Goal: Task Accomplishment & Management: Manage account settings

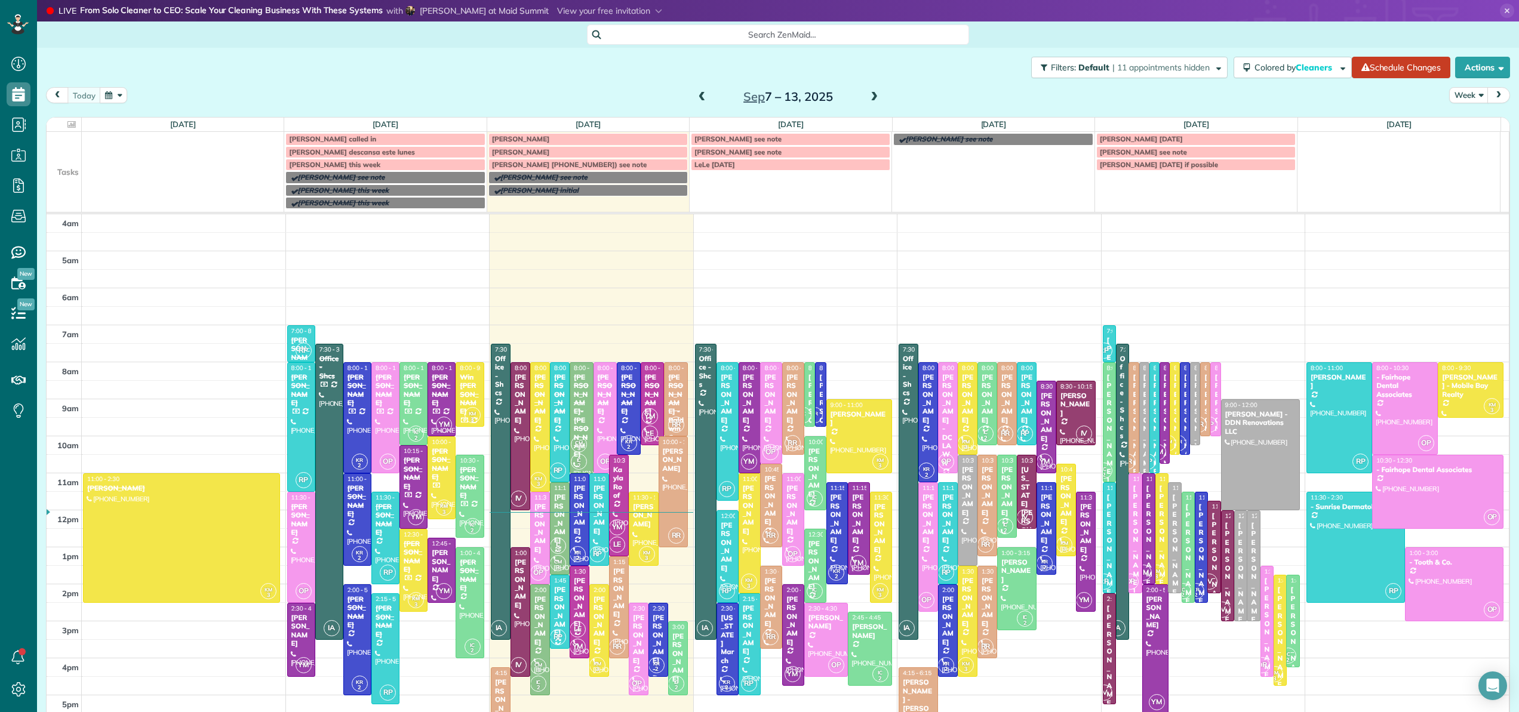
scroll to position [101, 0]
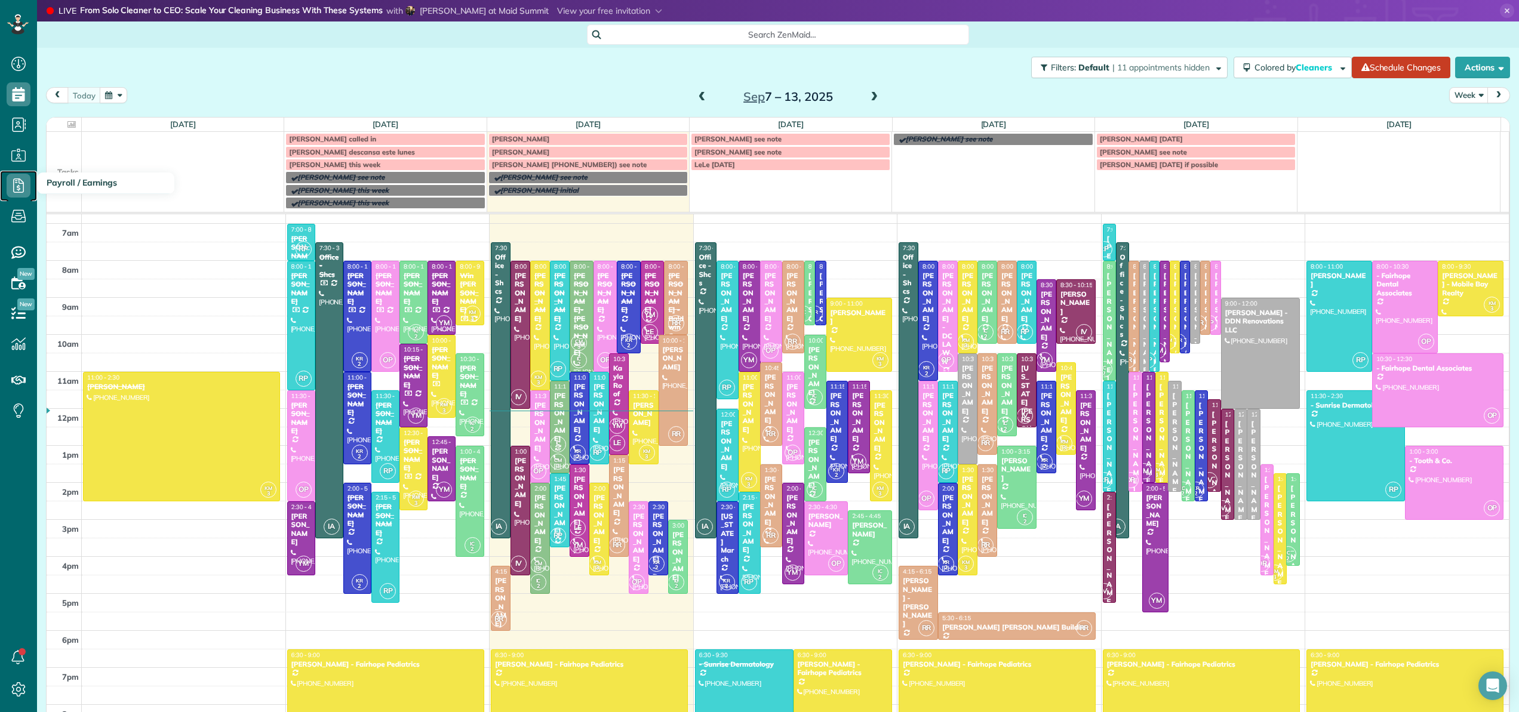
click at [16, 184] on icon at bounding box center [19, 186] width 24 height 24
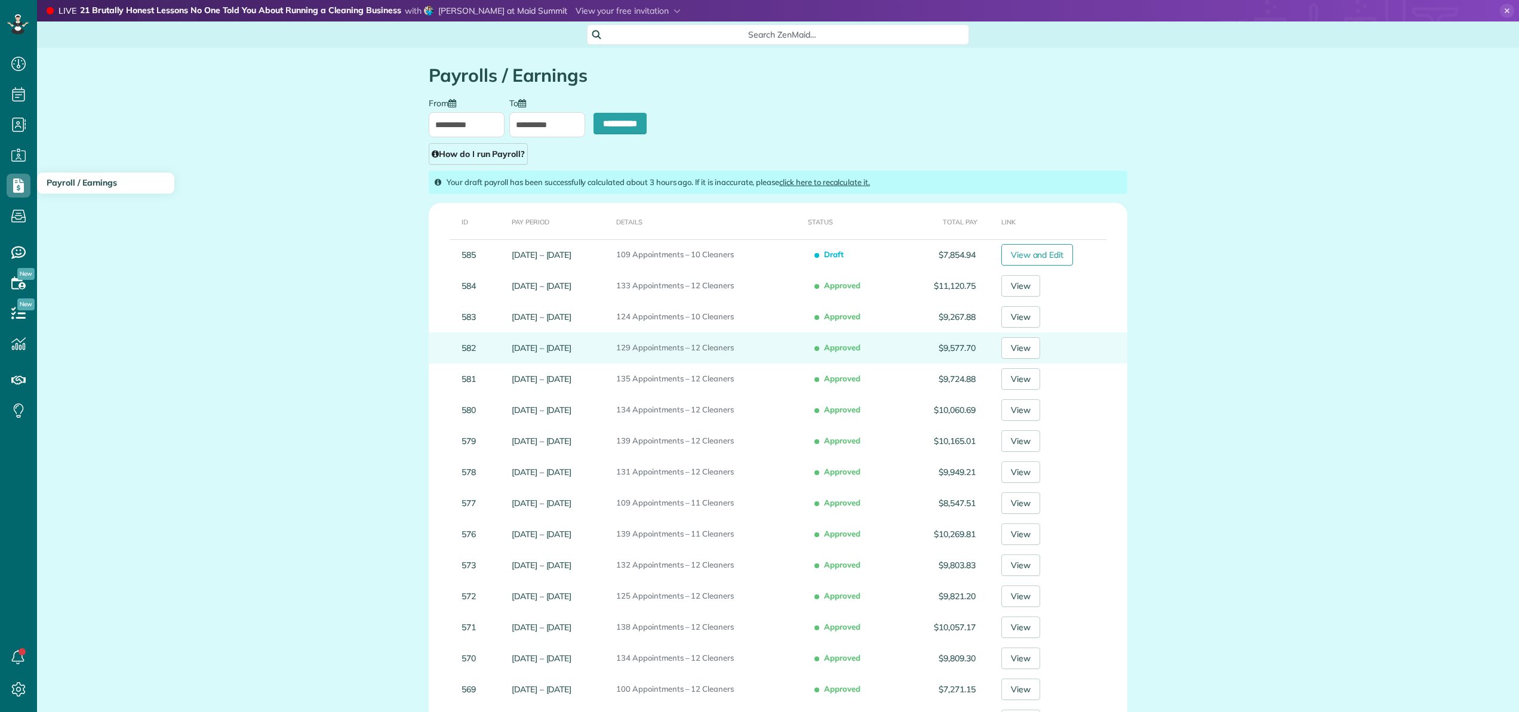
type input "**********"
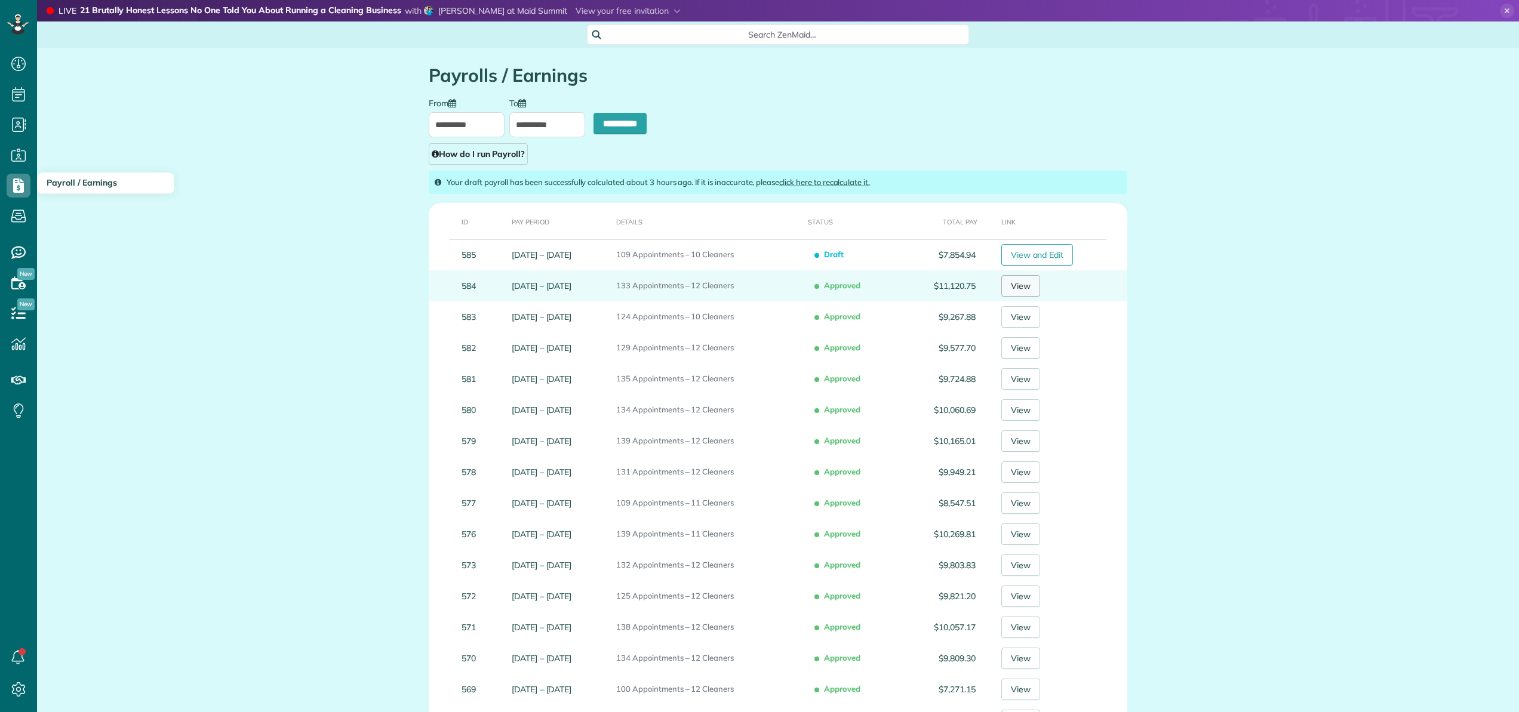
scroll to position [5, 5]
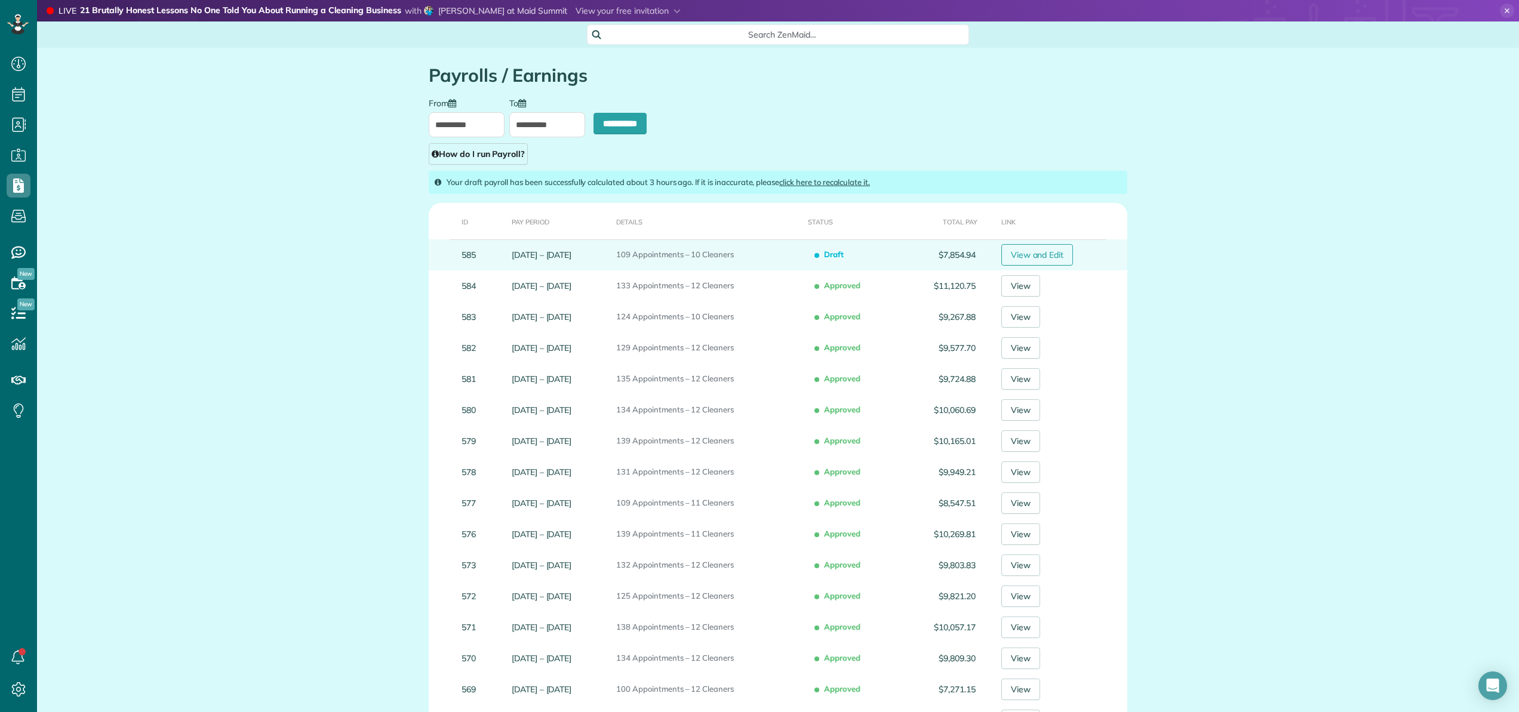
click at [1053, 262] on link "View and Edit" at bounding box center [1037, 254] width 72 height 21
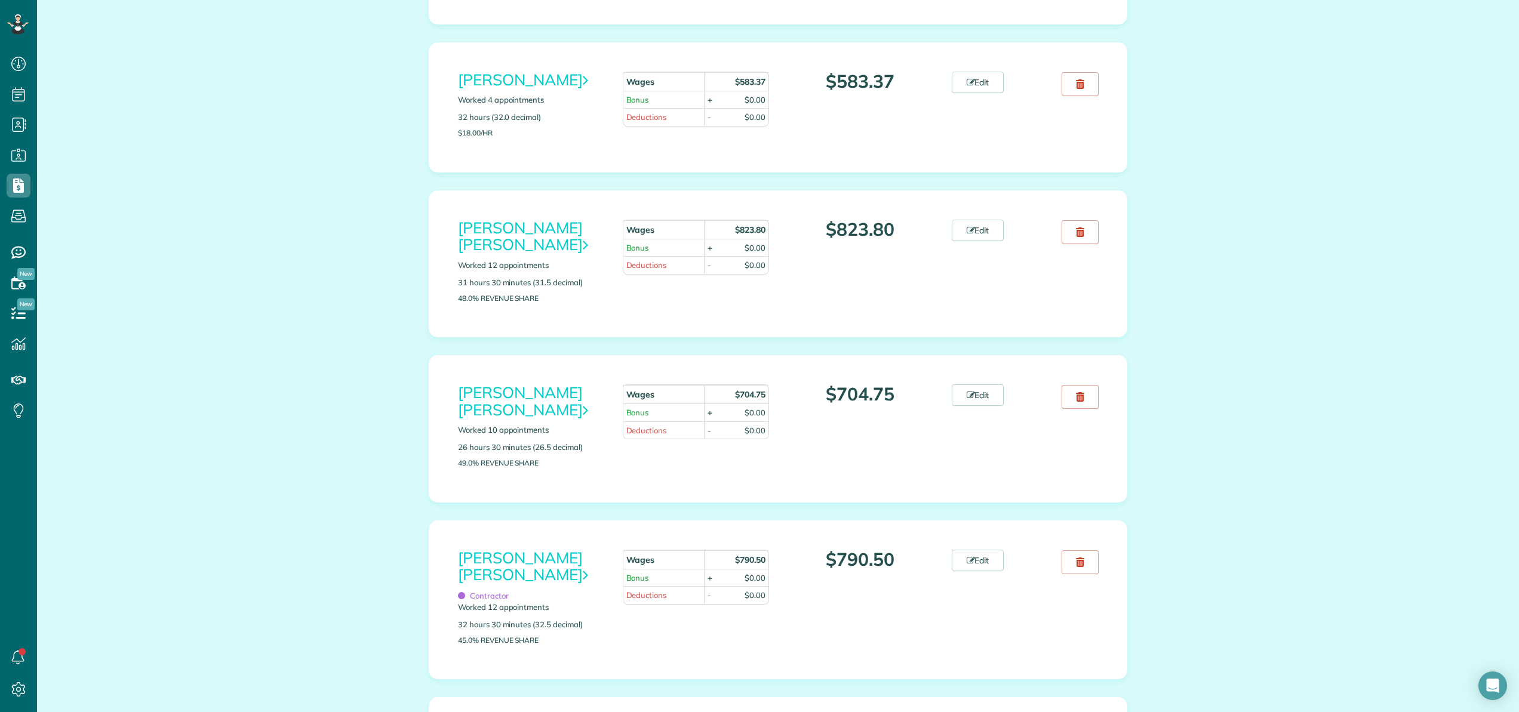
scroll to position [287, 0]
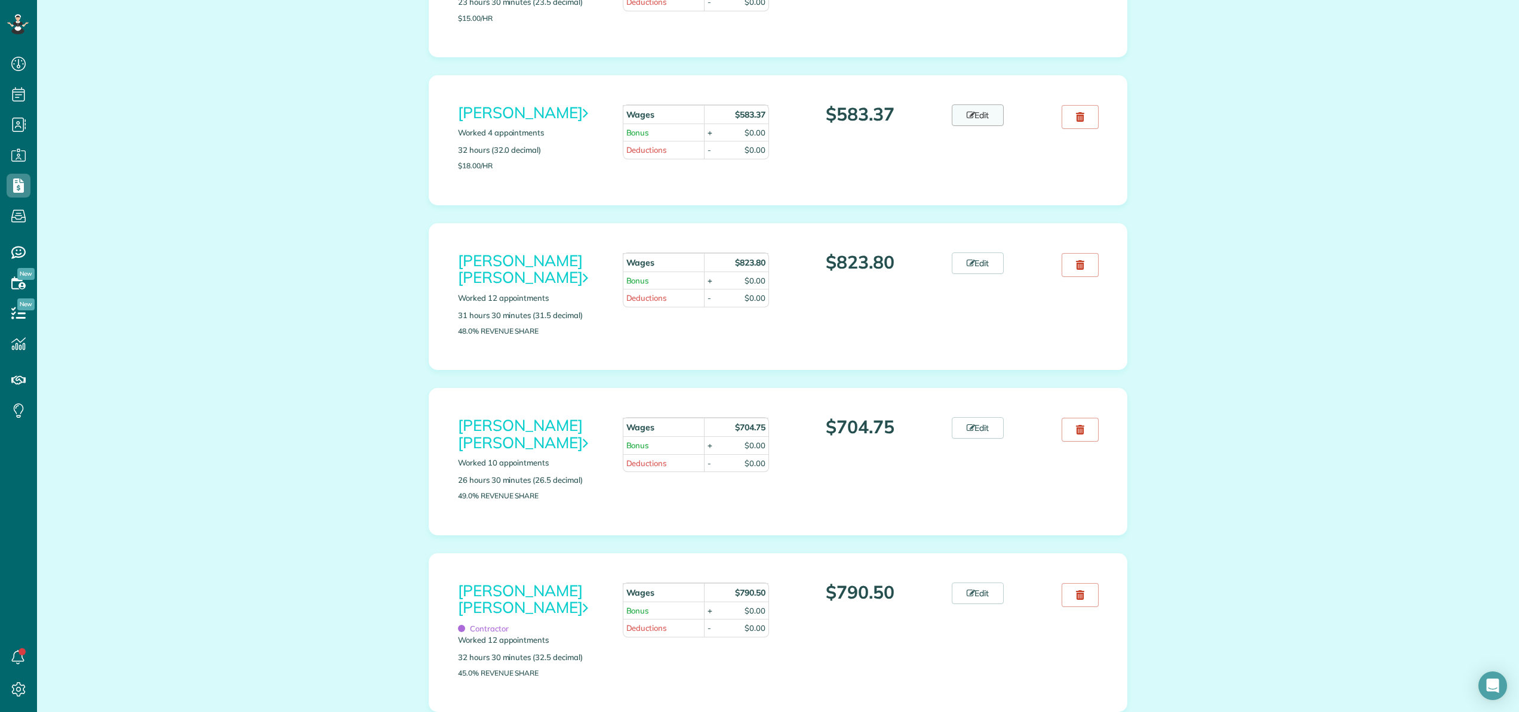
click at [986, 116] on link "Edit" at bounding box center [978, 114] width 53 height 21
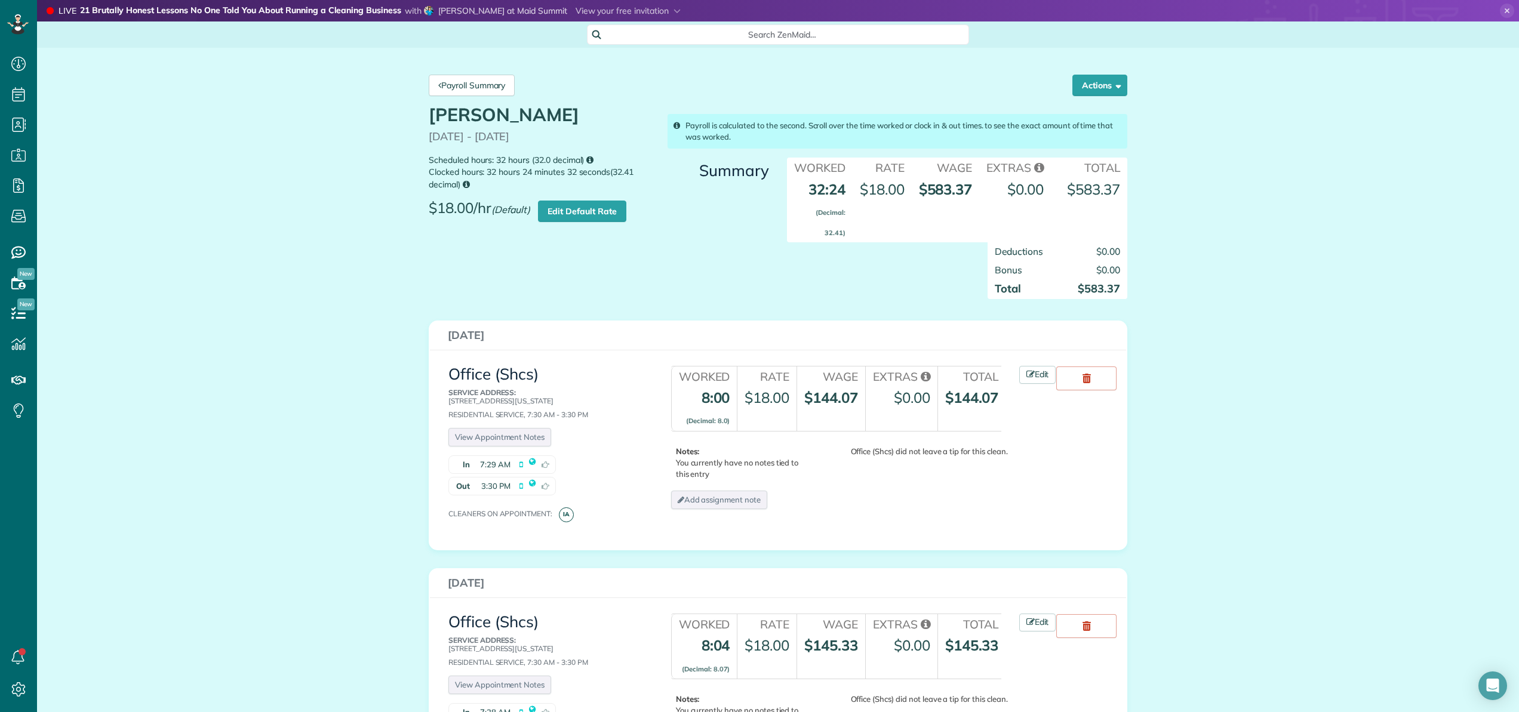
scroll to position [7, 0]
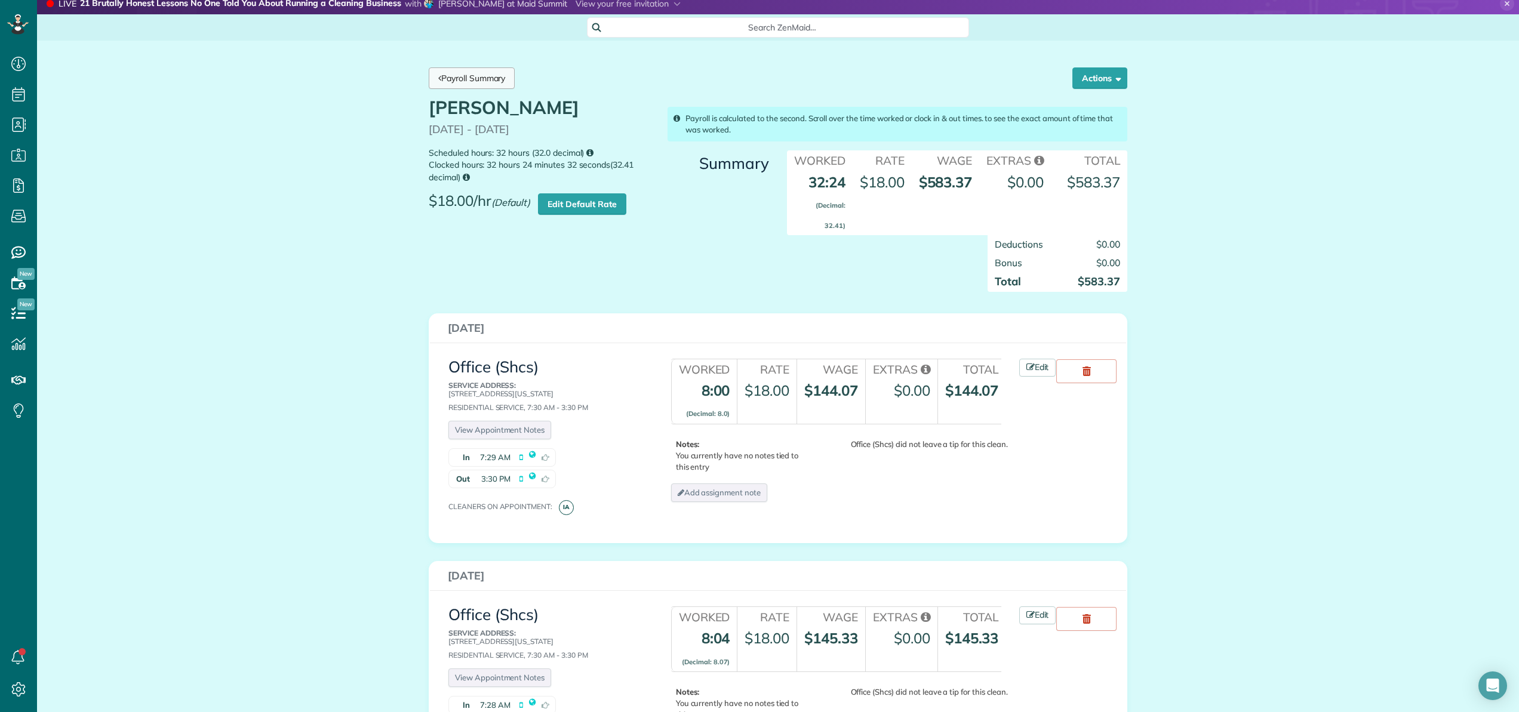
click at [488, 83] on link "Payroll Summary" at bounding box center [472, 77] width 86 height 21
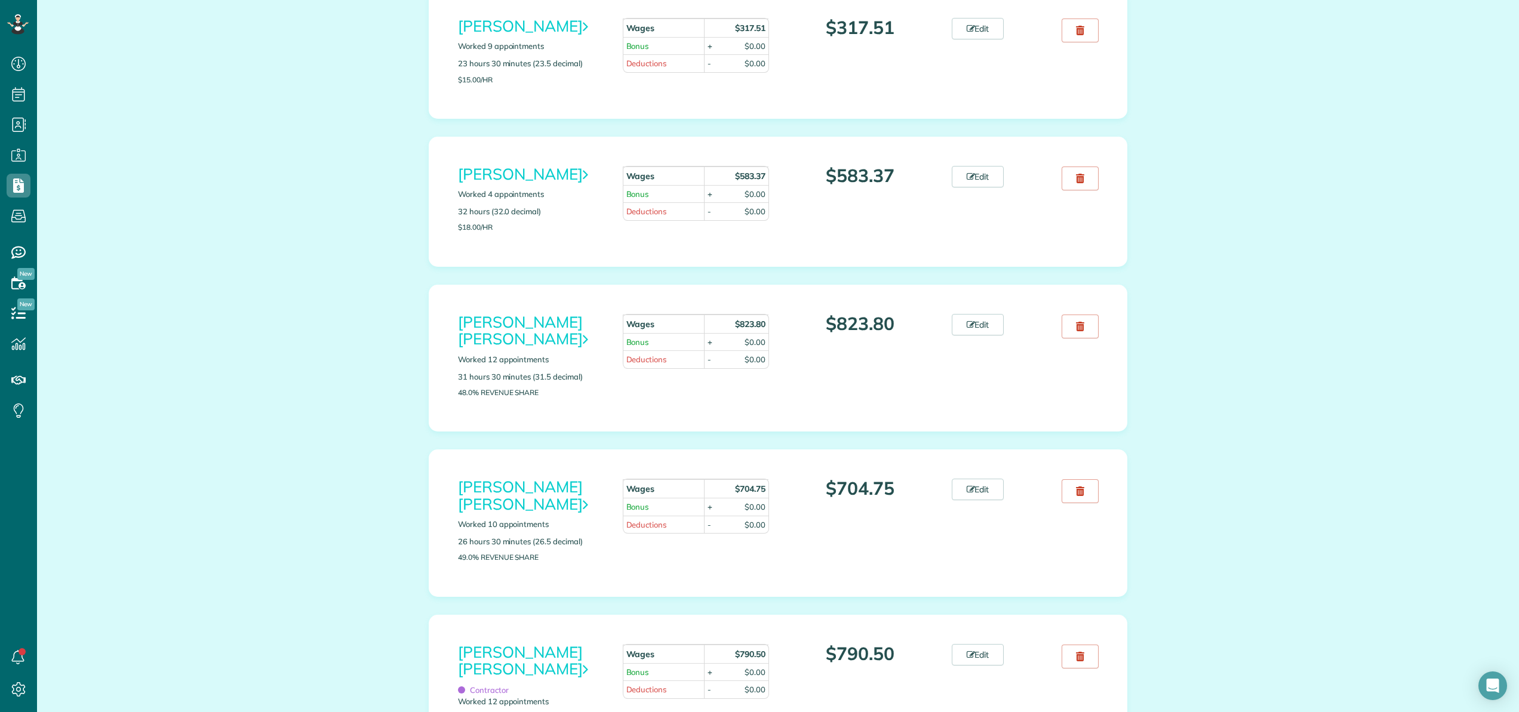
scroll to position [364, 0]
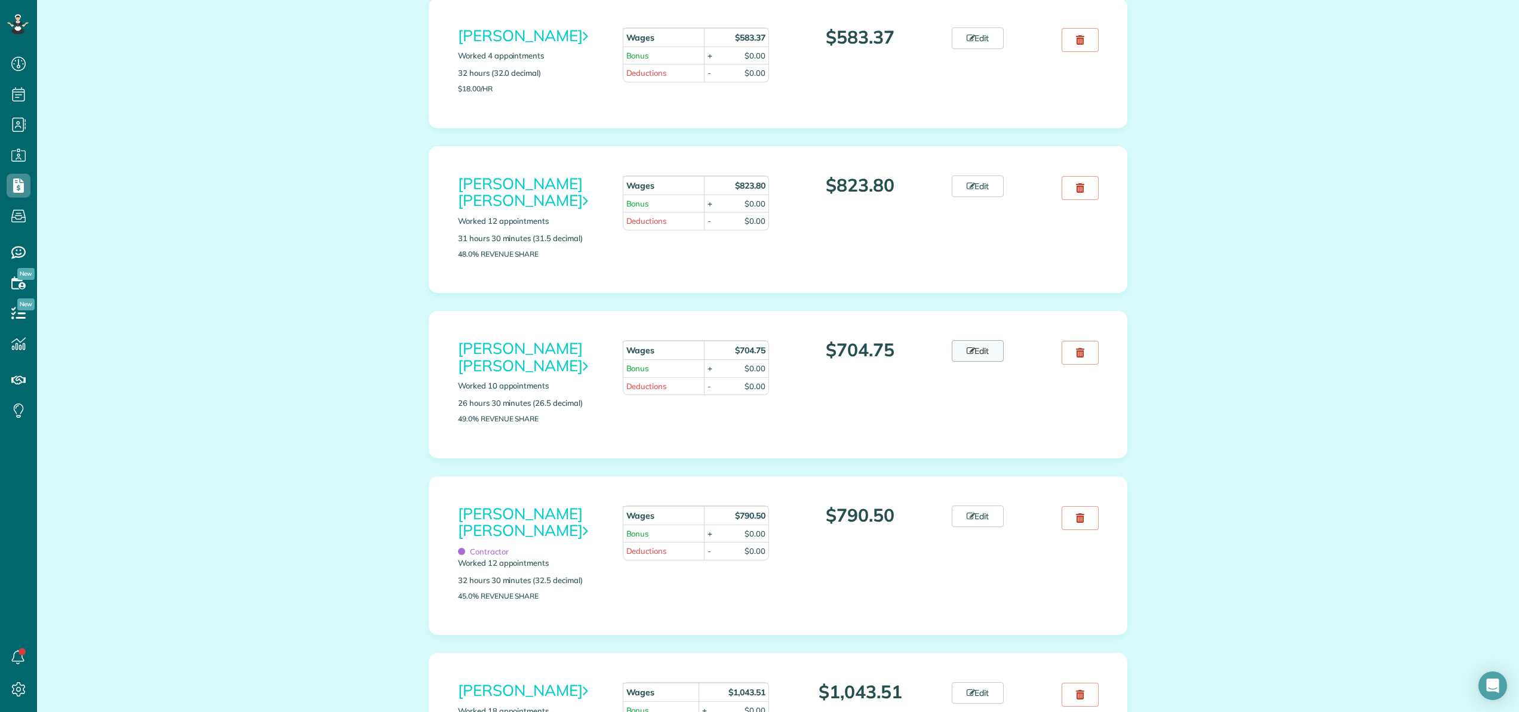
click at [973, 340] on link "Edit" at bounding box center [978, 350] width 53 height 21
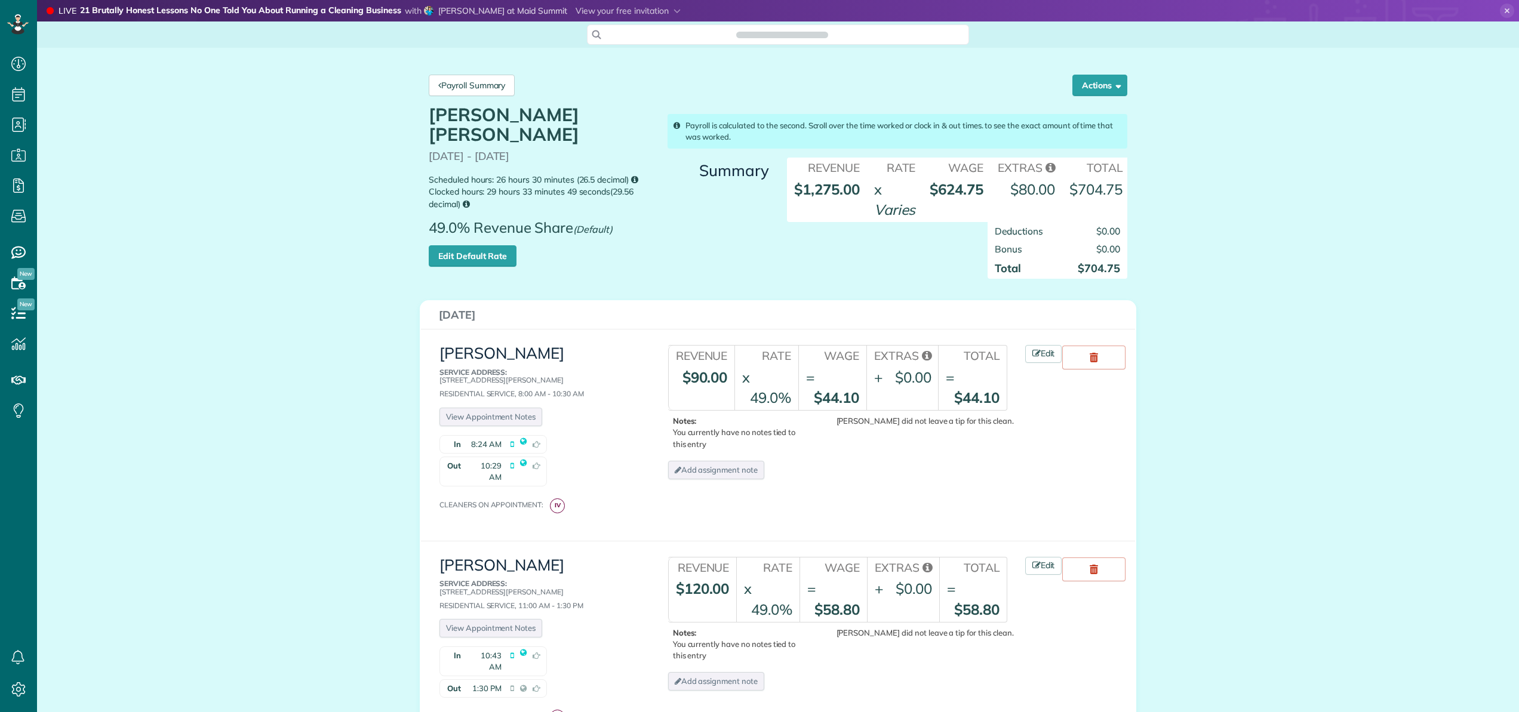
scroll to position [5, 5]
click at [462, 250] on link "Edit Default Rate" at bounding box center [473, 255] width 88 height 21
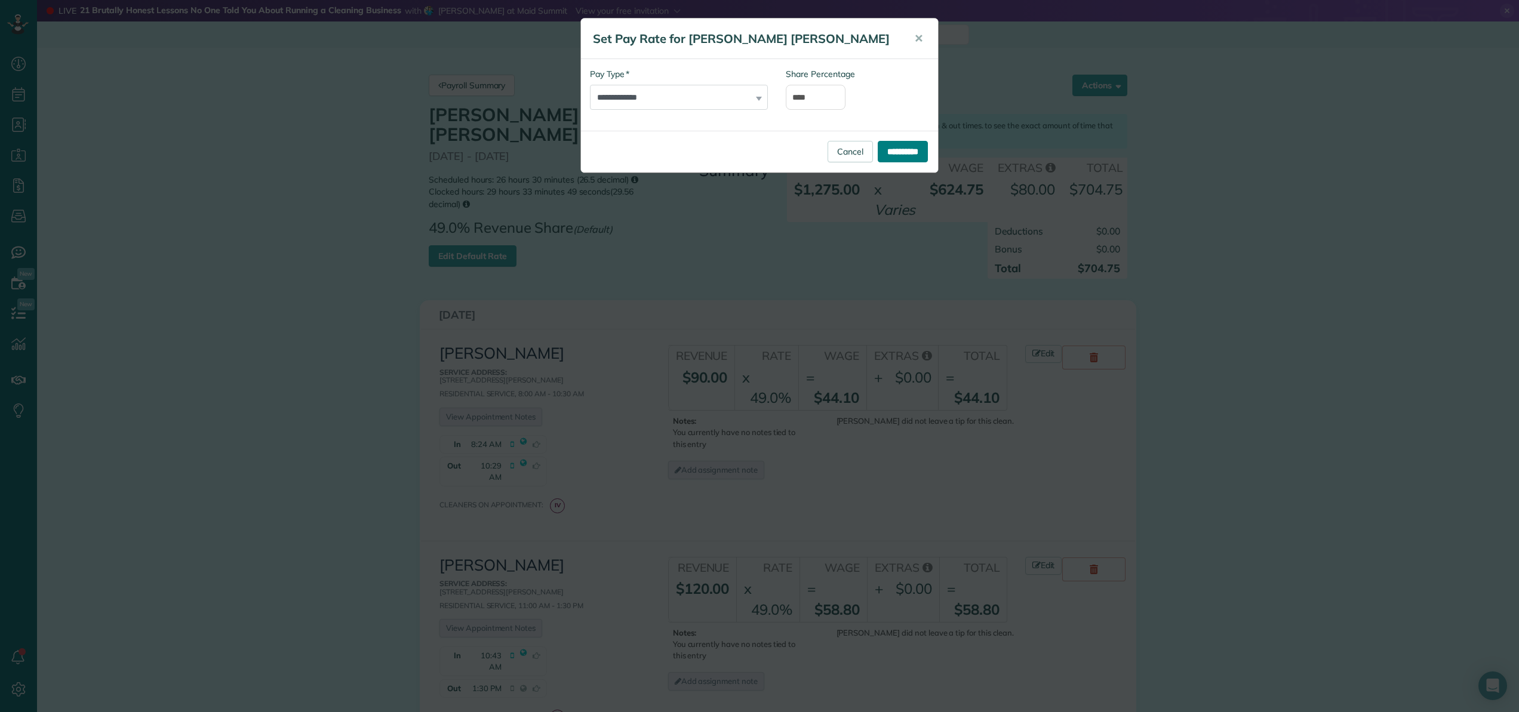
click at [890, 153] on input "**********" at bounding box center [903, 151] width 50 height 21
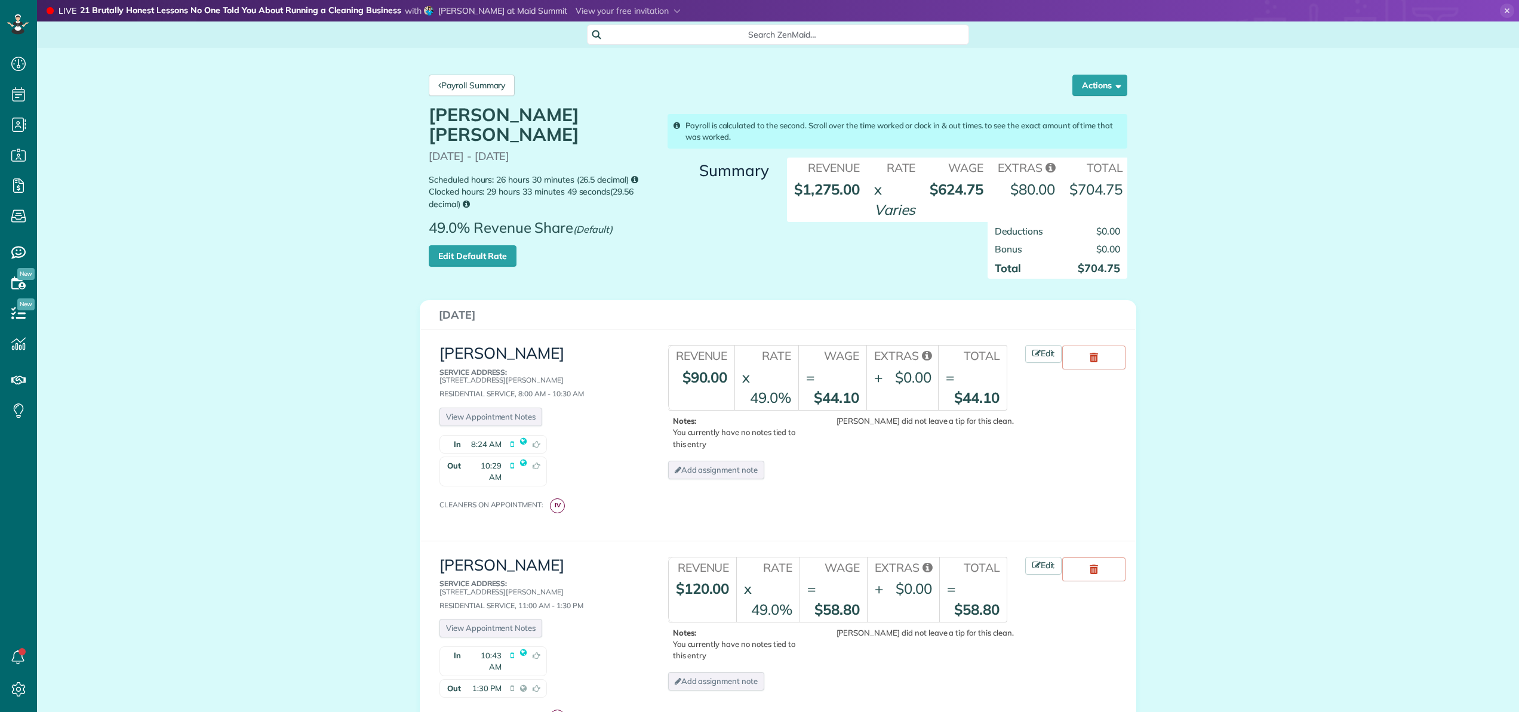
scroll to position [5, 5]
click at [606, 12] on span at bounding box center [628, 10] width 105 height 11
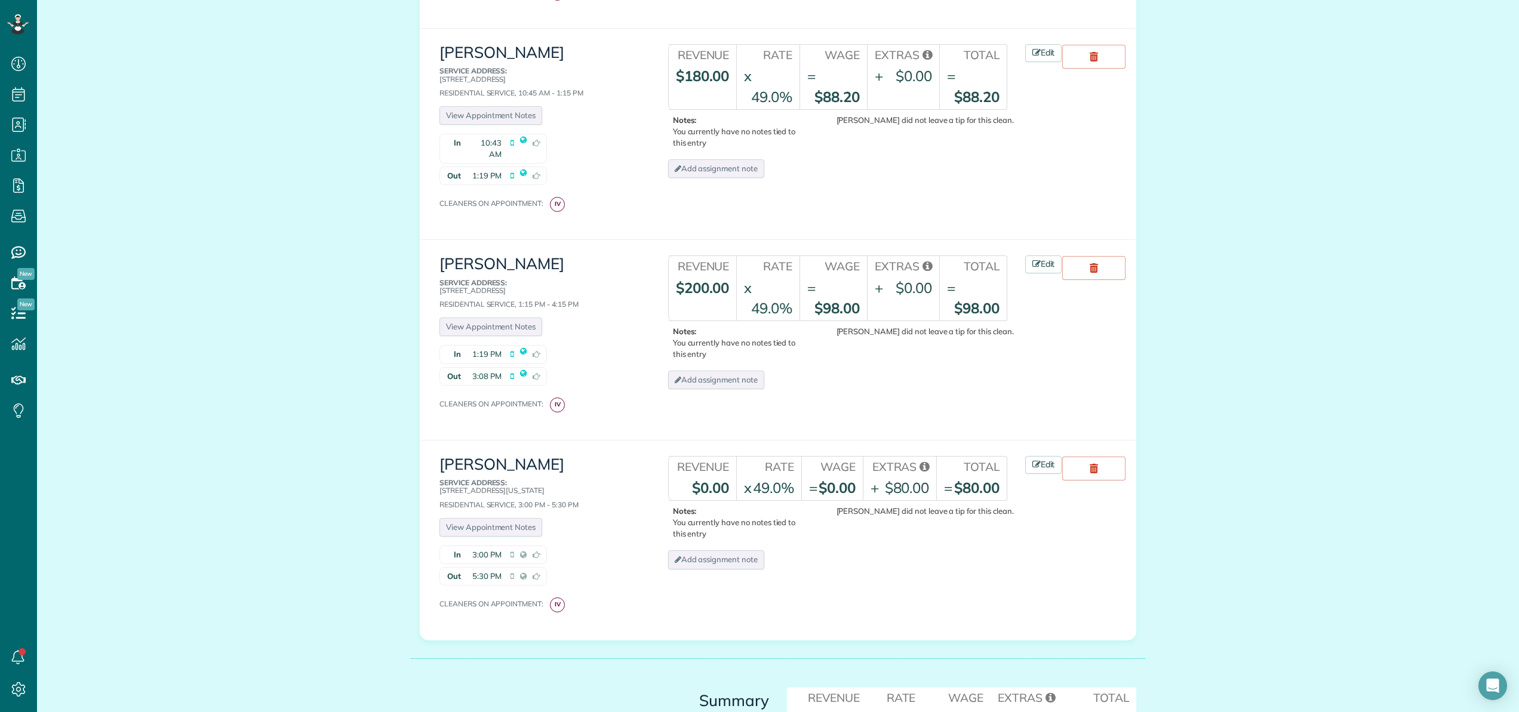
scroll to position [1918, 0]
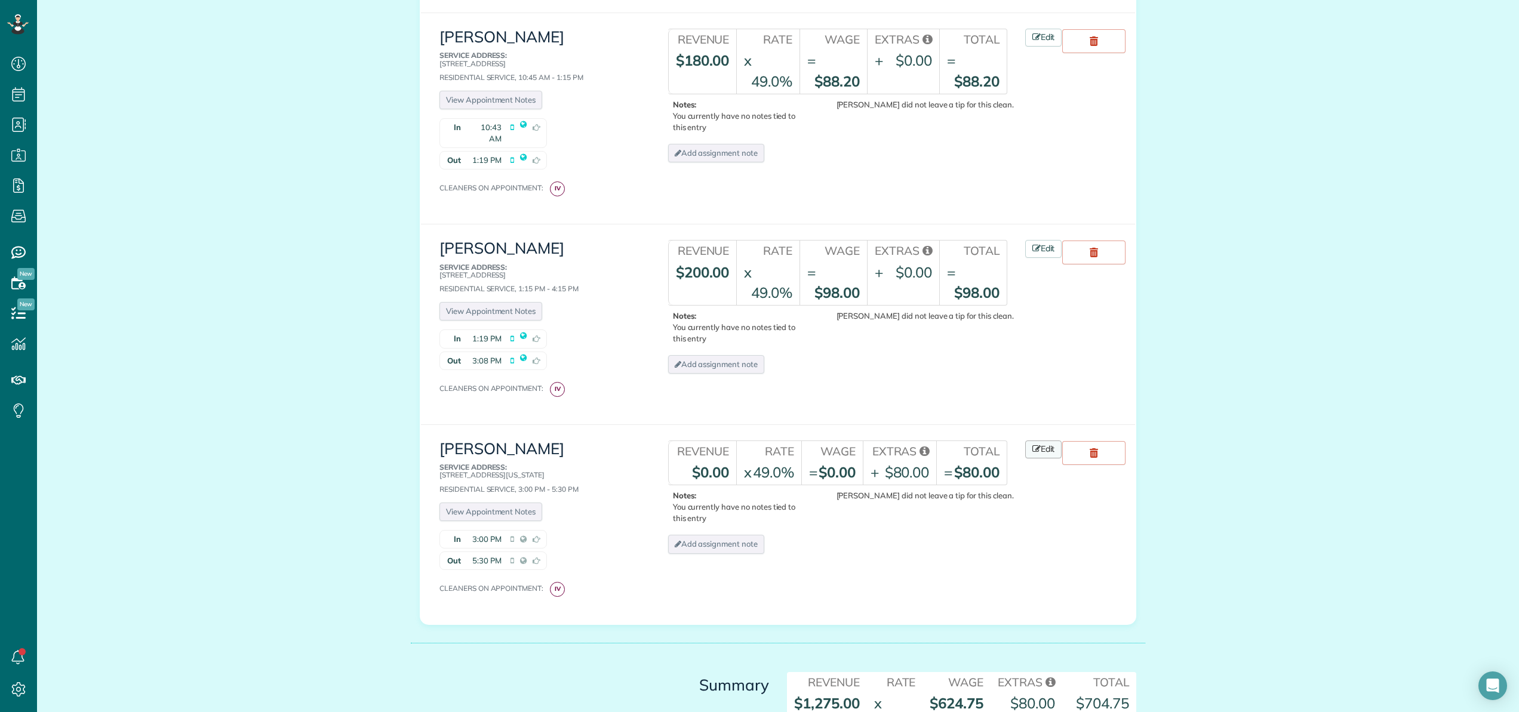
click at [1045, 441] on link "Edit" at bounding box center [1043, 450] width 37 height 18
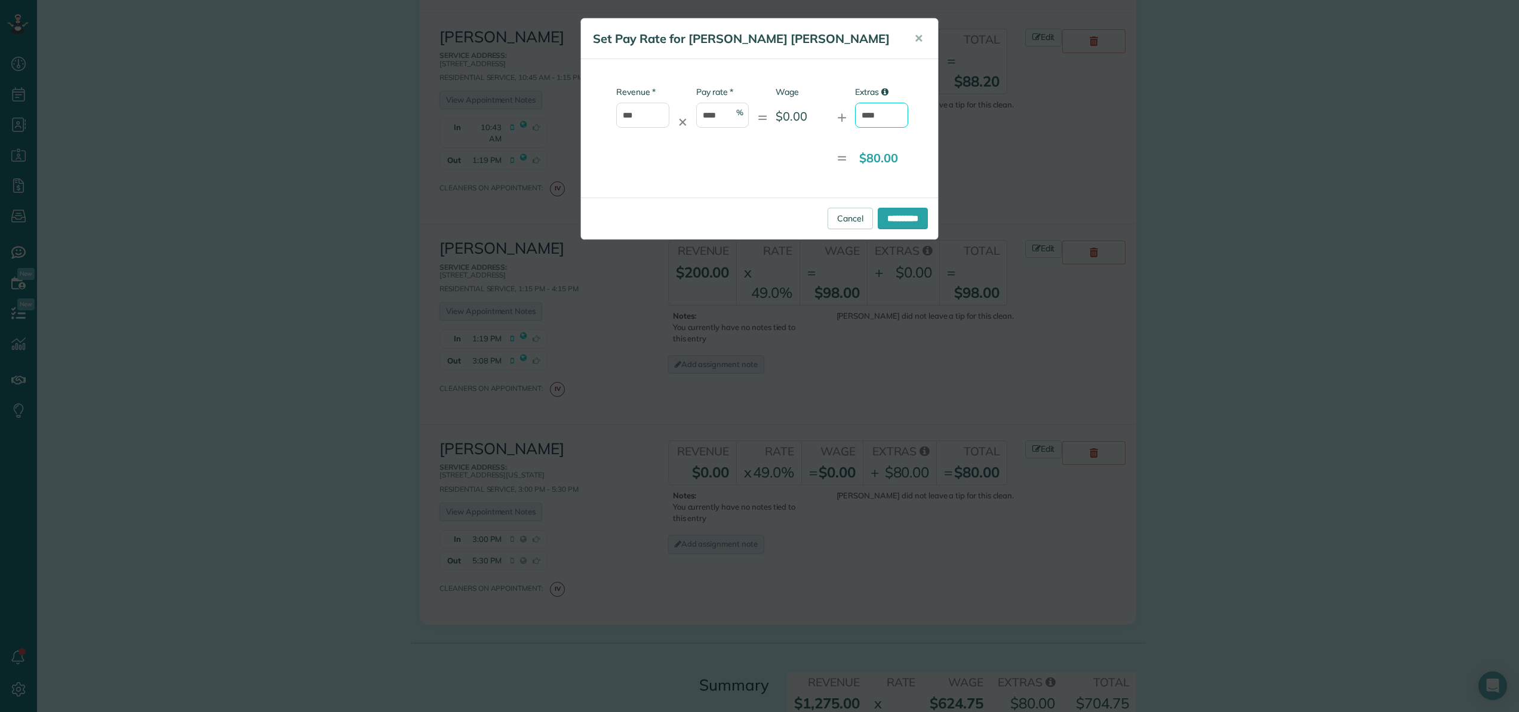
click at [884, 118] on input "****" at bounding box center [881, 115] width 53 height 25
type input "*"
type input "**"
click at [910, 215] on input "**********" at bounding box center [903, 218] width 50 height 21
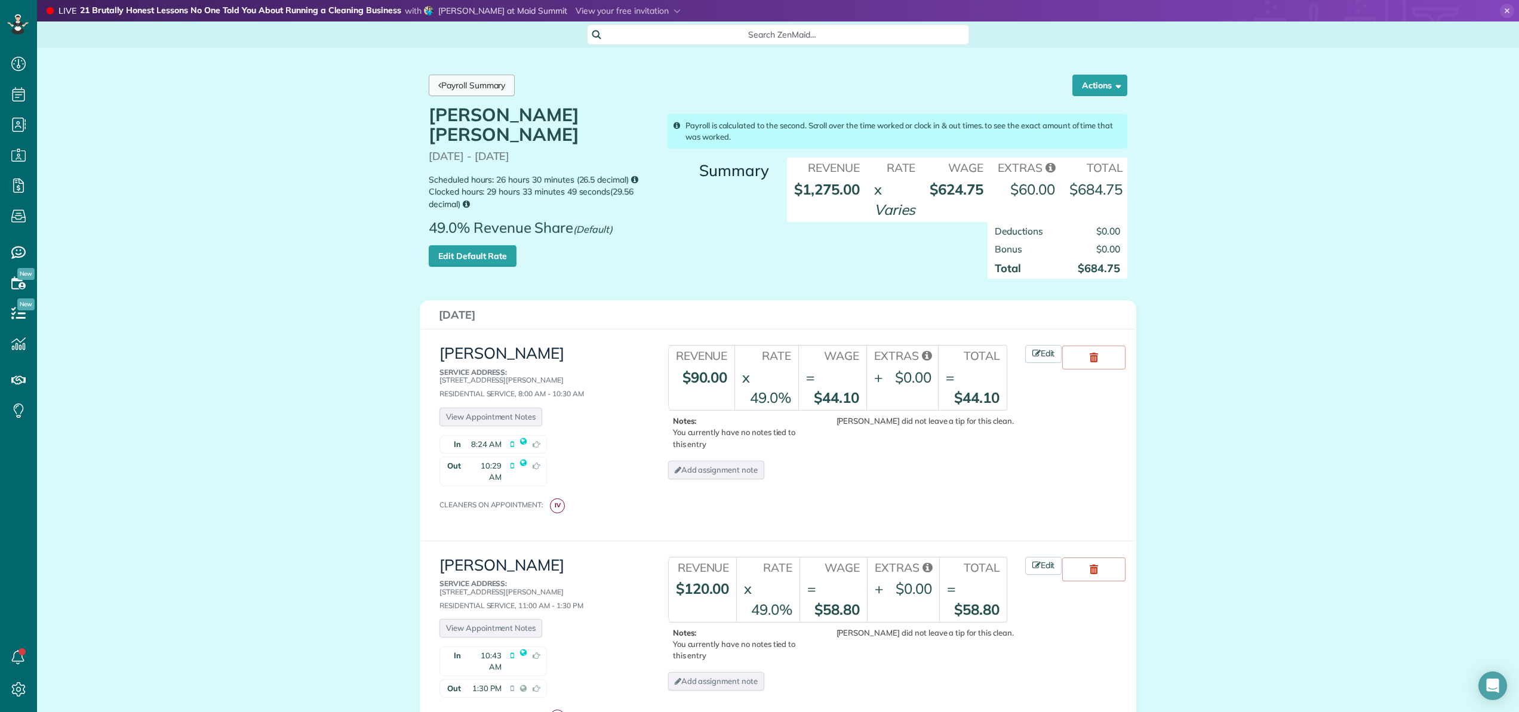
click at [477, 89] on link "Payroll Summary" at bounding box center [472, 85] width 86 height 21
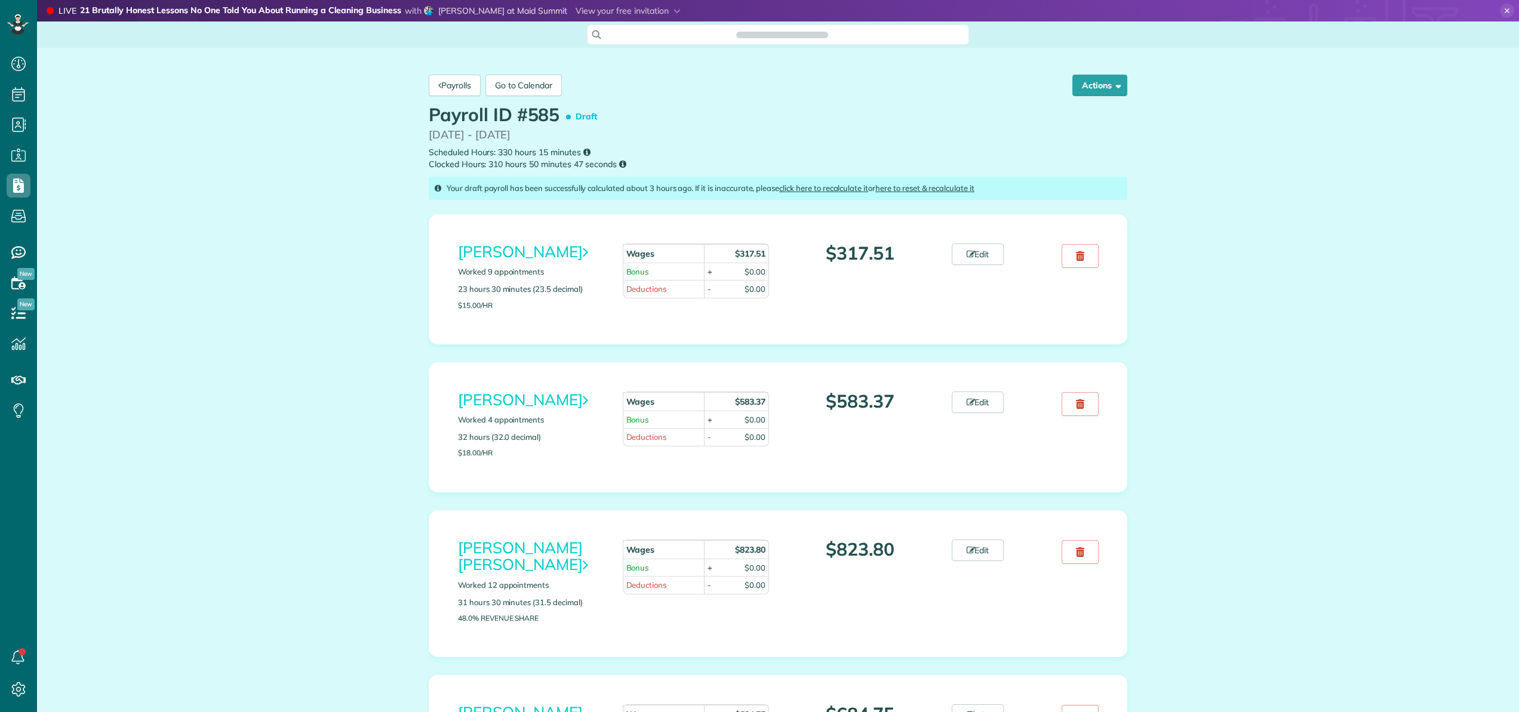
scroll to position [5, 5]
click at [453, 91] on link "Payrolls" at bounding box center [455, 85] width 52 height 21
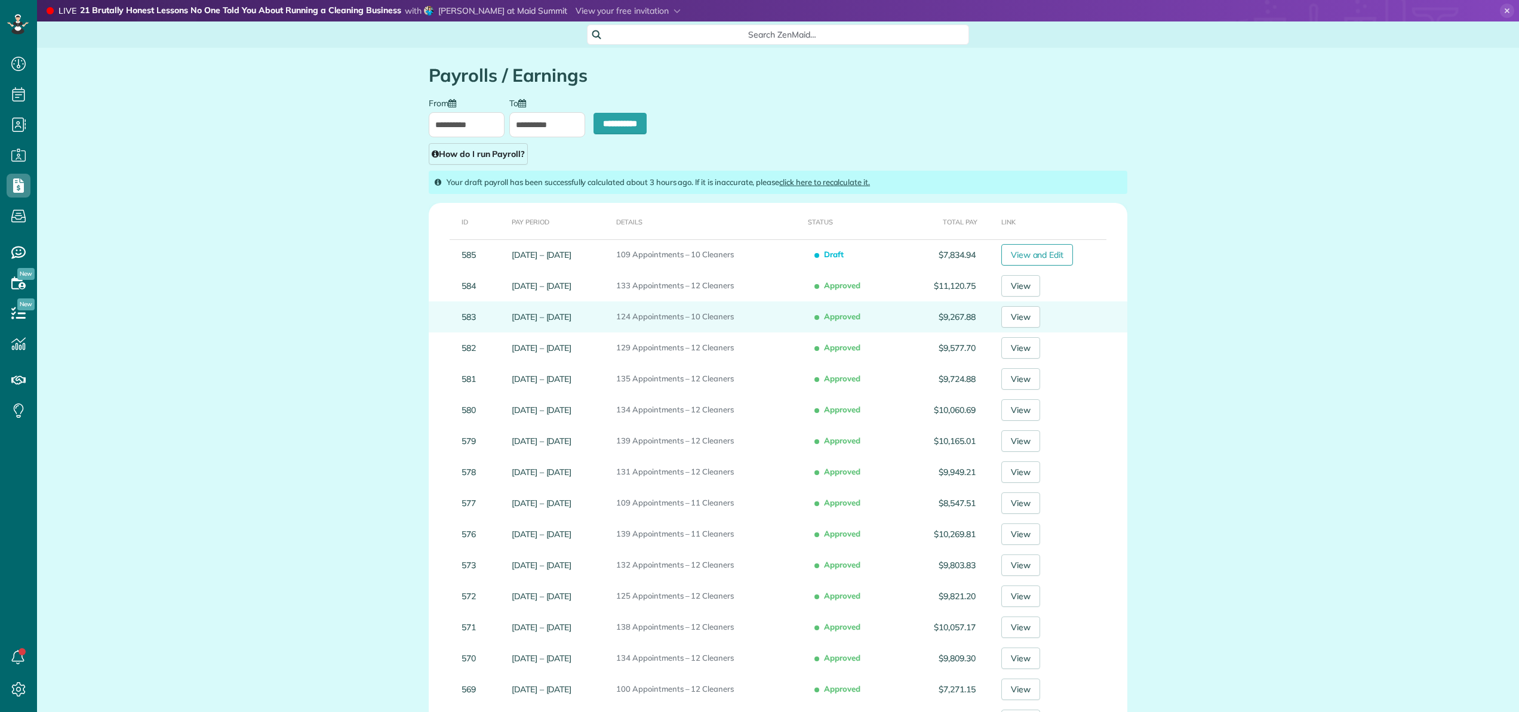
scroll to position [5, 5]
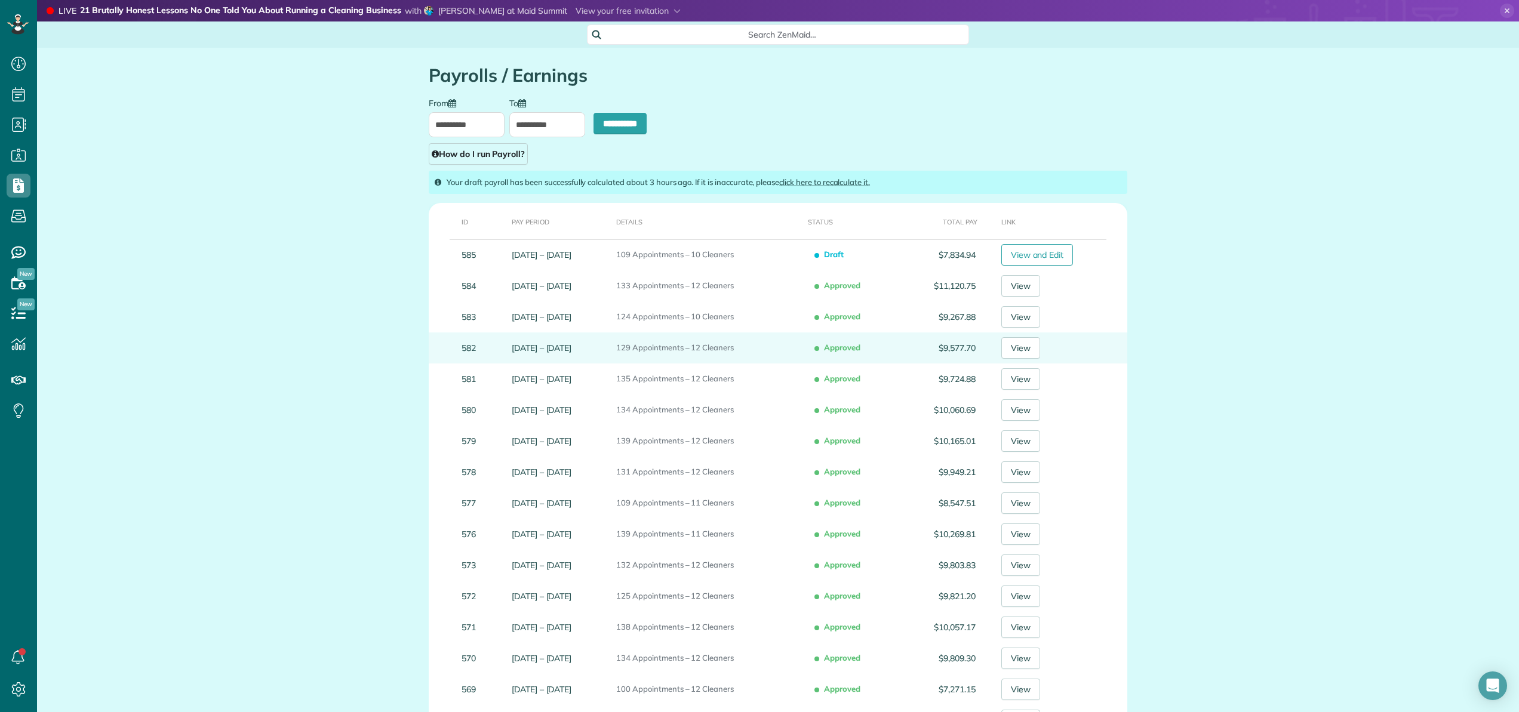
type input "**********"
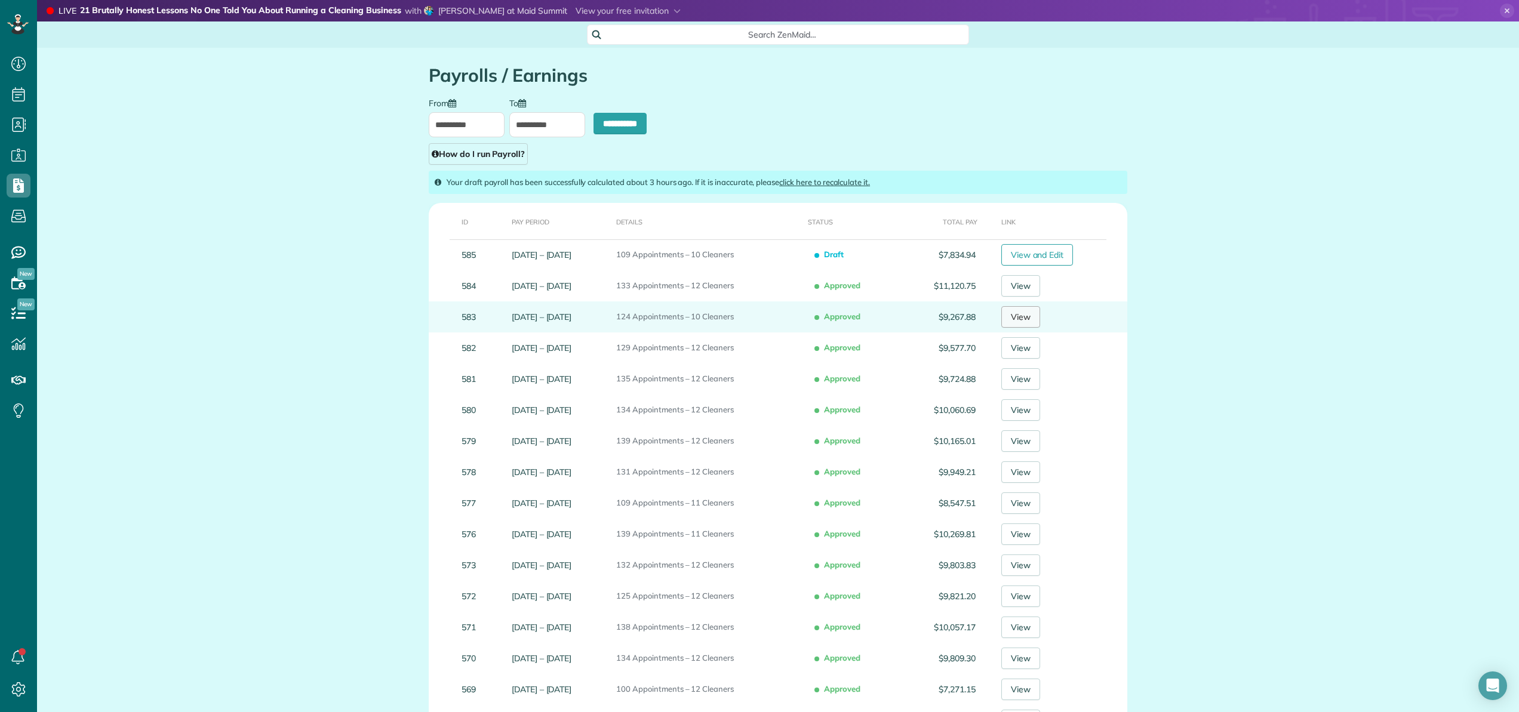
click at [1030, 317] on link "View" at bounding box center [1020, 316] width 39 height 21
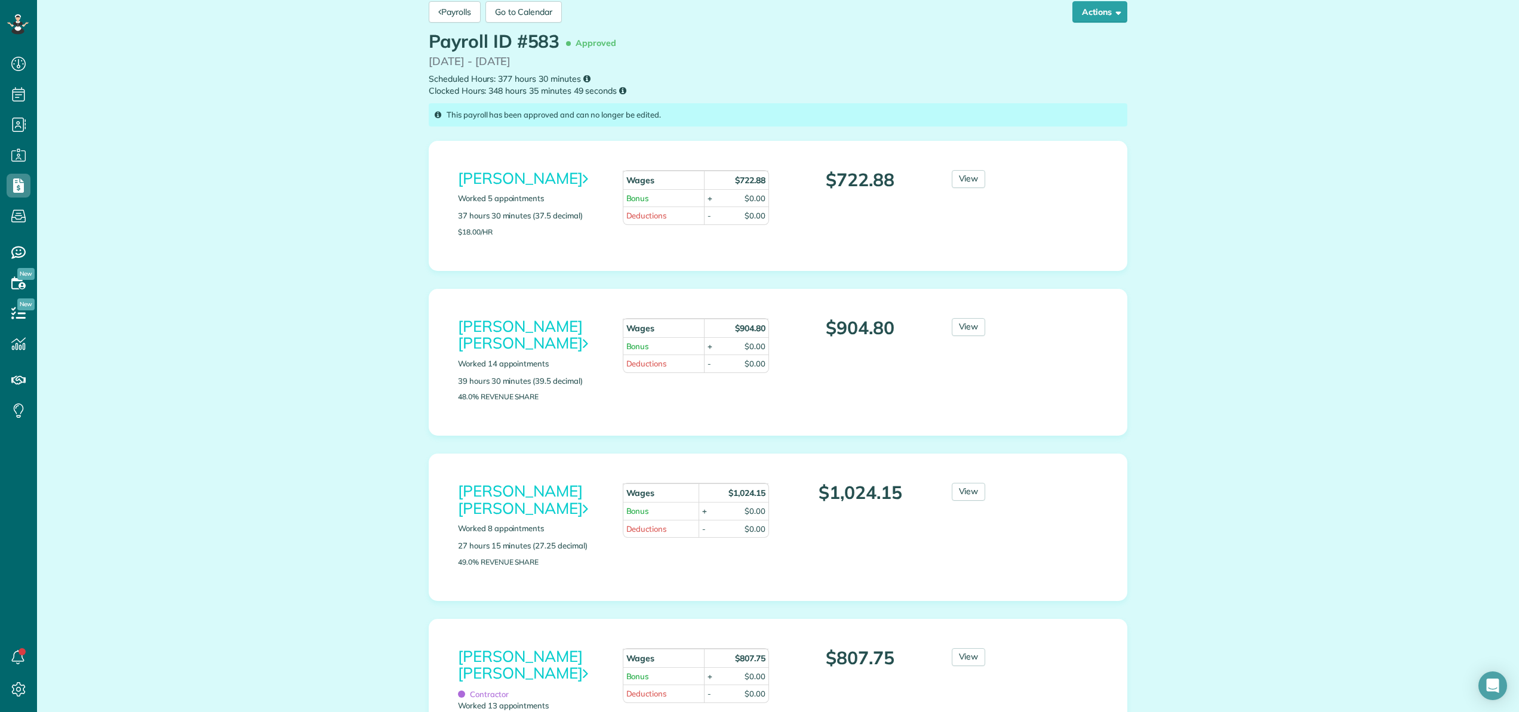
scroll to position [81, 0]
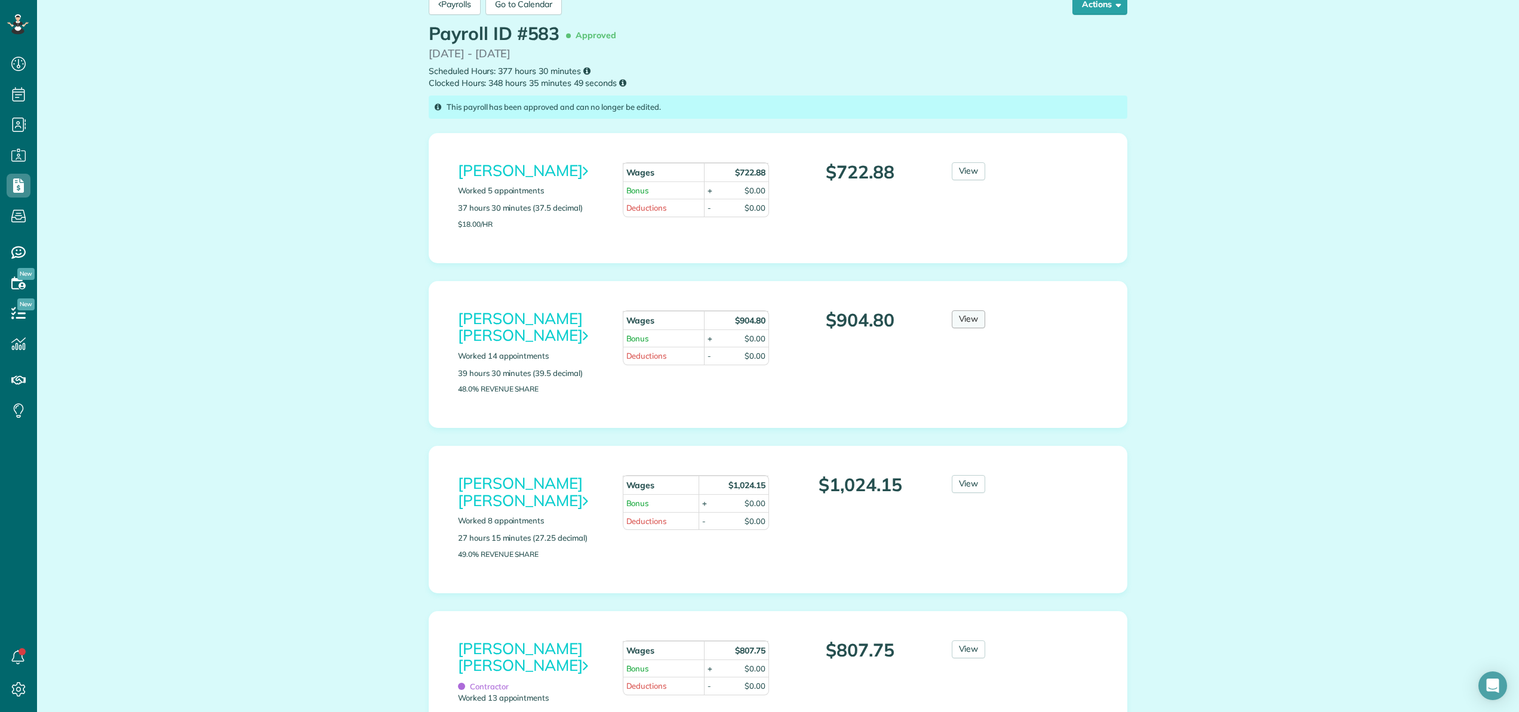
click at [971, 322] on link "View" at bounding box center [969, 319] width 34 height 18
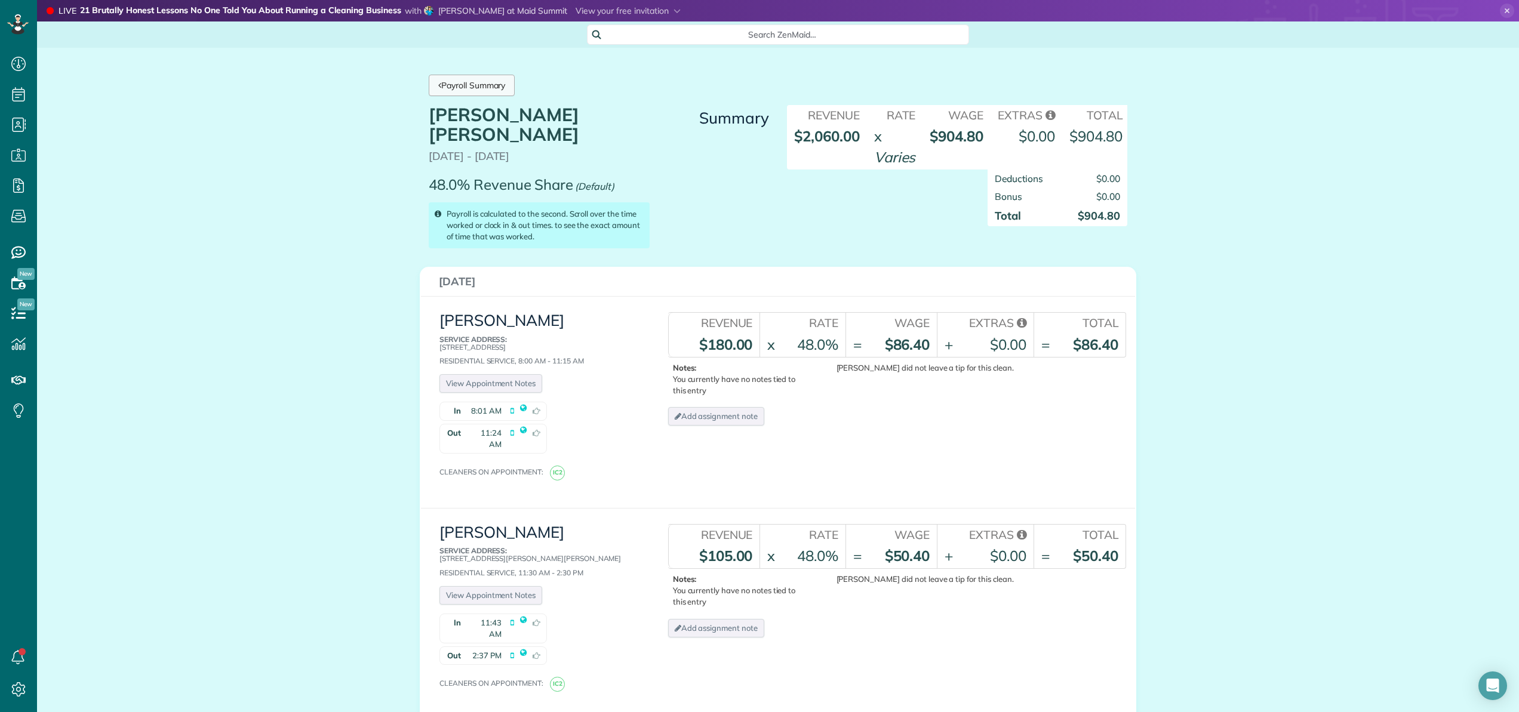
click at [473, 80] on link "Payroll Summary" at bounding box center [472, 85] width 86 height 21
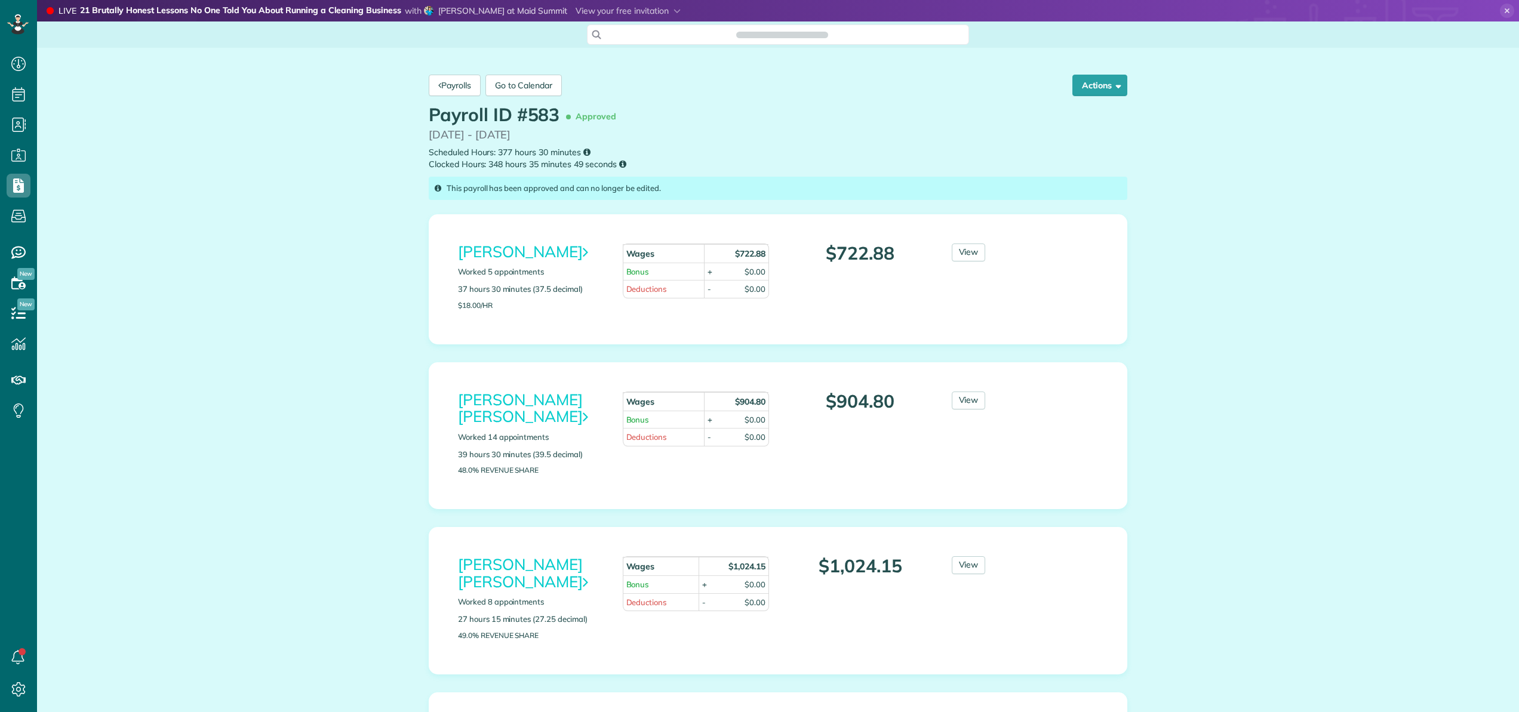
scroll to position [5, 5]
click at [470, 82] on link "Payrolls" at bounding box center [455, 85] width 52 height 21
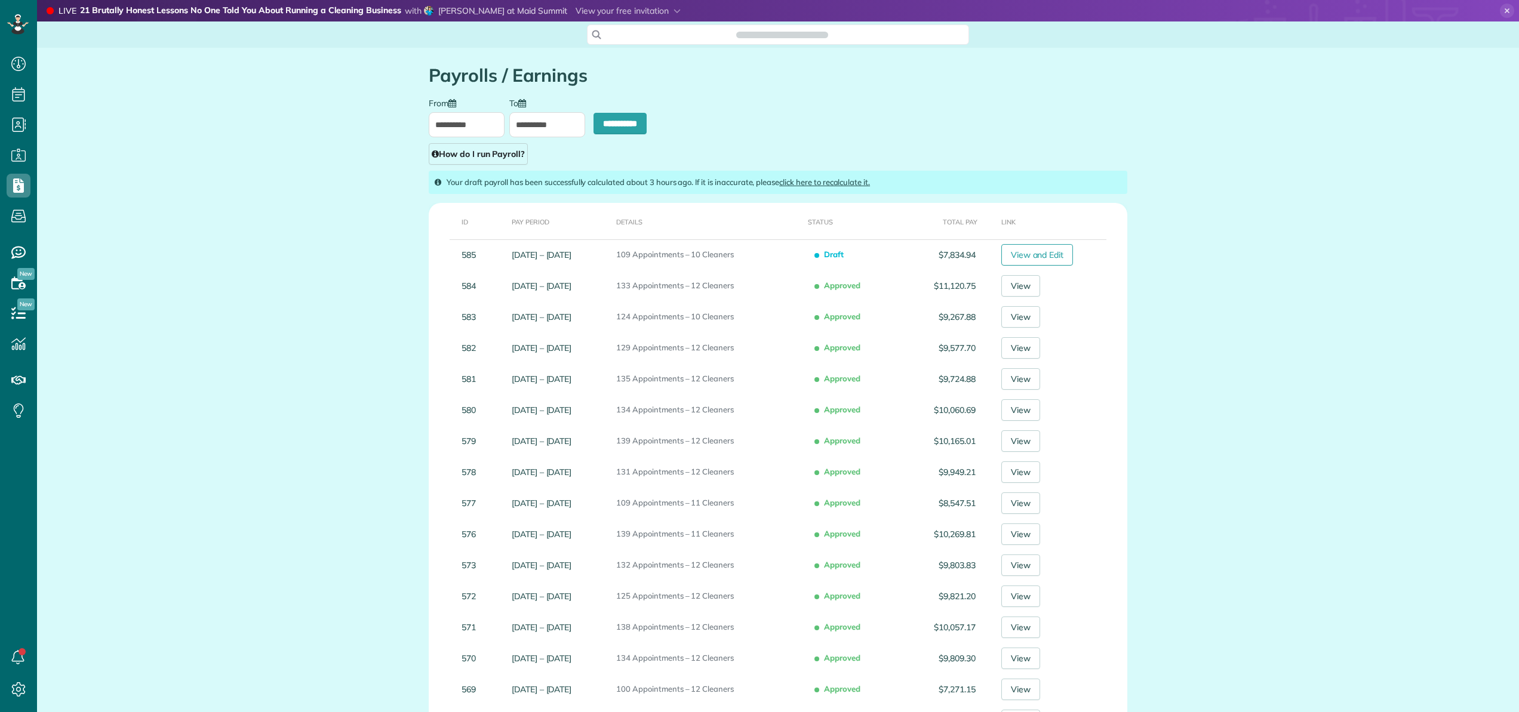
scroll to position [5, 5]
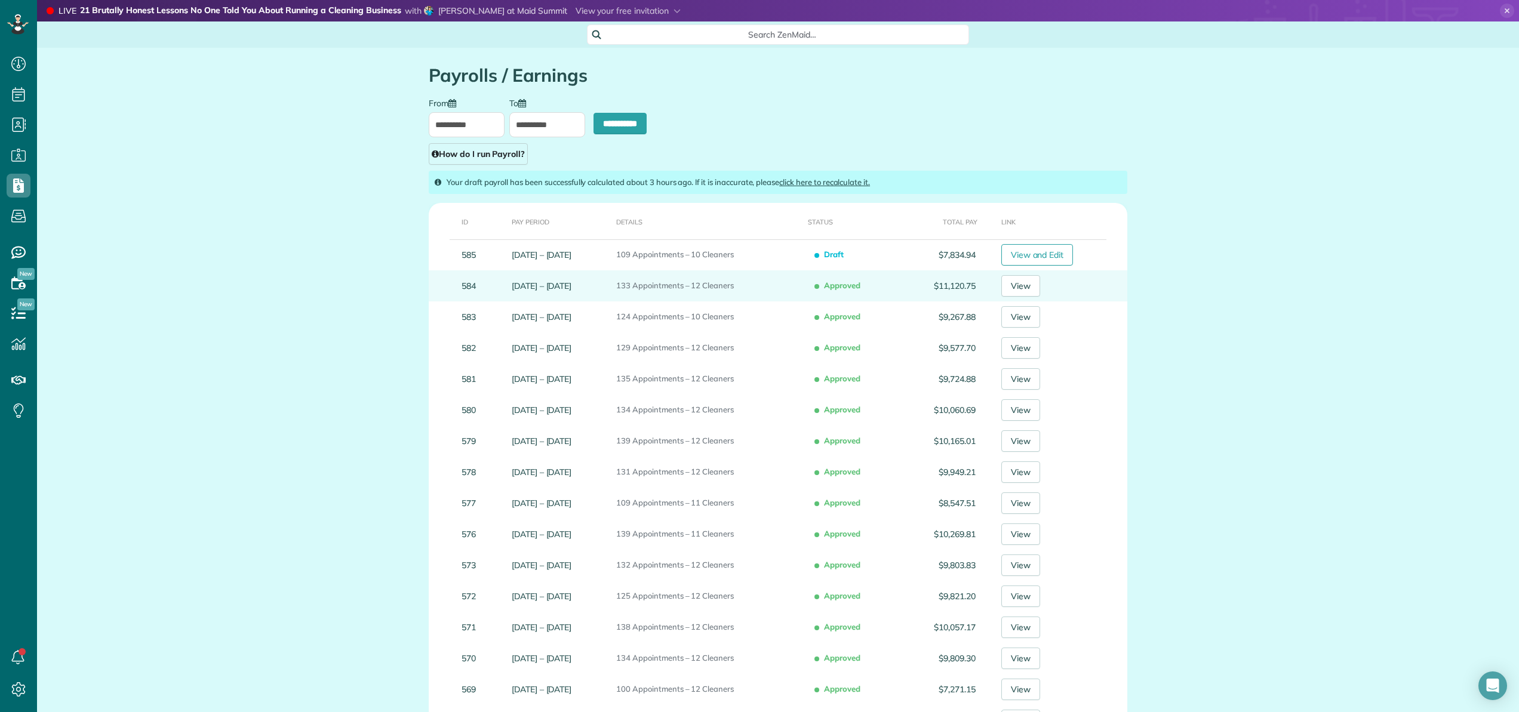
type input "**********"
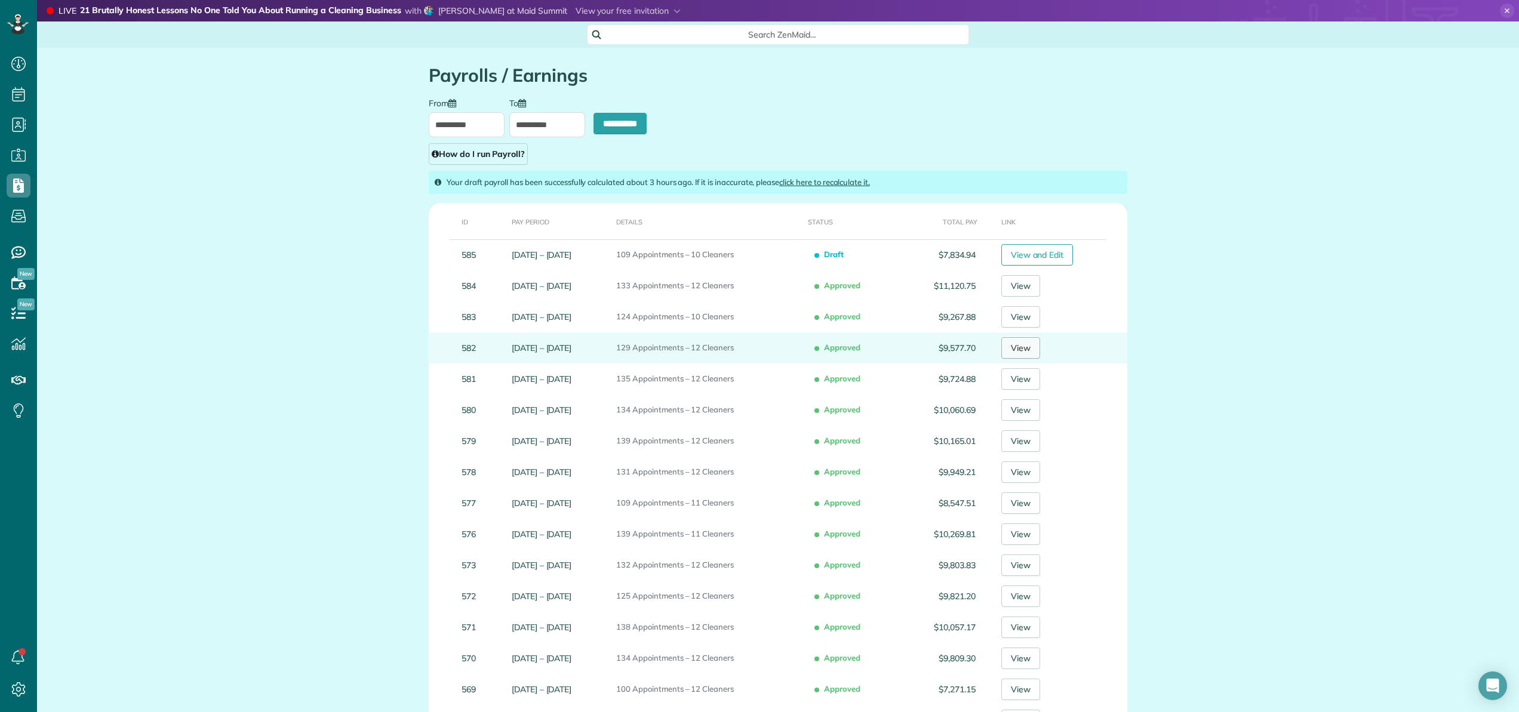
click at [1026, 350] on link "View" at bounding box center [1020, 347] width 39 height 21
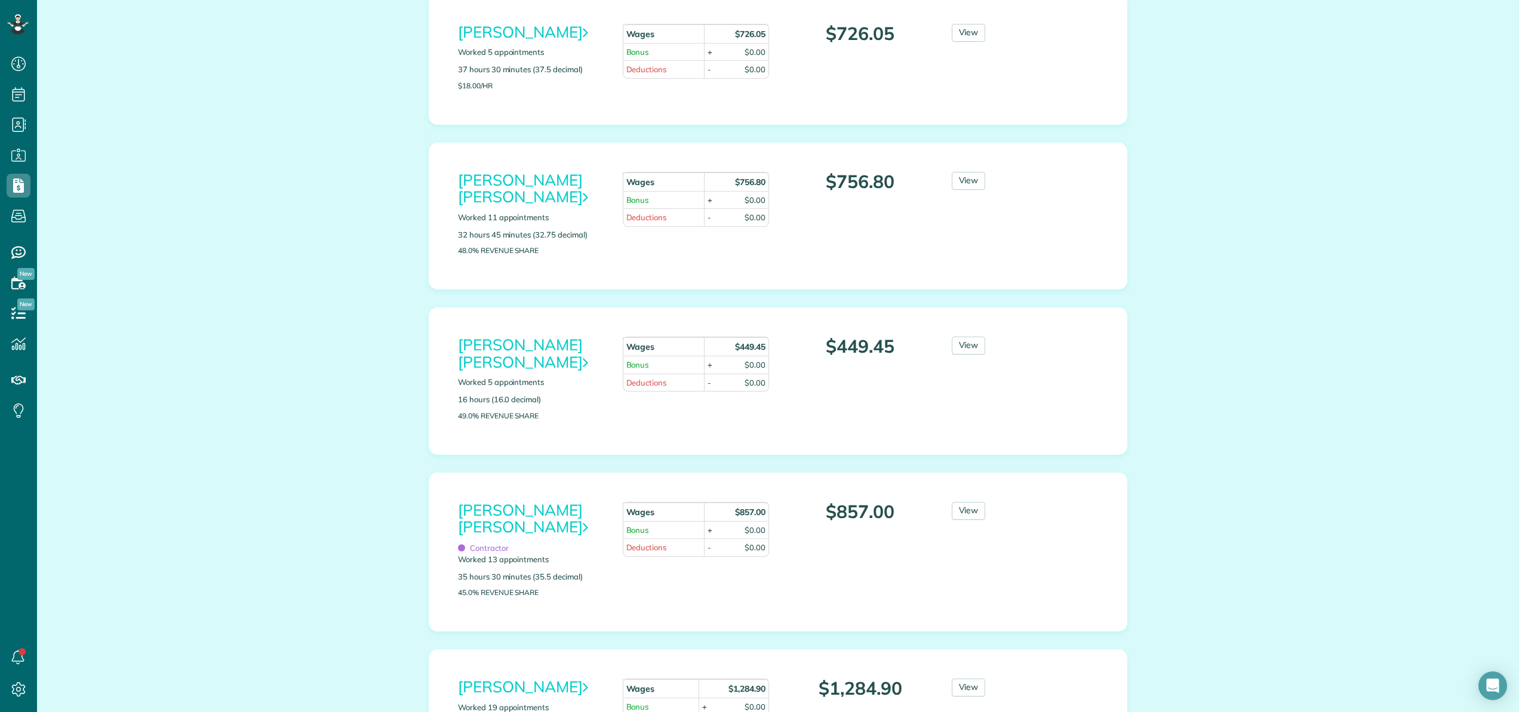
scroll to position [276, 0]
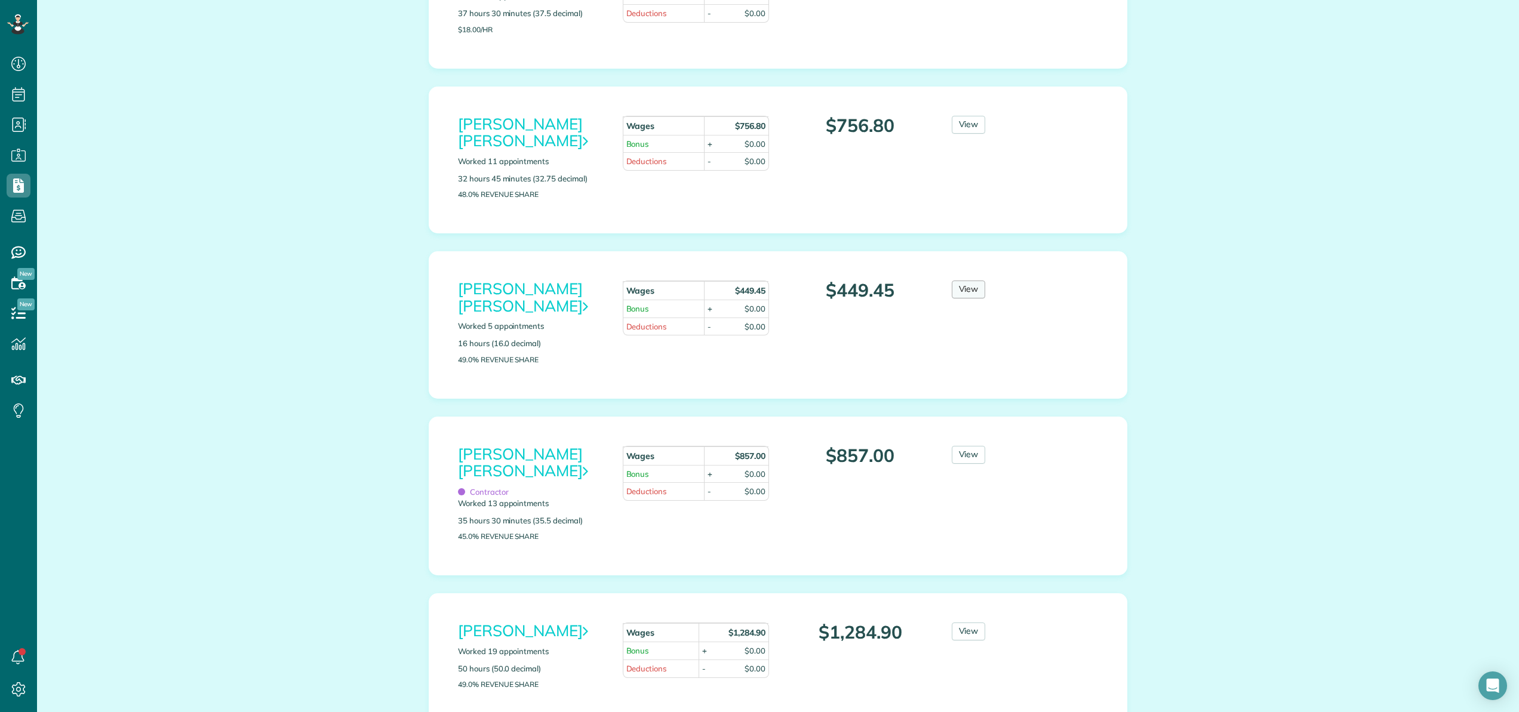
click at [977, 281] on link "View" at bounding box center [969, 290] width 34 height 18
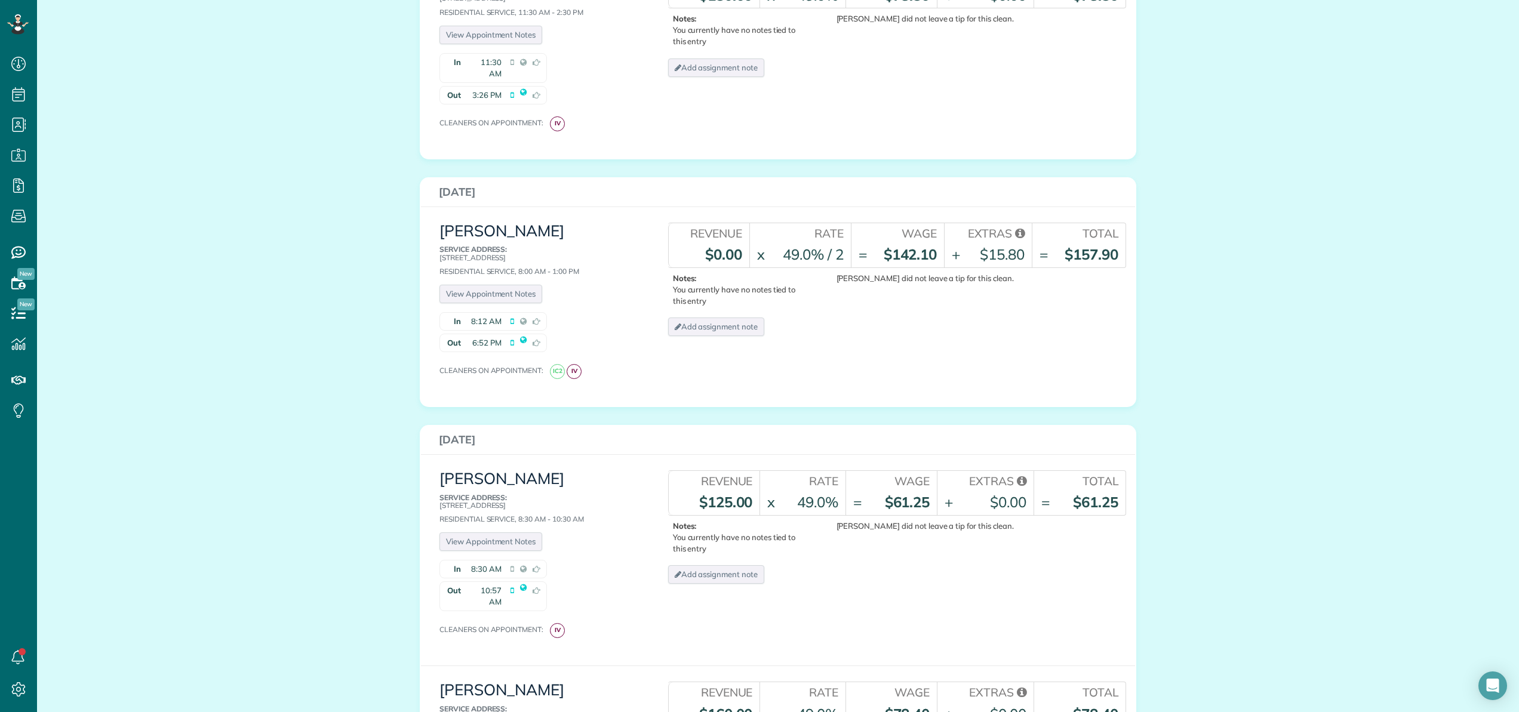
scroll to position [500, 0]
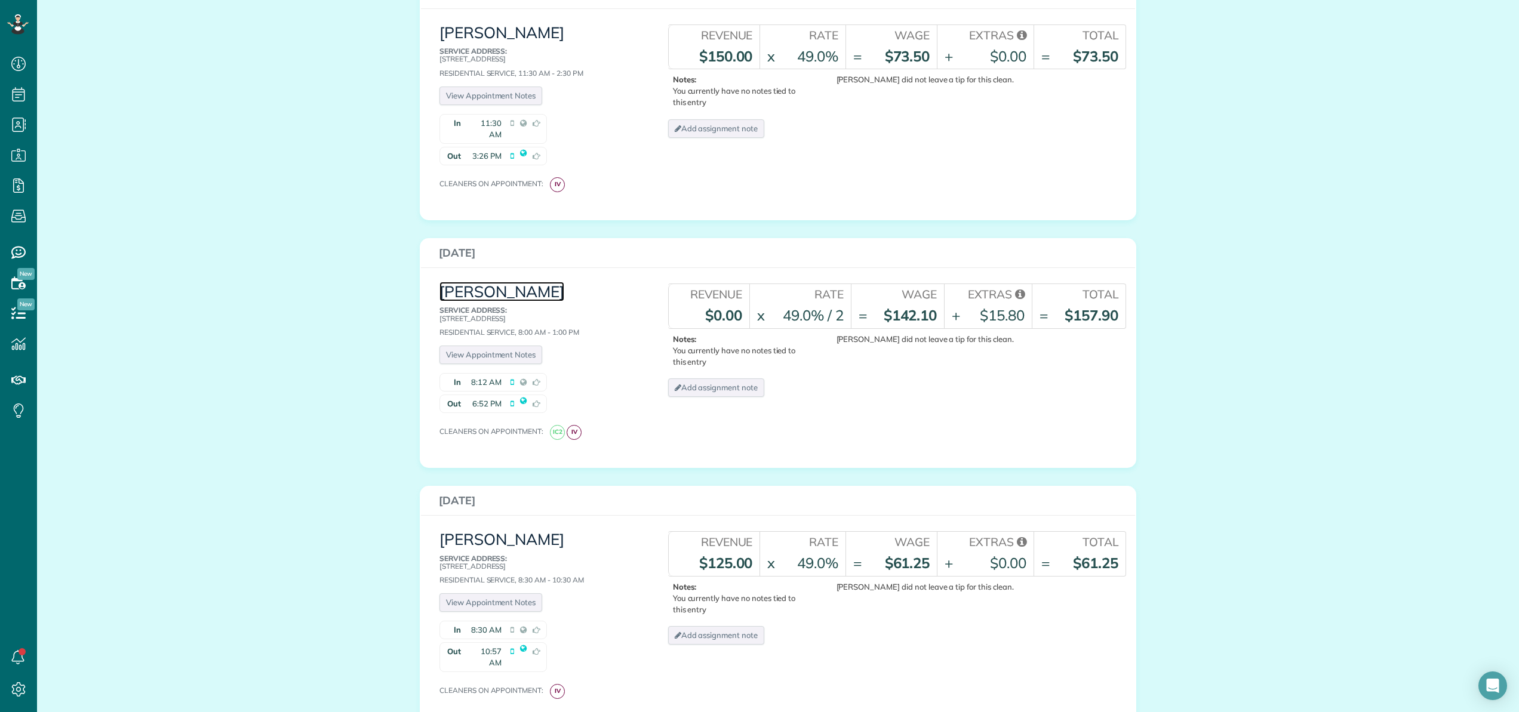
click at [540, 282] on link "Mrs. Jennifer Pelham" at bounding box center [501, 292] width 125 height 20
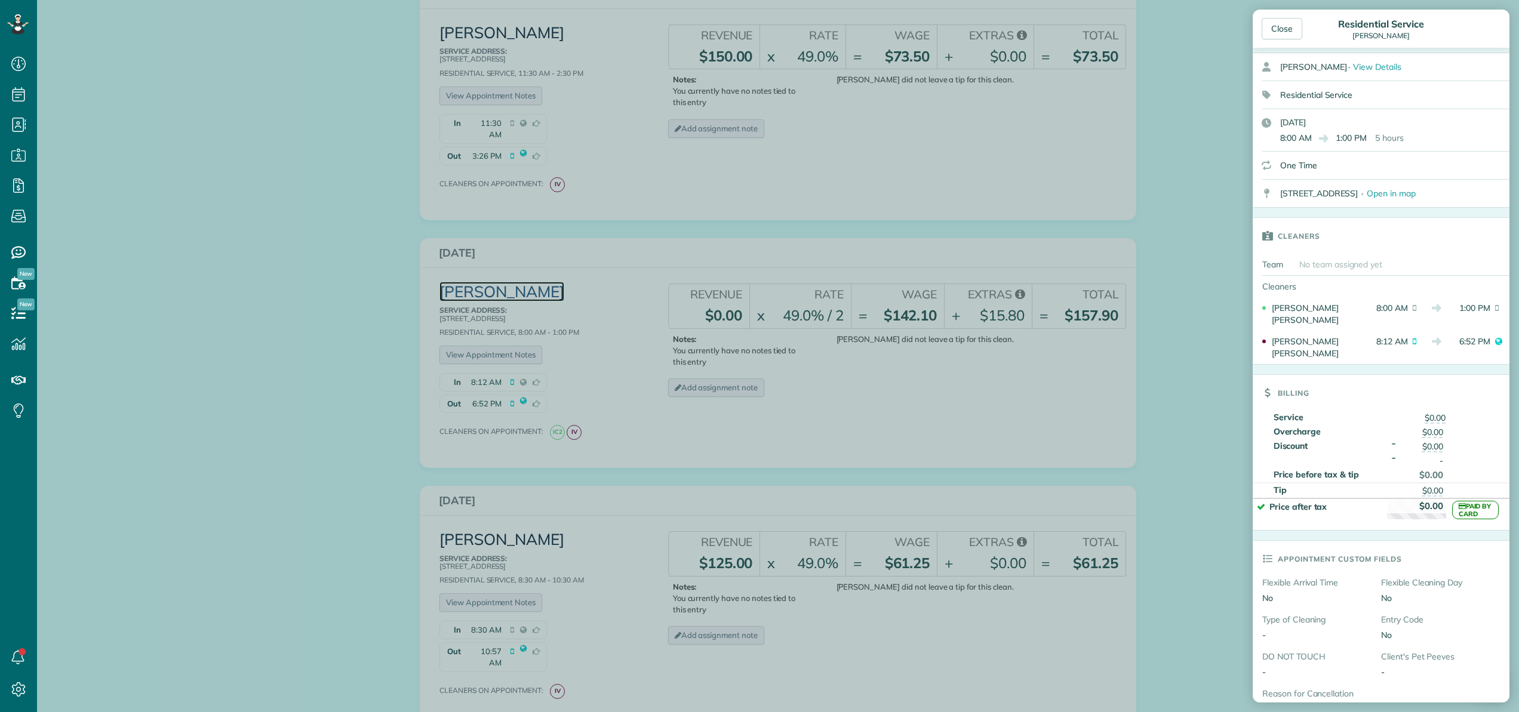
scroll to position [124, 0]
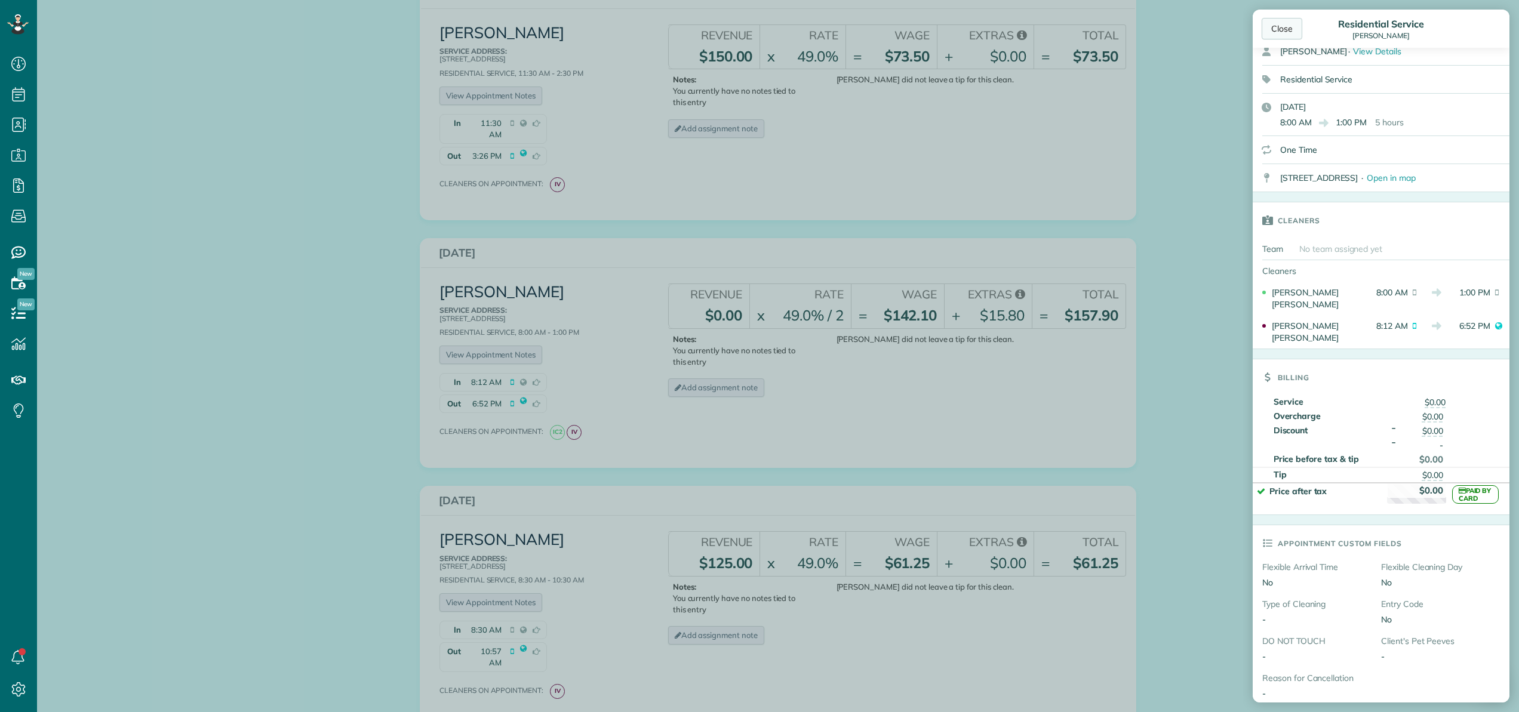
click at [1280, 27] on div "Close" at bounding box center [1282, 28] width 41 height 21
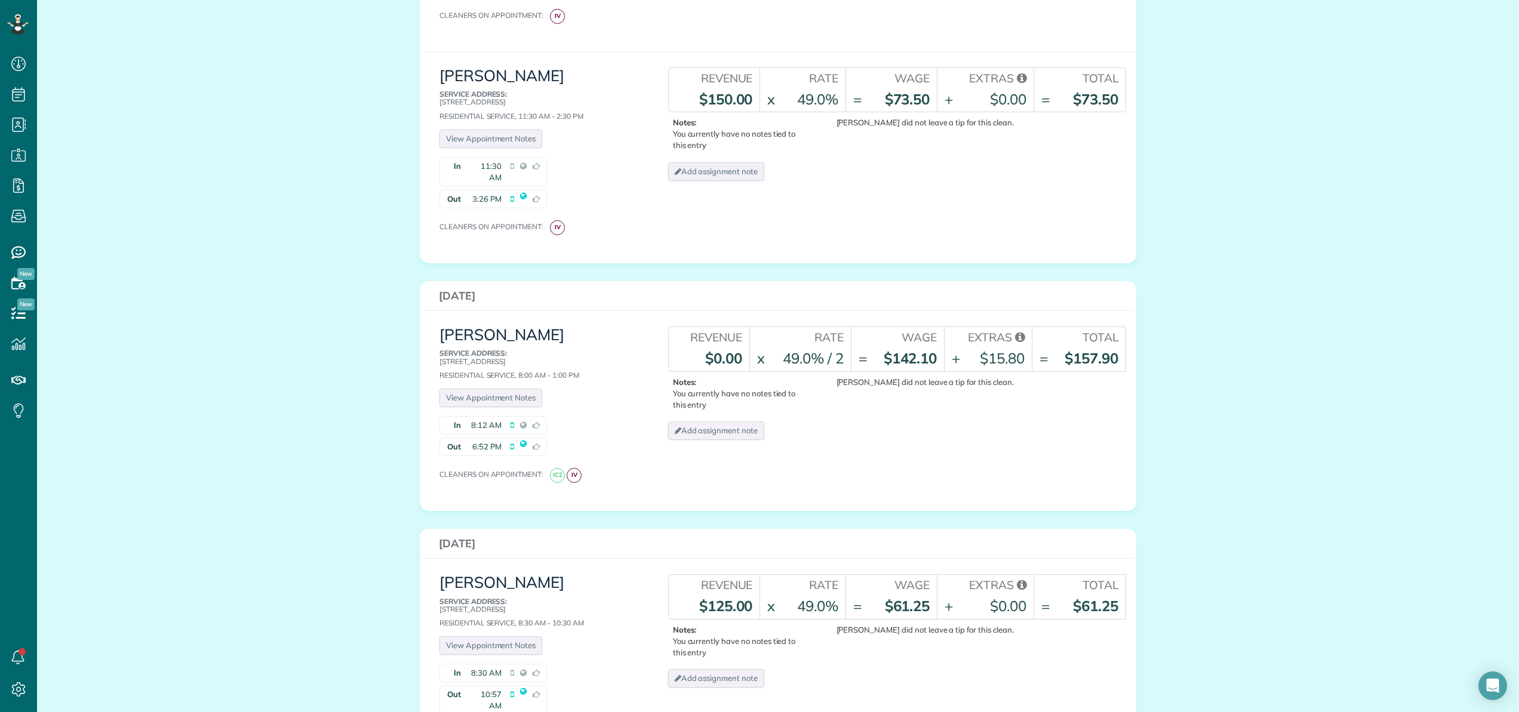
scroll to position [0, 0]
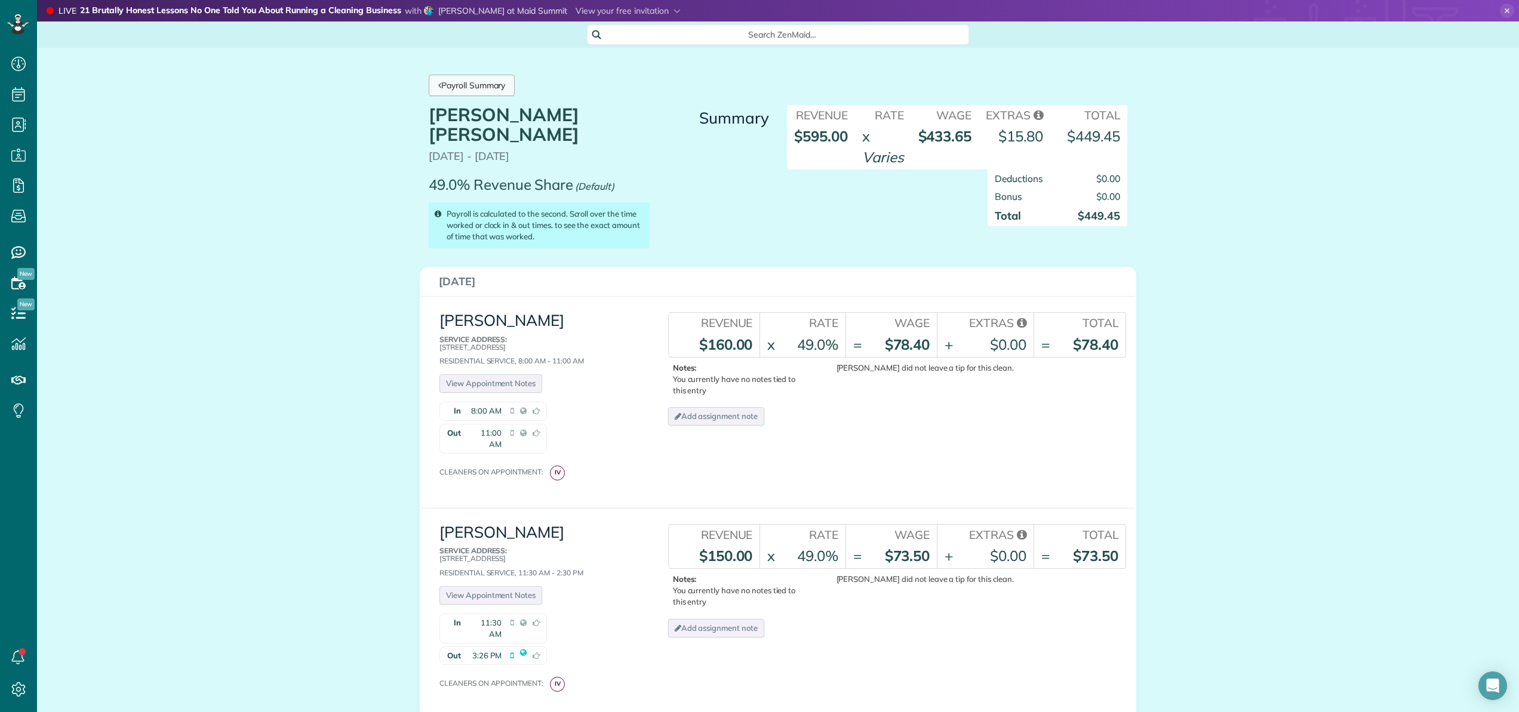
click at [488, 89] on link "Payroll Summary" at bounding box center [472, 85] width 86 height 21
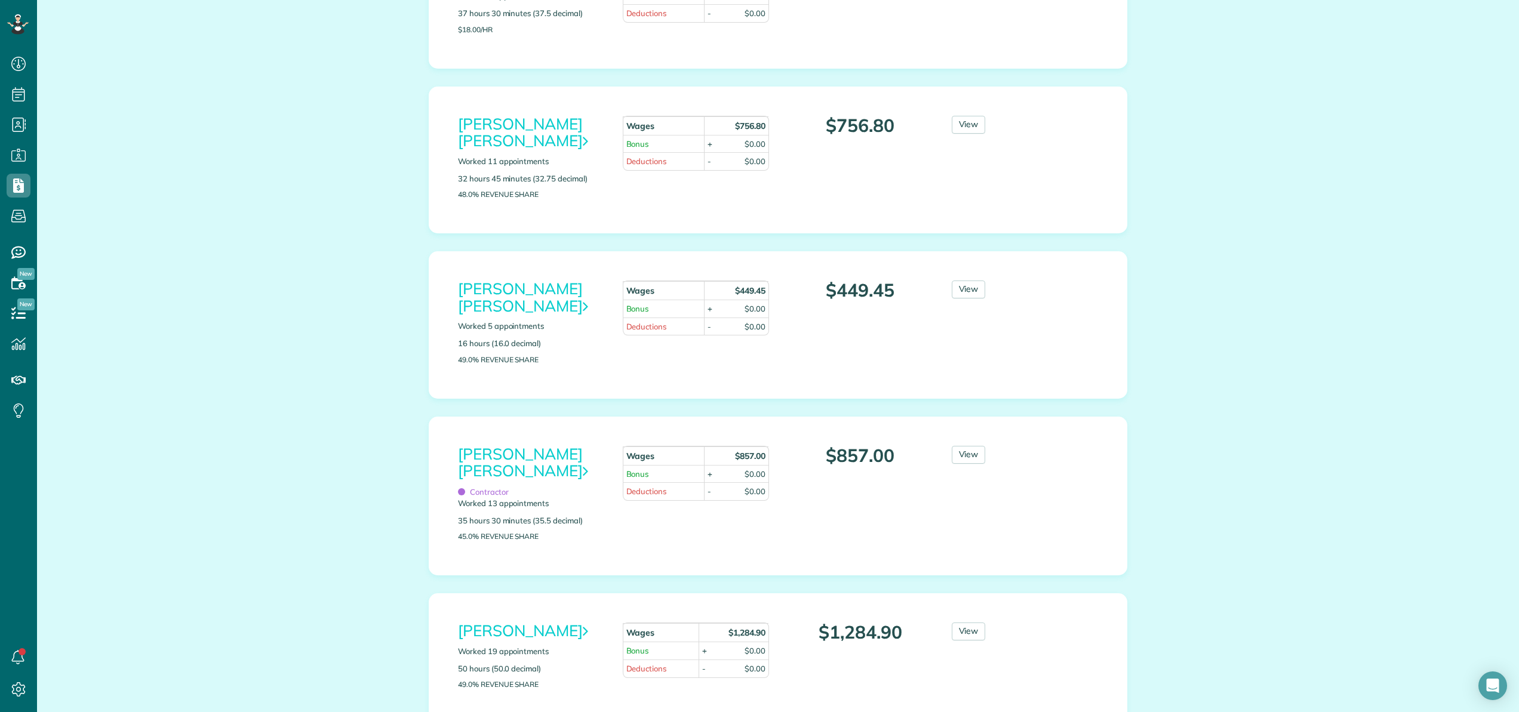
scroll to position [161, 0]
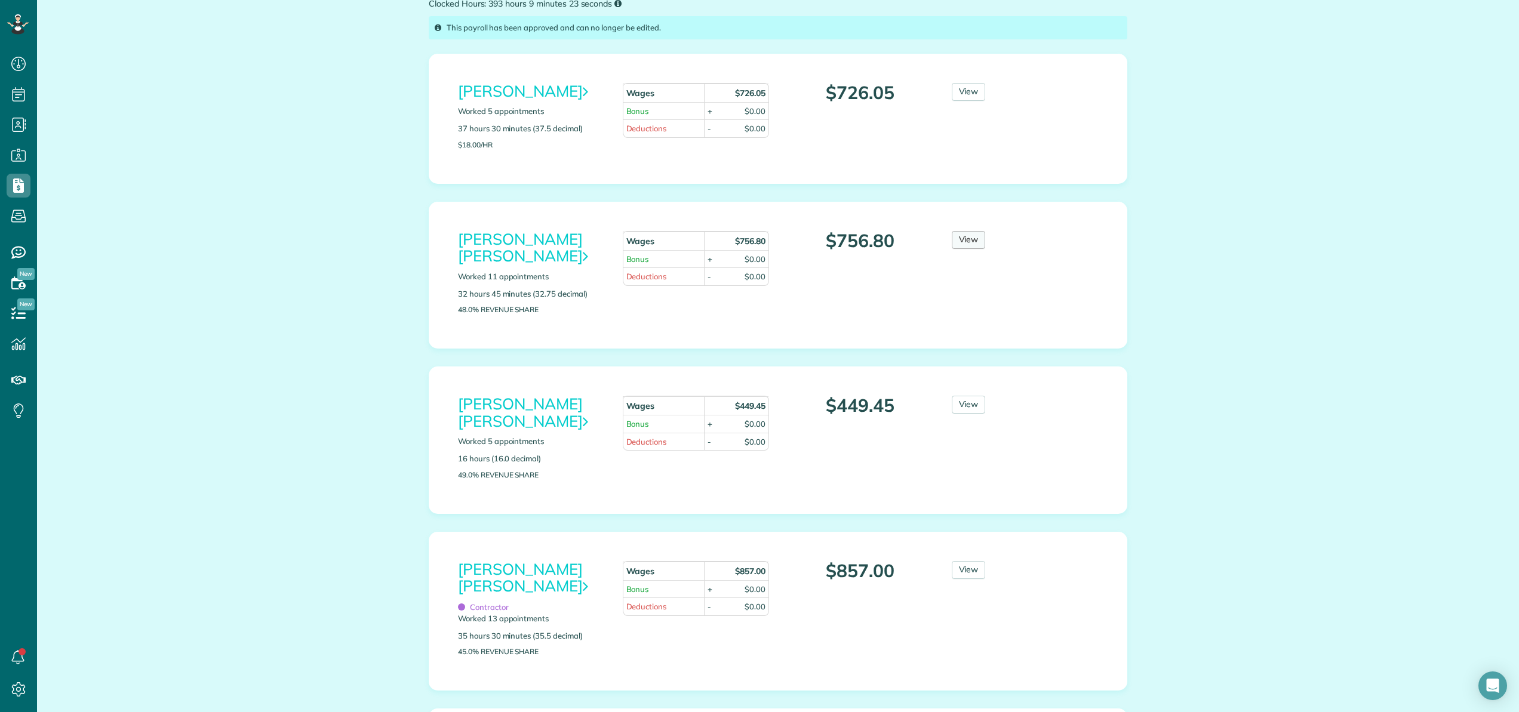
click at [975, 241] on link "View" at bounding box center [969, 240] width 34 height 18
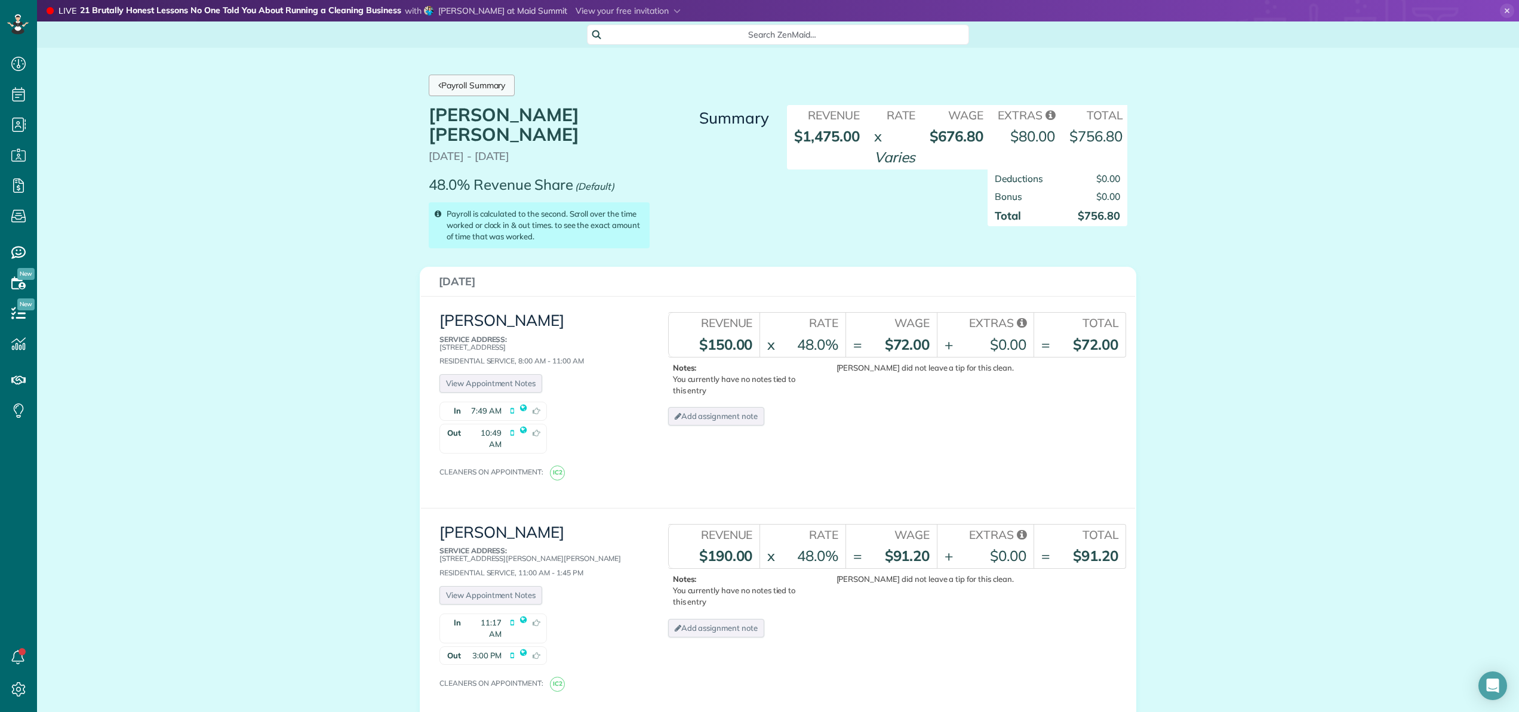
click at [500, 77] on link "Payroll Summary" at bounding box center [472, 85] width 86 height 21
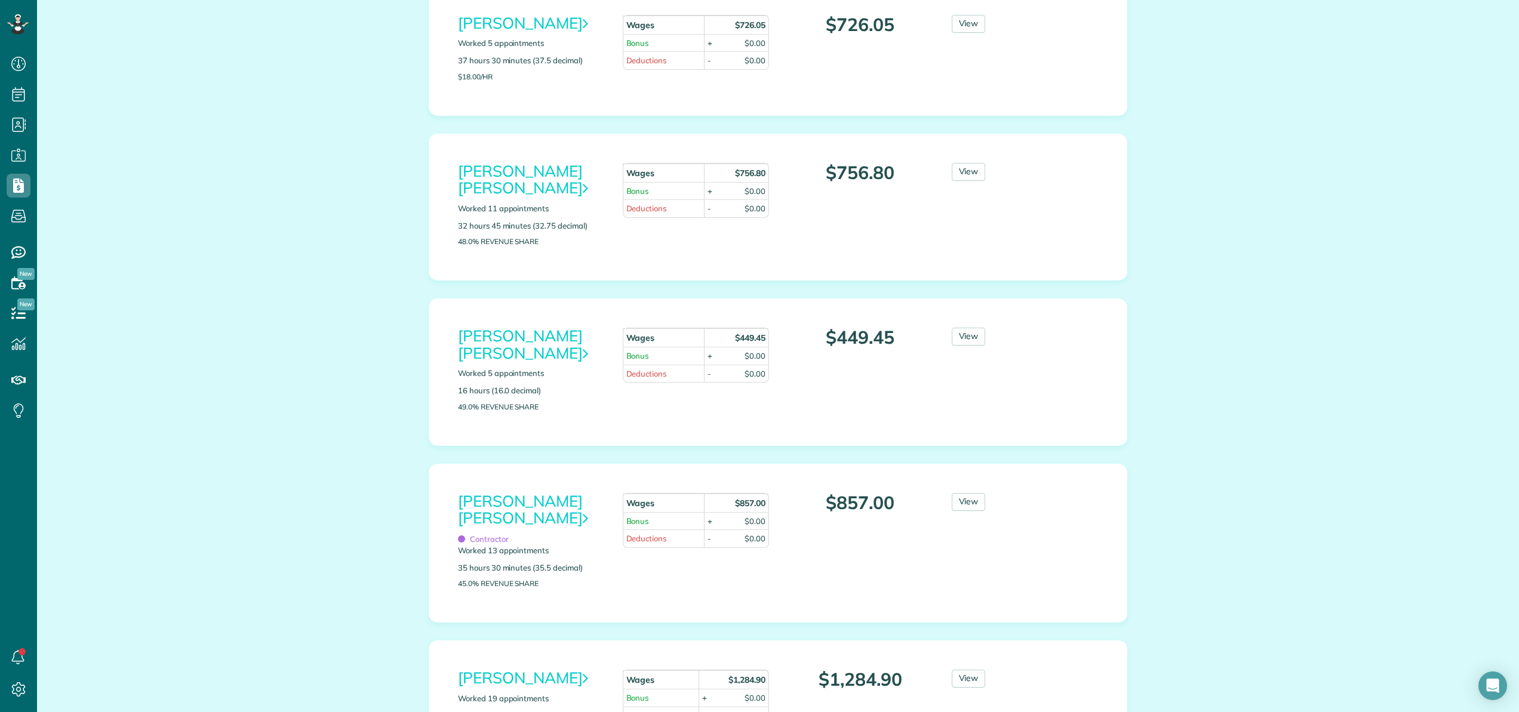
scroll to position [339, 0]
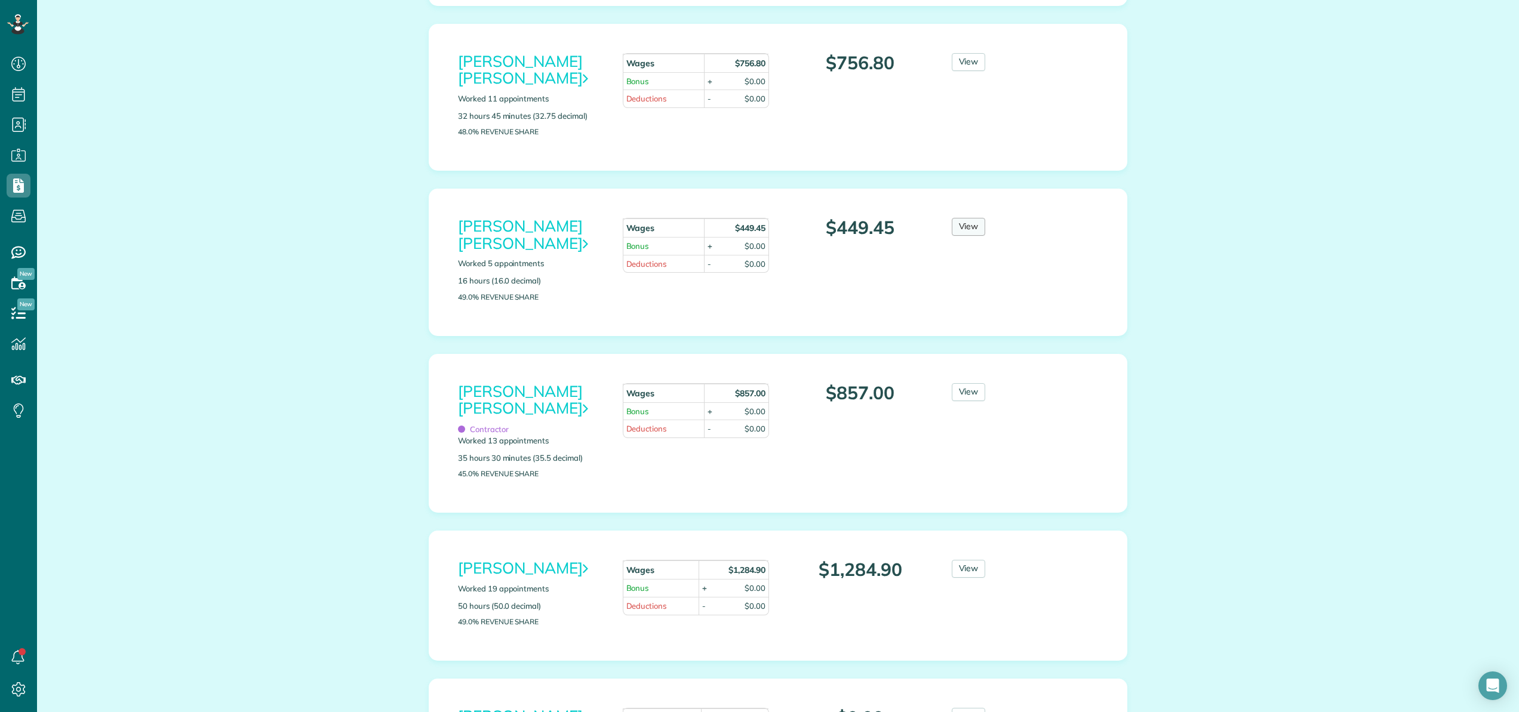
click at [953, 218] on link "View" at bounding box center [969, 227] width 34 height 18
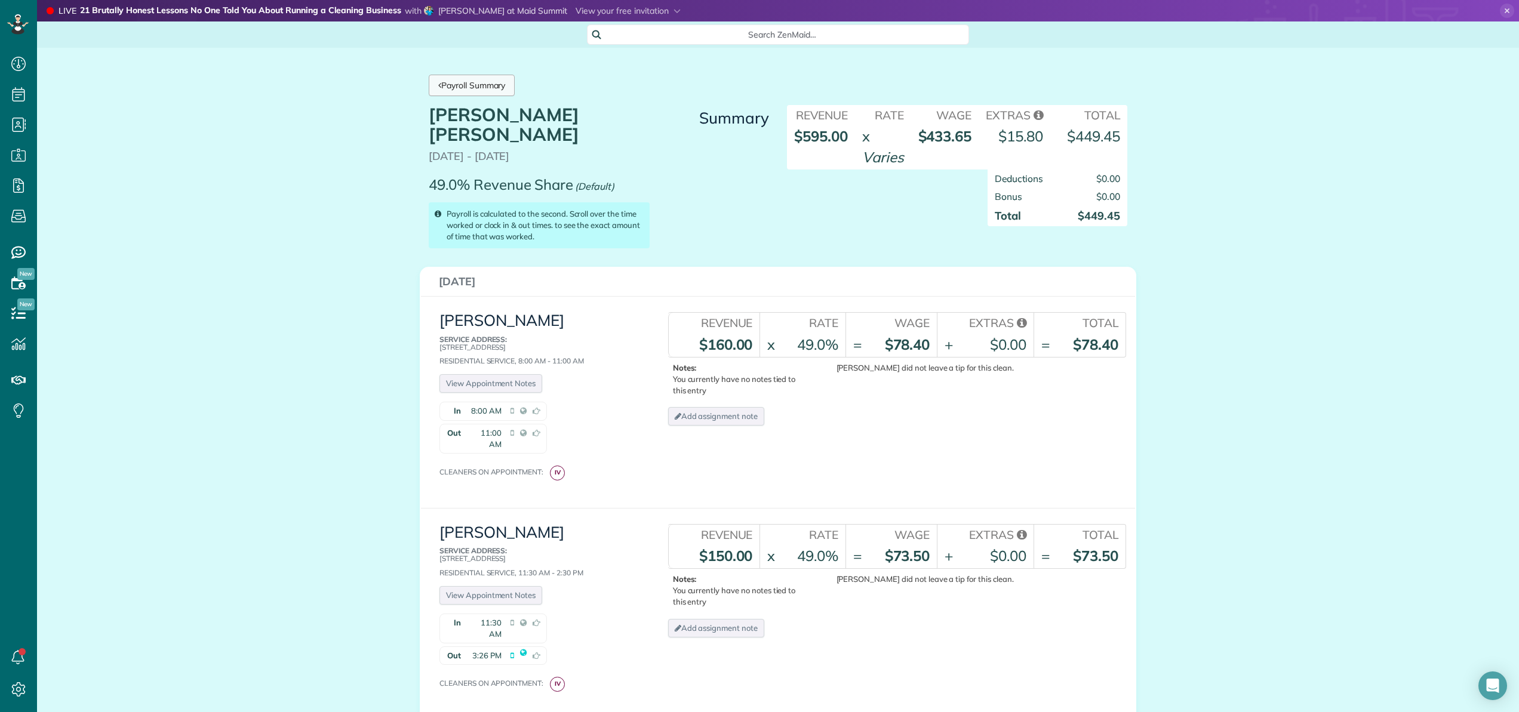
click at [487, 94] on link "Payroll Summary" at bounding box center [472, 85] width 86 height 21
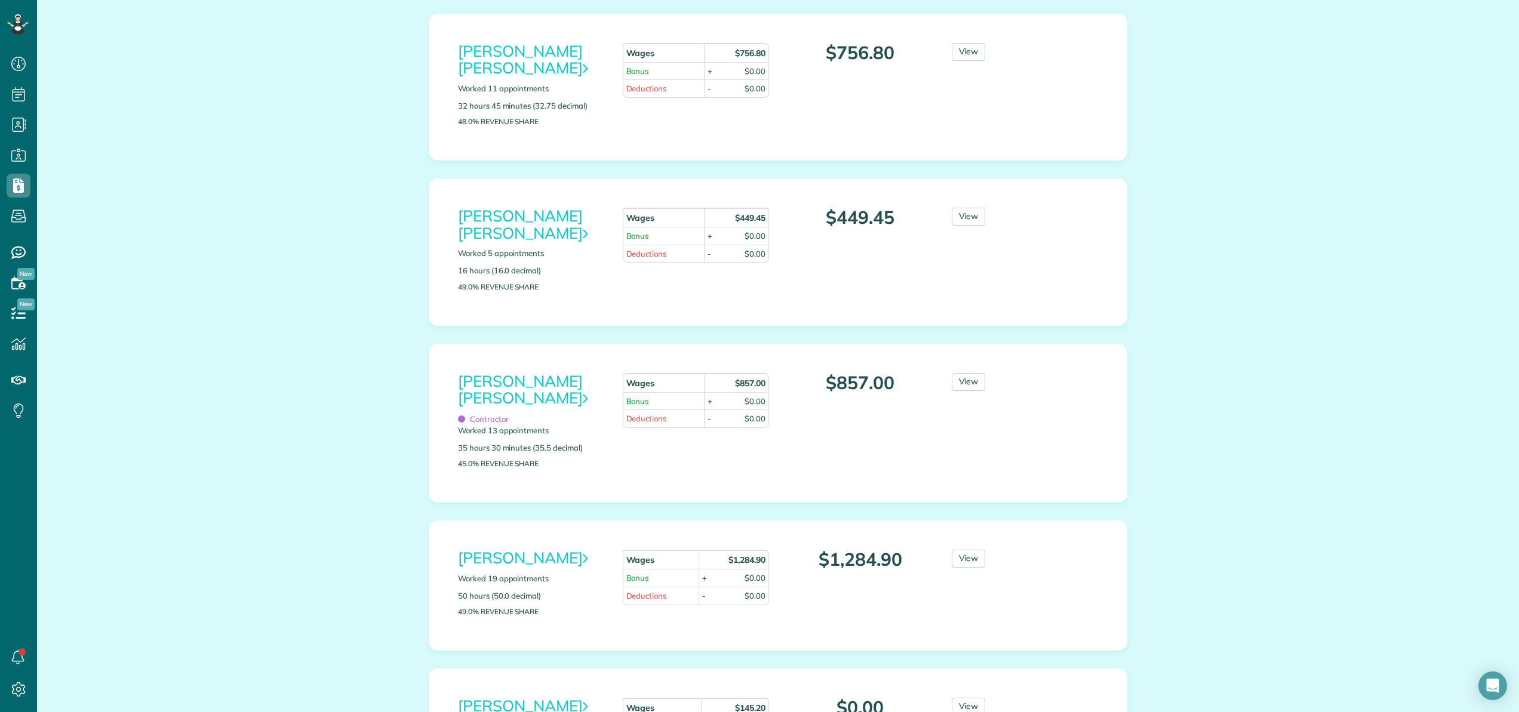
scroll to position [333, 0]
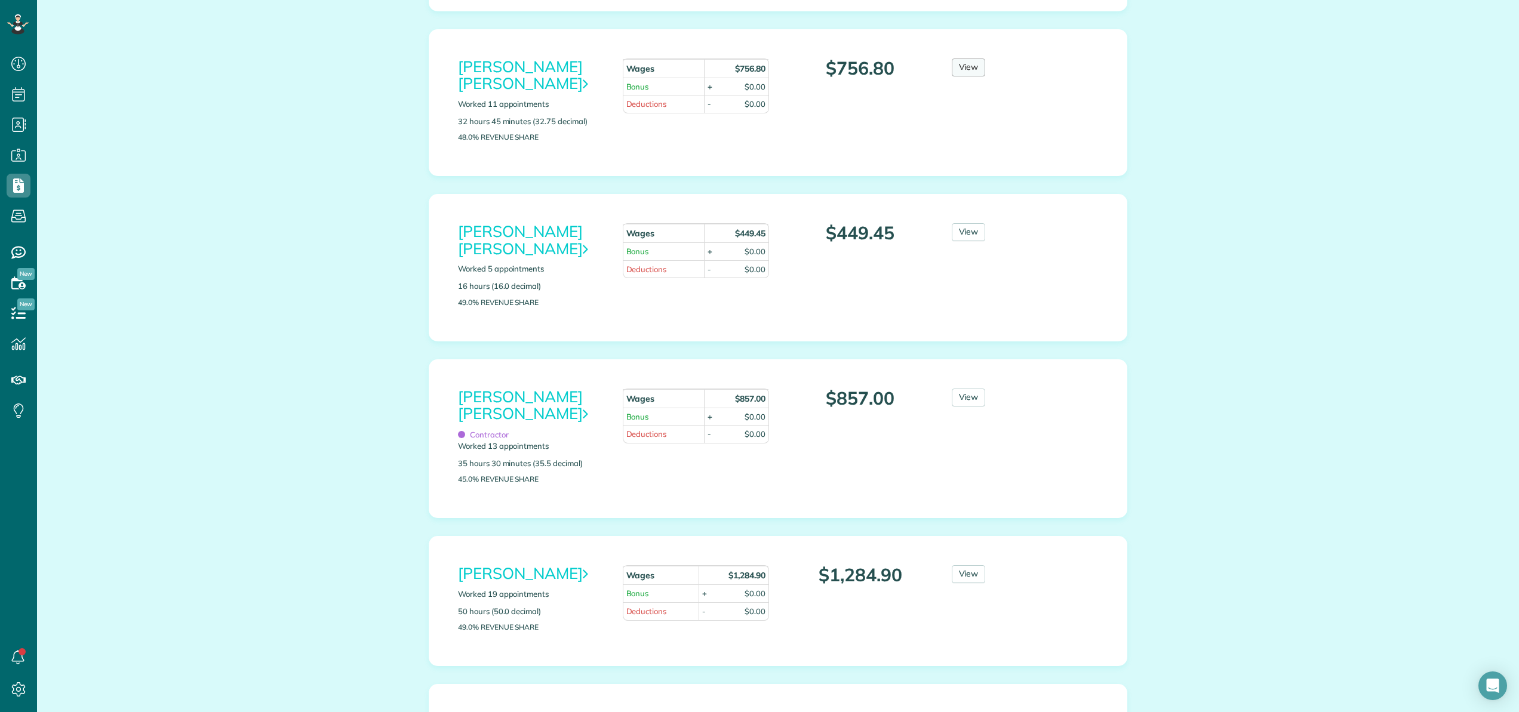
click at [963, 68] on link "View" at bounding box center [969, 68] width 34 height 18
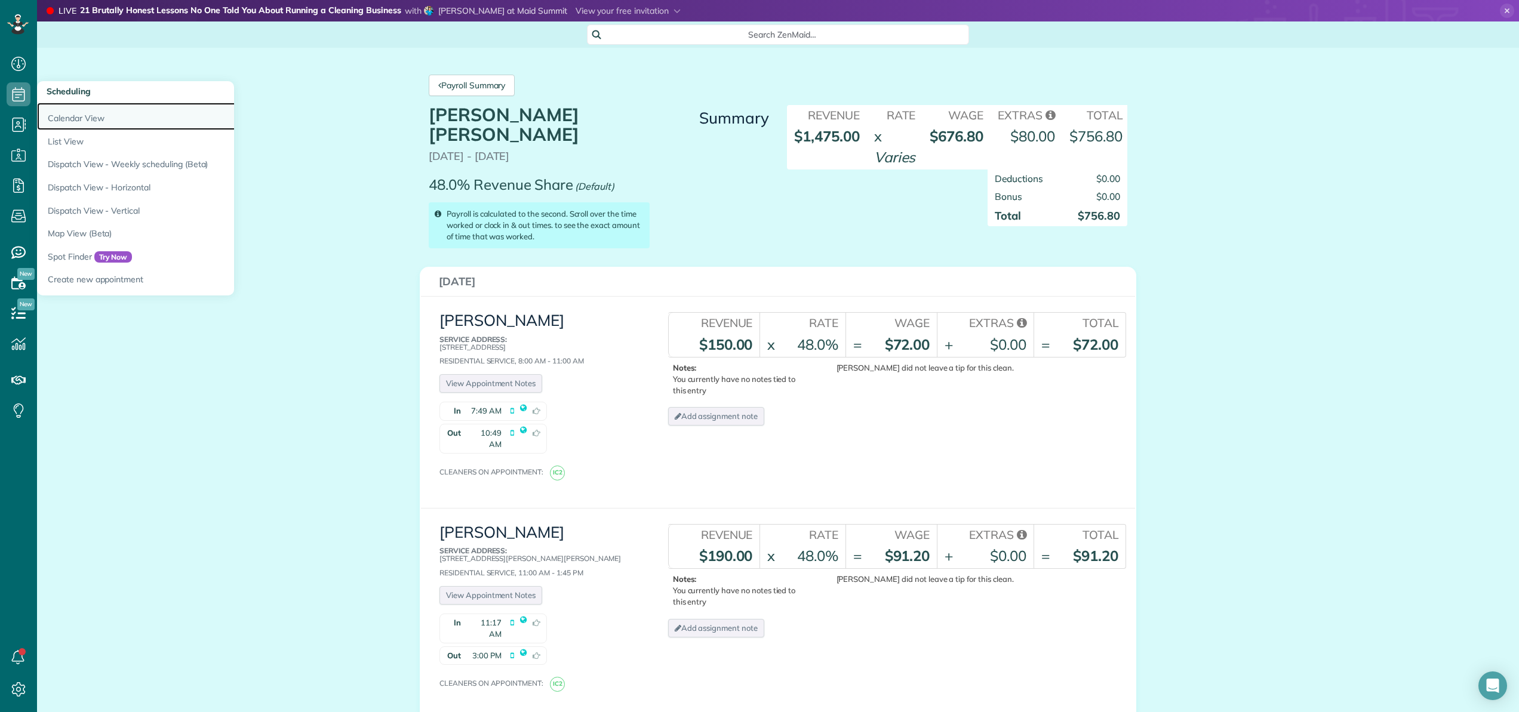
click at [54, 113] on link "Calendar View" at bounding box center [186, 116] width 299 height 27
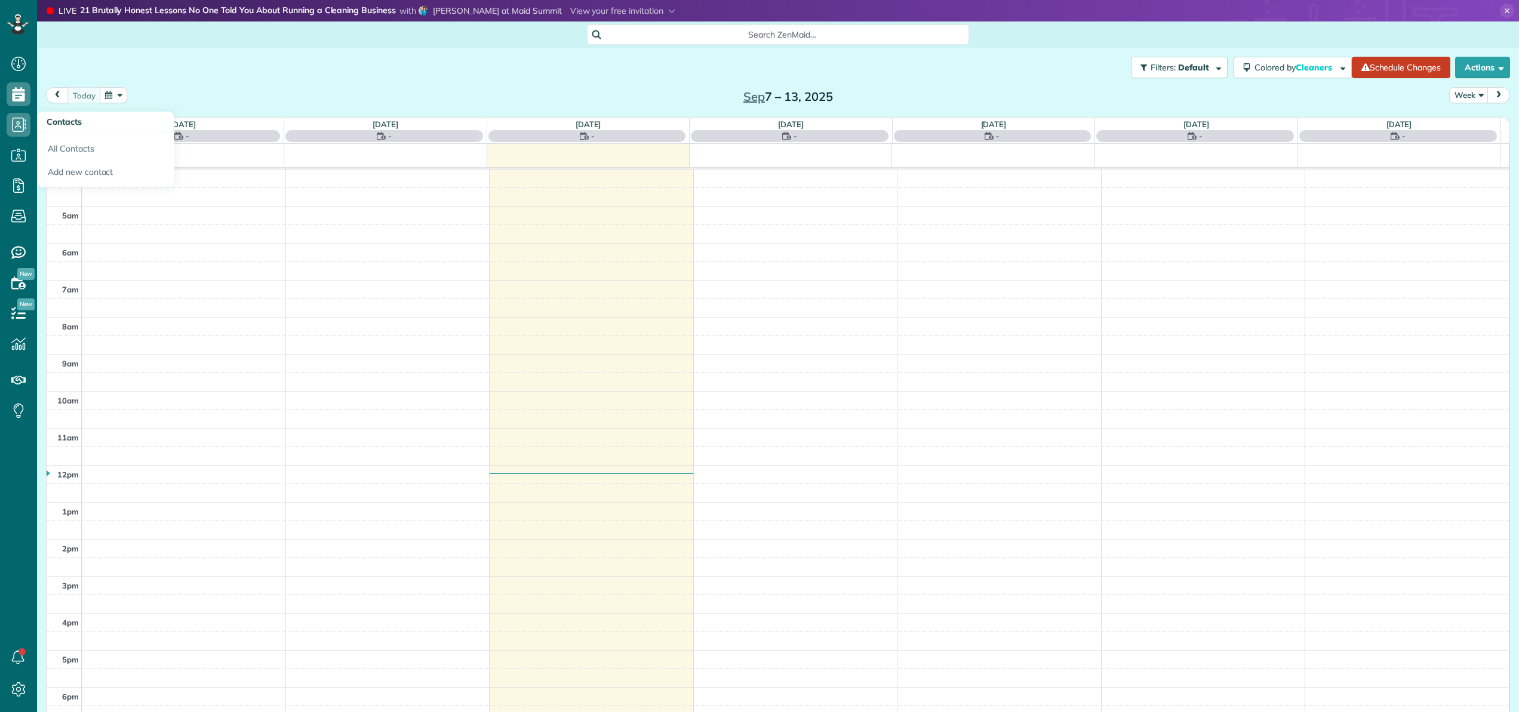
scroll to position [86, 0]
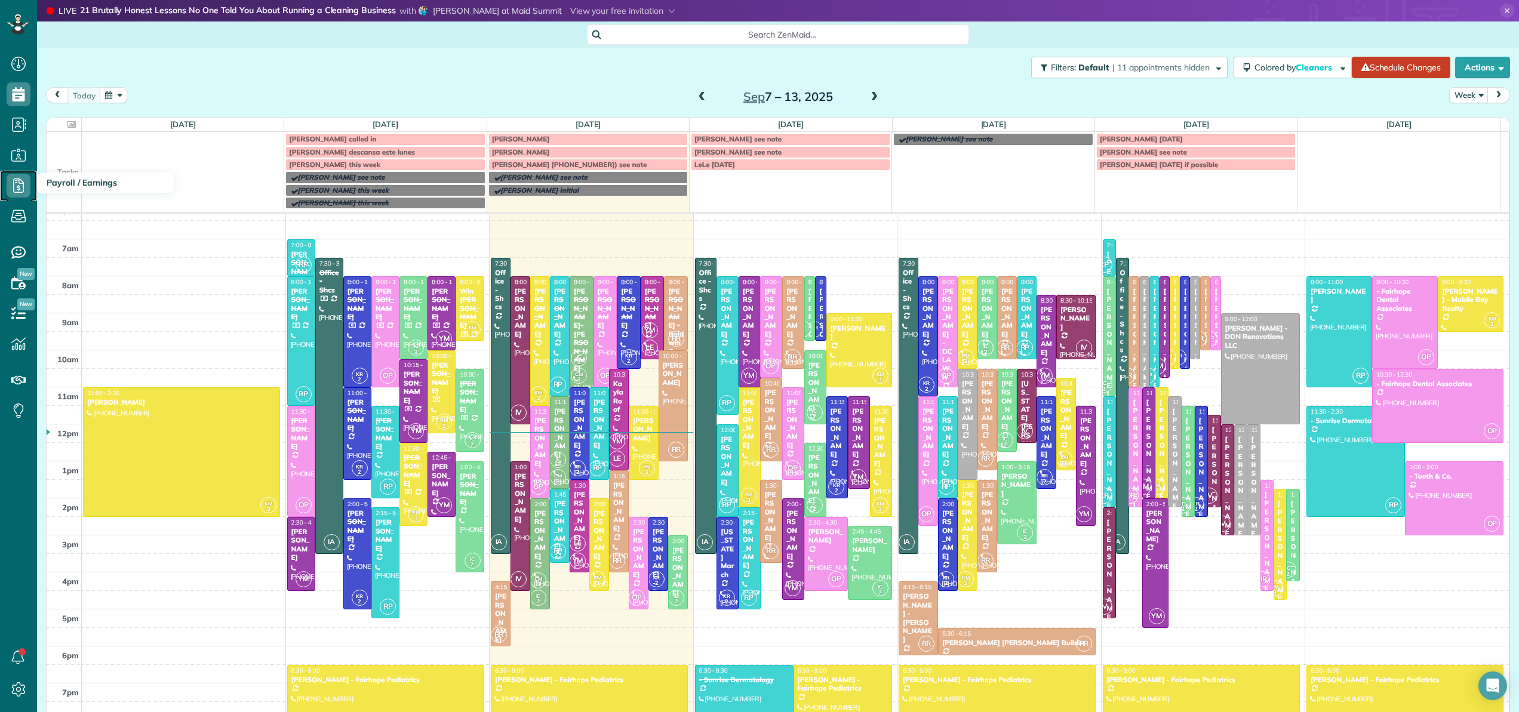
click at [16, 187] on icon at bounding box center [19, 186] width 24 height 24
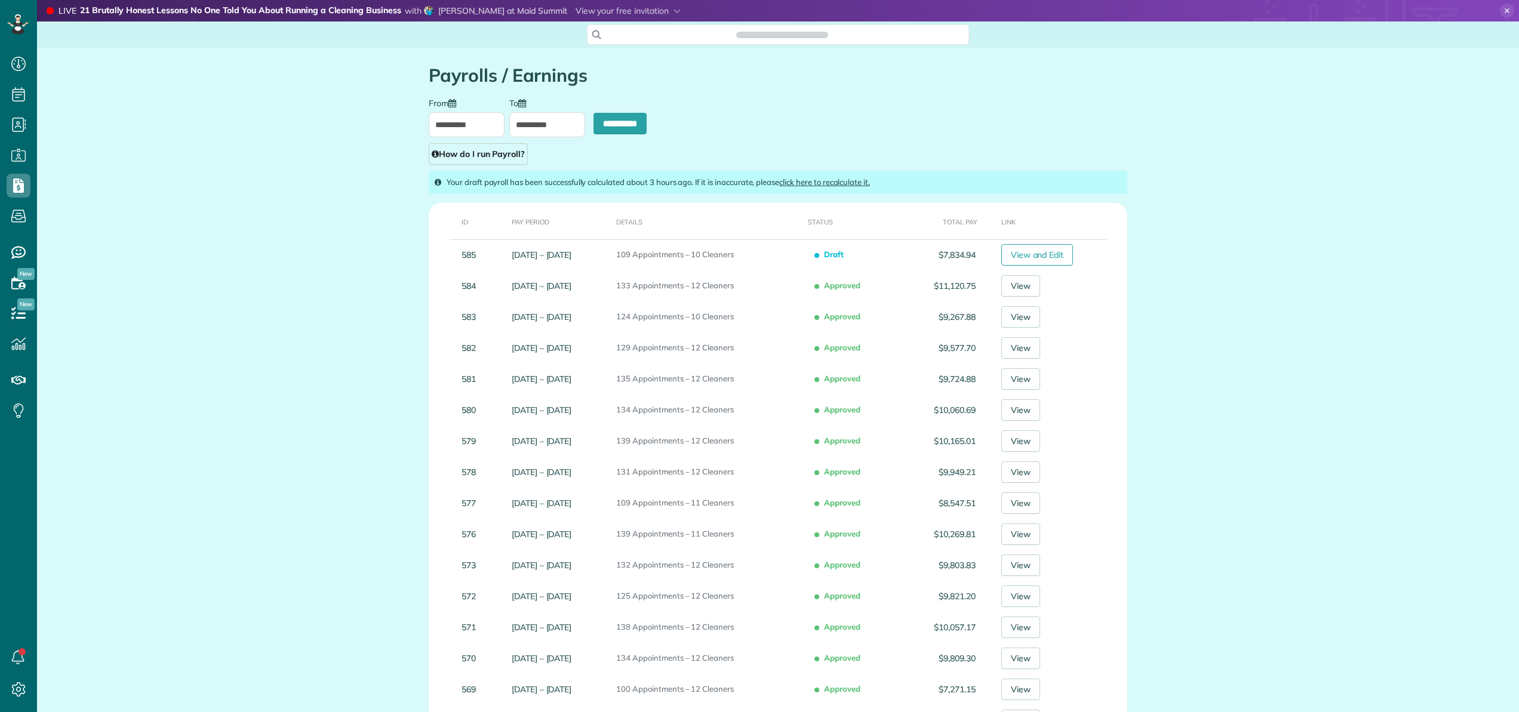
scroll to position [5, 5]
type input "**********"
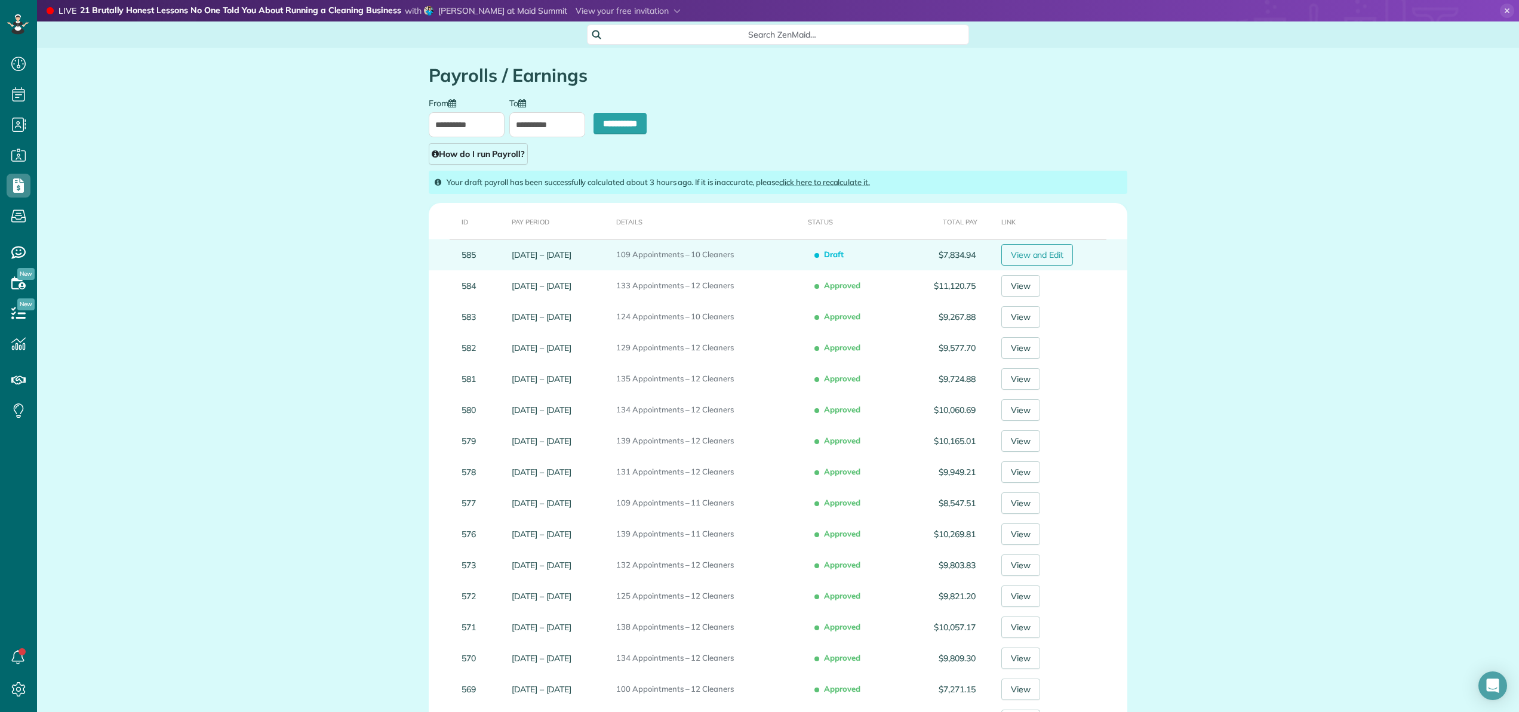
click at [1050, 260] on link "View and Edit" at bounding box center [1037, 254] width 72 height 21
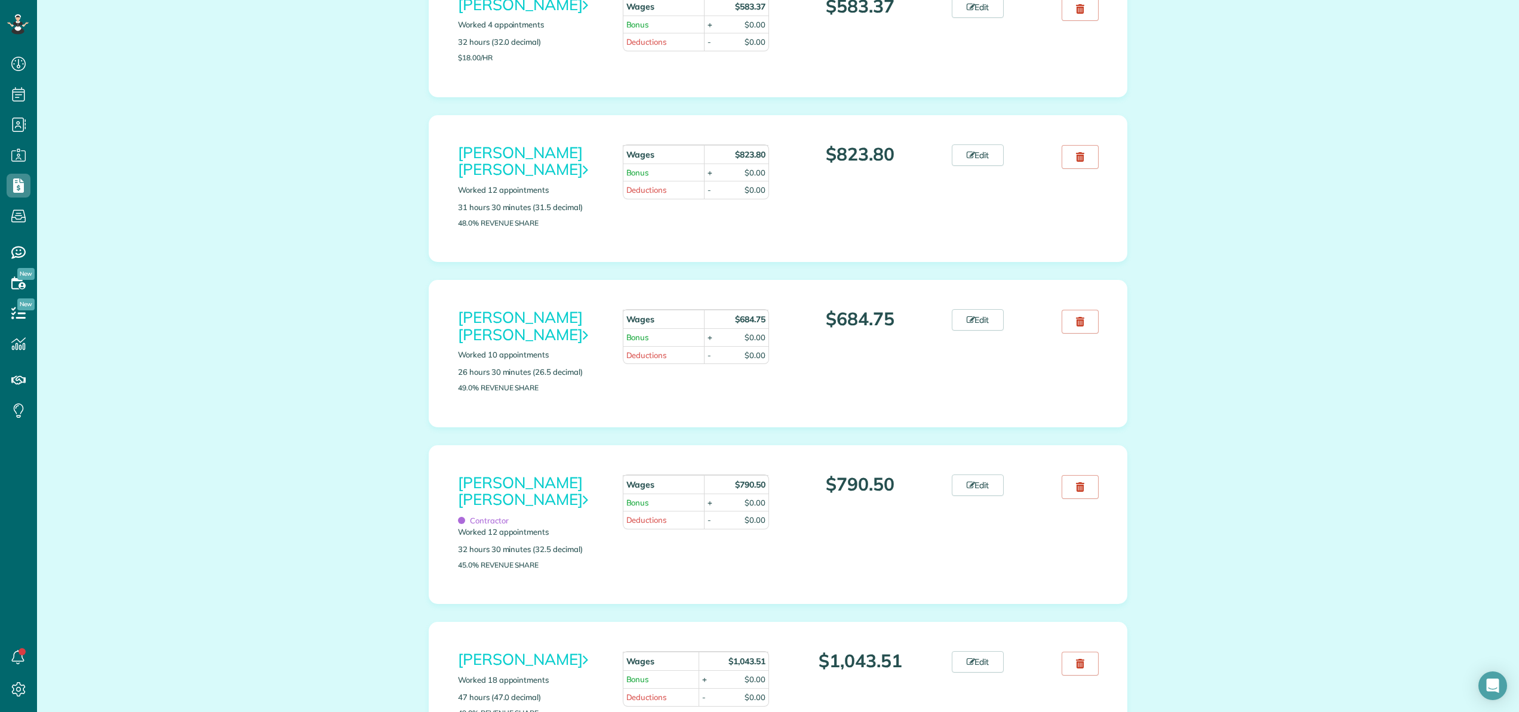
scroll to position [403, 0]
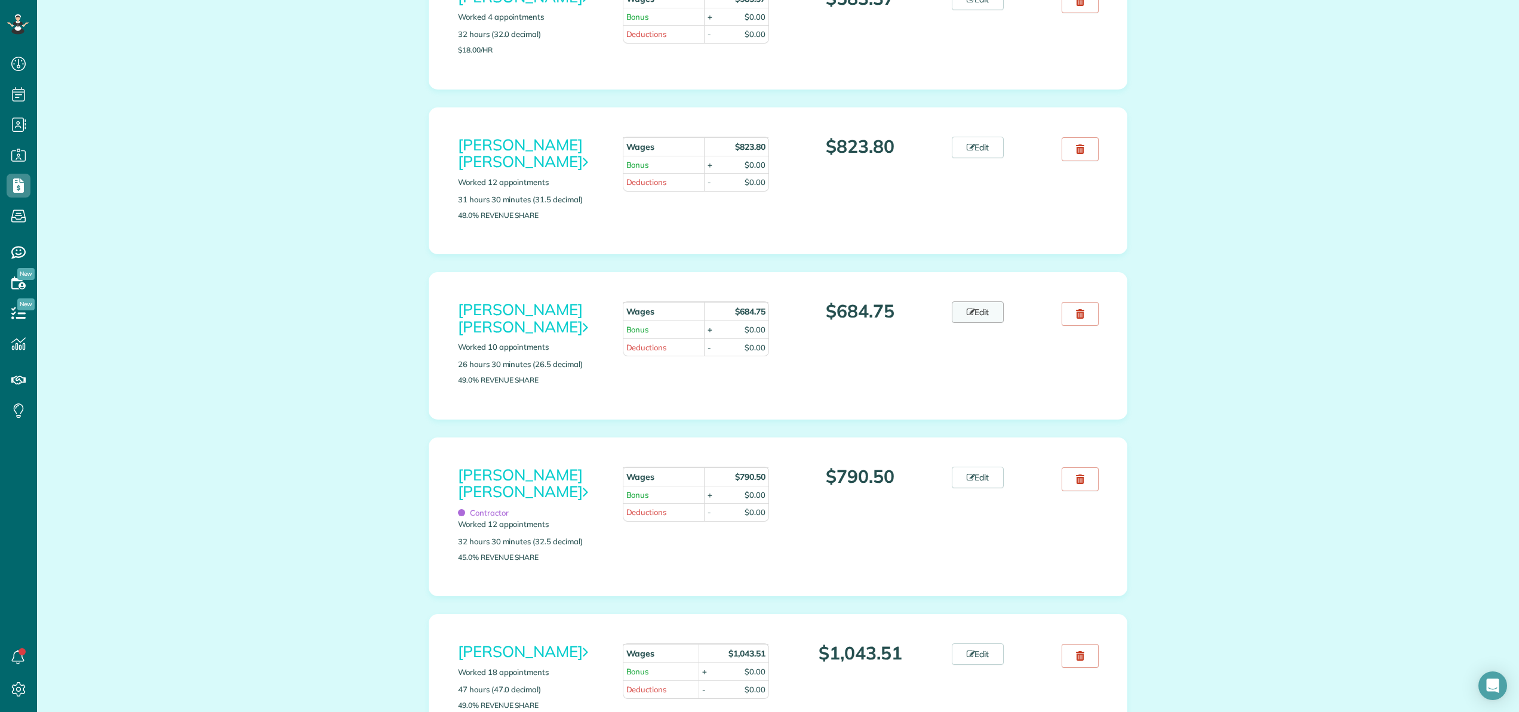
click at [977, 302] on link "Edit" at bounding box center [978, 312] width 53 height 21
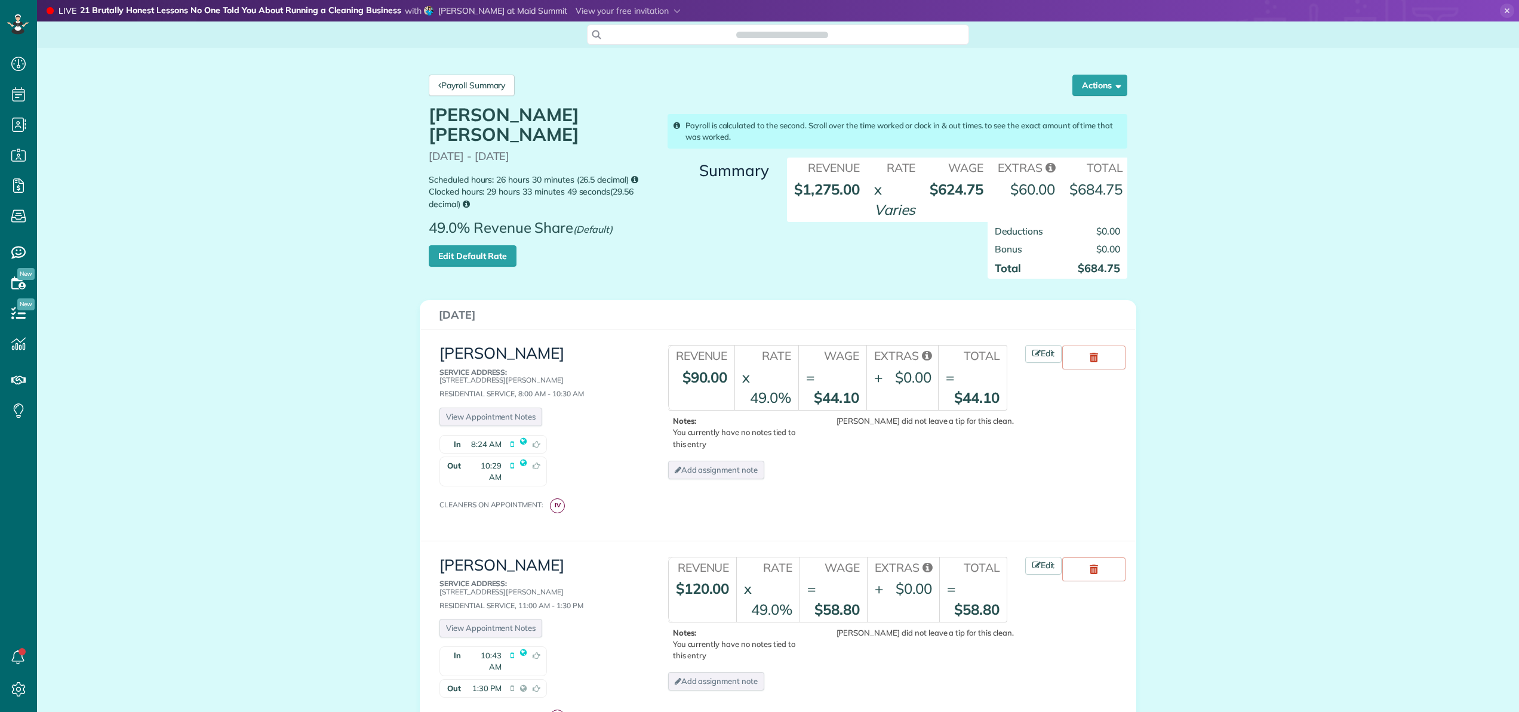
scroll to position [5, 5]
click at [1109, 255] on span "$0.00" at bounding box center [1108, 249] width 24 height 12
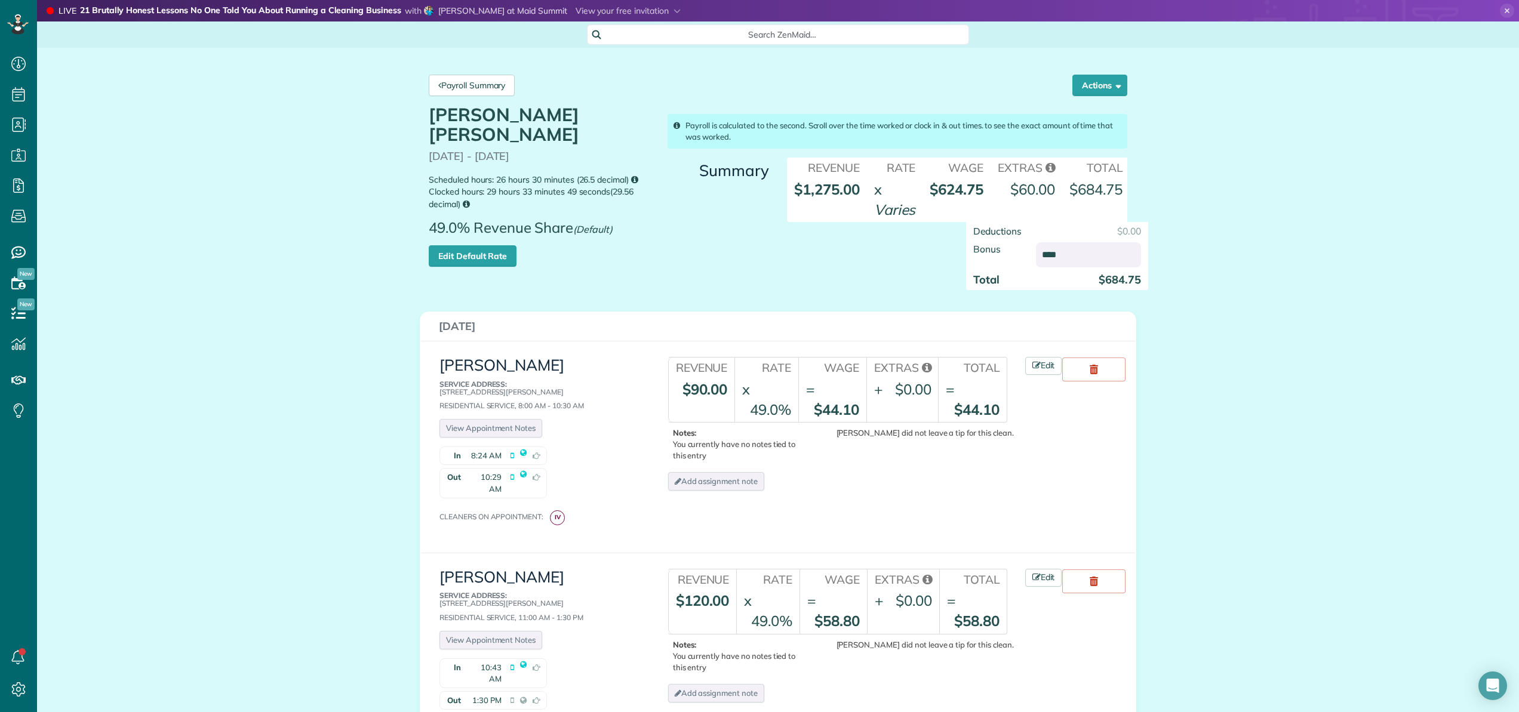
type input "*****"
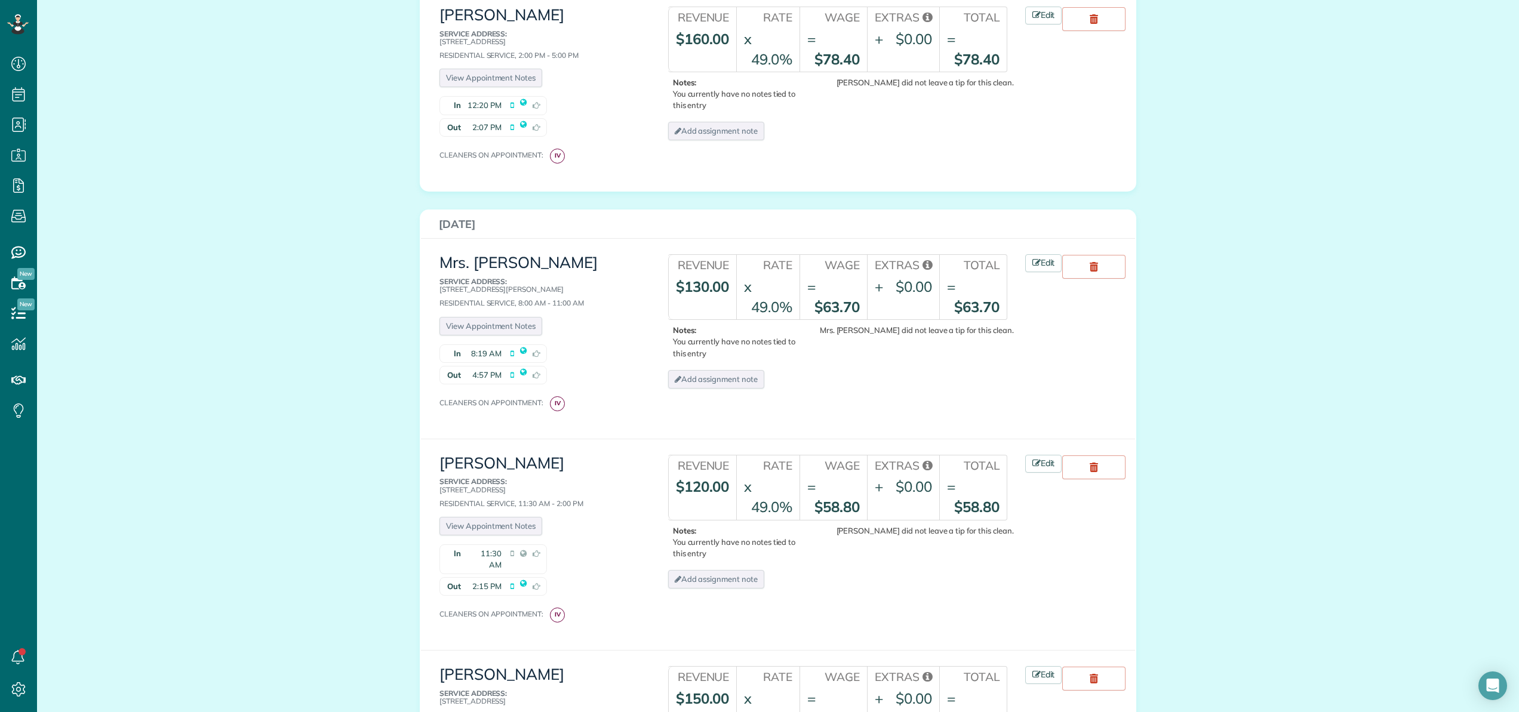
scroll to position [0, 0]
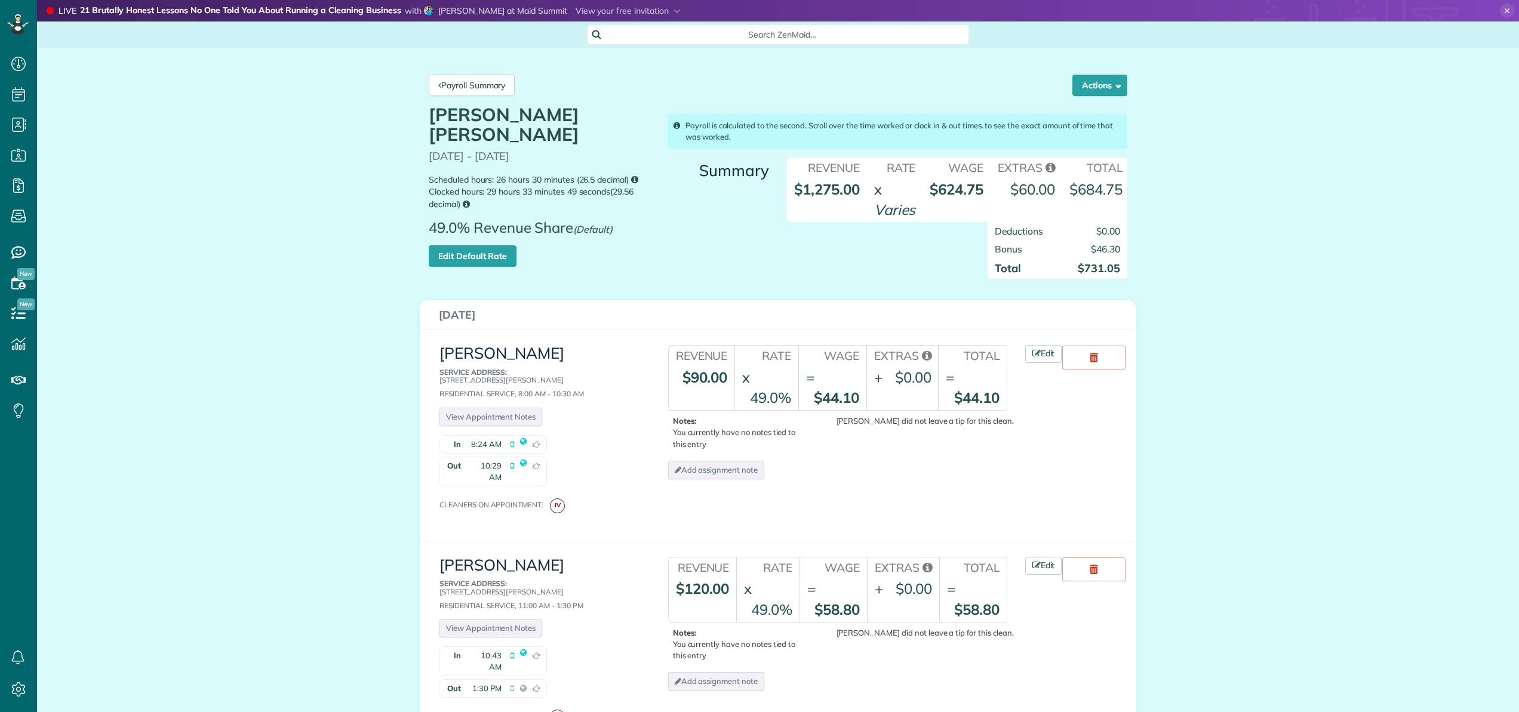
scroll to position [5, 5]
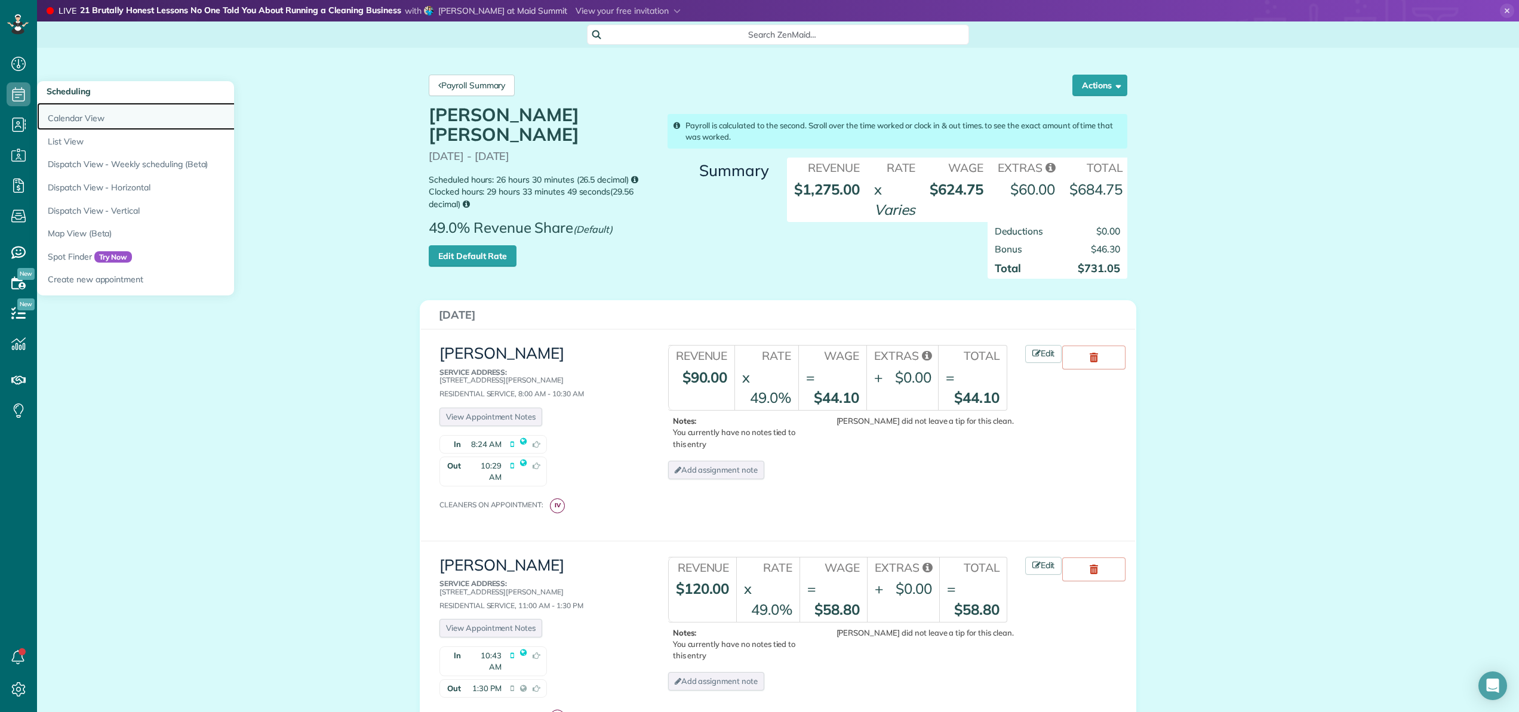
click at [48, 112] on link "Calendar View" at bounding box center [186, 116] width 299 height 27
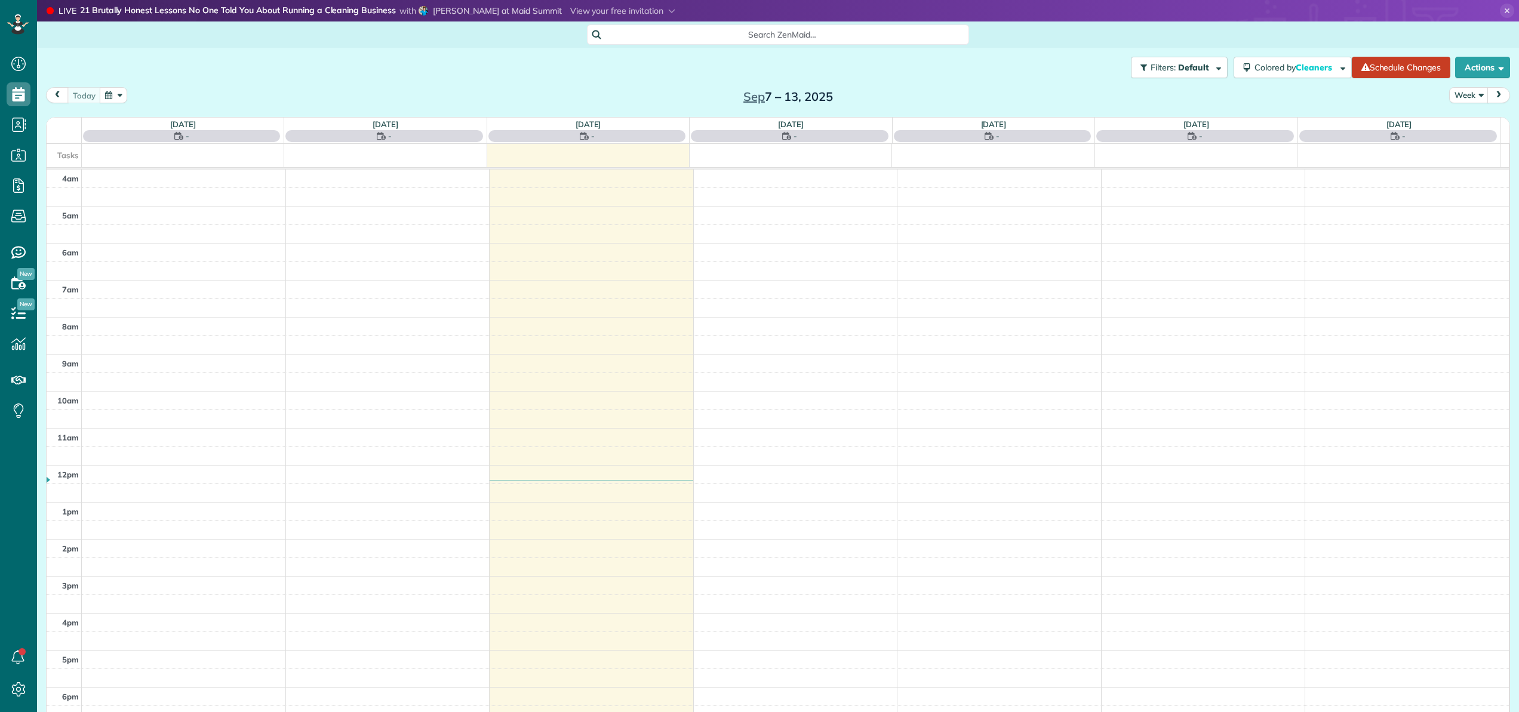
scroll to position [86, 0]
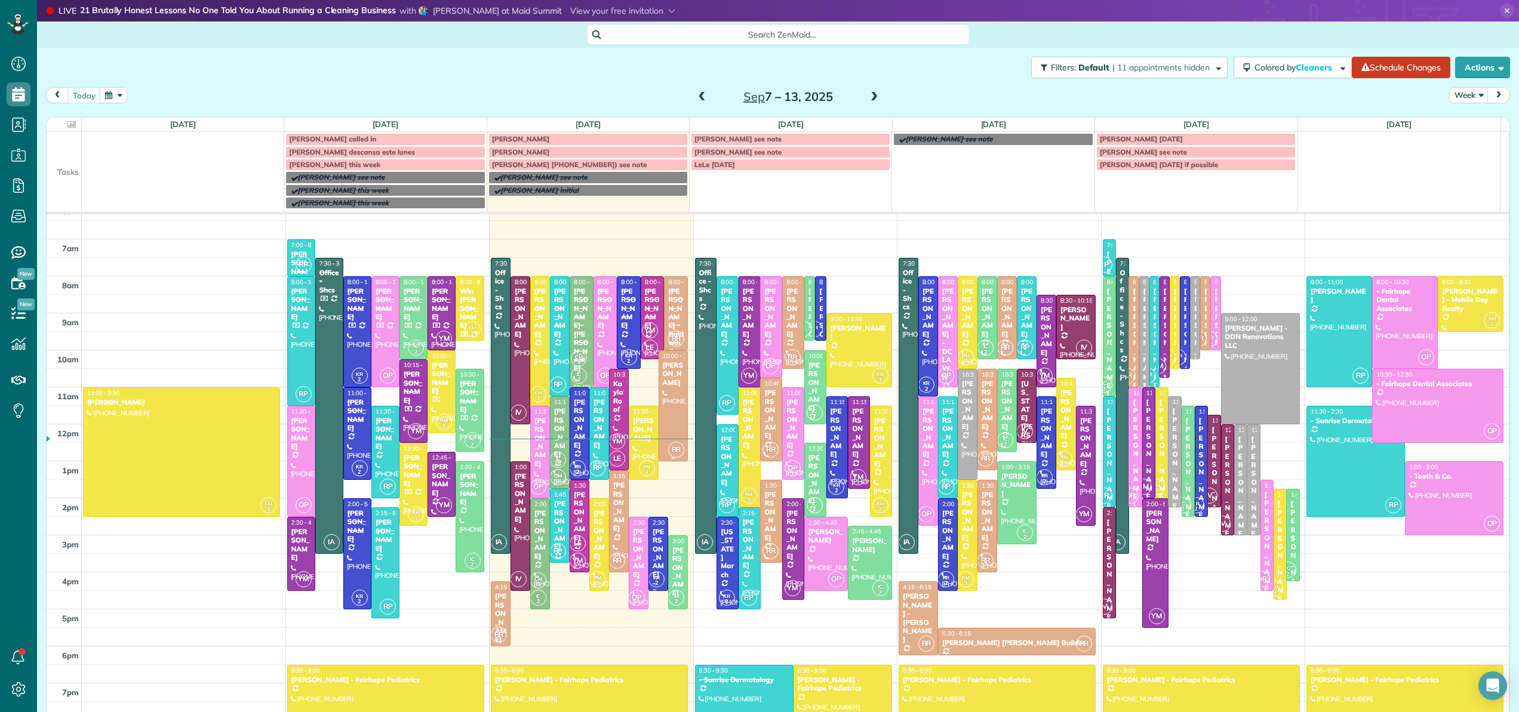
click at [665, 409] on div at bounding box center [673, 406] width 29 height 110
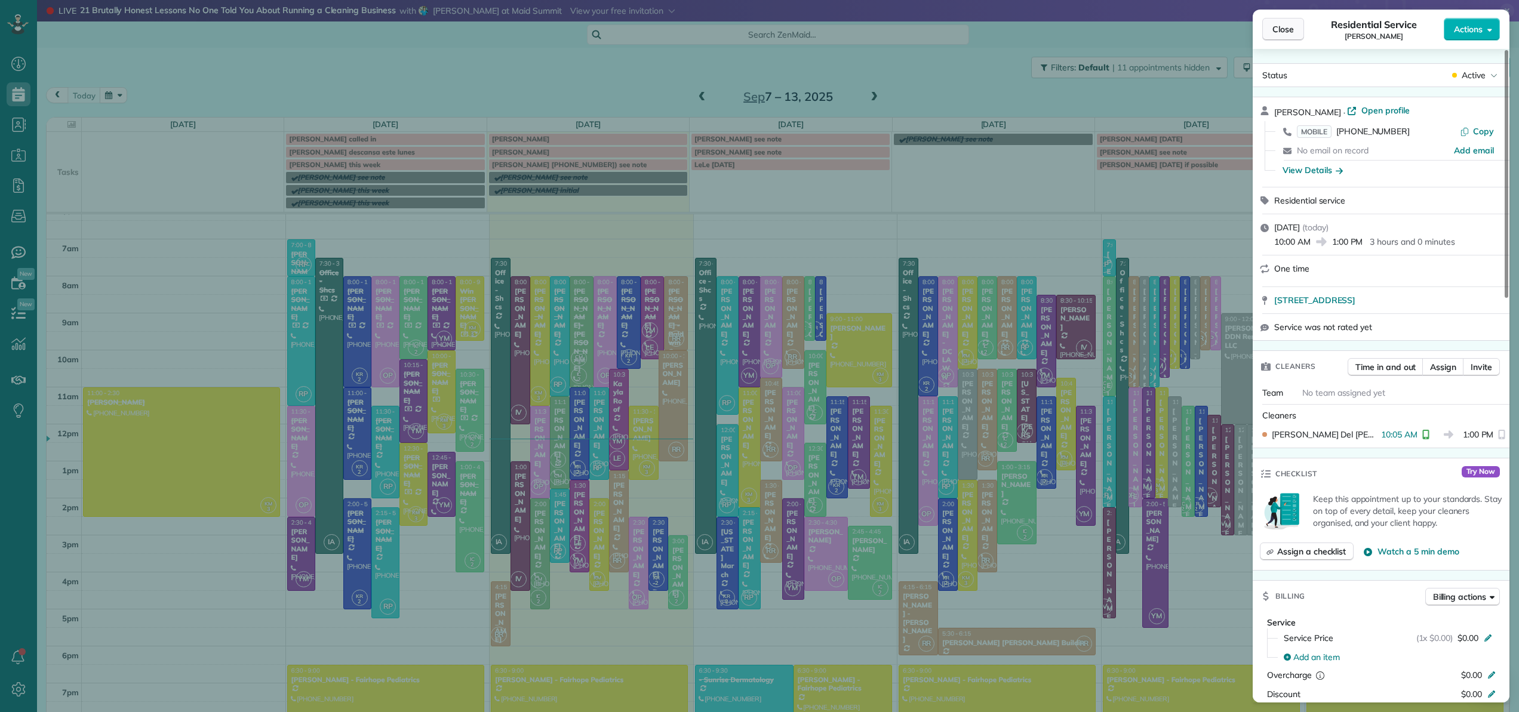
click at [1289, 33] on span "Close" at bounding box center [1282, 29] width 21 height 12
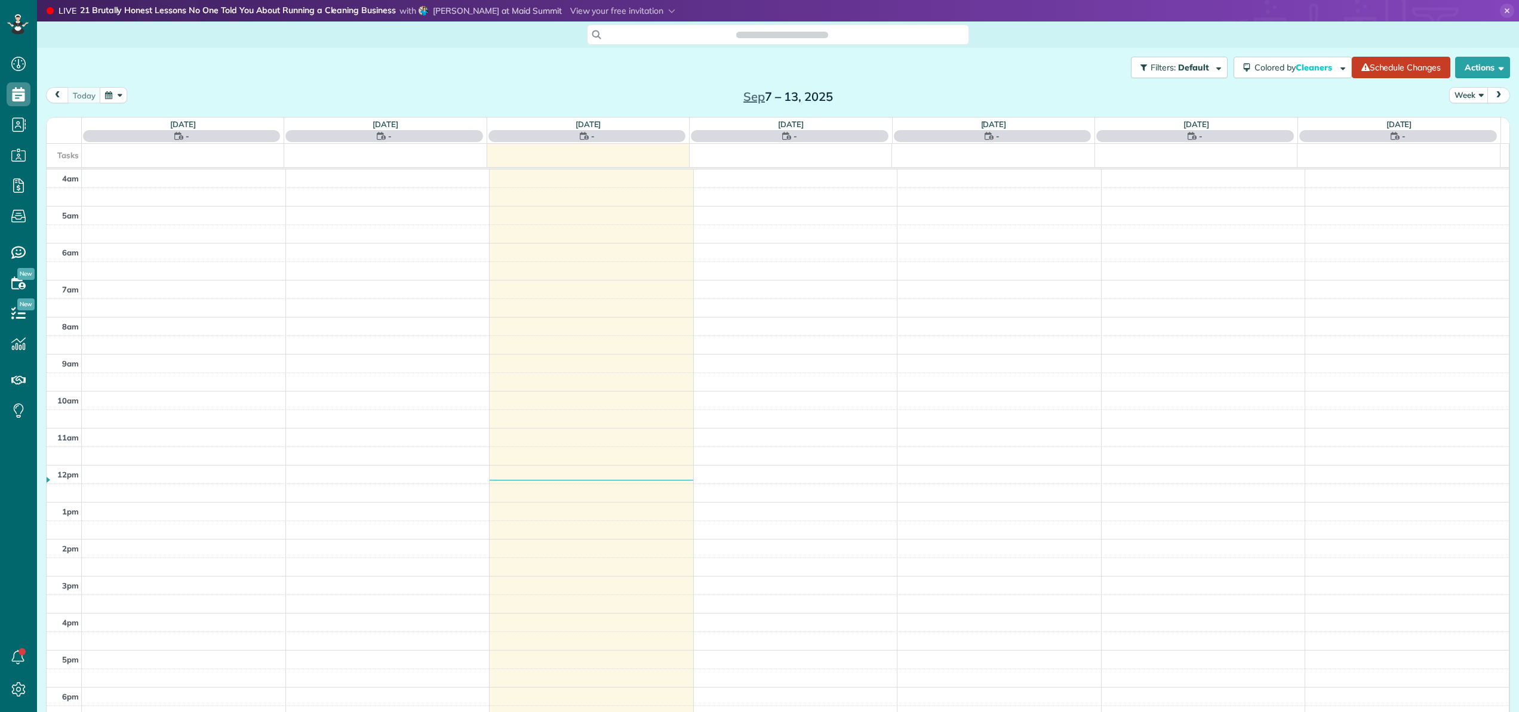
scroll to position [86, 0]
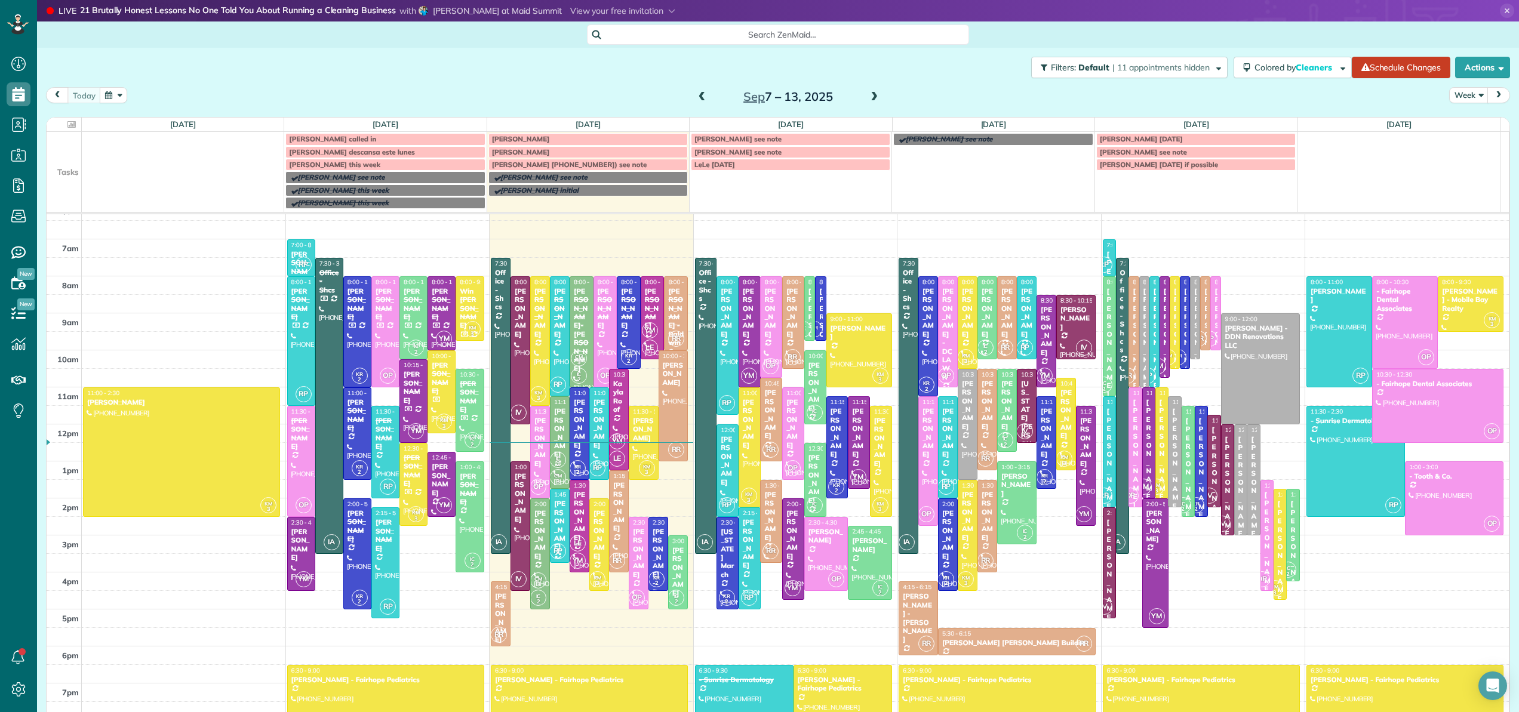
click at [525, 140] on span "Heather Arlen" at bounding box center [521, 138] width 58 height 9
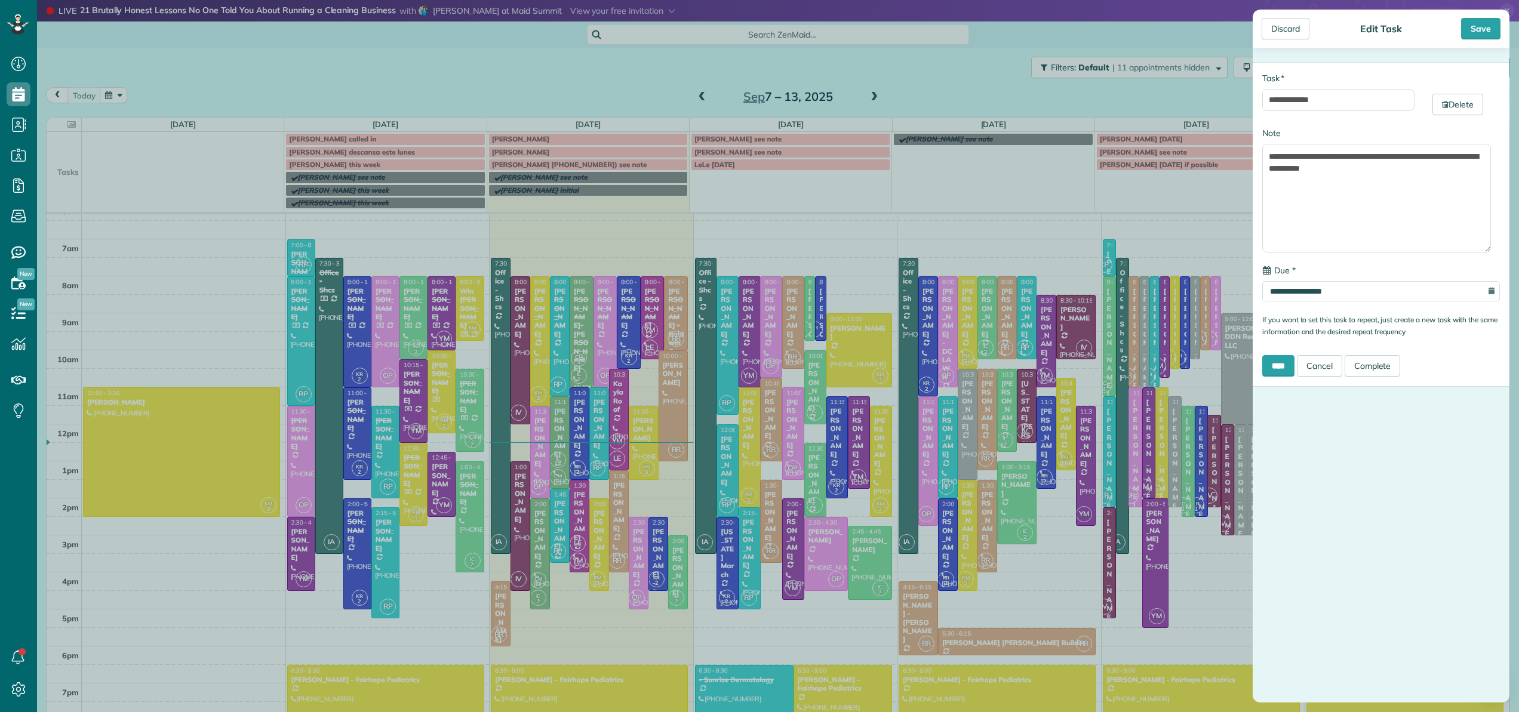
click at [527, 153] on div "**********" at bounding box center [759, 356] width 1519 height 712
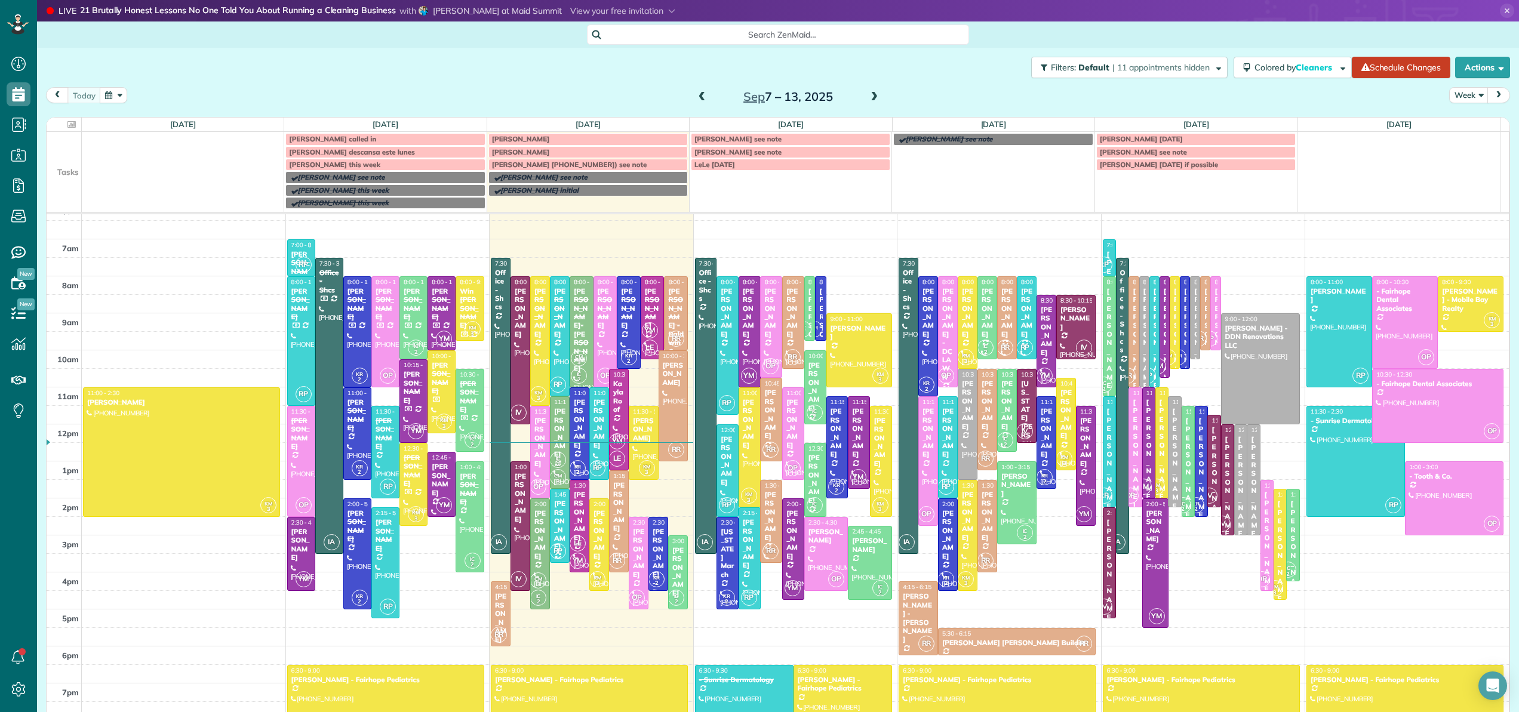
click at [528, 152] on span "[PERSON_NAME]" at bounding box center [521, 151] width 58 height 9
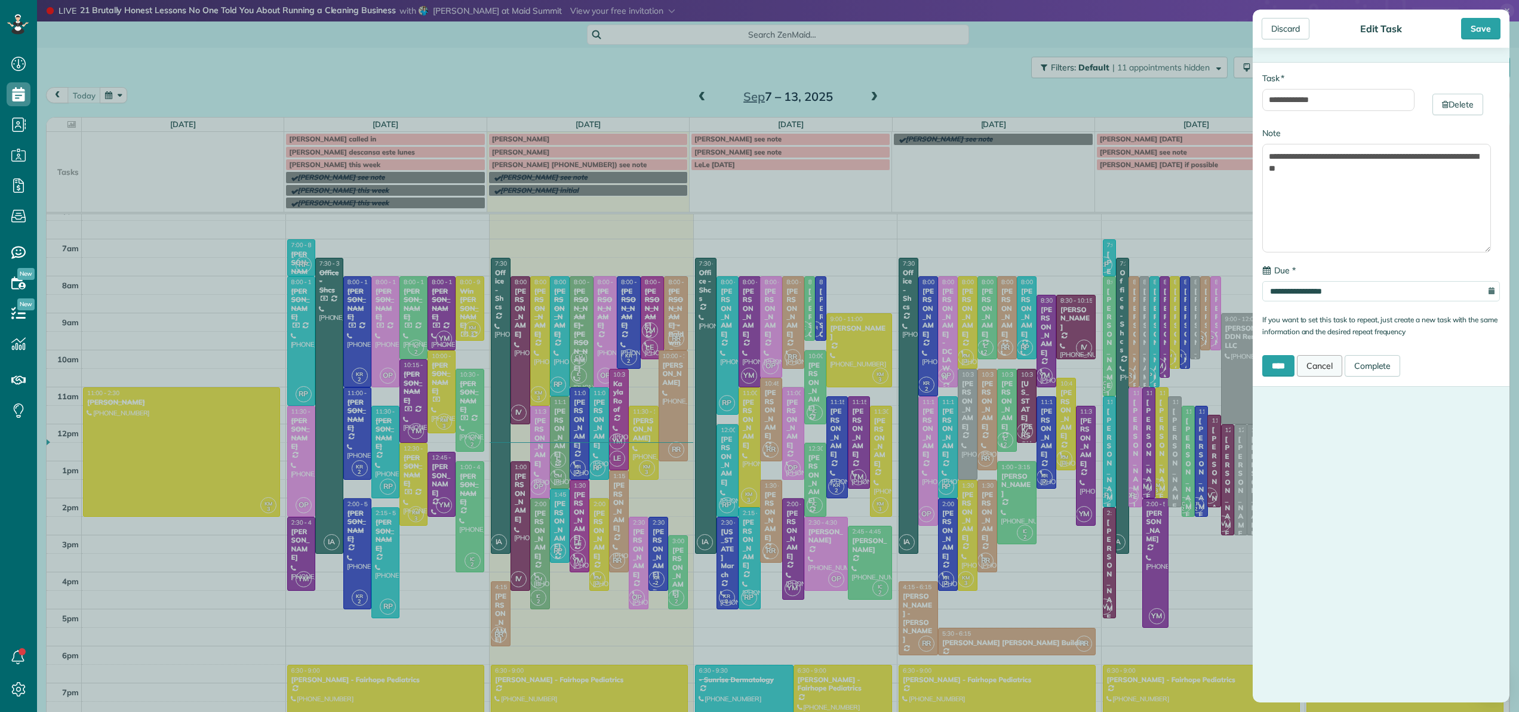
click at [1324, 368] on link "Cancel" at bounding box center [1319, 365] width 45 height 21
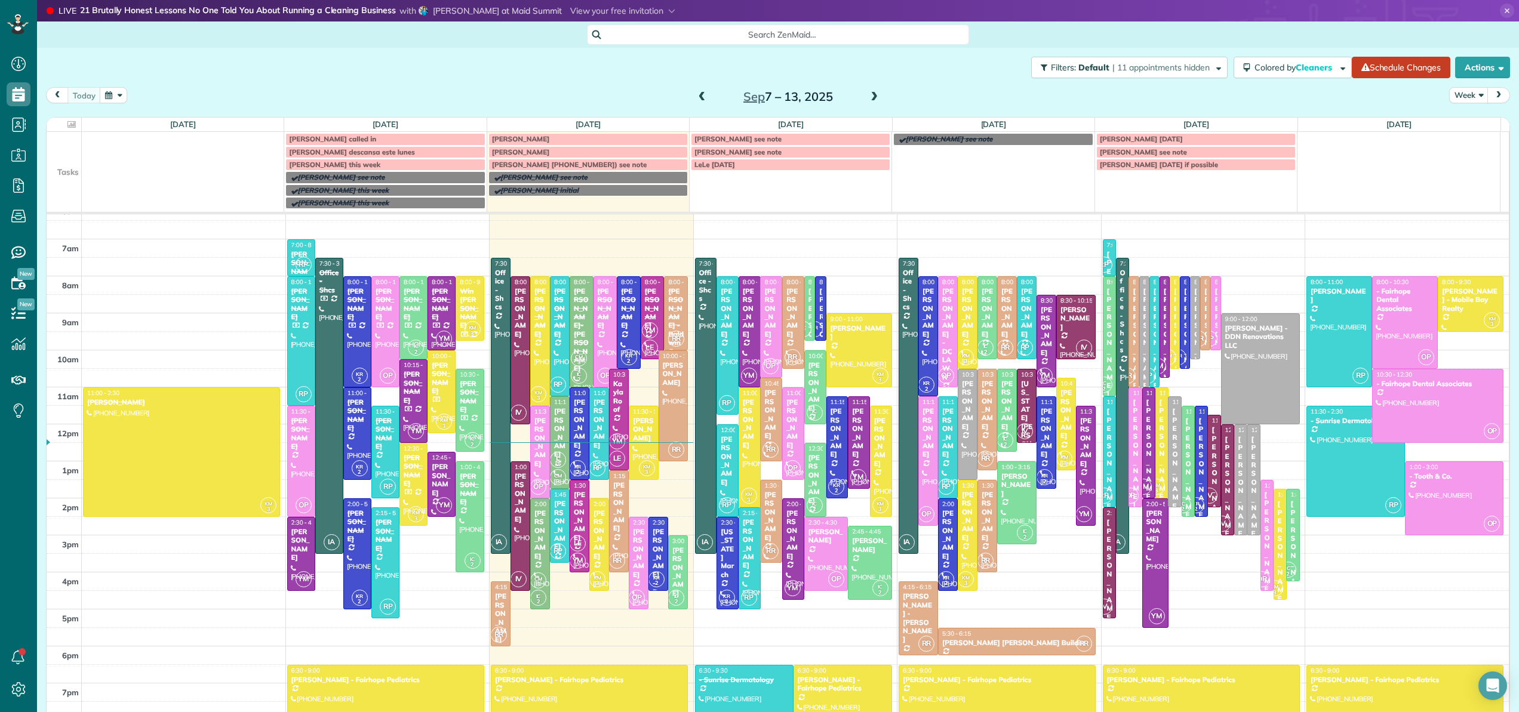
click at [525, 165] on span "[PERSON_NAME] [PHONE_NUMBER]) see note" at bounding box center [569, 164] width 155 height 9
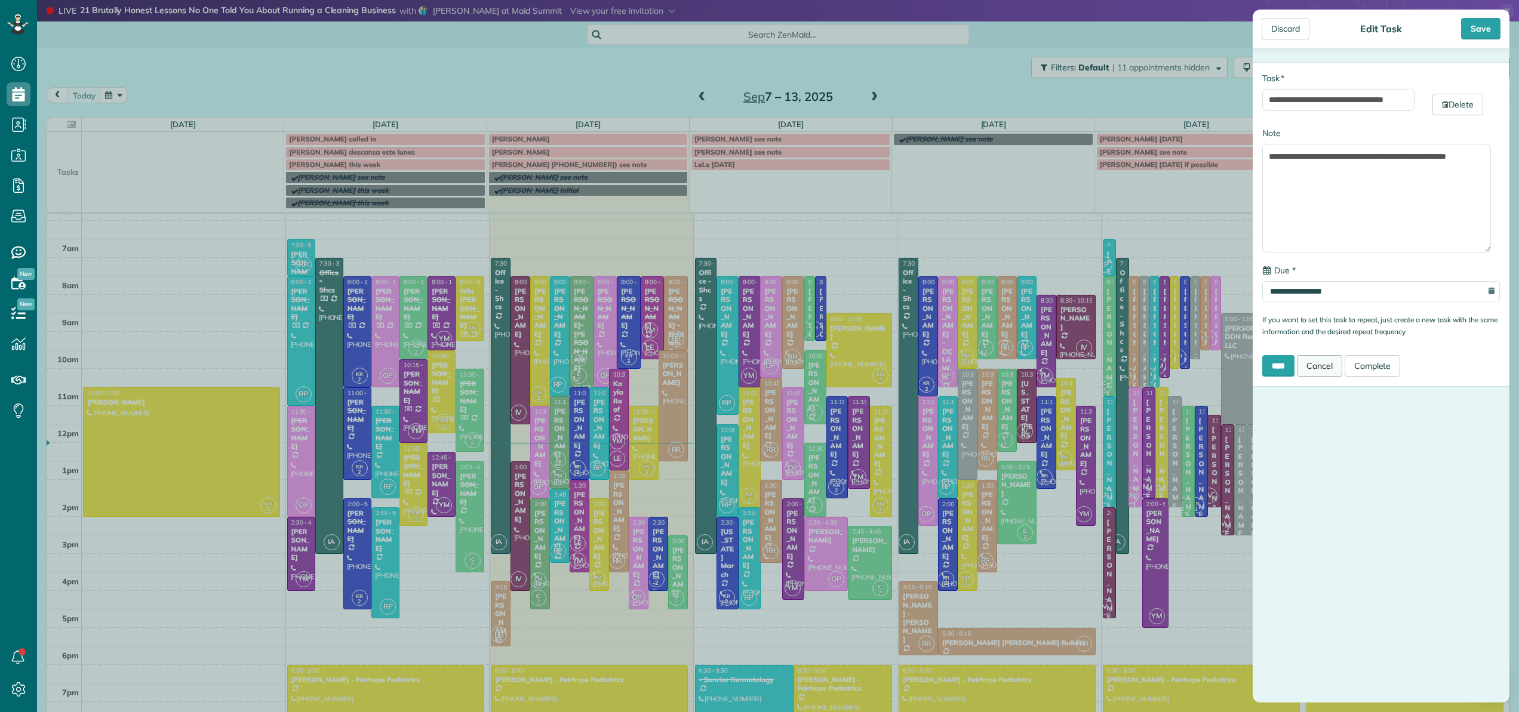
click at [1328, 371] on link "Cancel" at bounding box center [1319, 365] width 45 height 21
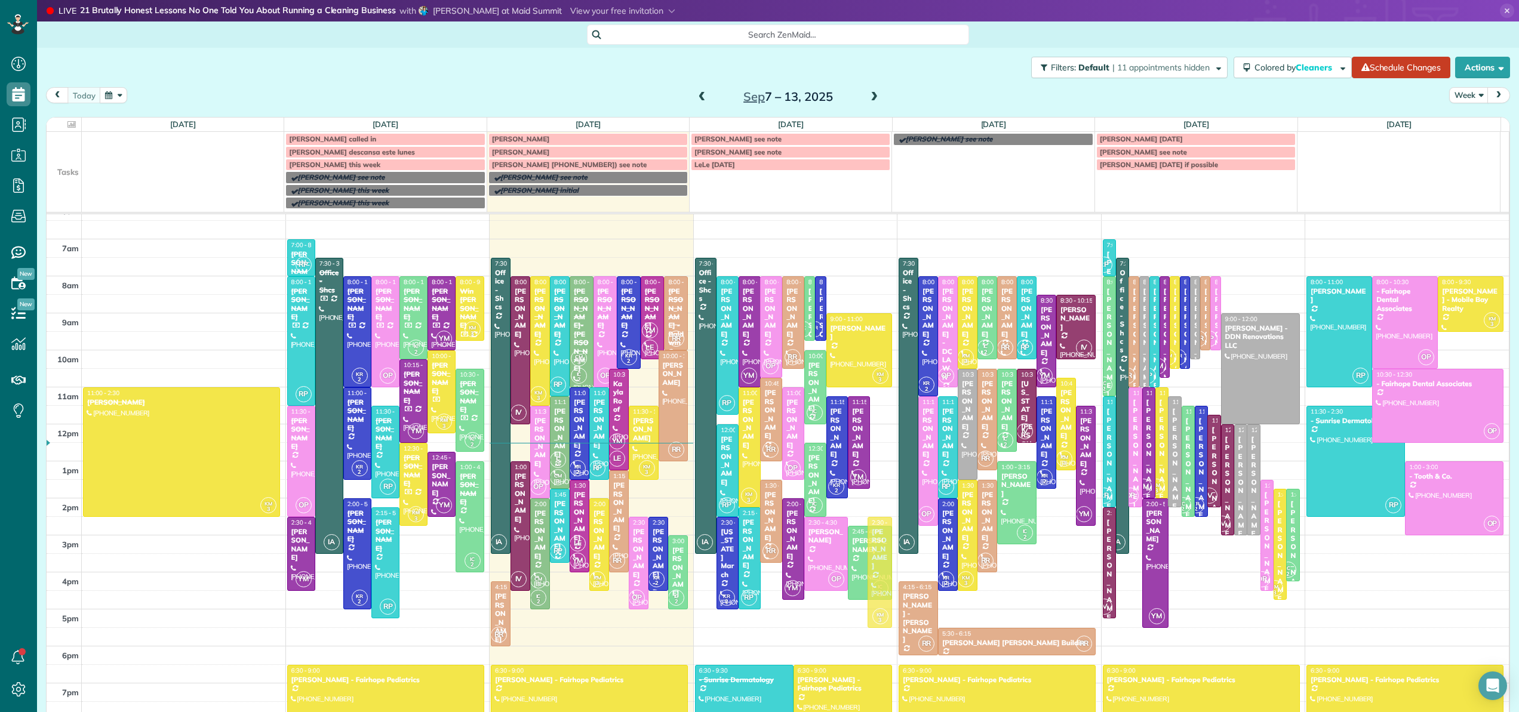
drag, startPoint x: 873, startPoint y: 451, endPoint x: 856, endPoint y: 566, distance: 115.8
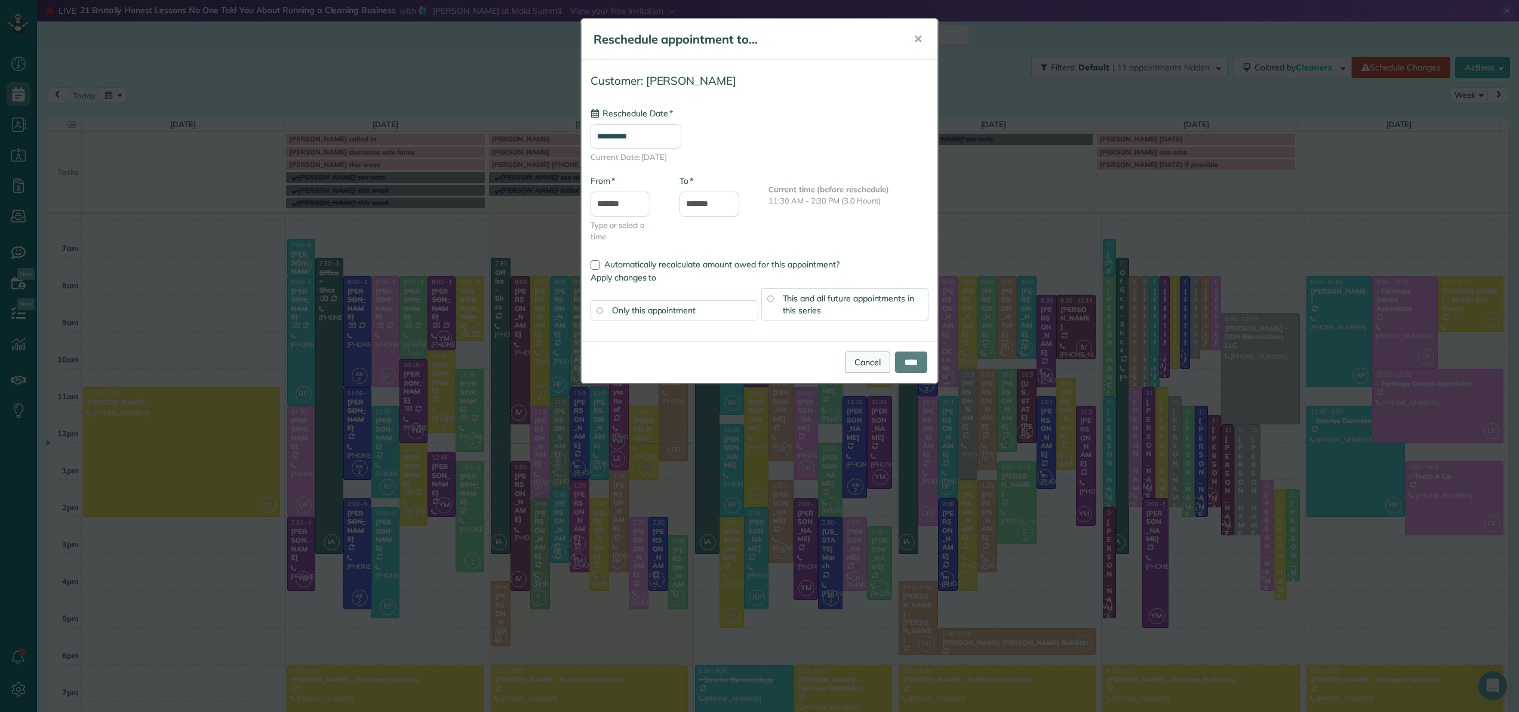
type input "**********"
click at [903, 366] on input "****" at bounding box center [911, 362] width 32 height 21
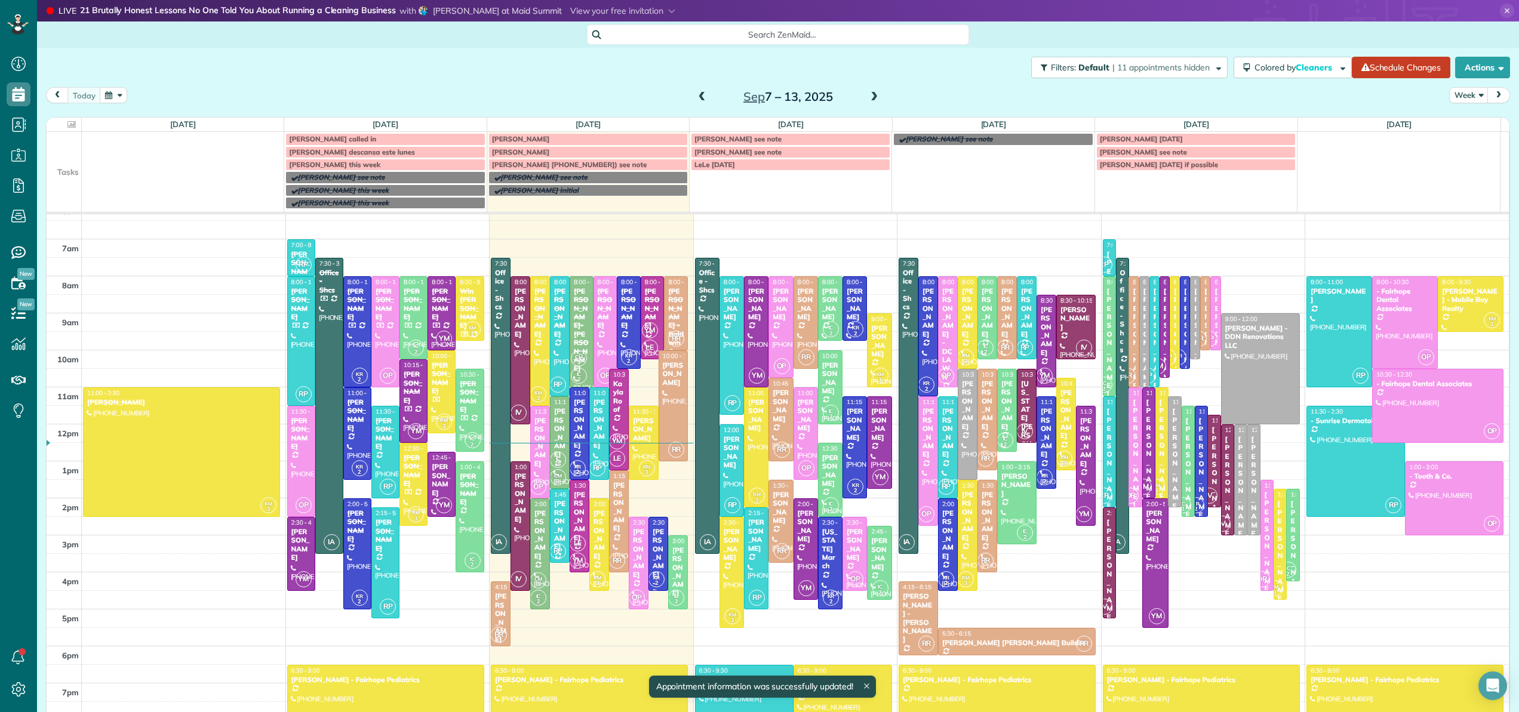
scroll to position [74, 0]
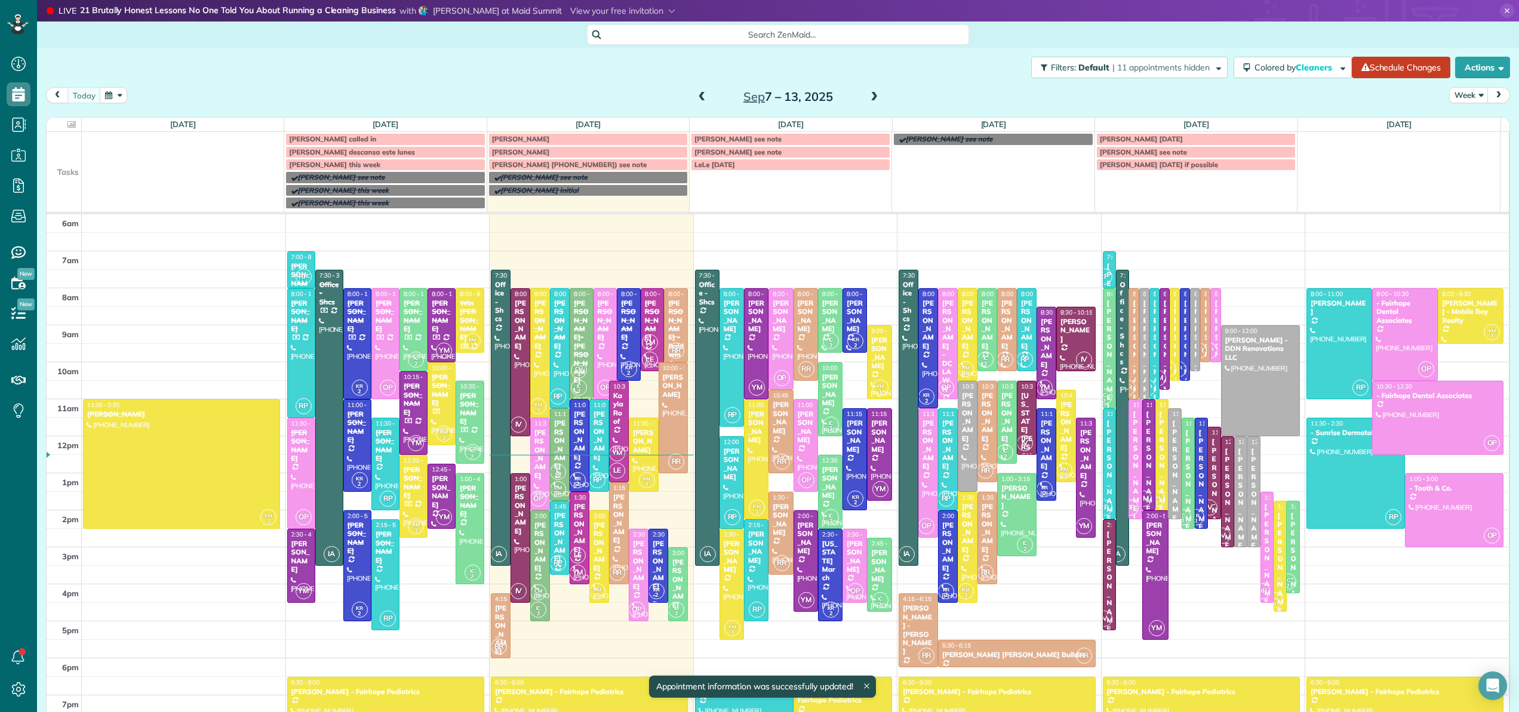
click at [868, 367] on div at bounding box center [879, 362] width 23 height 73
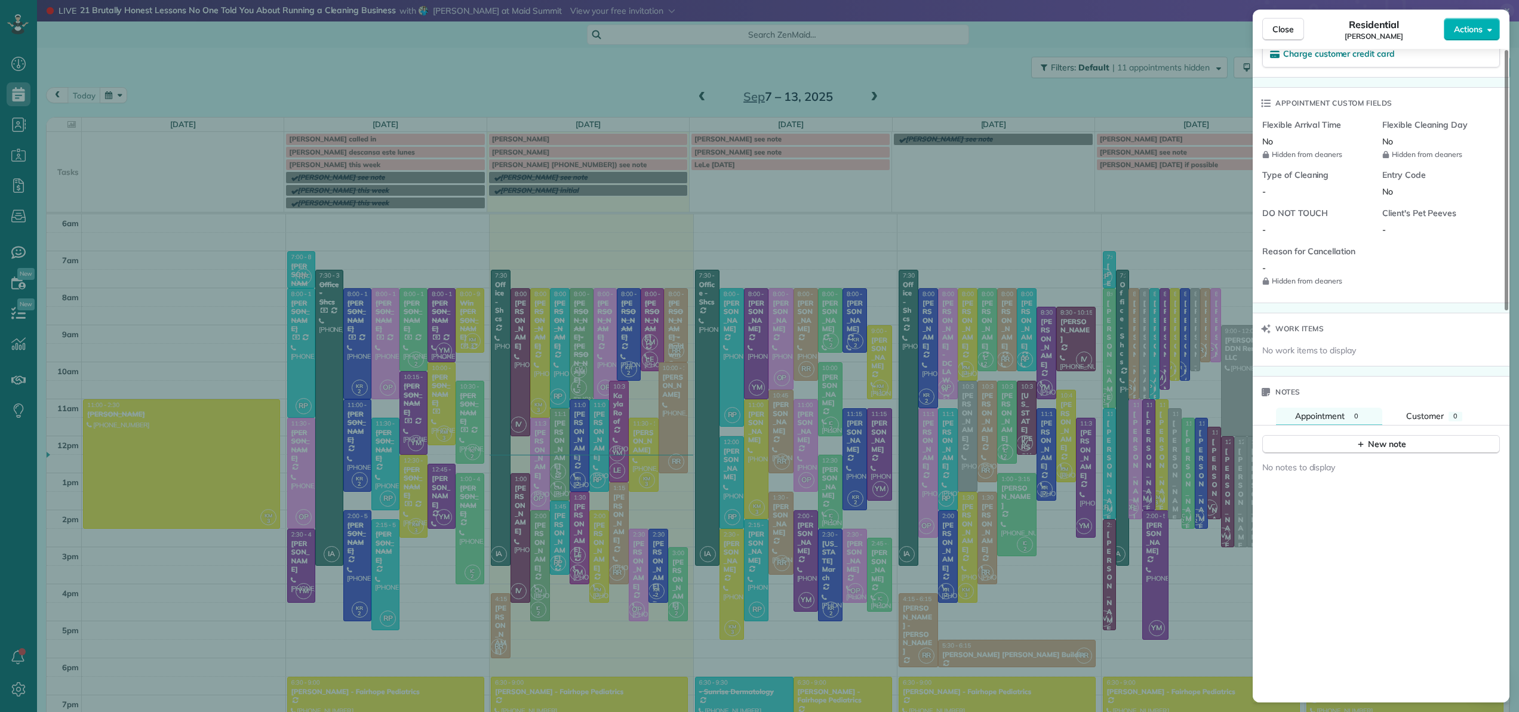
scroll to position [915, 0]
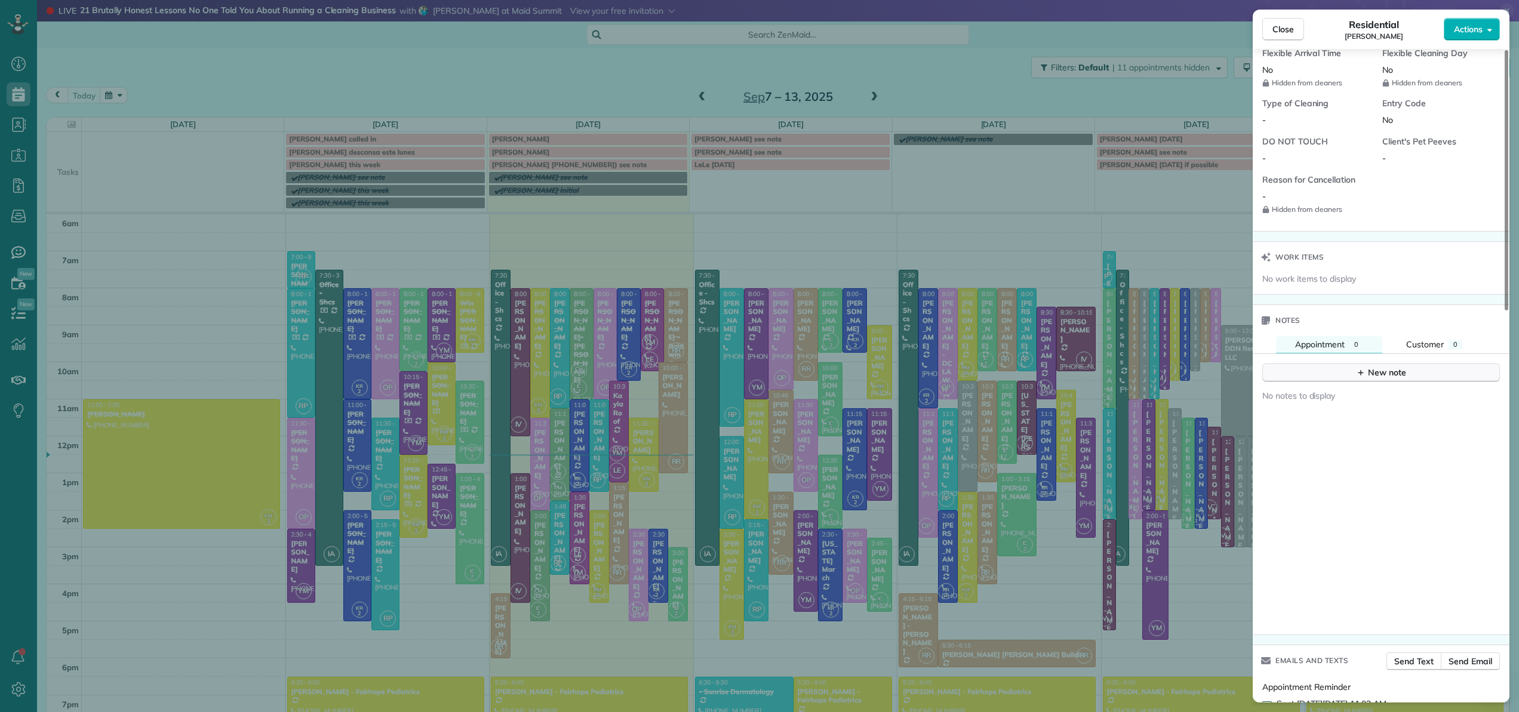
click at [1390, 376] on div "New note" at bounding box center [1381, 373] width 50 height 13
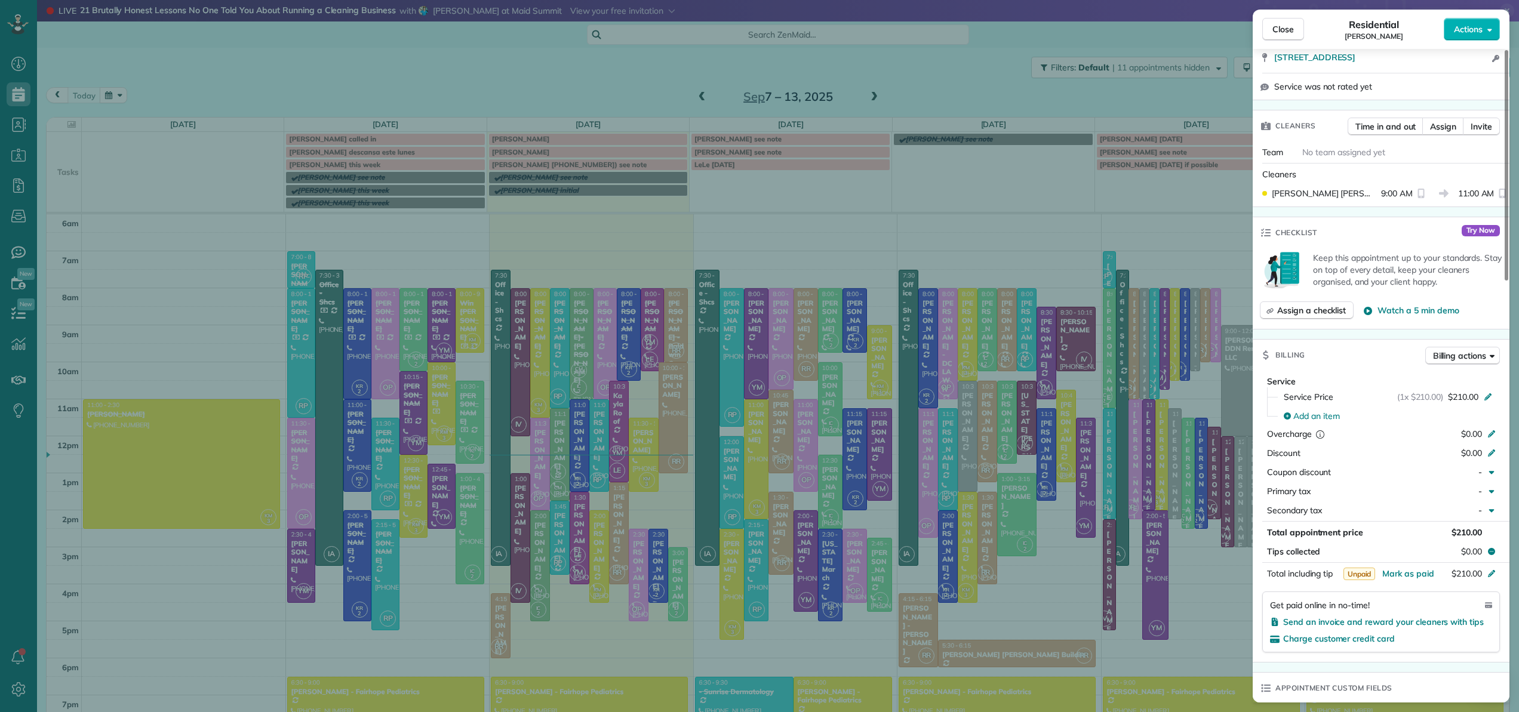
scroll to position [0, 0]
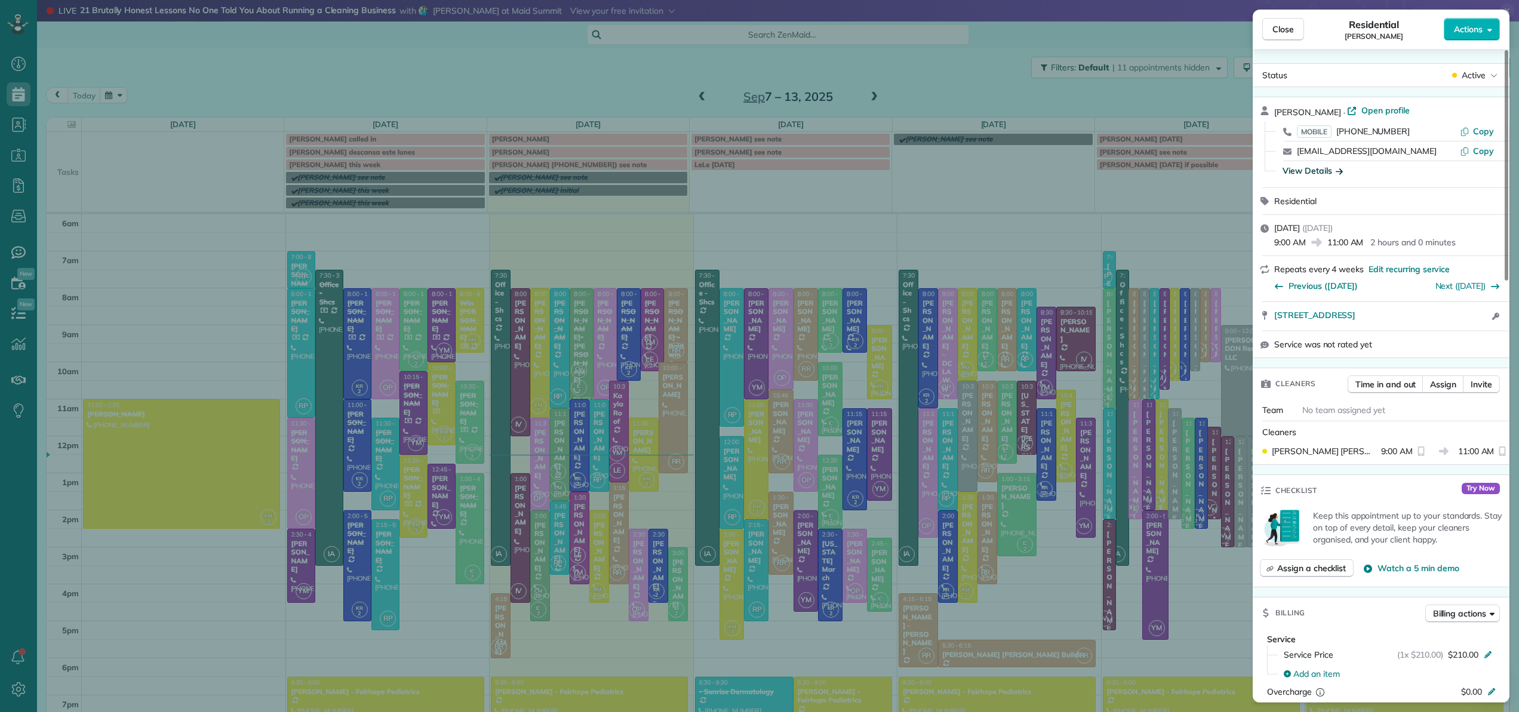
click at [1325, 171] on div "View Details" at bounding box center [1312, 171] width 60 height 12
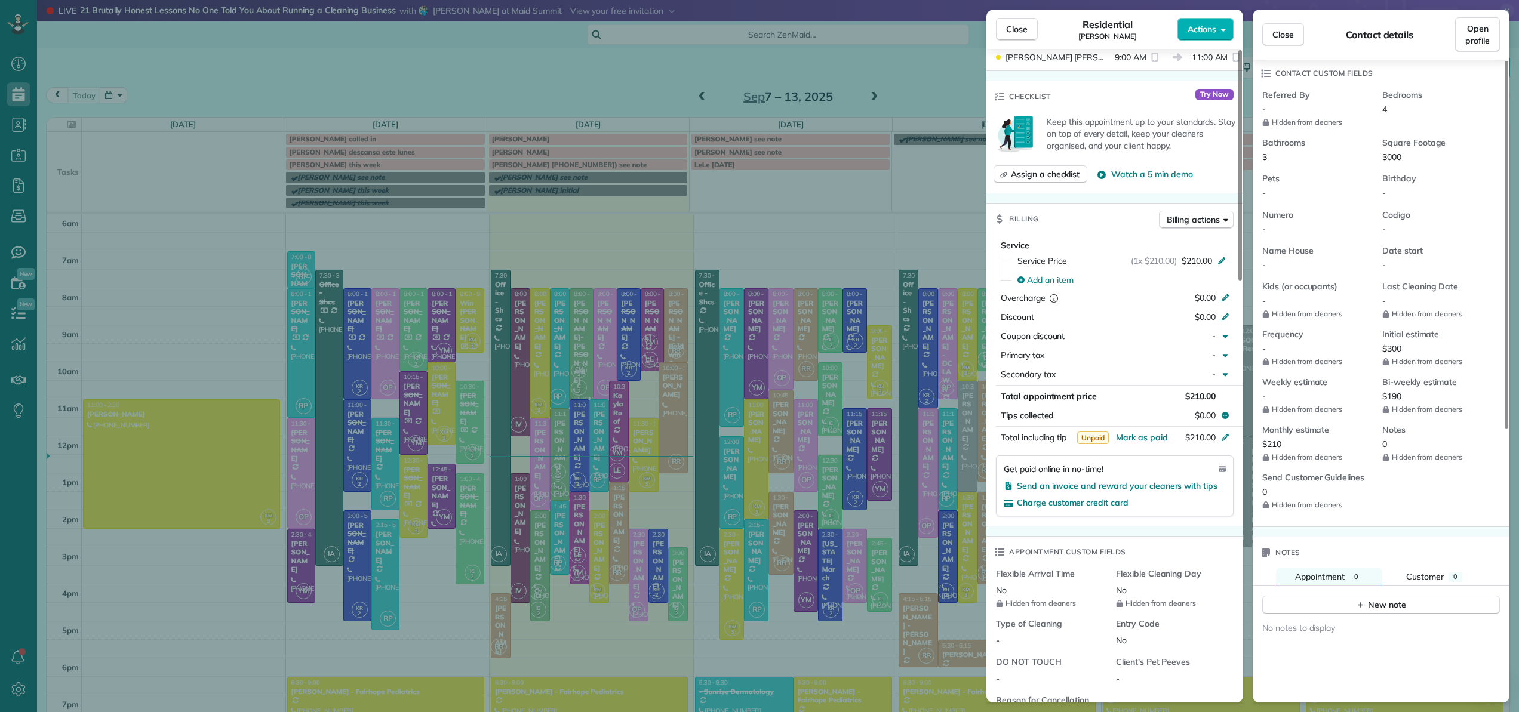
scroll to position [504, 0]
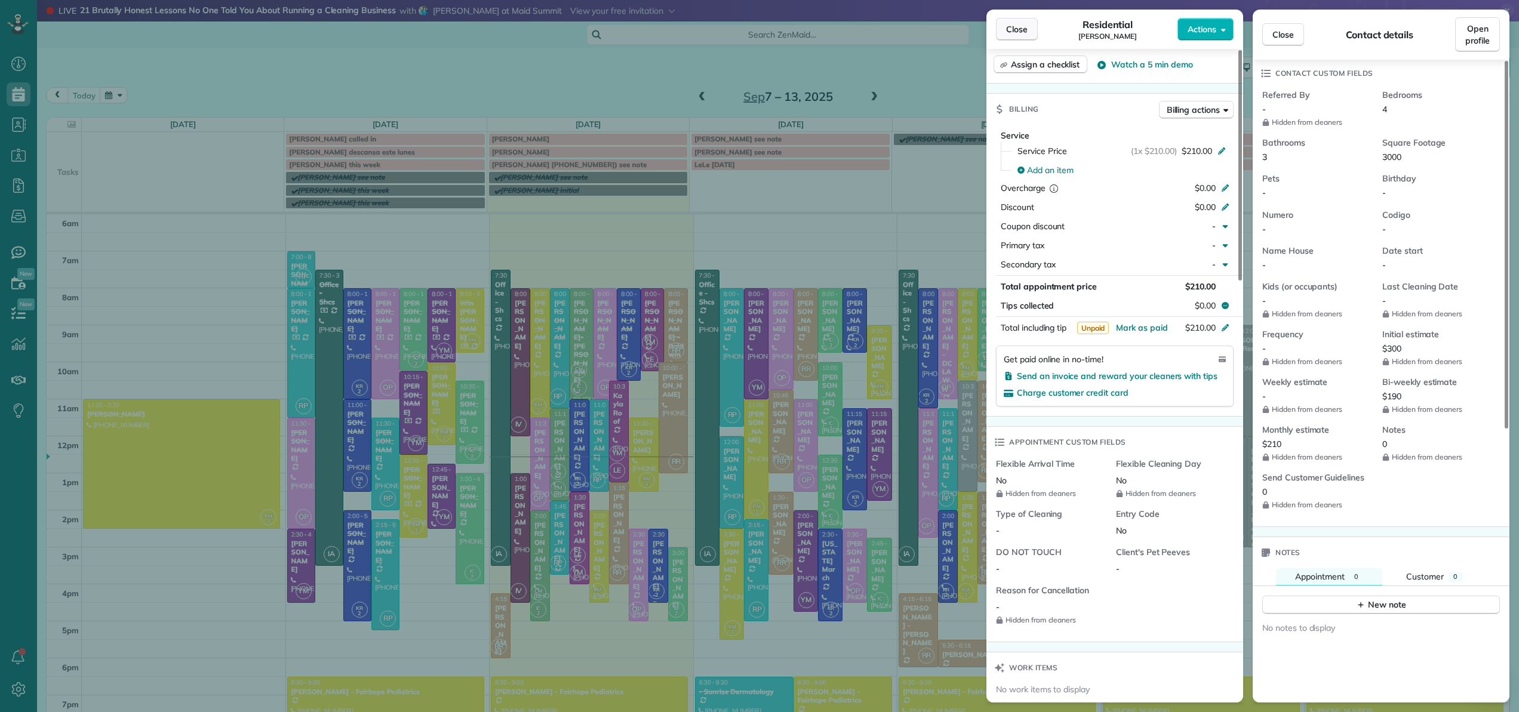
click at [1017, 23] on span "Close" at bounding box center [1016, 29] width 21 height 12
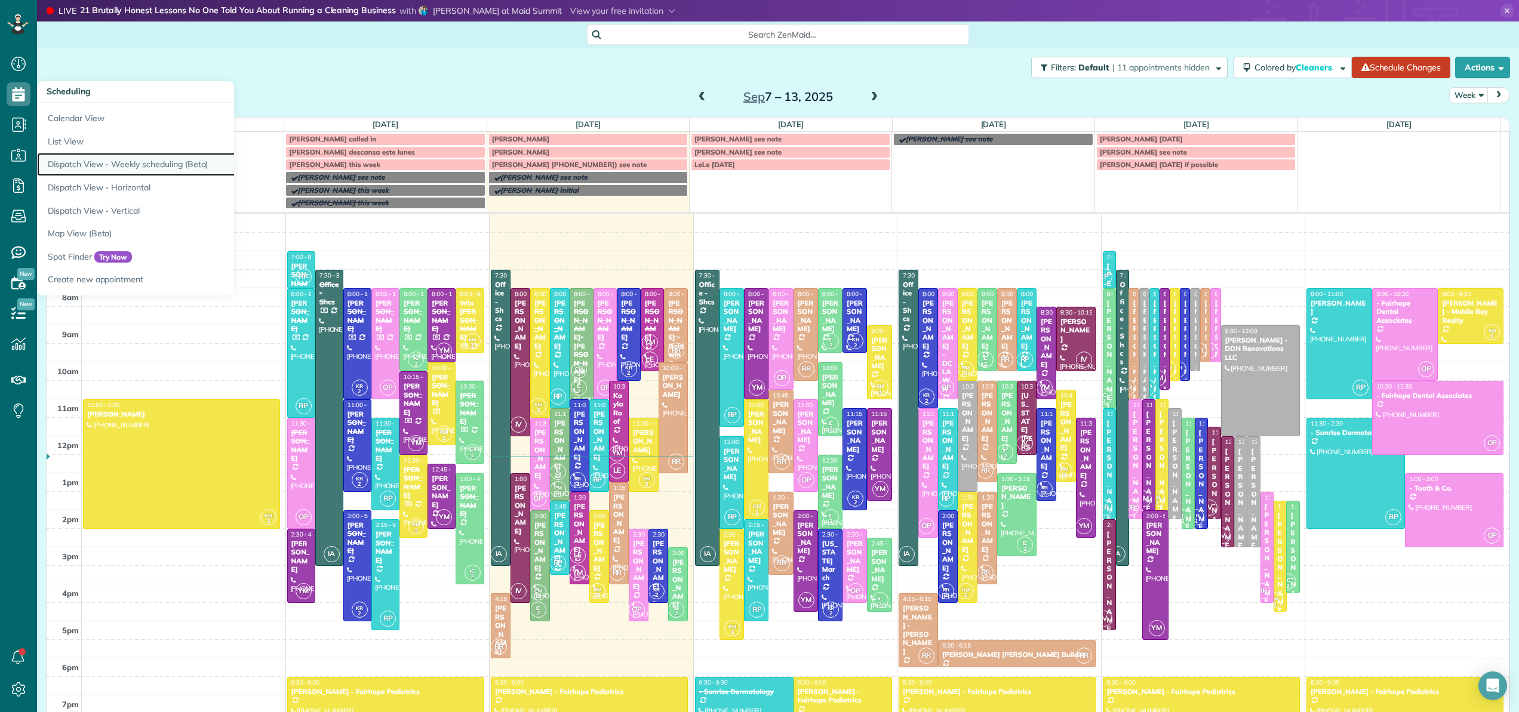
click at [78, 163] on link "Dispatch View - Weekly scheduling (Beta)" at bounding box center [186, 164] width 299 height 23
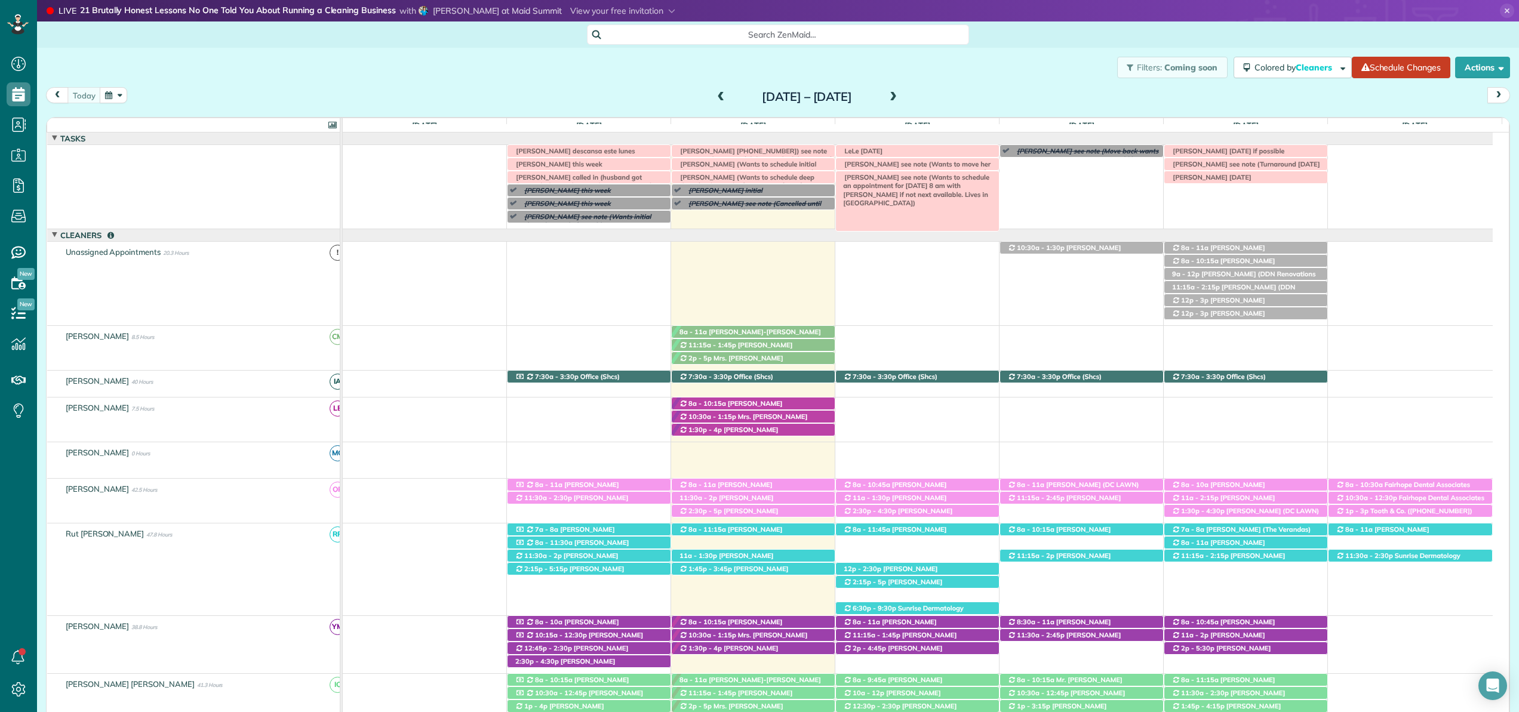
click at [909, 182] on span "[PERSON_NAME] see note (Wants to schedule an appointment for [DATE] 8 am with […" at bounding box center [913, 190] width 151 height 34
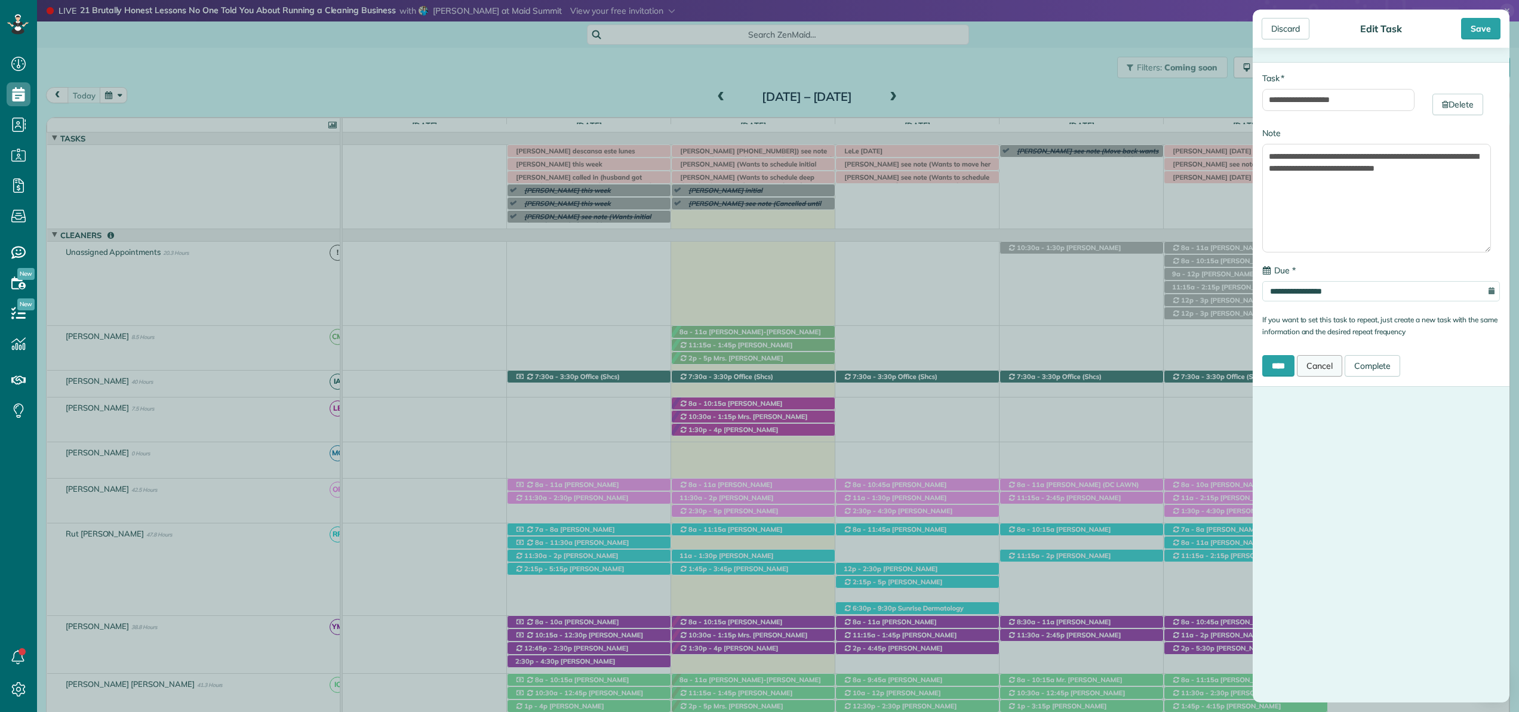
click at [1334, 369] on link "Cancel" at bounding box center [1319, 365] width 45 height 21
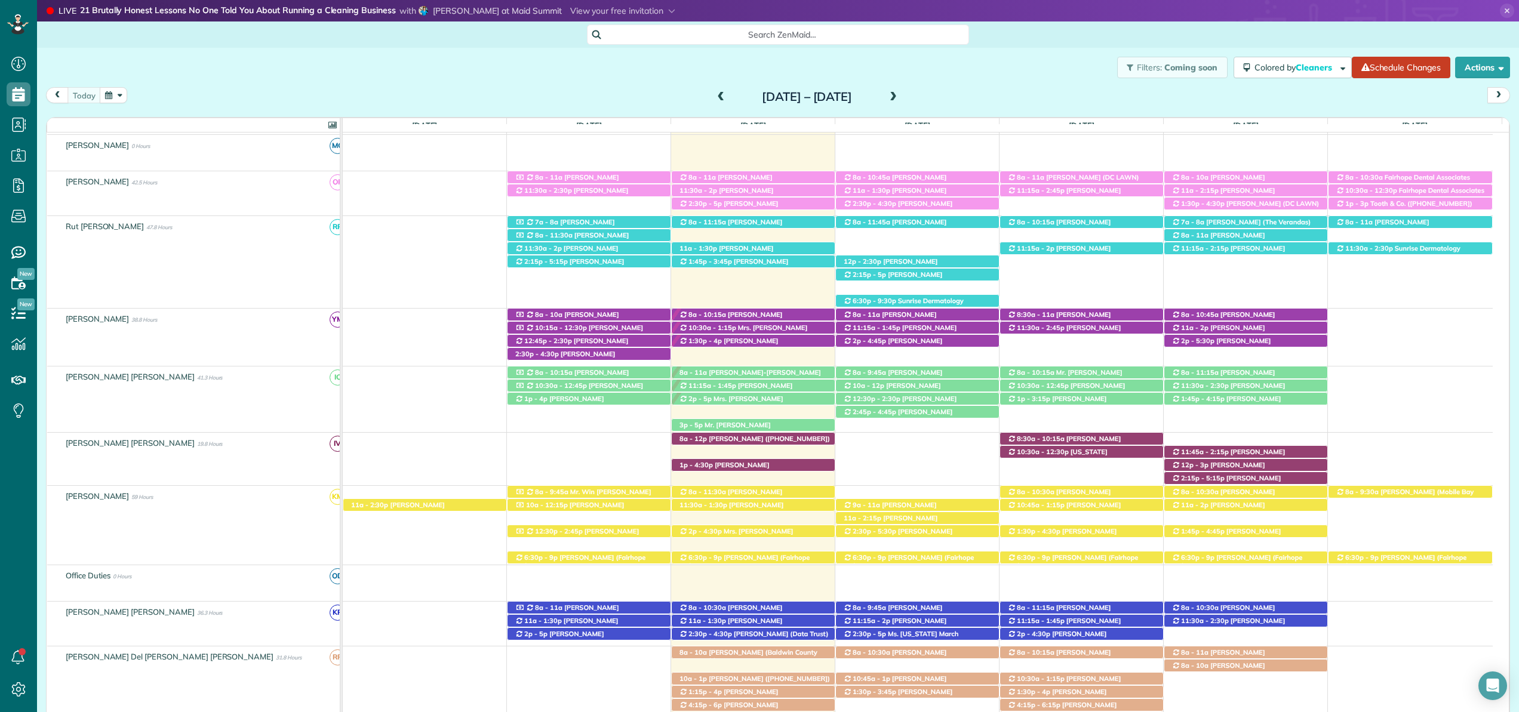
scroll to position [344, 0]
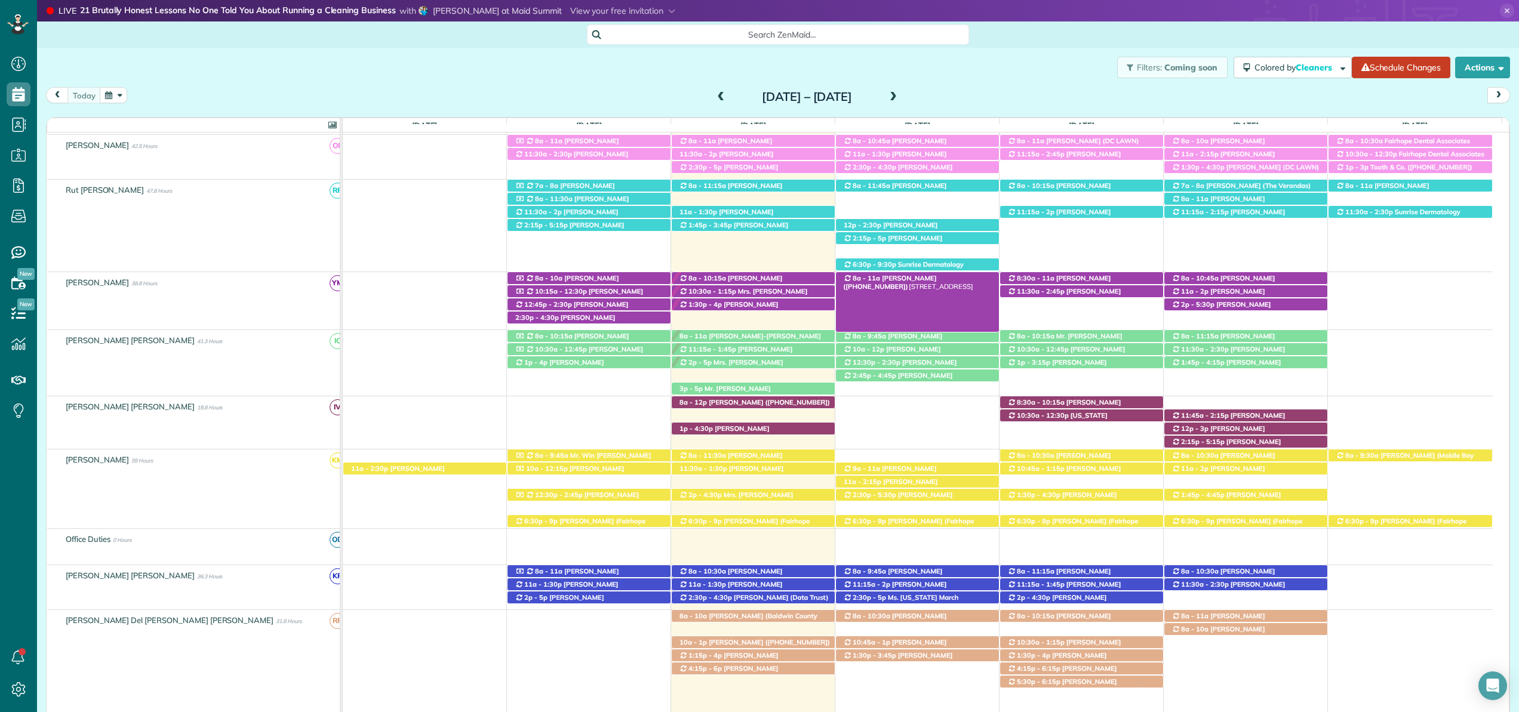
click at [936, 278] on span "Mrs. Morgen Gillis (+18609925695)" at bounding box center [889, 282] width 93 height 17
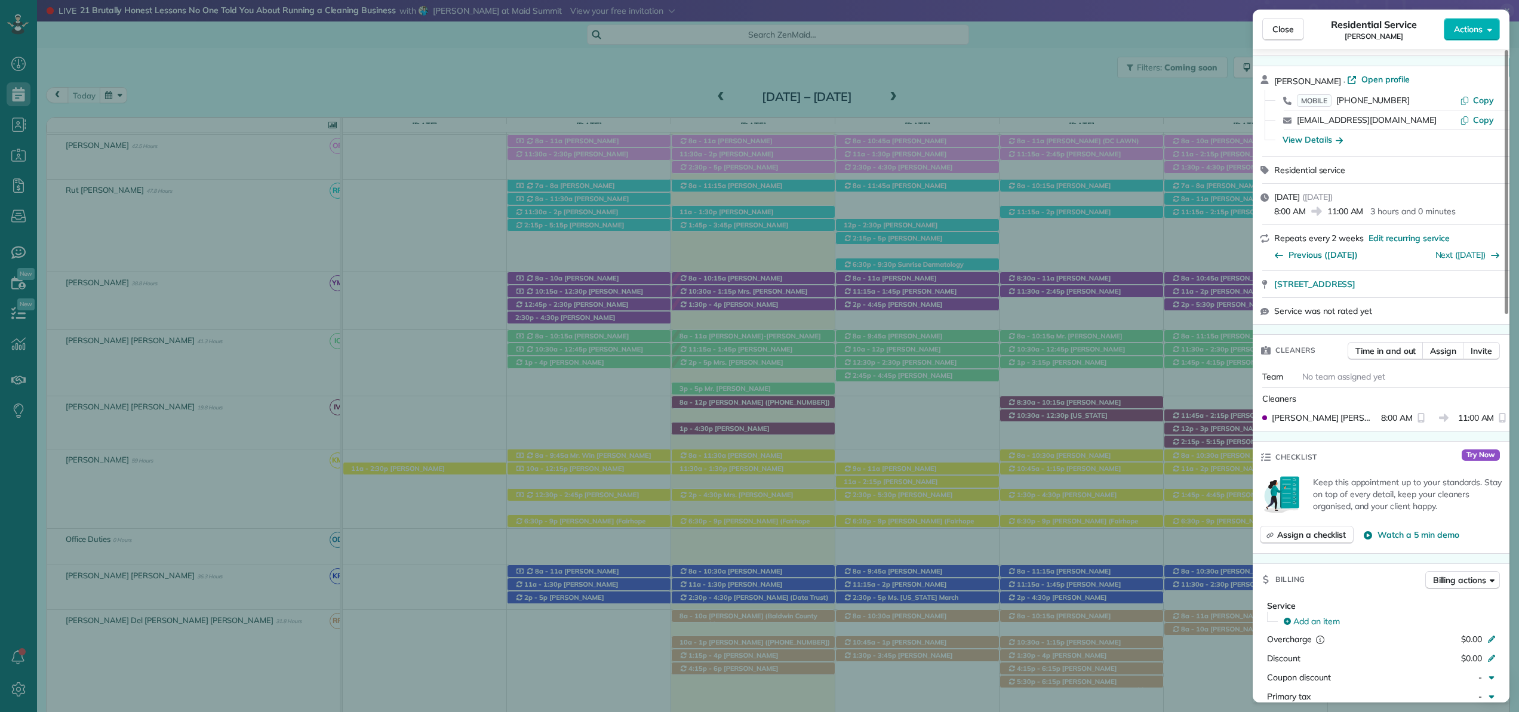
scroll to position [47, 0]
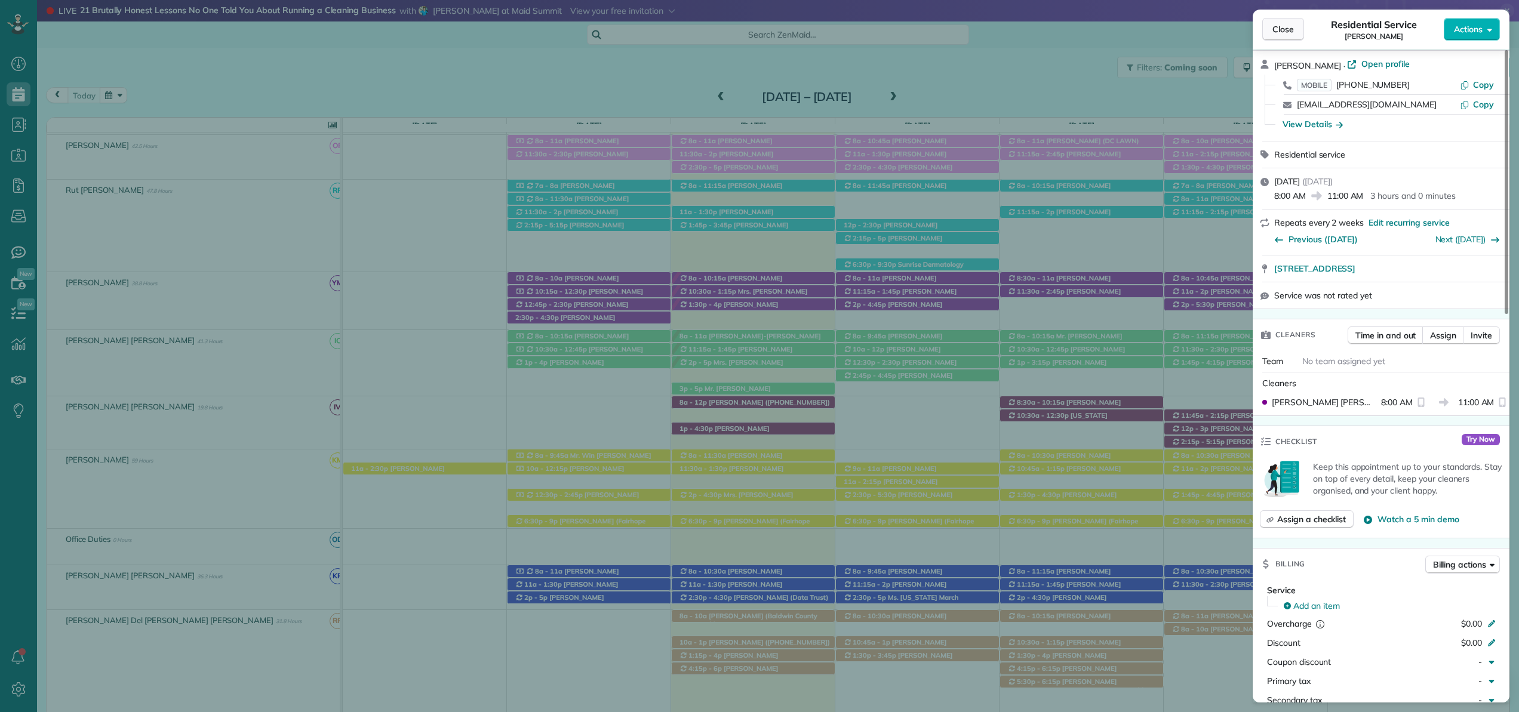
click at [1289, 27] on span "Close" at bounding box center [1282, 29] width 21 height 12
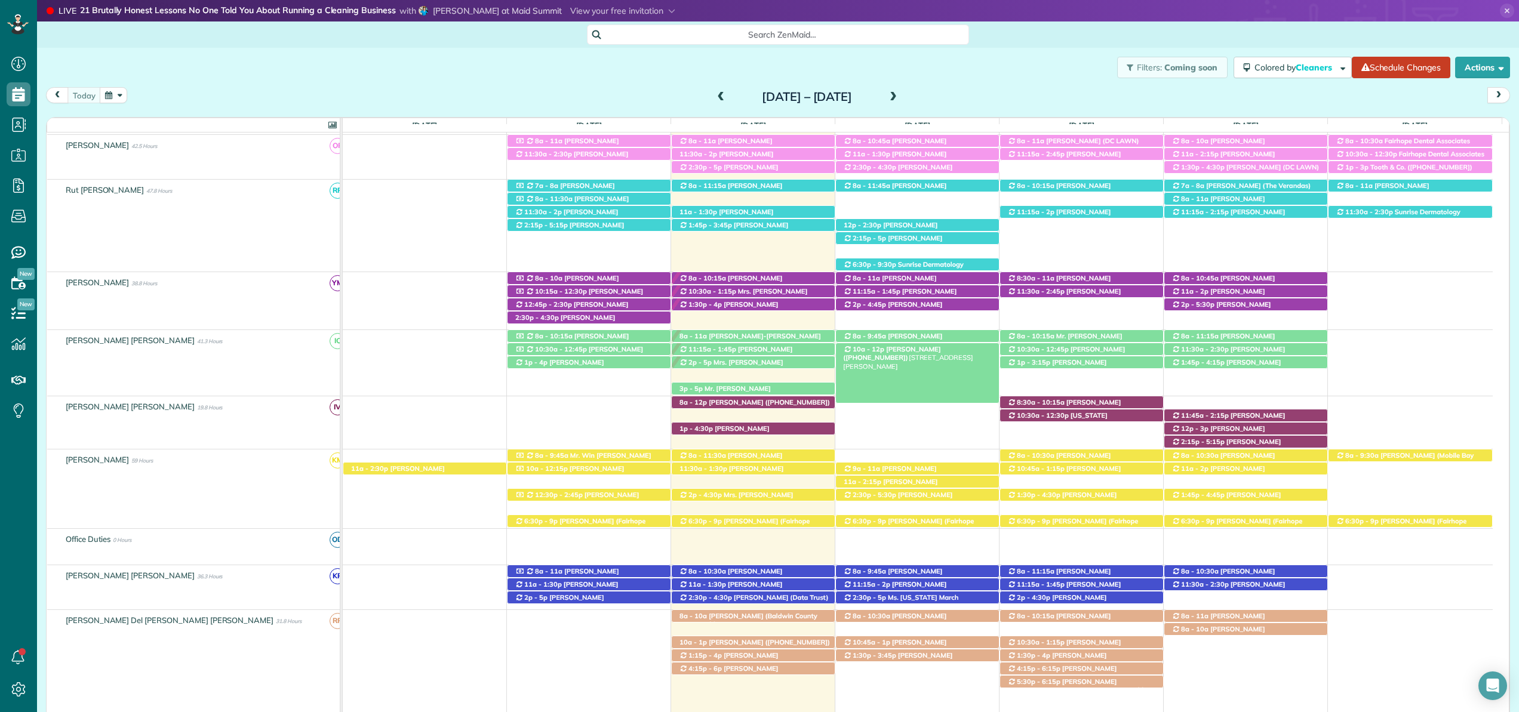
click at [922, 352] on span "Ray Evans (+12517536600)" at bounding box center [891, 353] width 97 height 17
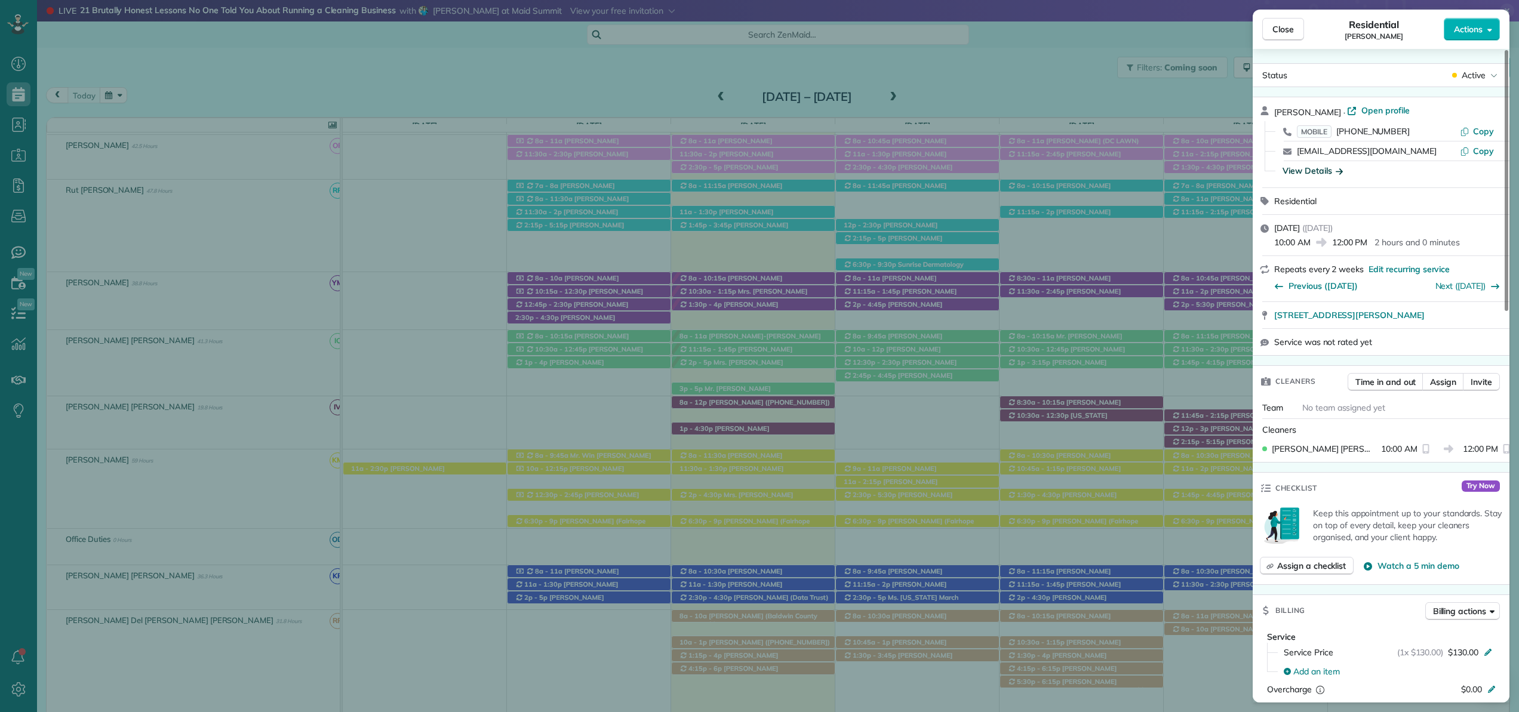
click at [1327, 171] on div "View Details" at bounding box center [1312, 171] width 60 height 12
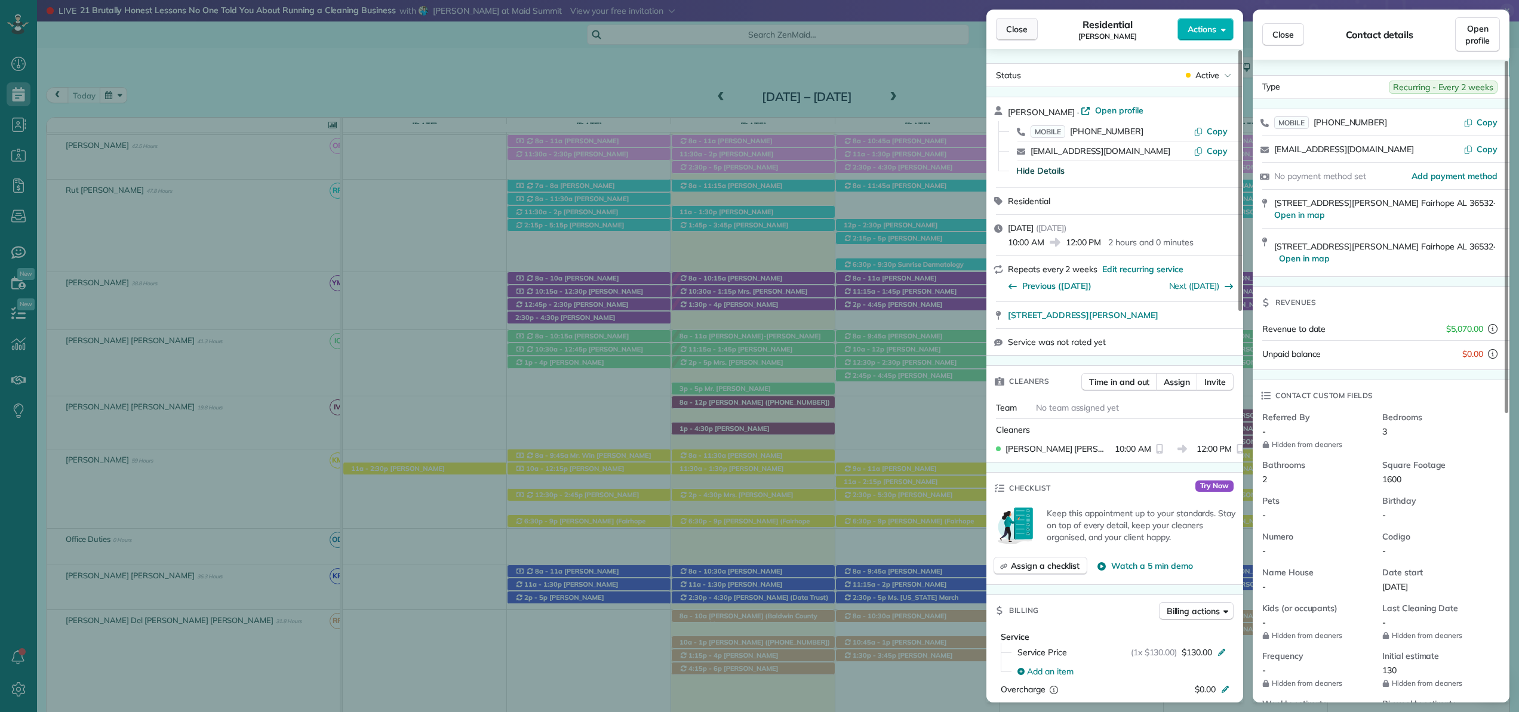
click at [1023, 28] on span "Close" at bounding box center [1016, 29] width 21 height 12
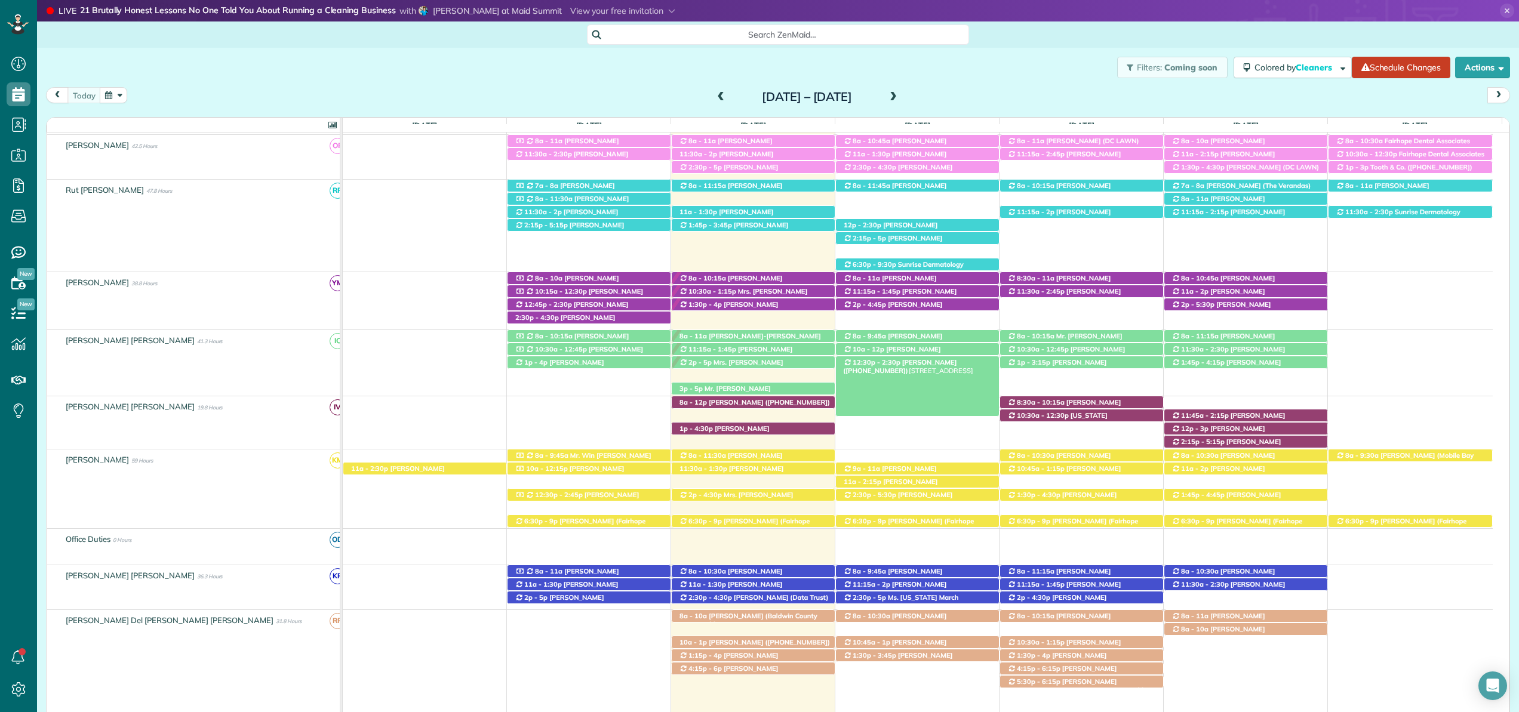
click at [936, 366] on span "Kelly Winingar (+18503136559)" at bounding box center [899, 366] width 113 height 17
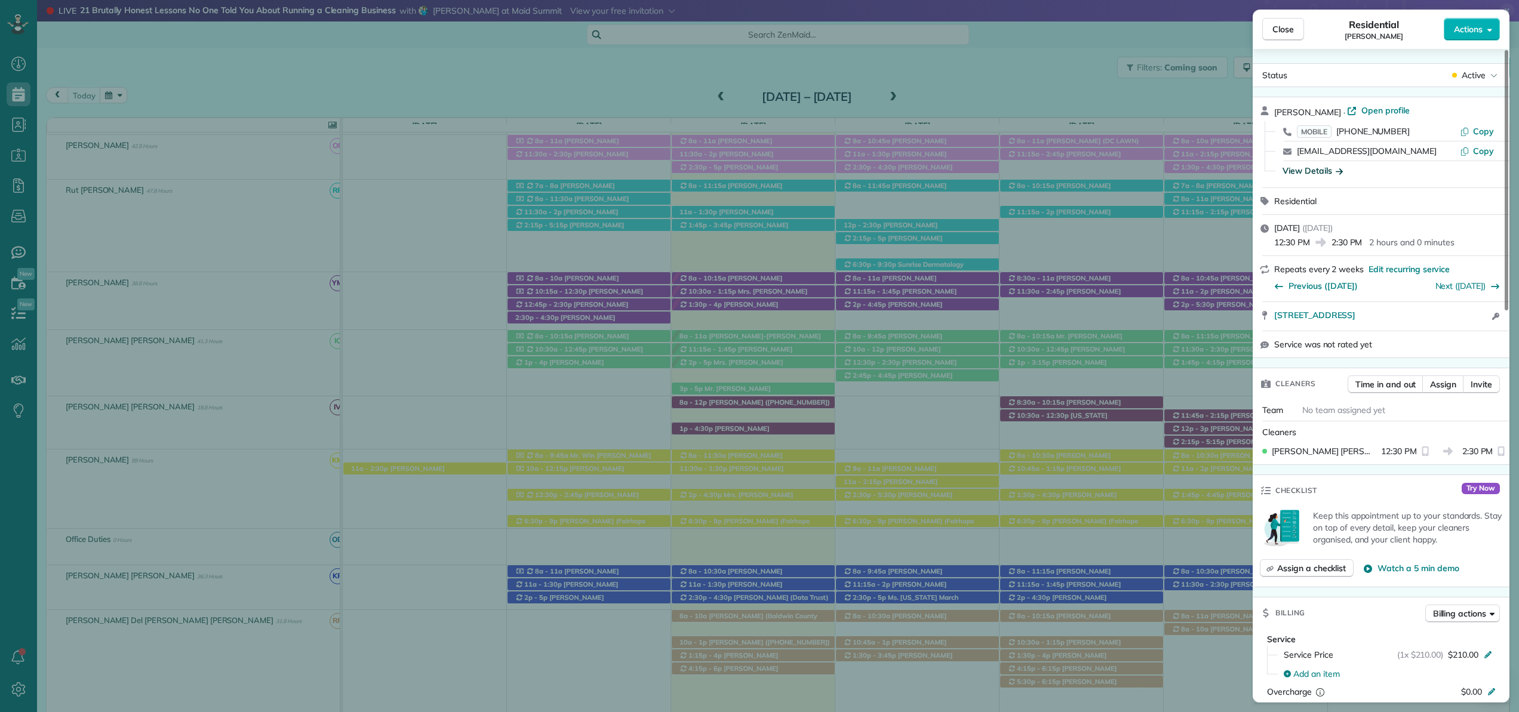
click at [1327, 170] on div "View Details" at bounding box center [1312, 171] width 60 height 12
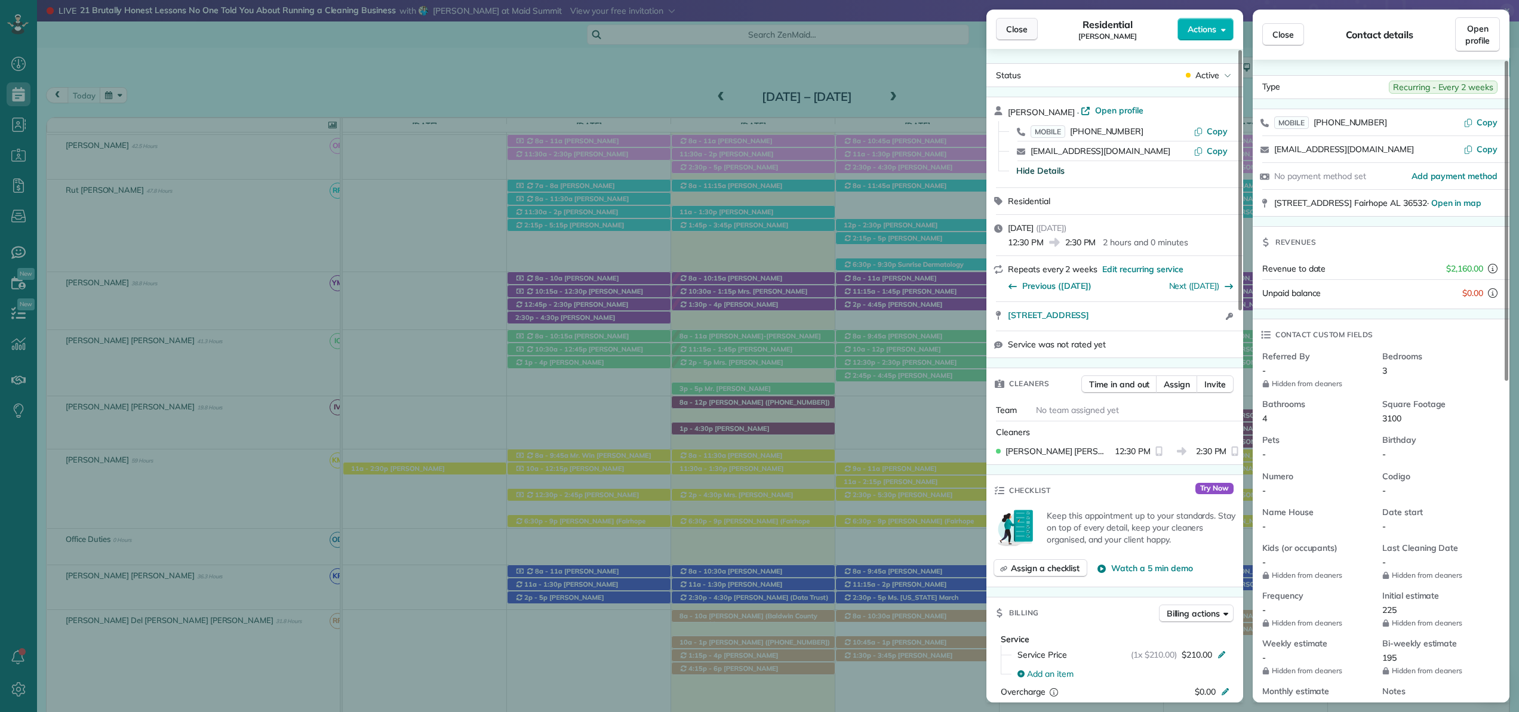
click at [1023, 35] on span "Close" at bounding box center [1016, 29] width 21 height 12
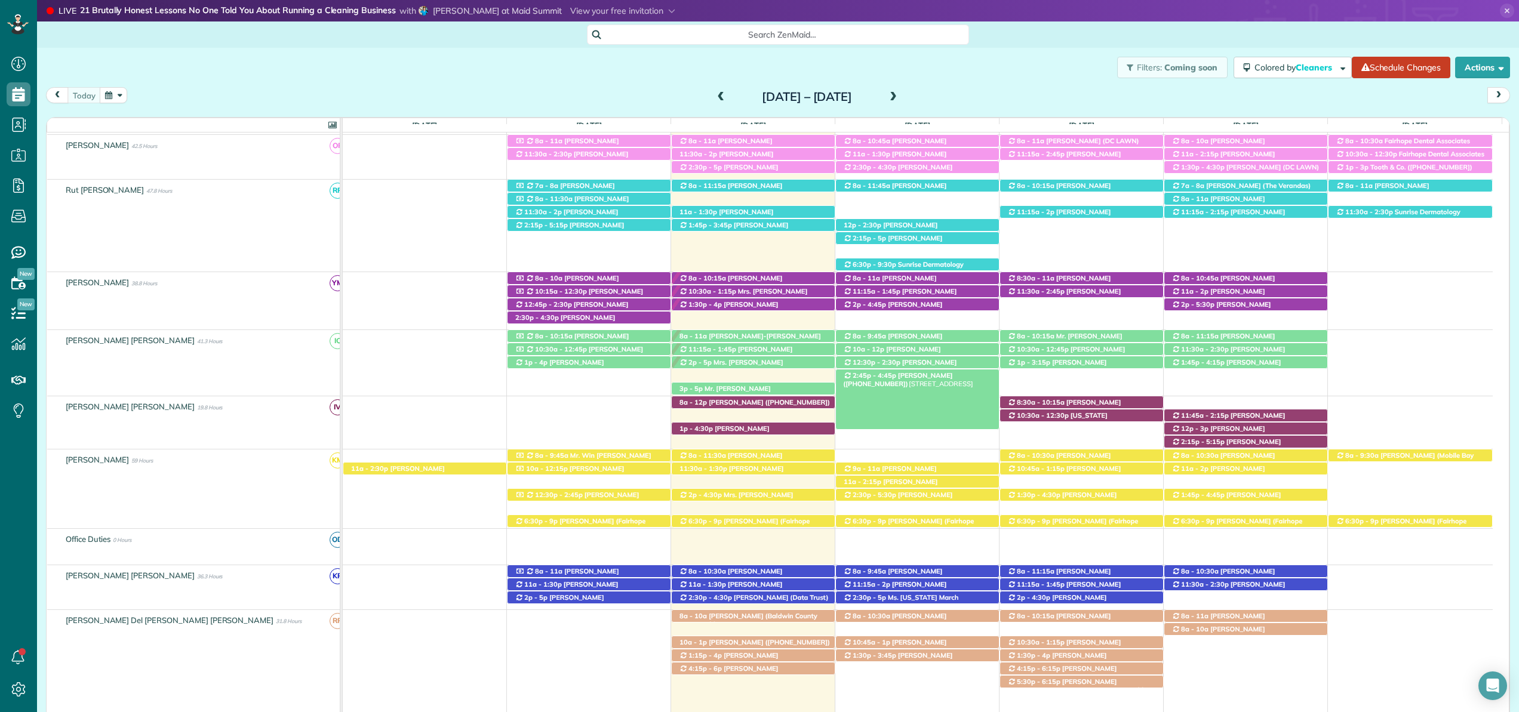
click at [903, 380] on span "Lisa Taylor (+13344628858)" at bounding box center [897, 379] width 109 height 17
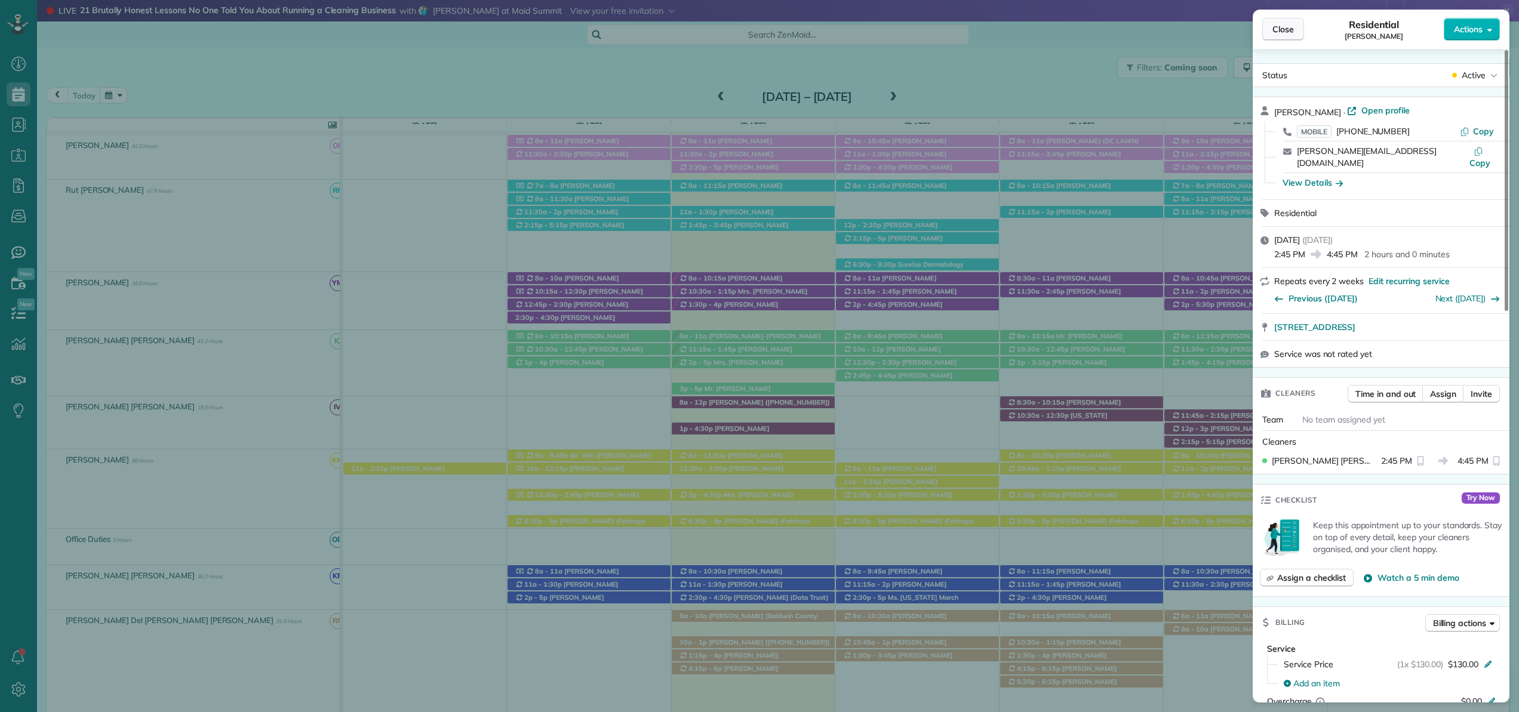
click at [1293, 26] on span "Close" at bounding box center [1282, 29] width 21 height 12
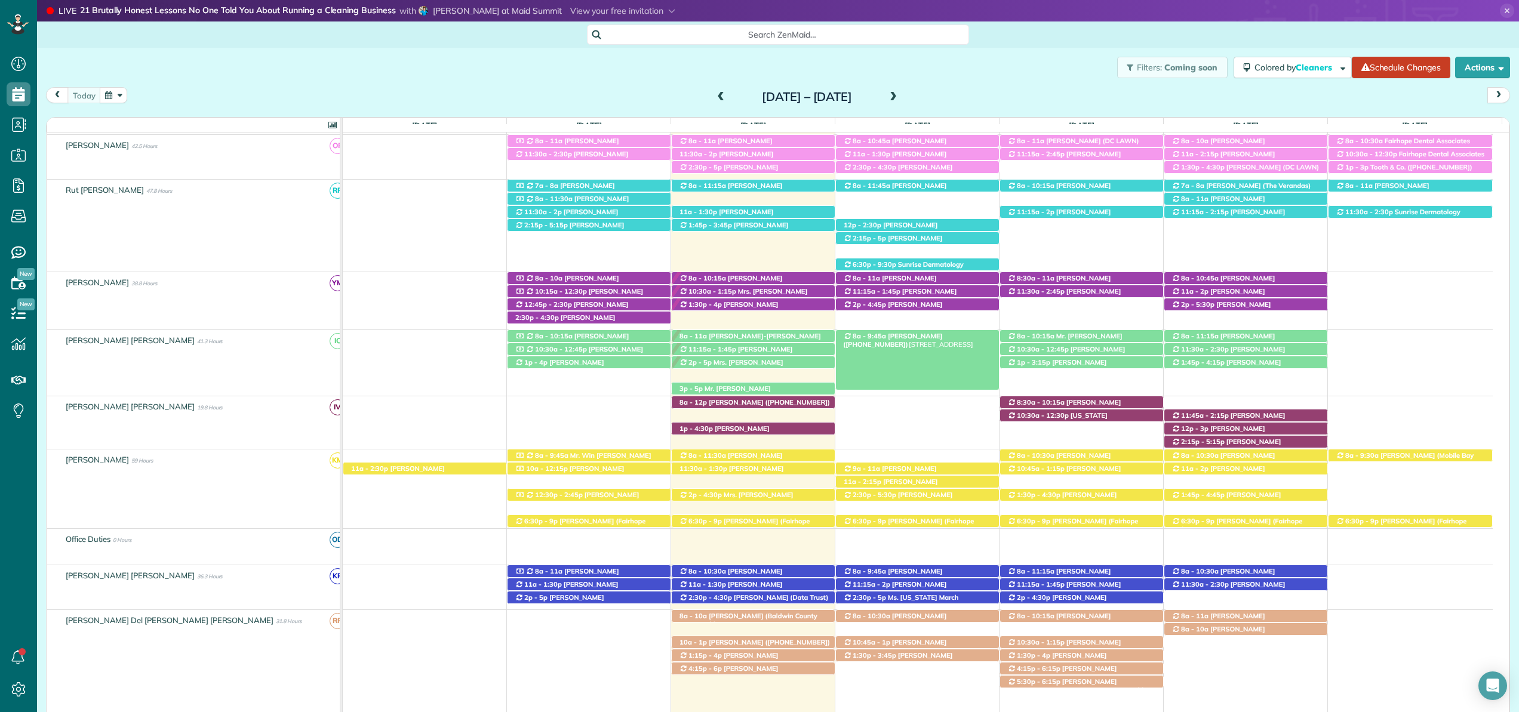
click at [899, 337] on span "Claire Bowman (+12514557588)" at bounding box center [892, 340] width 99 height 17
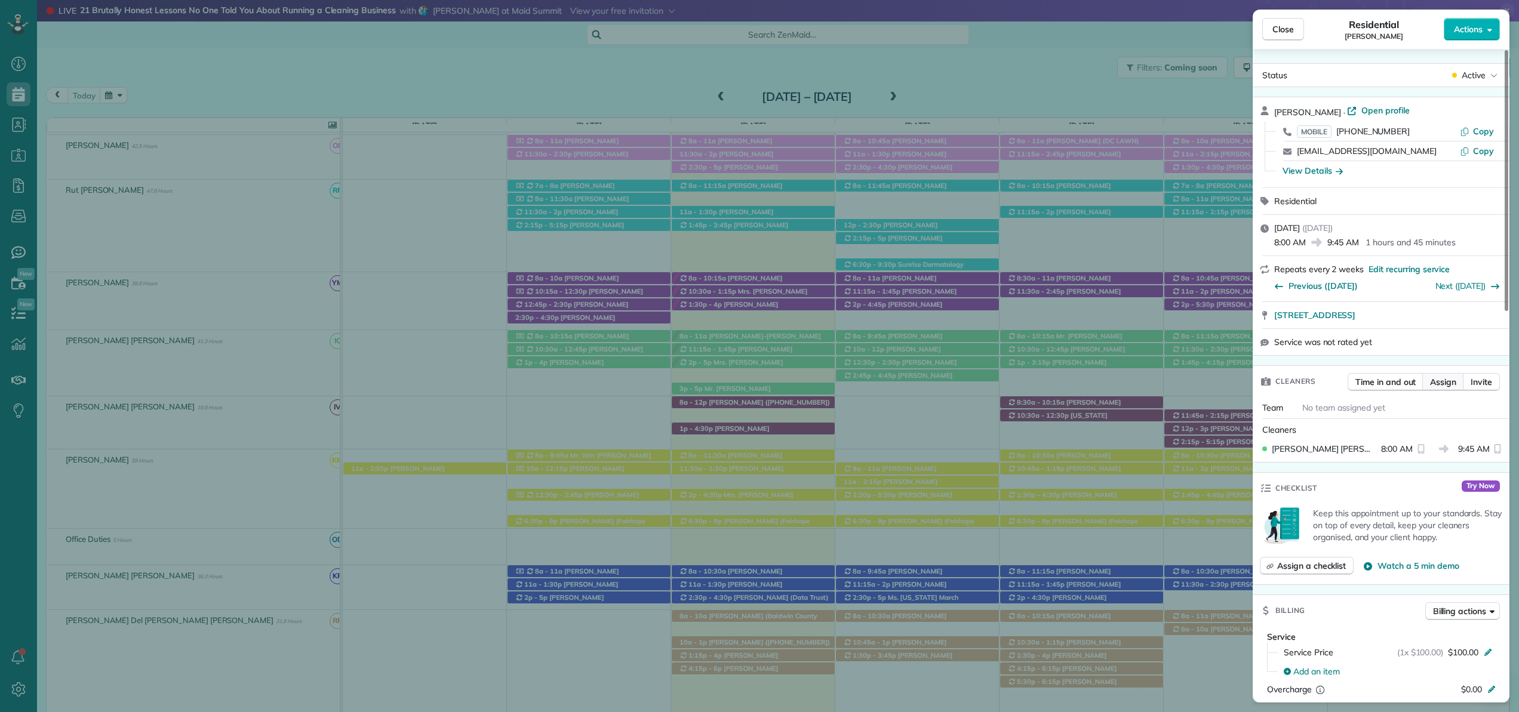
click at [1451, 382] on span "Assign" at bounding box center [1443, 382] width 26 height 12
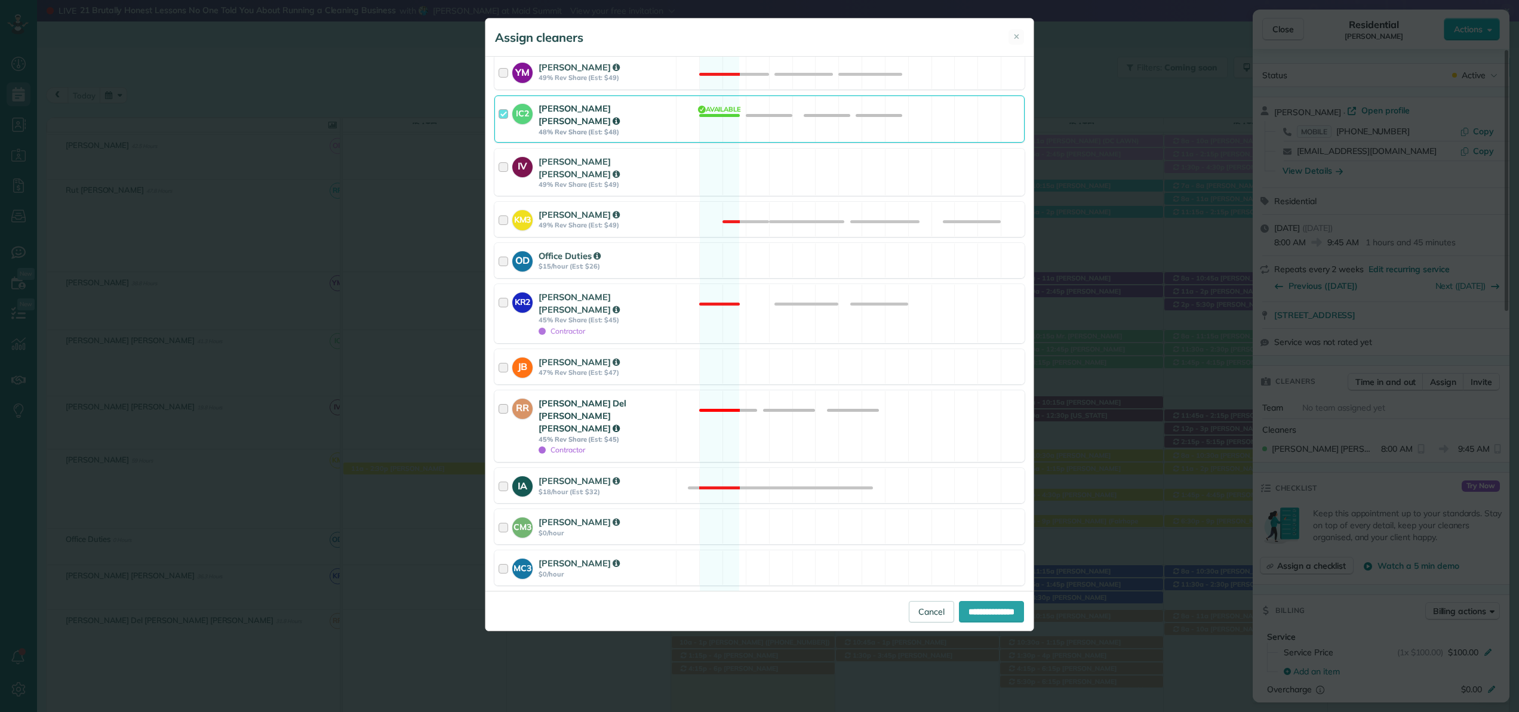
scroll to position [260, 0]
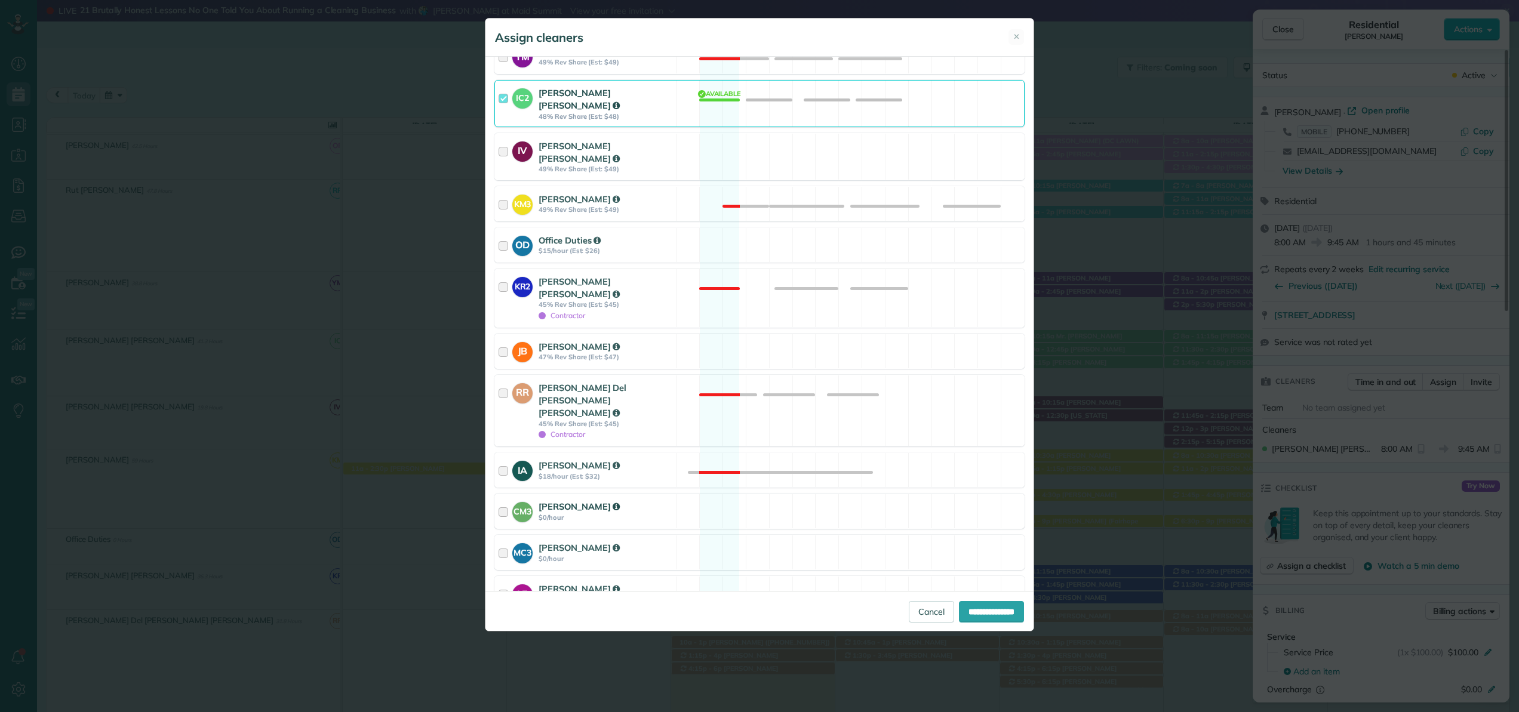
click at [505, 500] on div at bounding box center [506, 511] width 14 height 22
click at [962, 611] on input "**********" at bounding box center [991, 611] width 65 height 21
type input "**********"
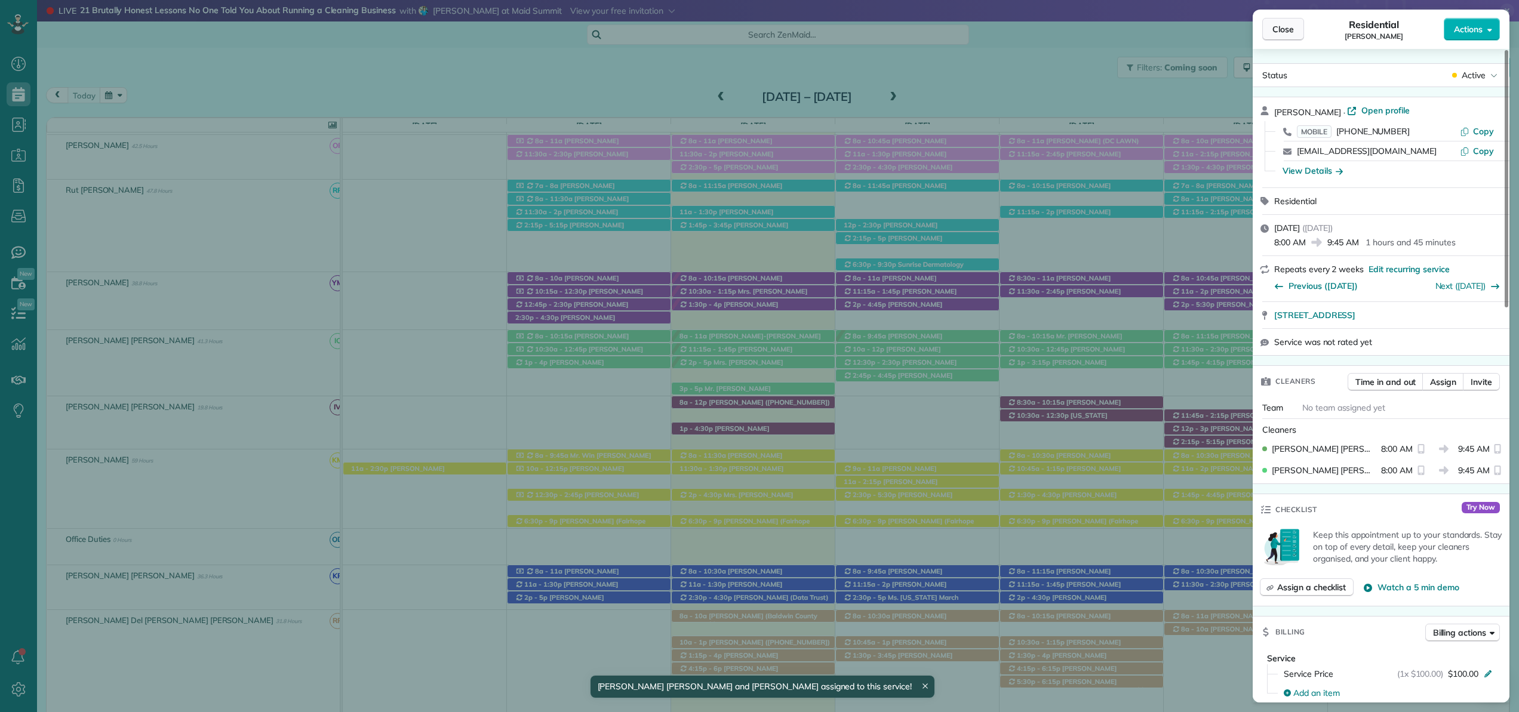
click at [1278, 32] on span "Close" at bounding box center [1282, 29] width 21 height 12
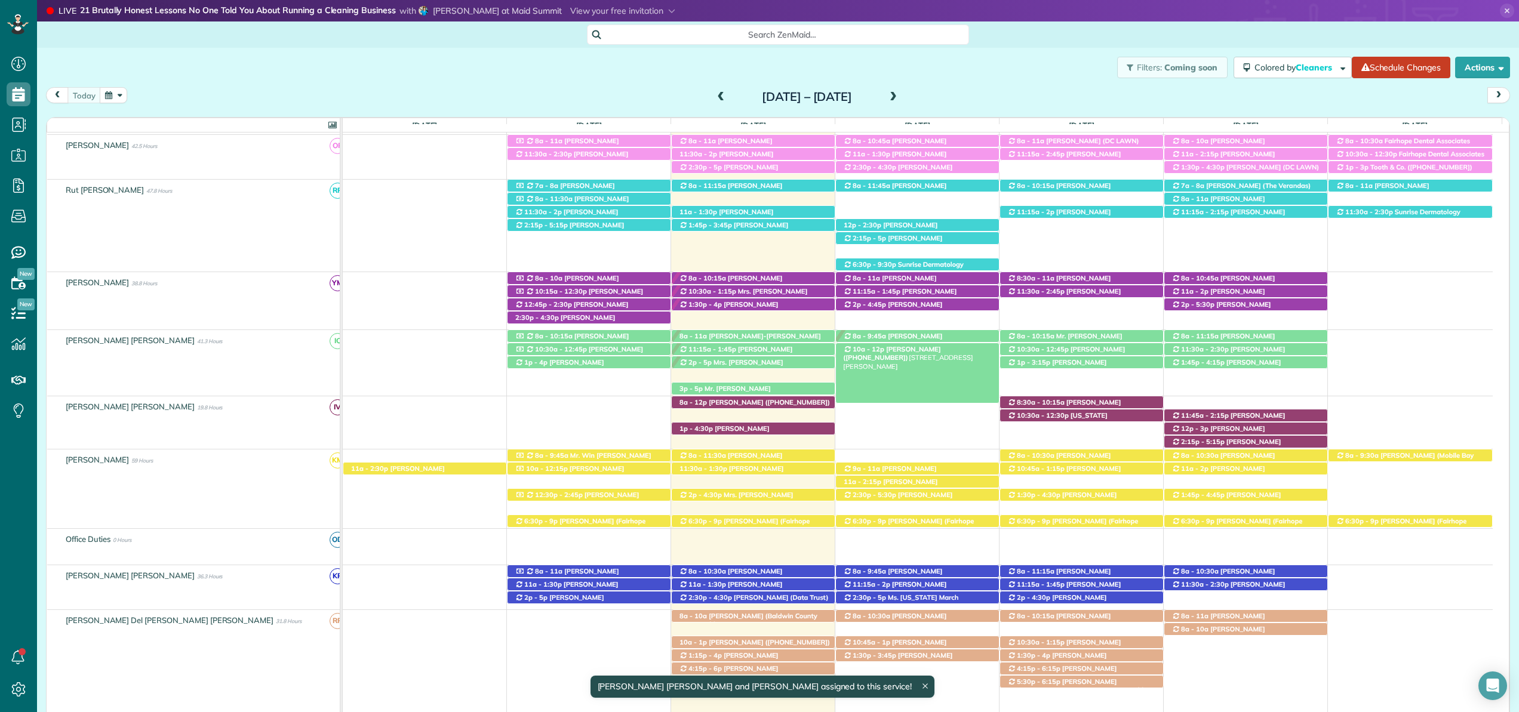
click at [888, 353] on span "Ray Evans (+12517536600)" at bounding box center [891, 353] width 97 height 17
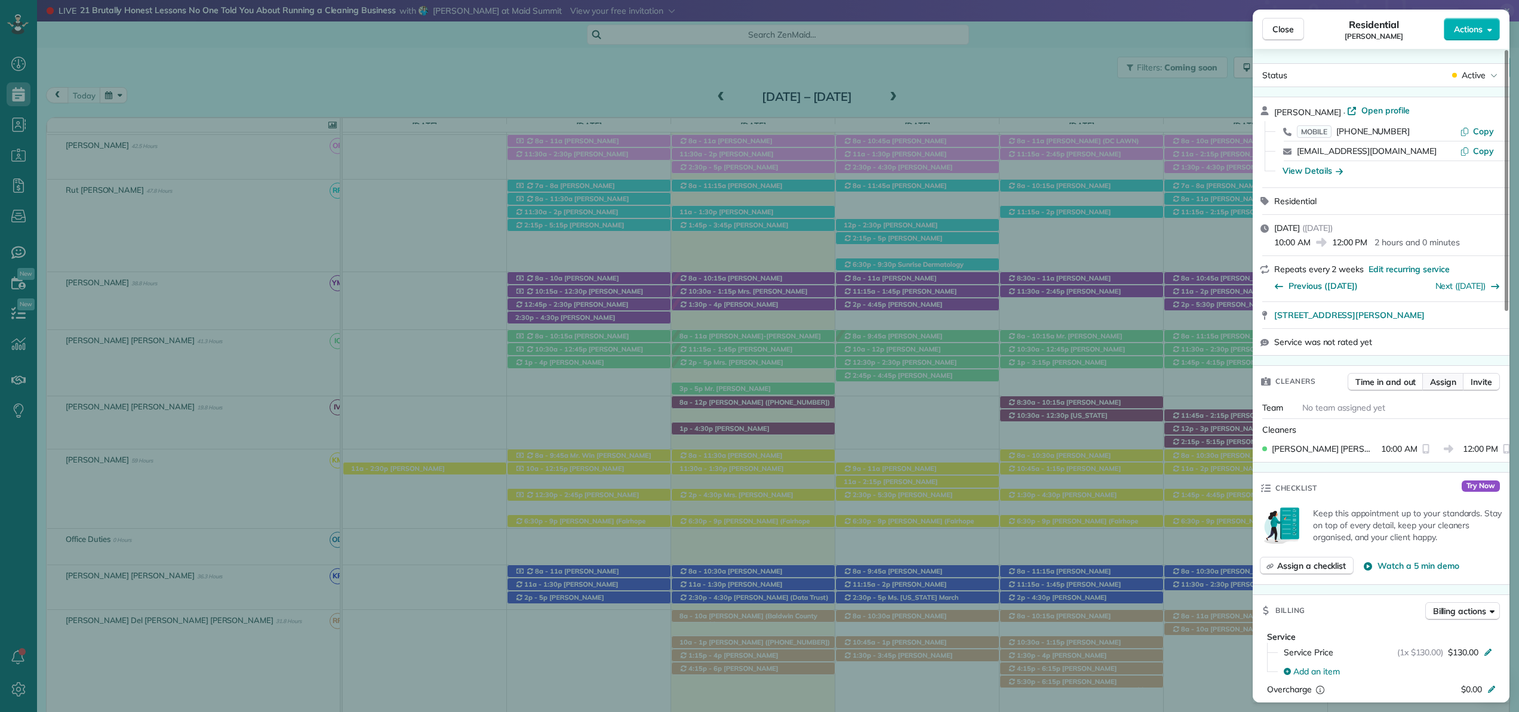
click at [1448, 384] on span "Assign" at bounding box center [1443, 382] width 26 height 12
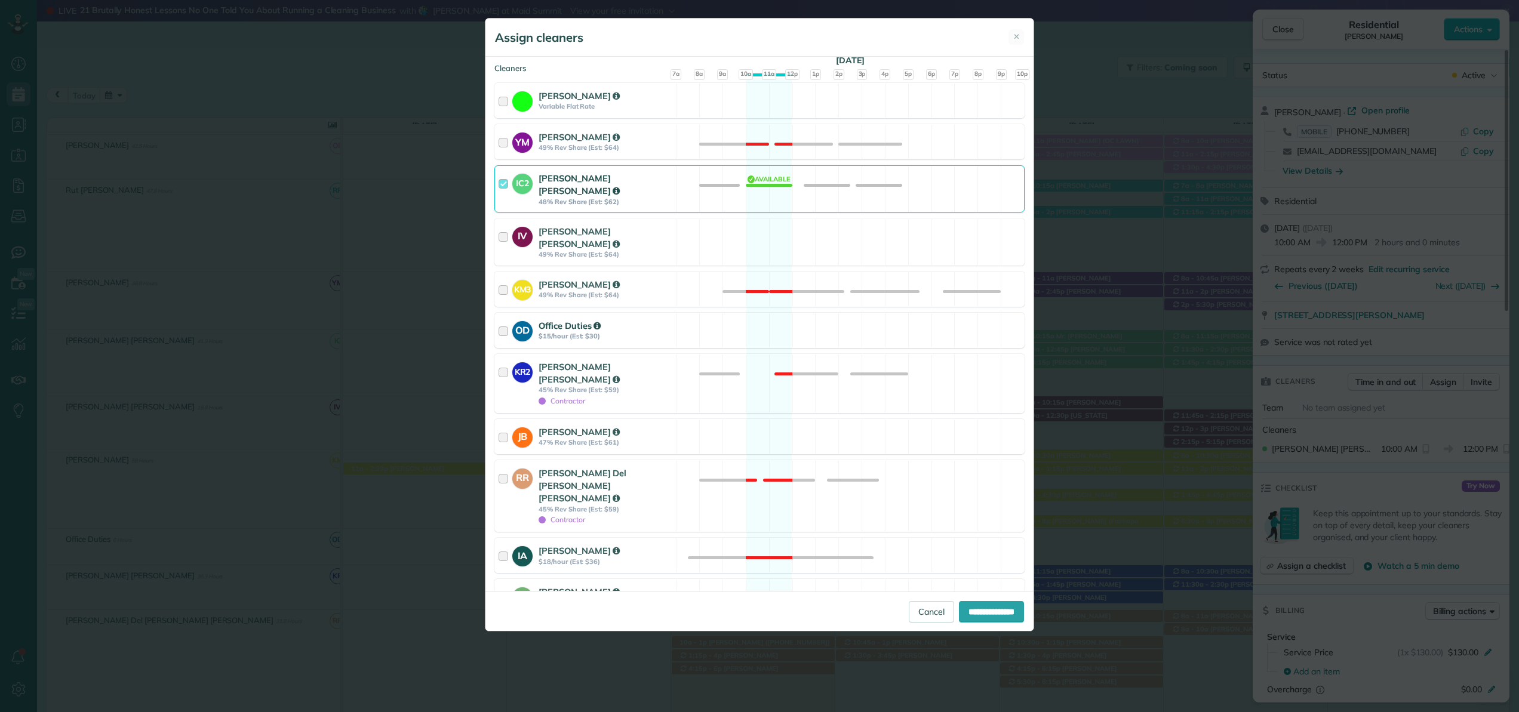
scroll to position [282, 0]
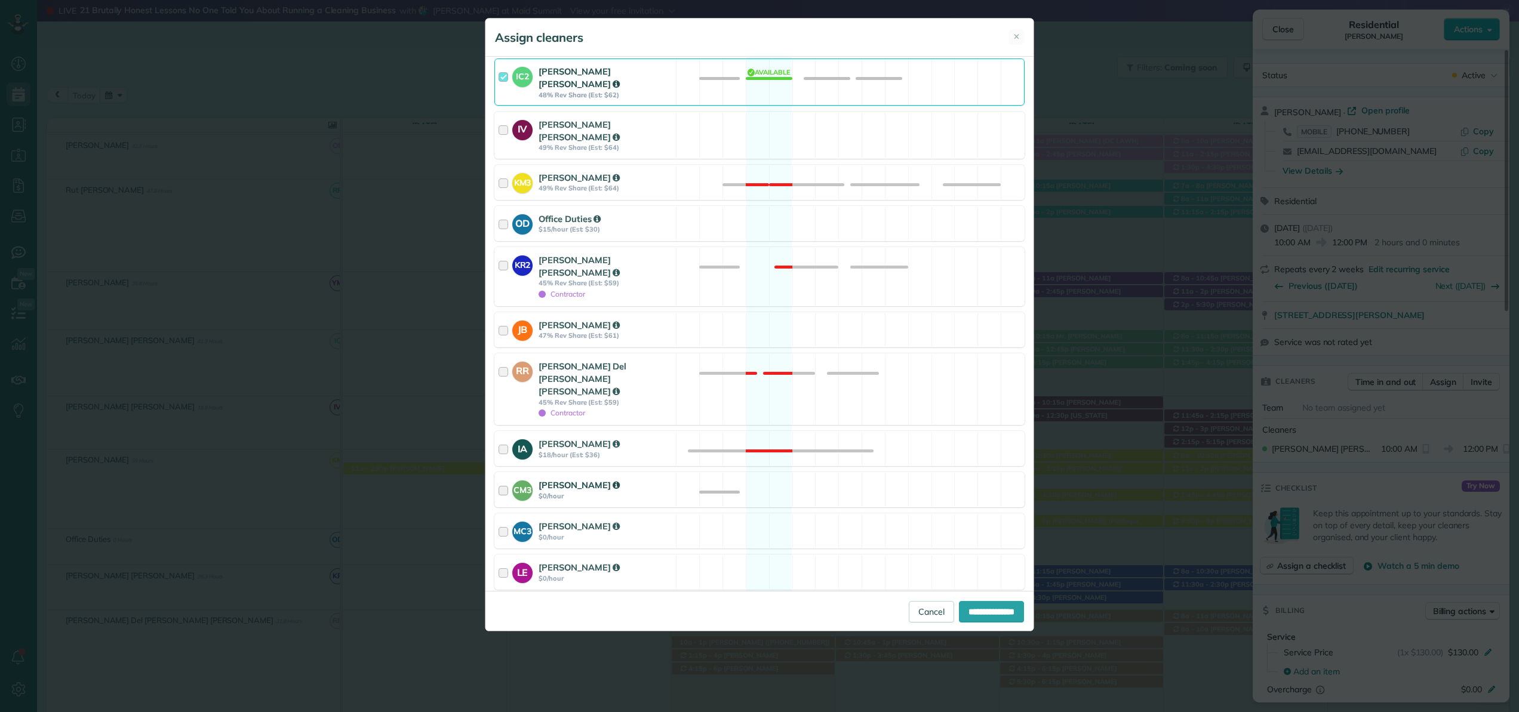
click at [505, 479] on div at bounding box center [506, 490] width 14 height 22
click at [965, 614] on input "**********" at bounding box center [991, 611] width 65 height 21
type input "**********"
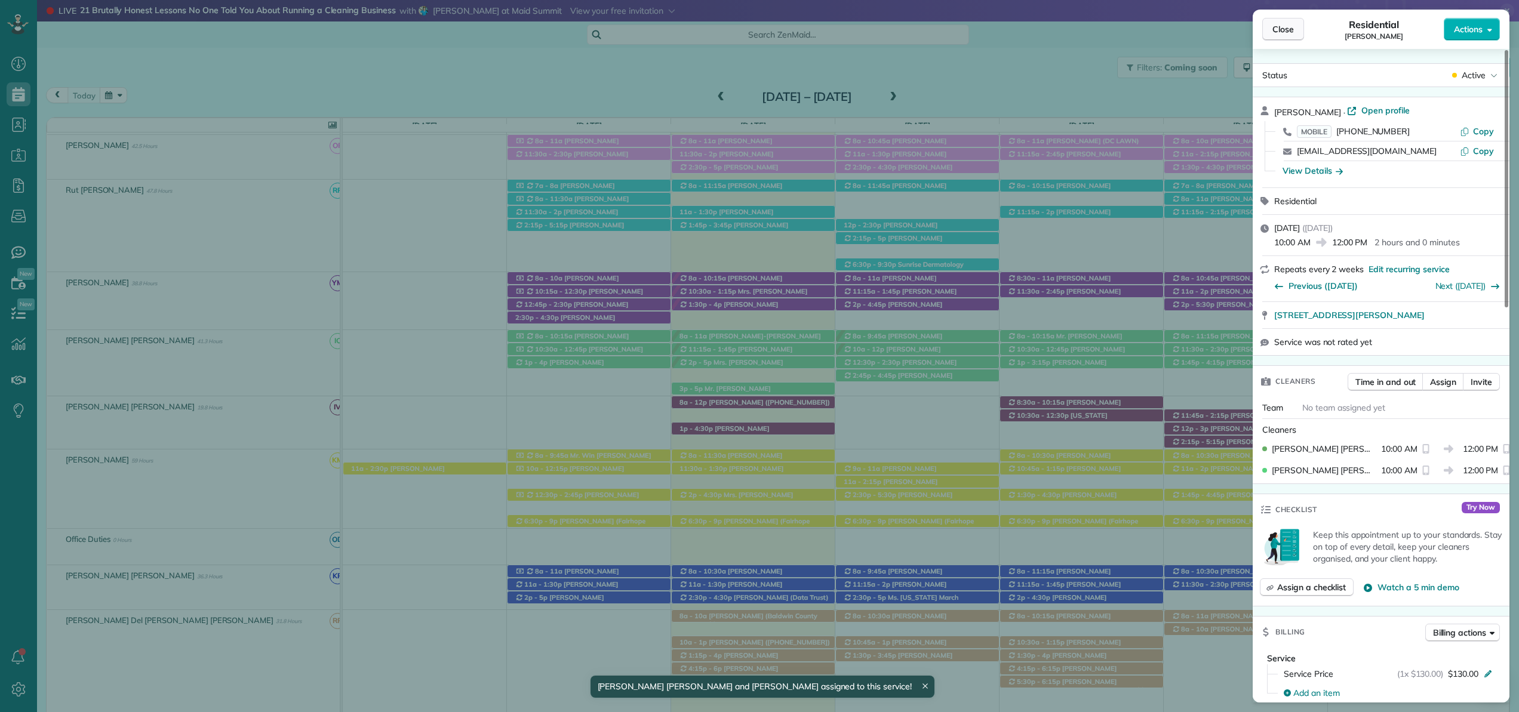
click at [1275, 26] on span "Close" at bounding box center [1282, 29] width 21 height 12
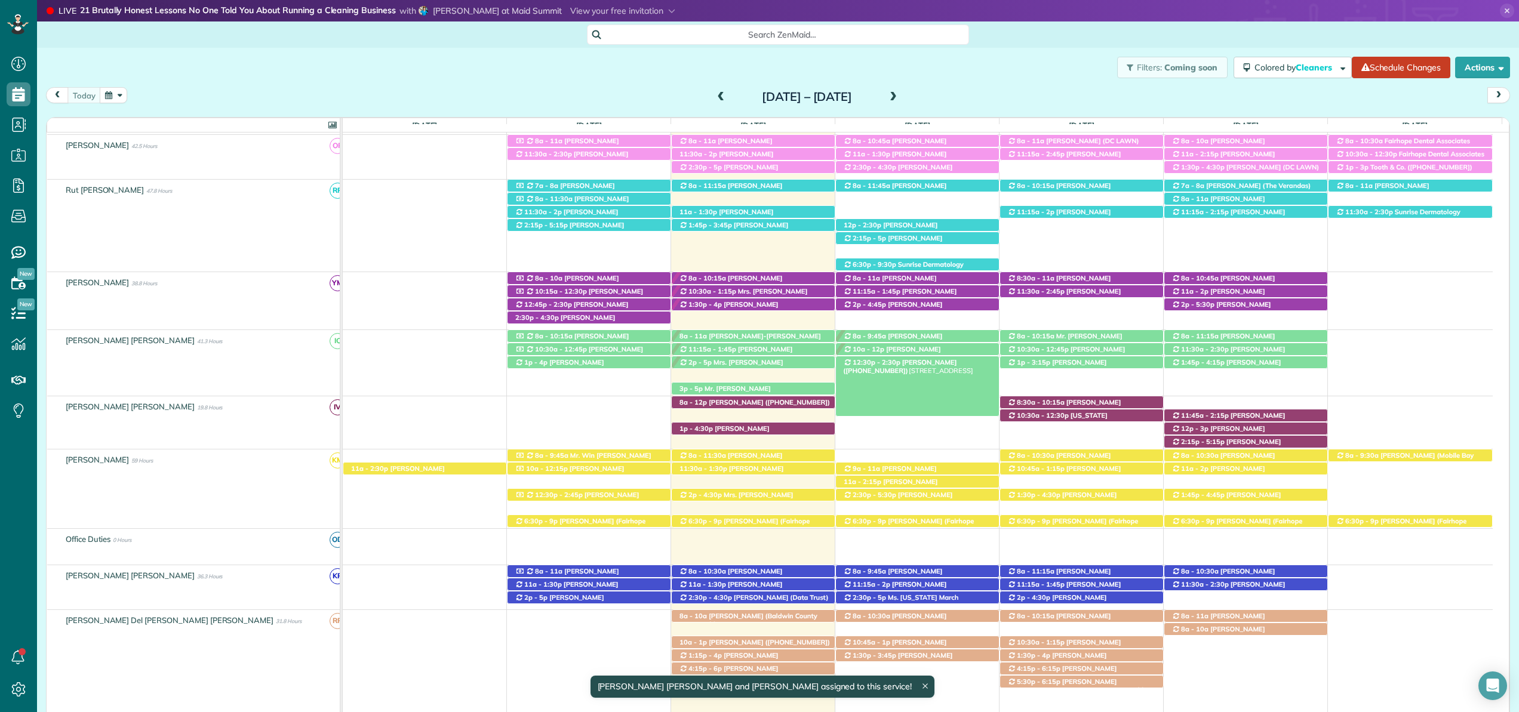
click at [882, 364] on span "12:30p - 2:30p" at bounding box center [876, 362] width 48 height 8
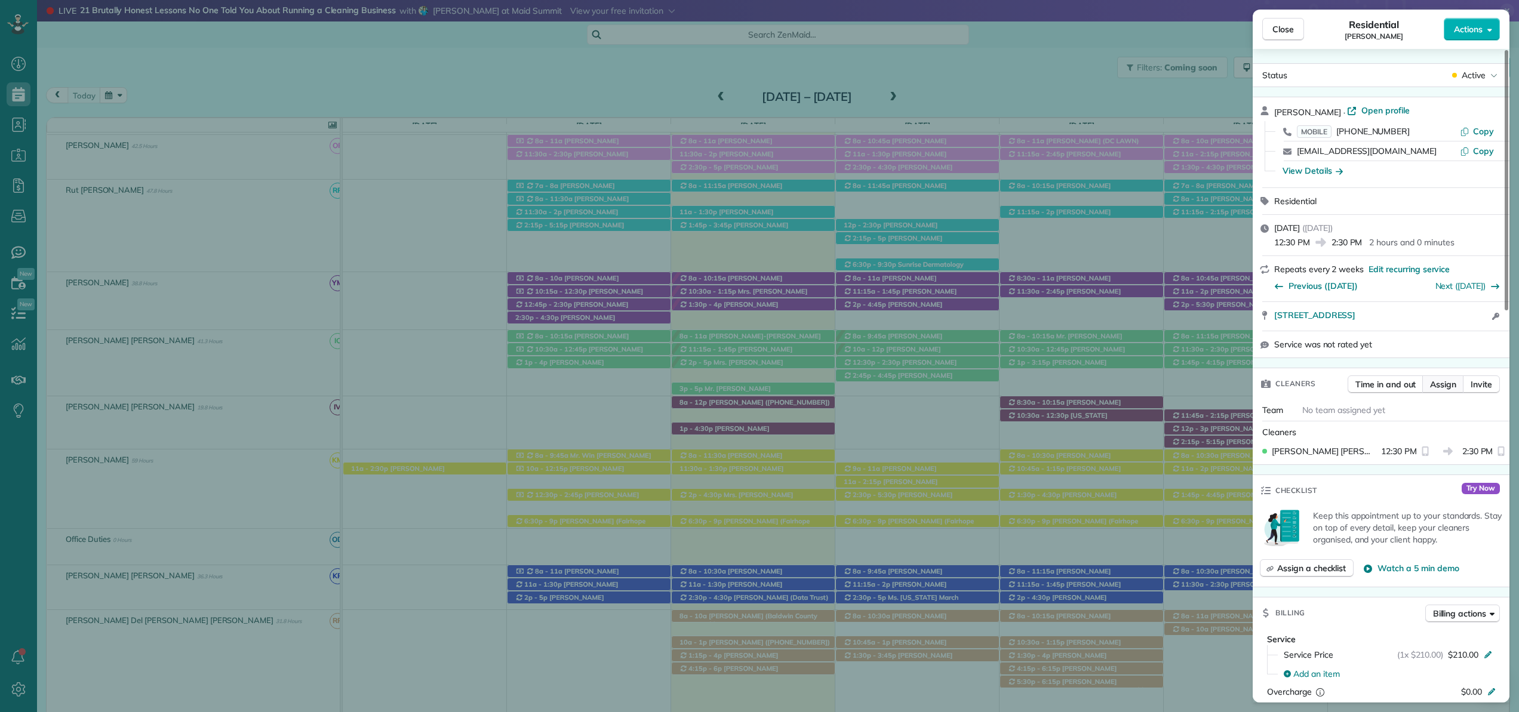
click at [1449, 383] on span "Assign" at bounding box center [1443, 385] width 26 height 12
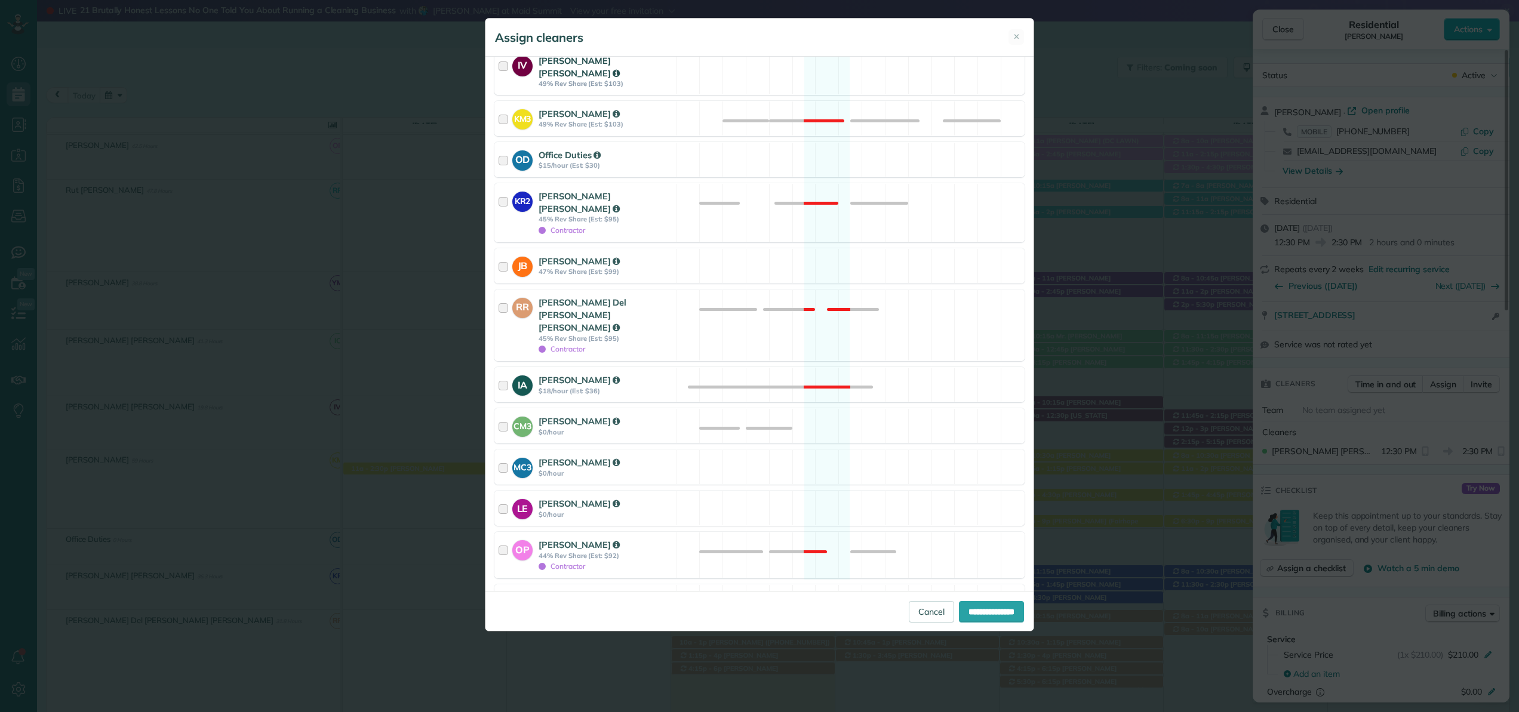
scroll to position [361, 0]
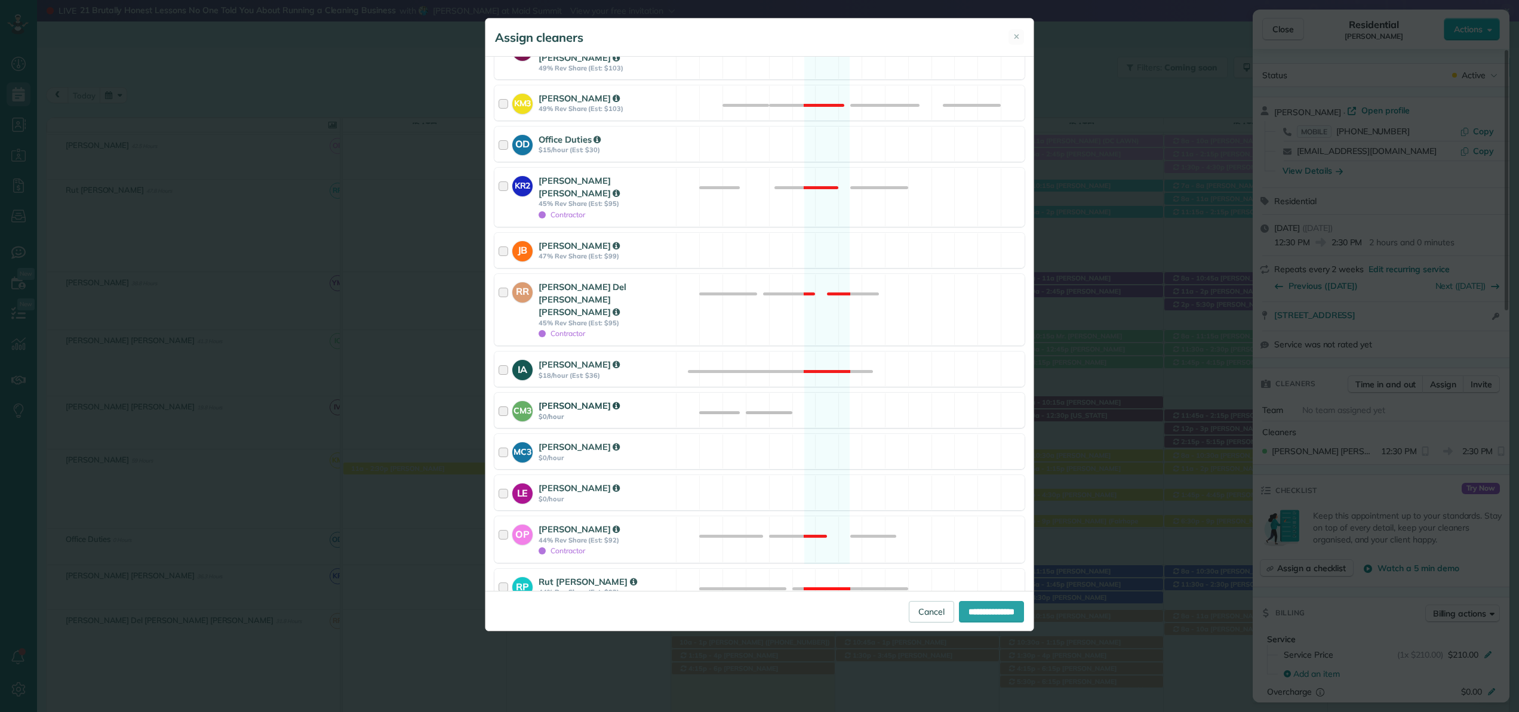
click at [507, 399] on div at bounding box center [506, 410] width 14 height 22
click at [980, 607] on input "**********" at bounding box center [991, 611] width 65 height 21
type input "**********"
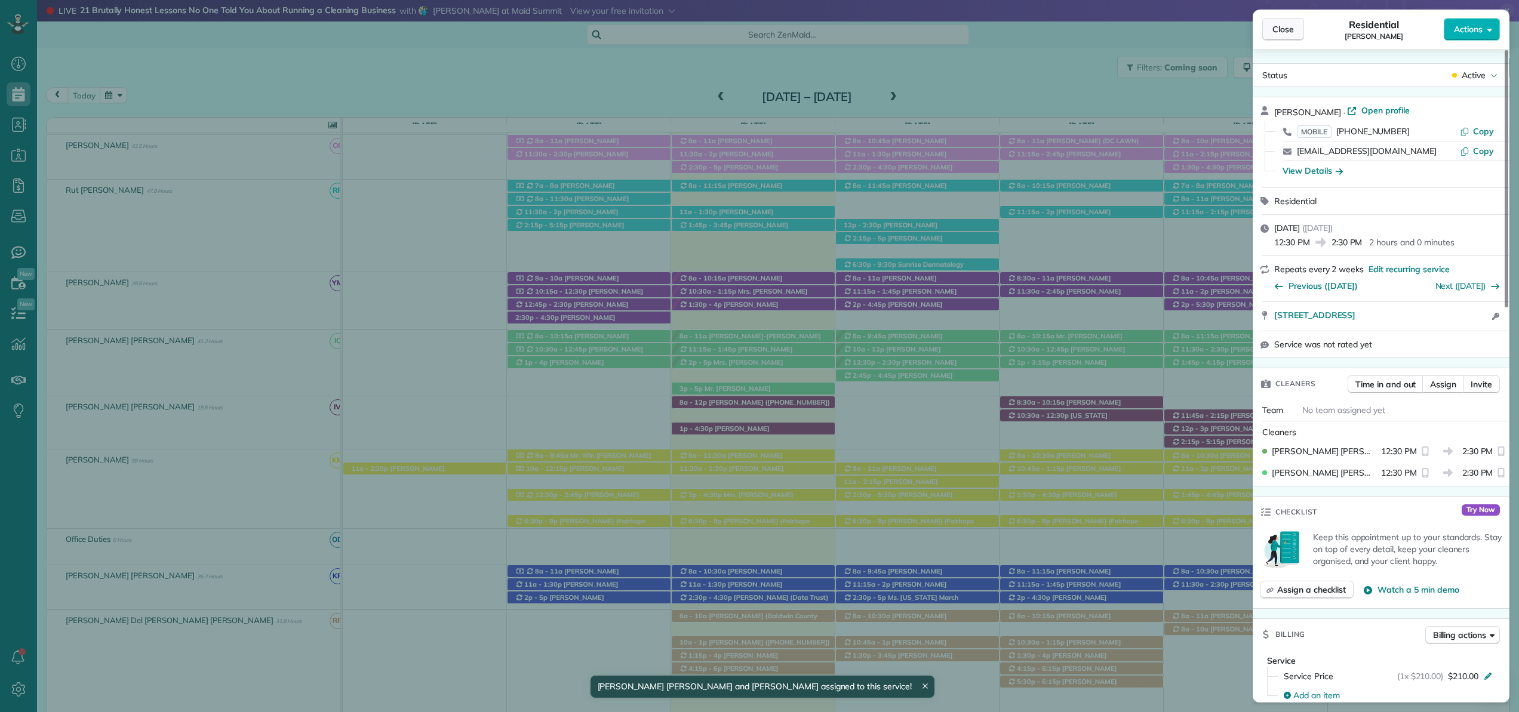
click at [1278, 38] on button "Close" at bounding box center [1283, 29] width 42 height 23
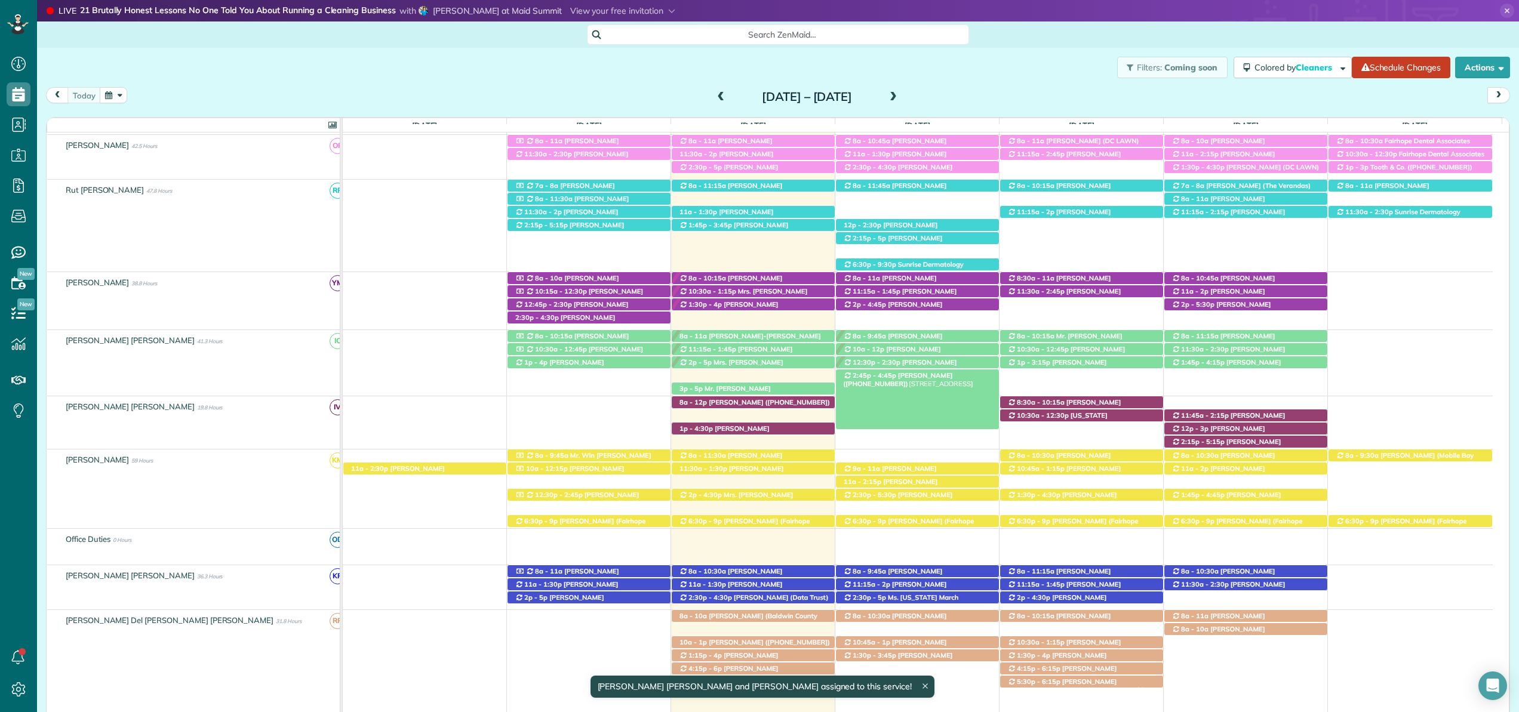
click at [879, 377] on span "2:45p - 4:45p" at bounding box center [874, 375] width 45 height 8
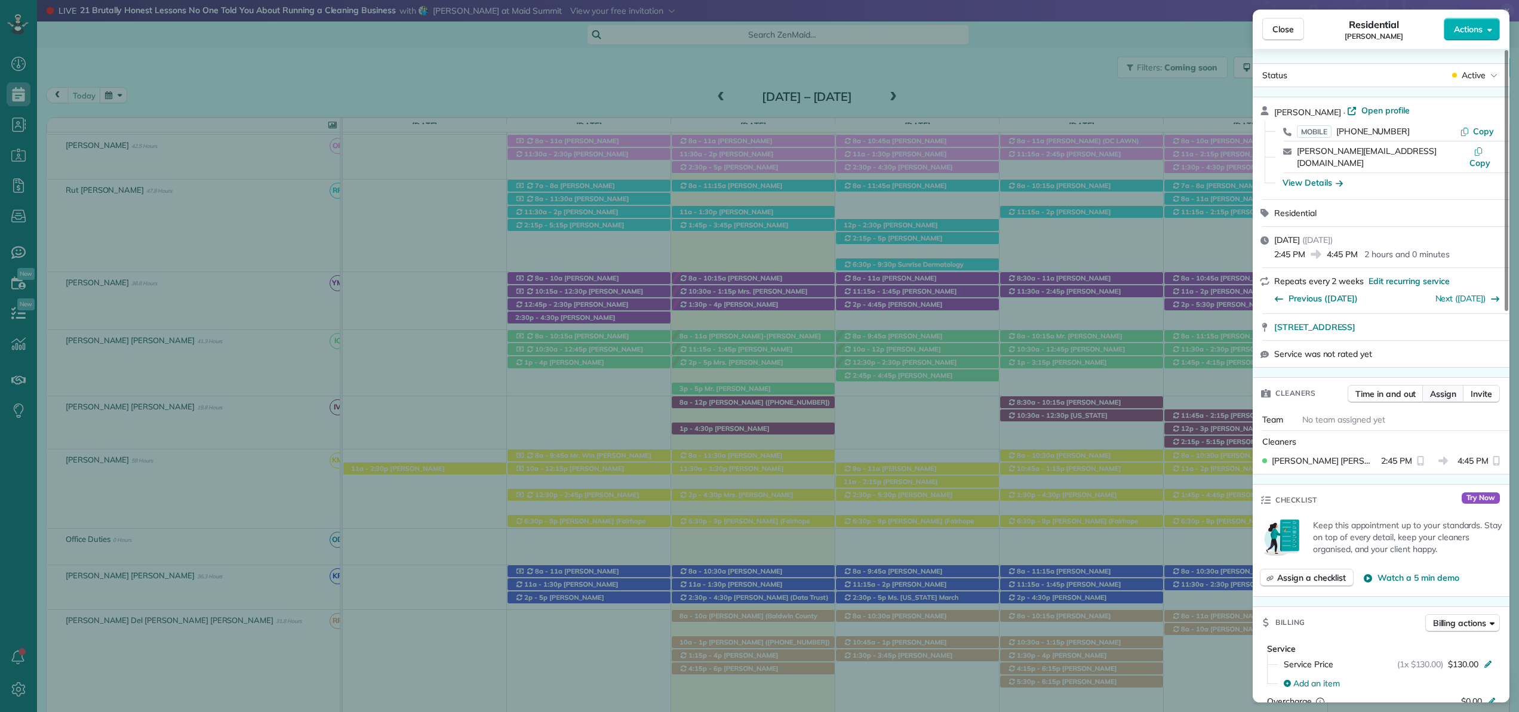
click at [1436, 388] on span "Assign" at bounding box center [1443, 394] width 26 height 12
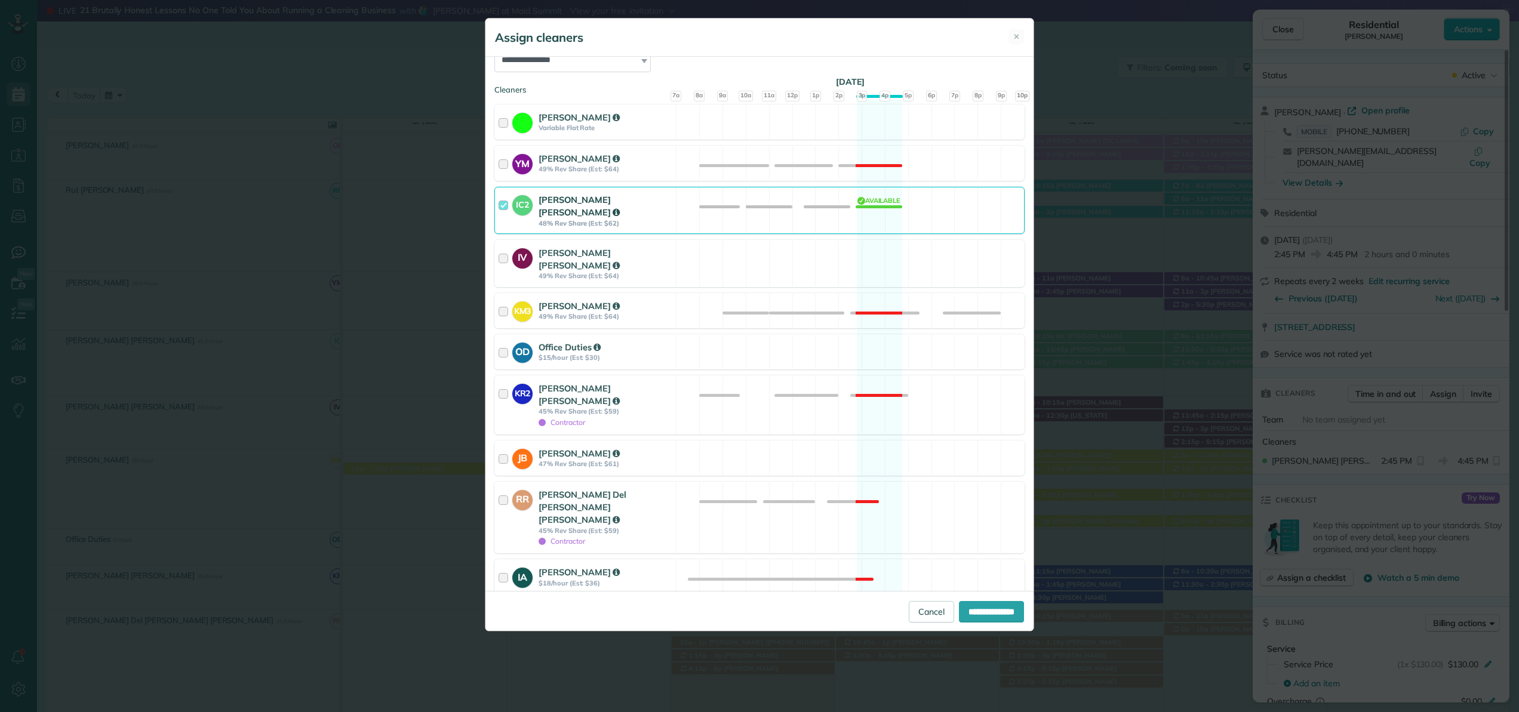
scroll to position [161, 0]
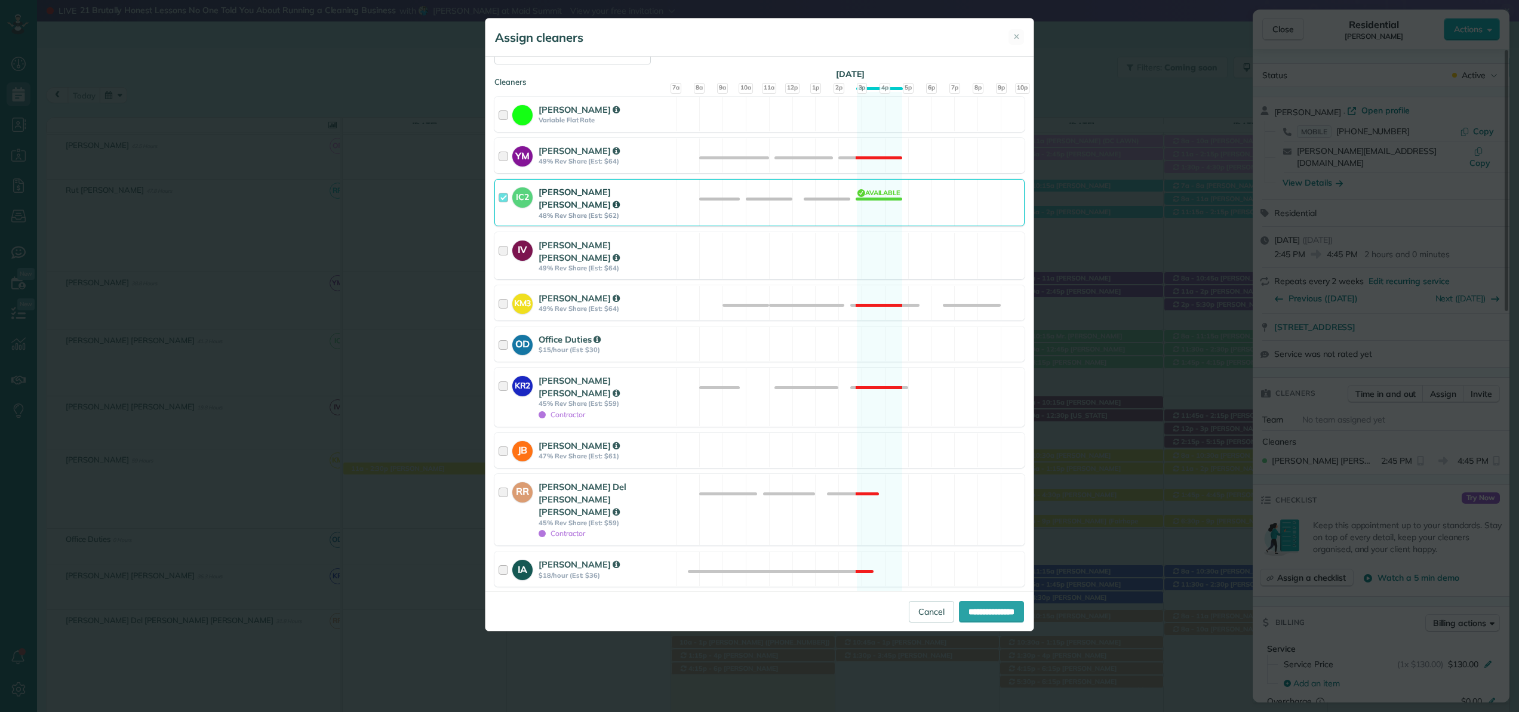
click at [504, 599] on div at bounding box center [506, 610] width 14 height 22
click at [968, 610] on input "**********" at bounding box center [991, 611] width 65 height 21
type input "**********"
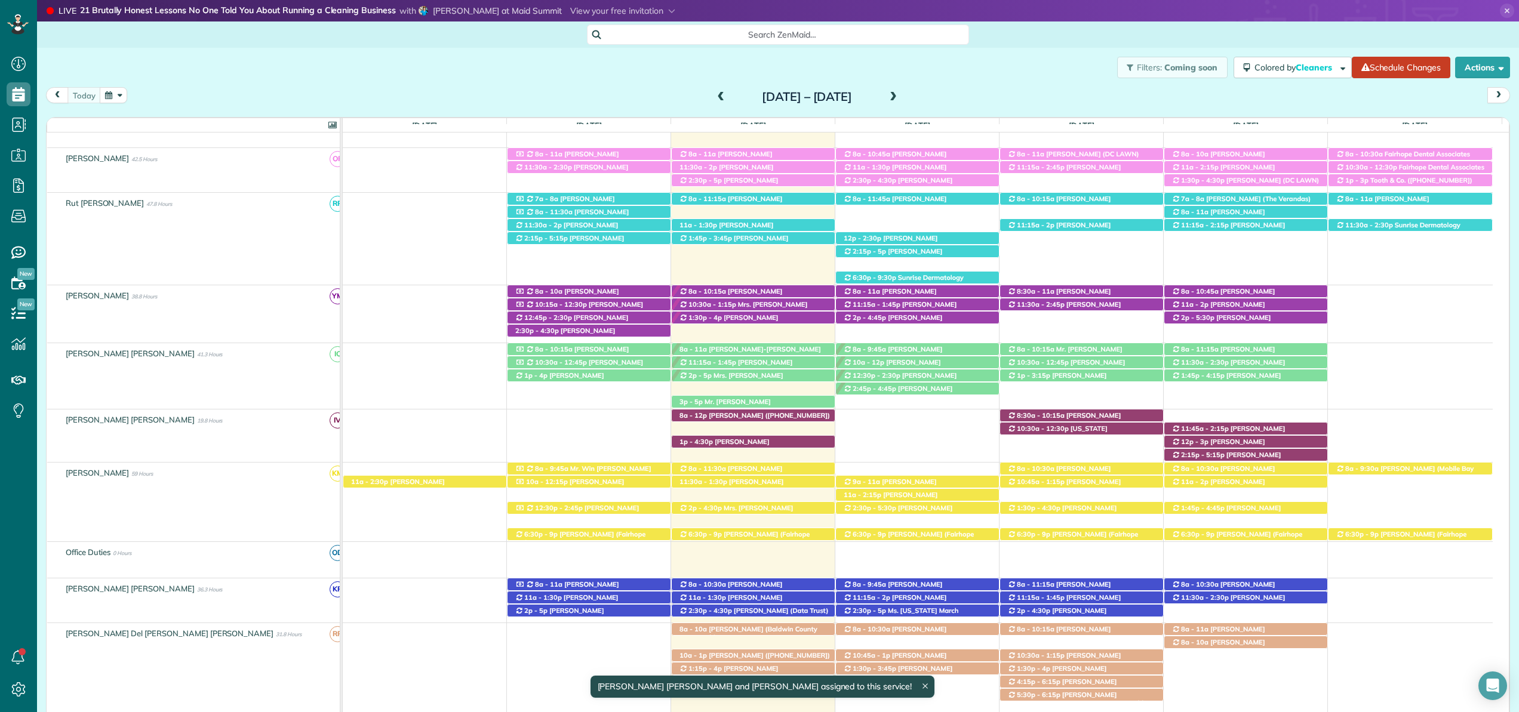
scroll to position [357, 0]
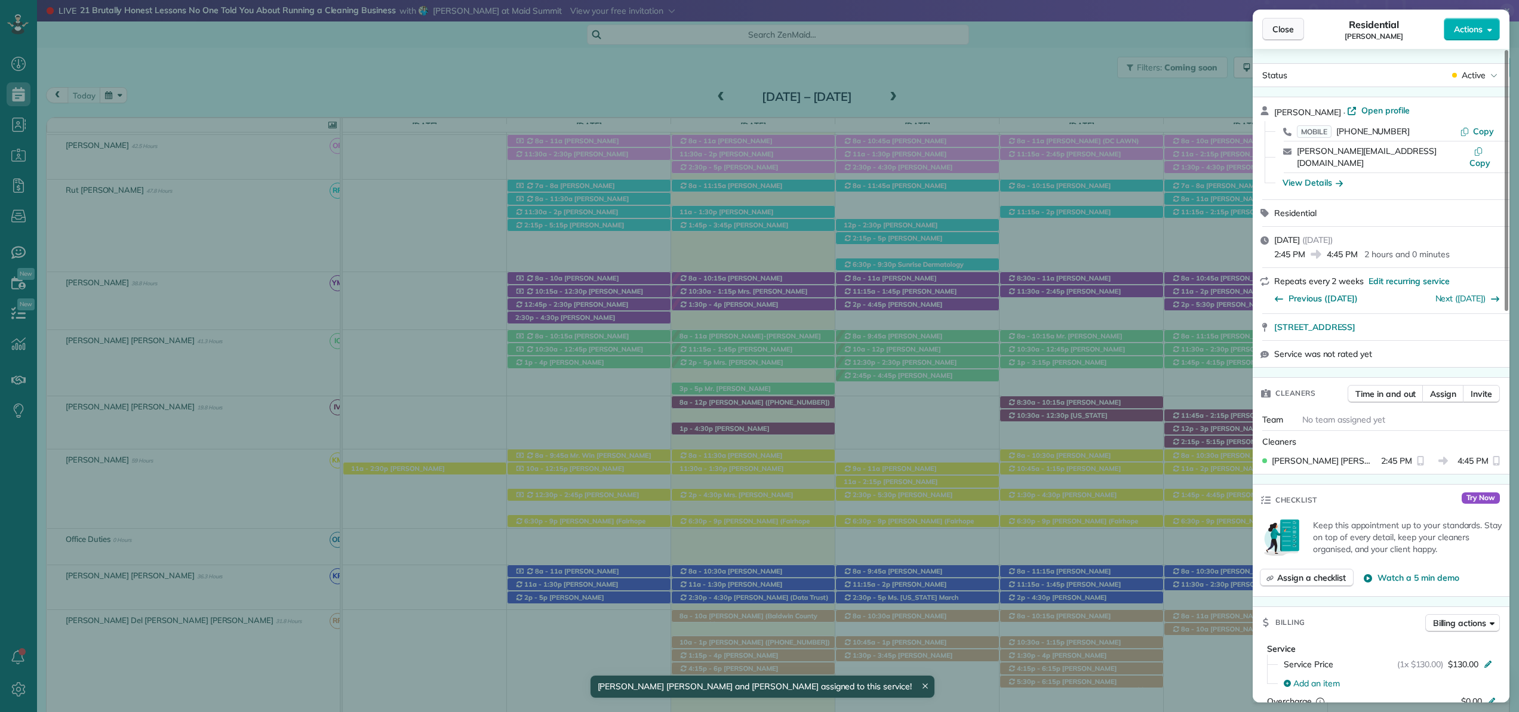
click at [1282, 26] on span "Close" at bounding box center [1282, 29] width 21 height 12
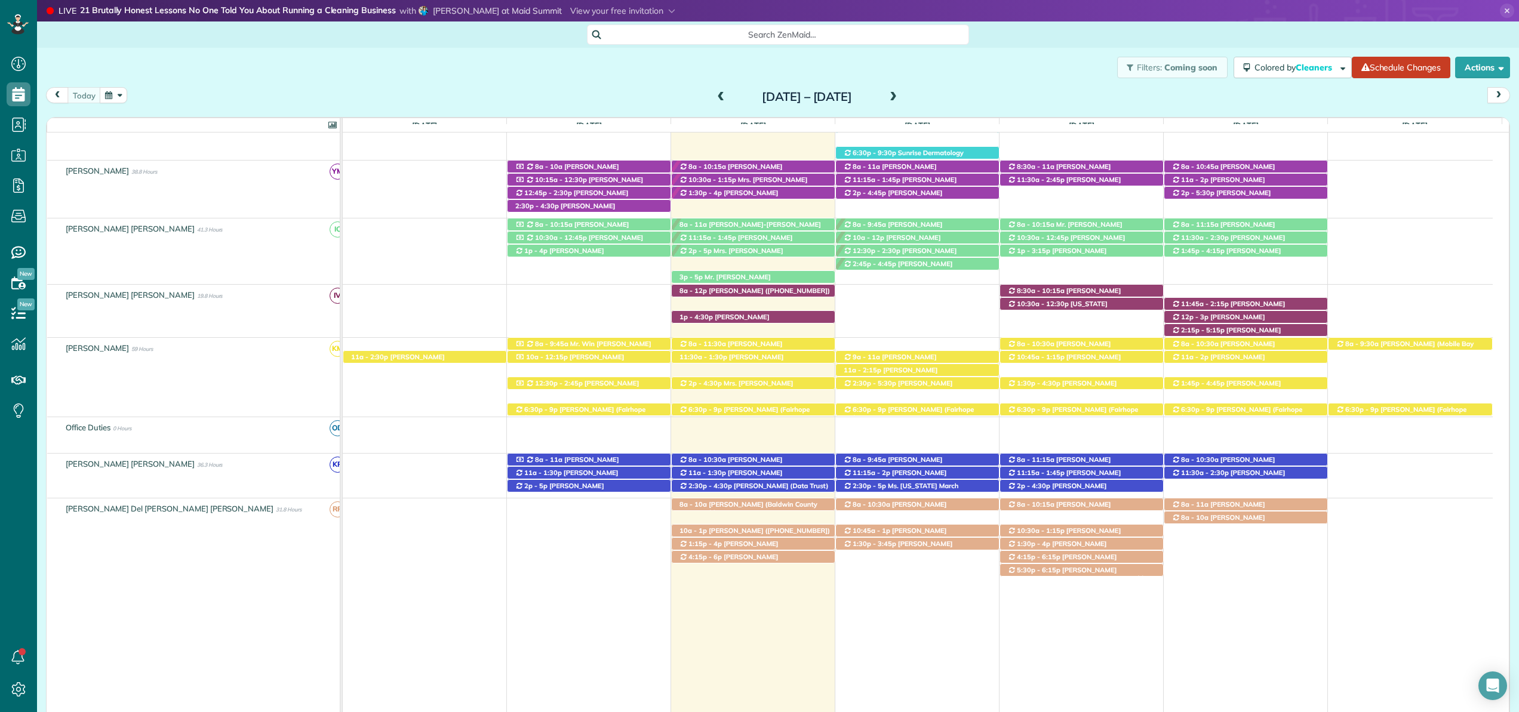
scroll to position [41, 0]
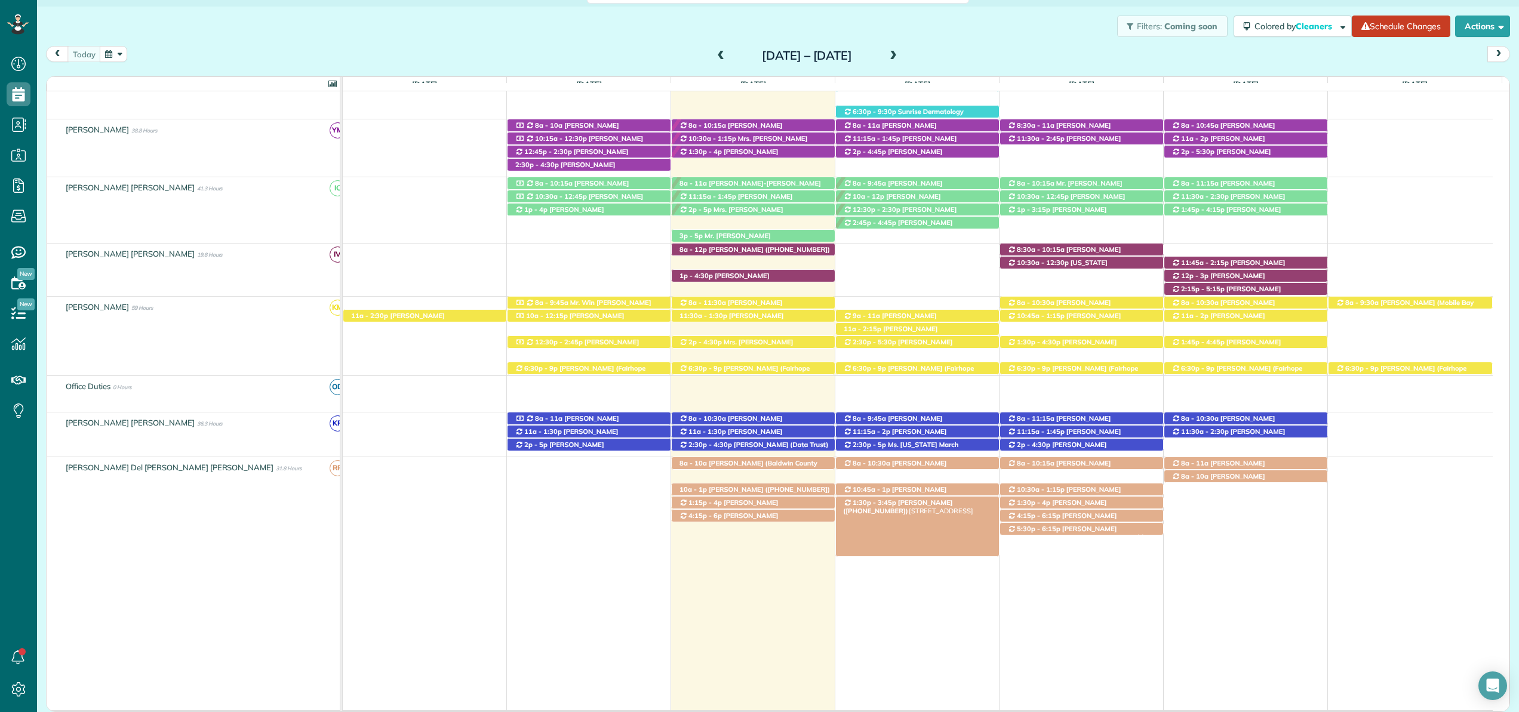
click at [925, 505] on span "Candace Jennings (+14234266770)" at bounding box center [897, 507] width 109 height 17
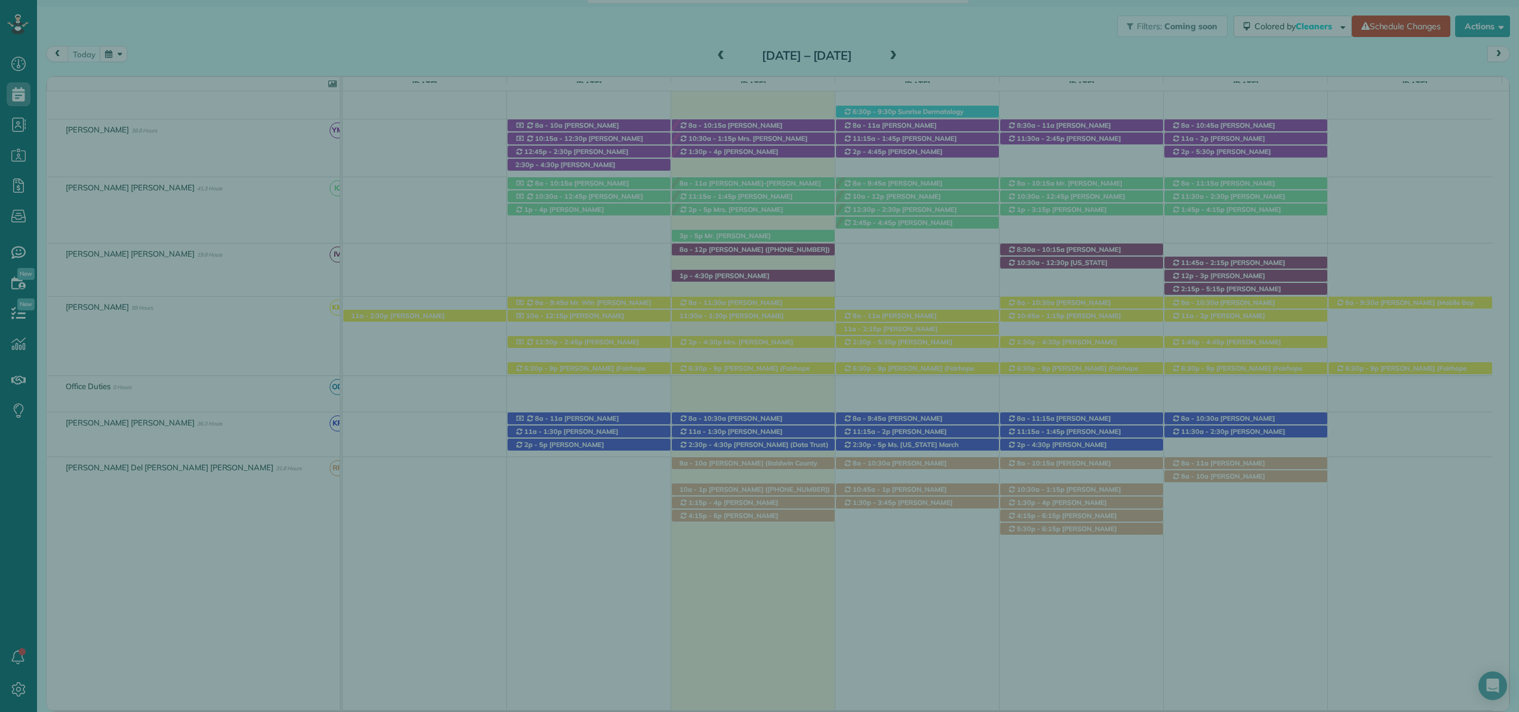
scroll to position [40, 0]
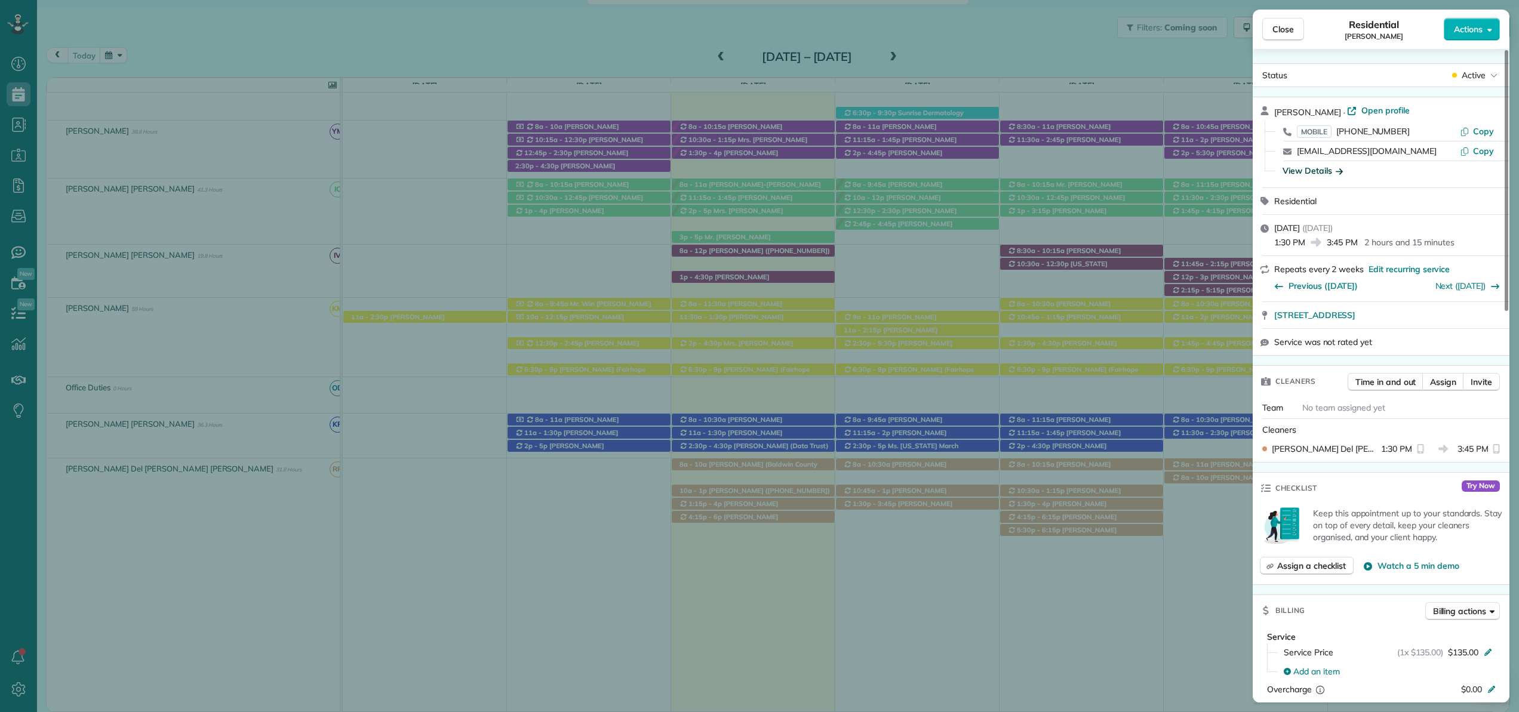
click at [1316, 169] on div "View Details" at bounding box center [1312, 171] width 60 height 12
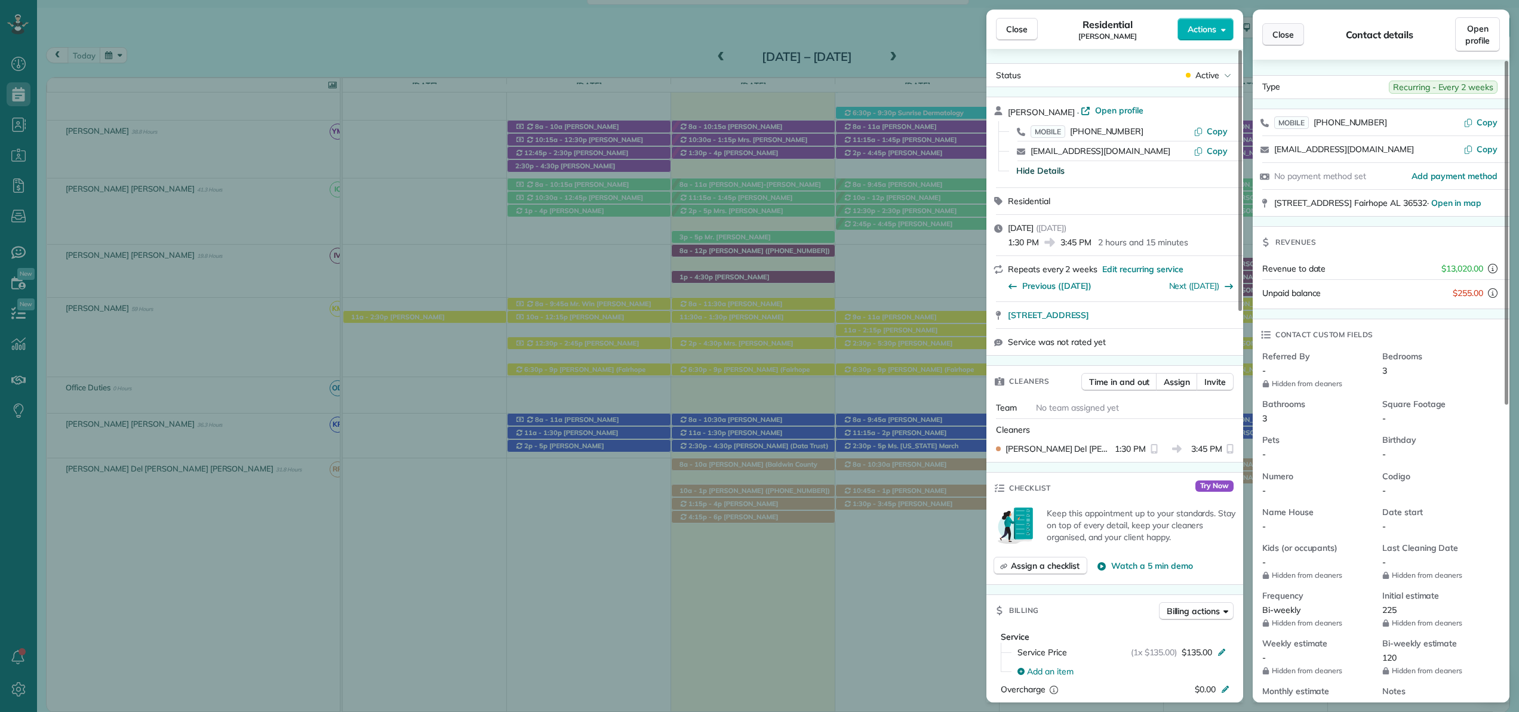
click at [1297, 38] on button "Close" at bounding box center [1283, 34] width 42 height 23
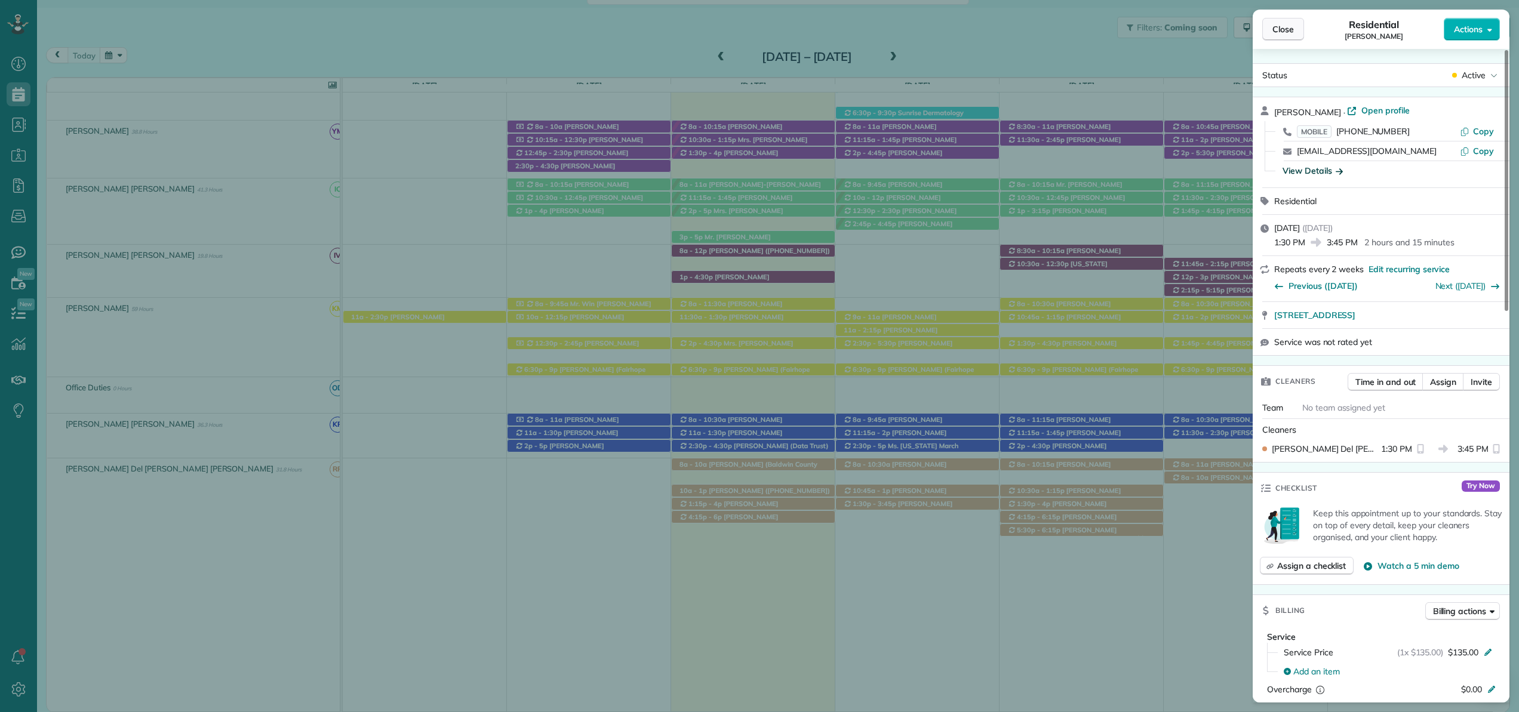
click at [1276, 33] on span "Close" at bounding box center [1282, 29] width 21 height 12
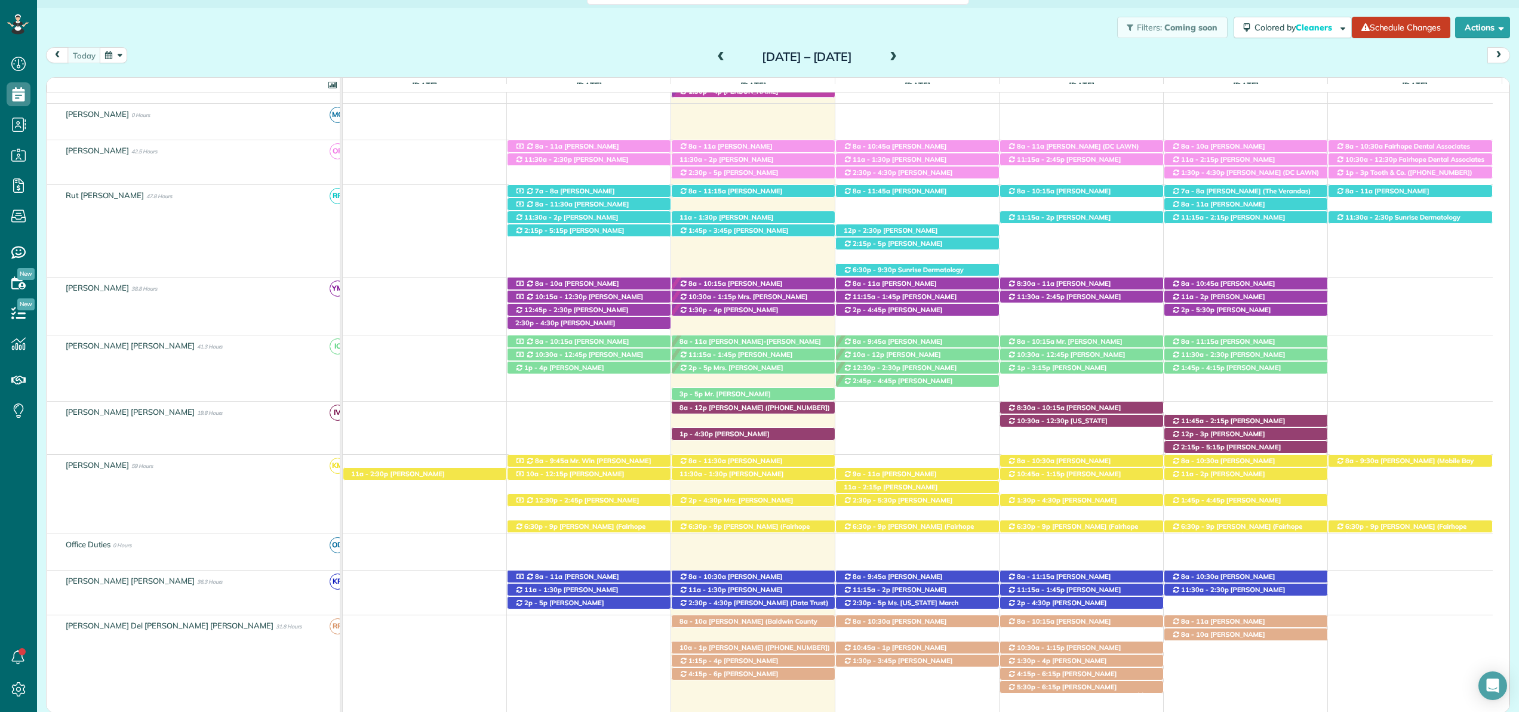
scroll to position [304, 0]
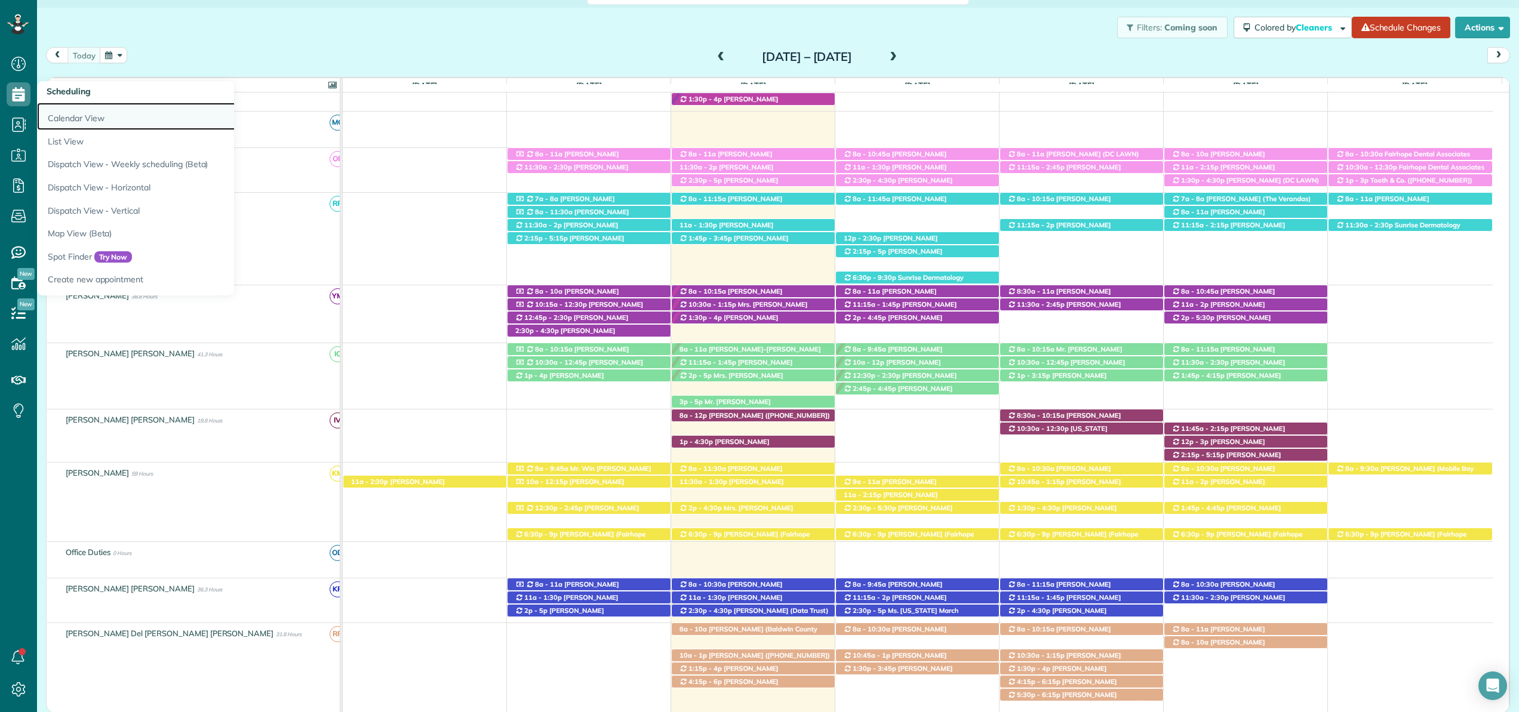
click at [59, 112] on link "Calendar View" at bounding box center [186, 116] width 299 height 27
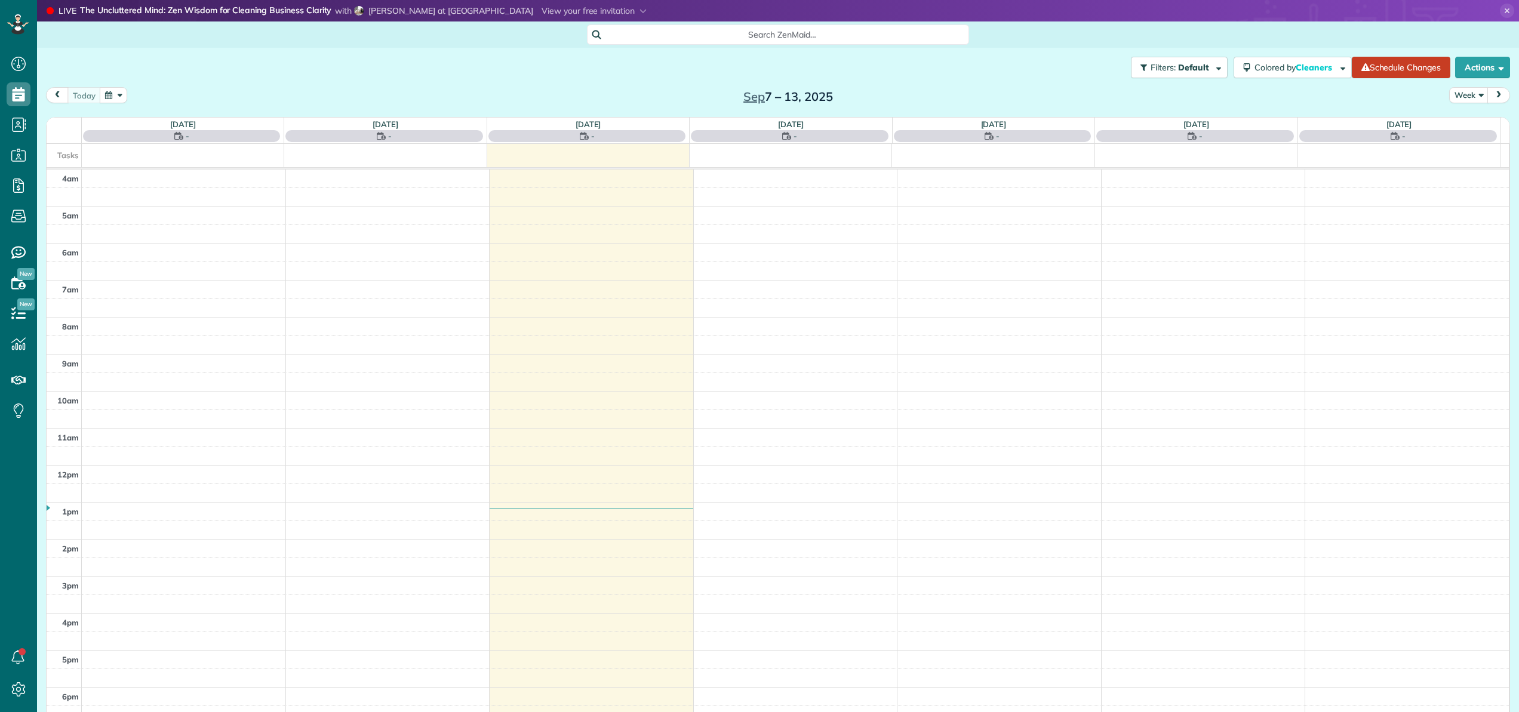
scroll to position [86, 0]
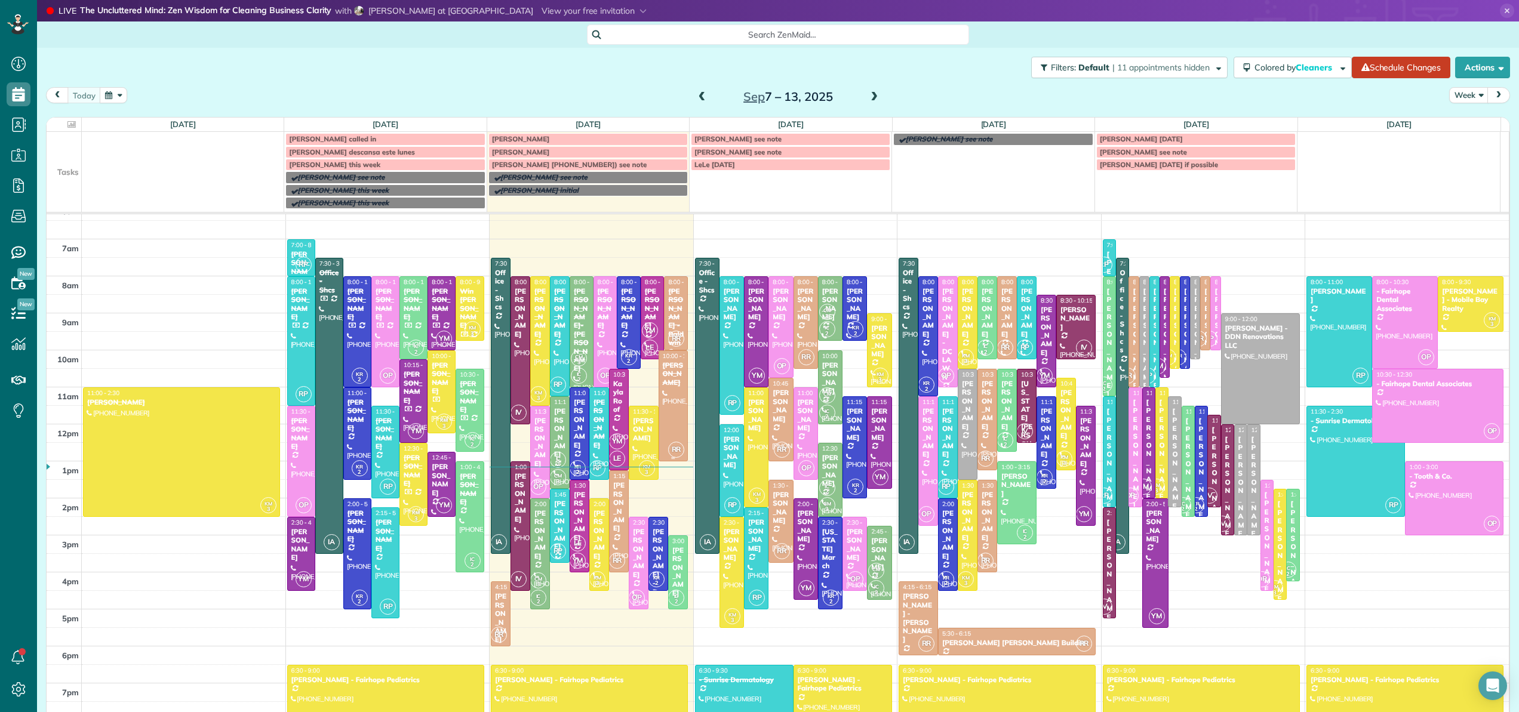
click at [669, 398] on div at bounding box center [673, 406] width 29 height 110
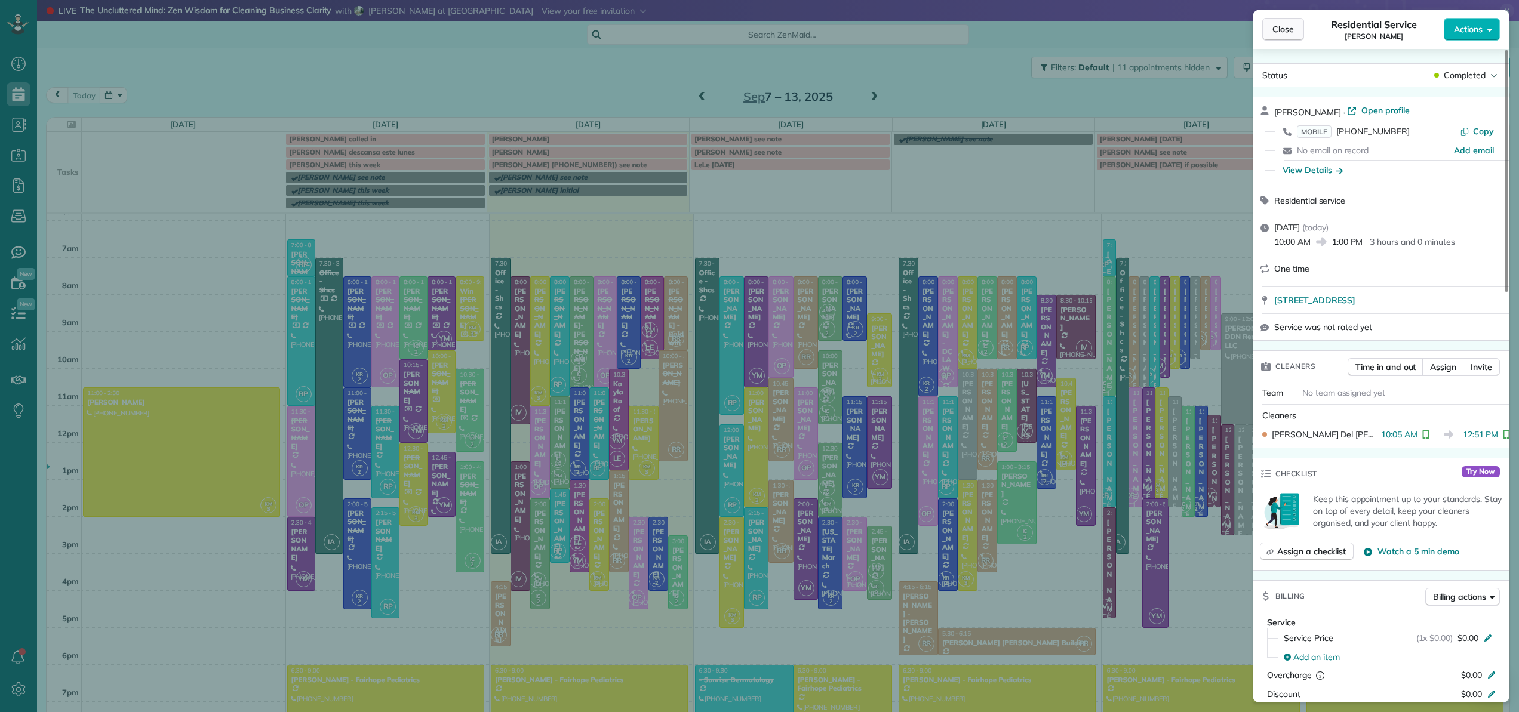
click at [1288, 29] on span "Close" at bounding box center [1282, 29] width 21 height 12
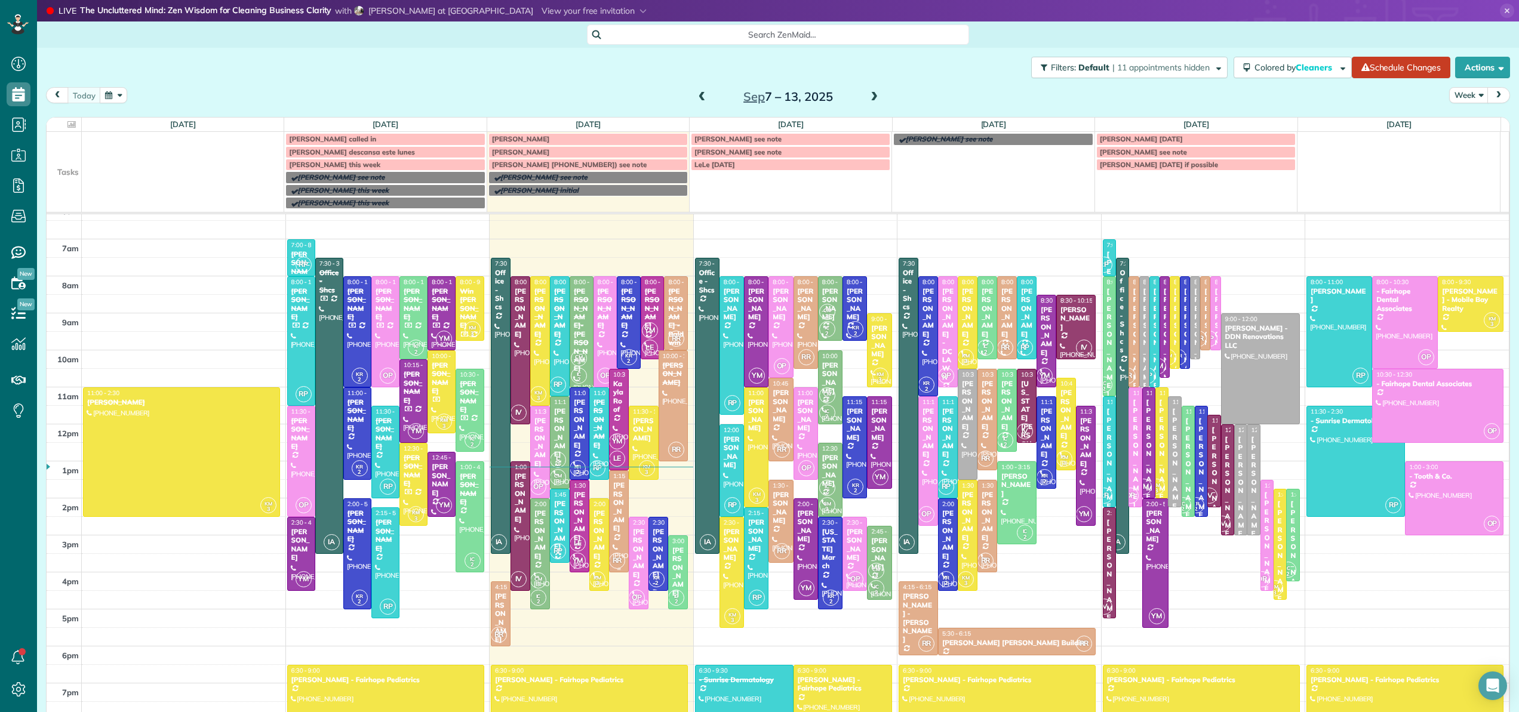
click at [613, 502] on div "[PERSON_NAME]" at bounding box center [619, 506] width 13 height 51
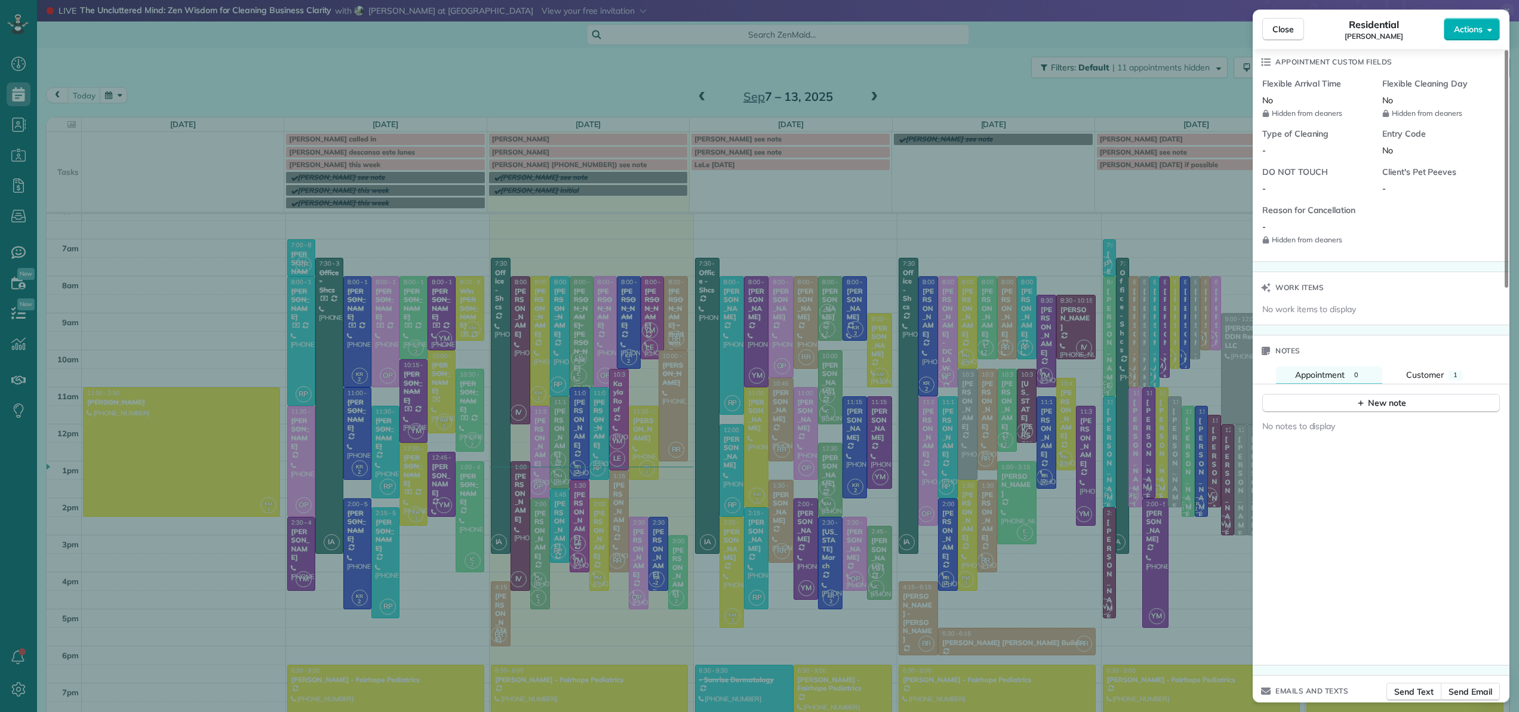
scroll to position [936, 0]
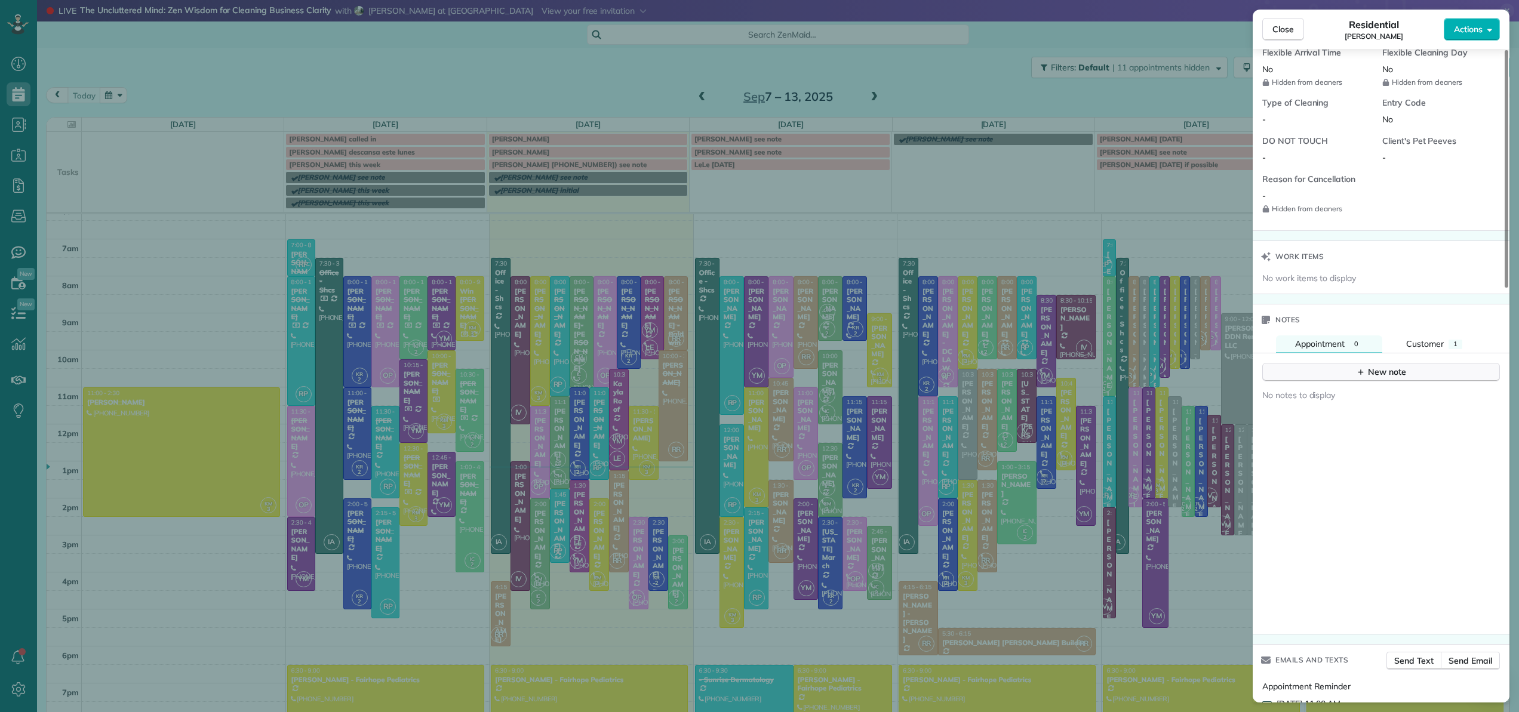
click at [1371, 373] on div "New note" at bounding box center [1381, 372] width 50 height 13
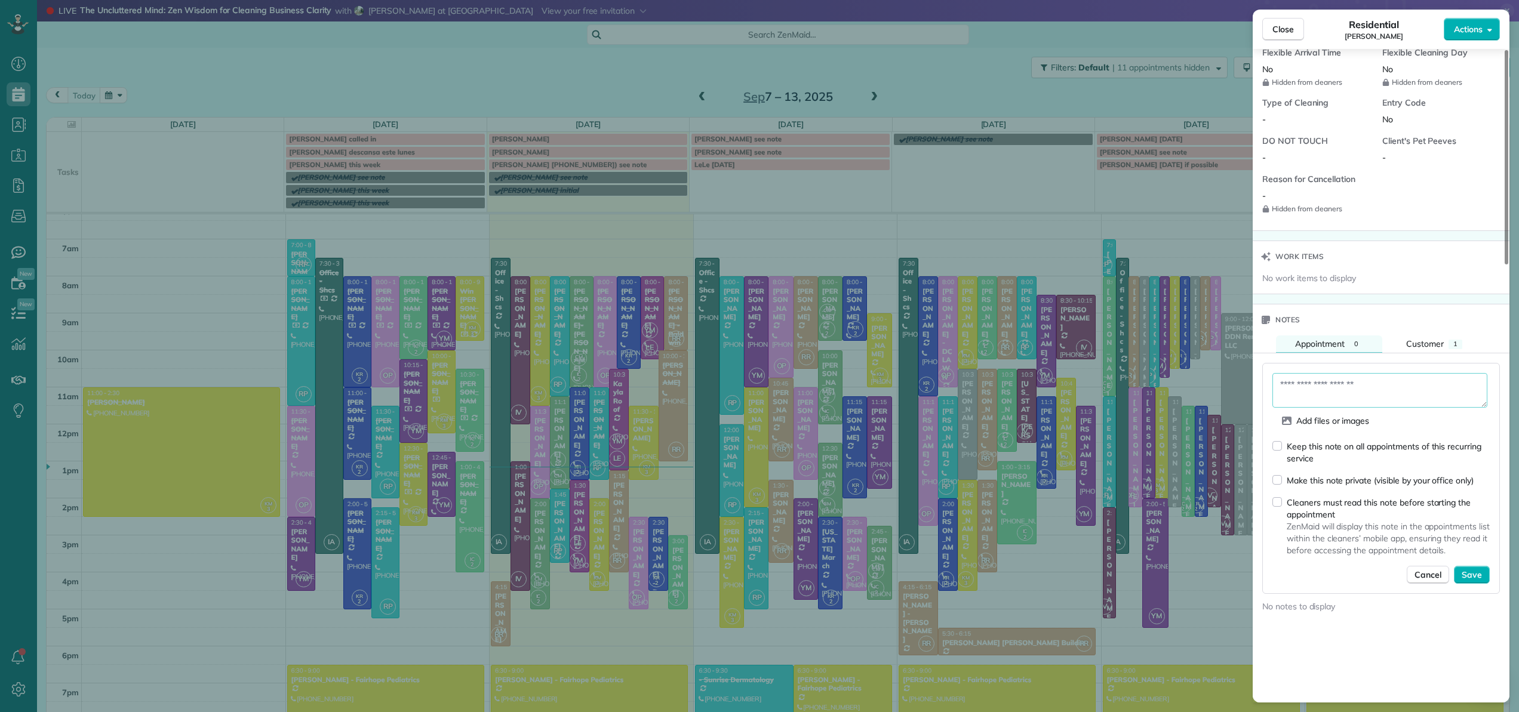
click at [1351, 386] on textarea at bounding box center [1379, 390] width 215 height 35
type textarea "**********"
click at [1281, 505] on div "Cleaners must read this note before starting the appointment ZenMaid will displ…" at bounding box center [1380, 526] width 217 height 60
click at [1479, 574] on span "Save" at bounding box center [1472, 575] width 20 height 12
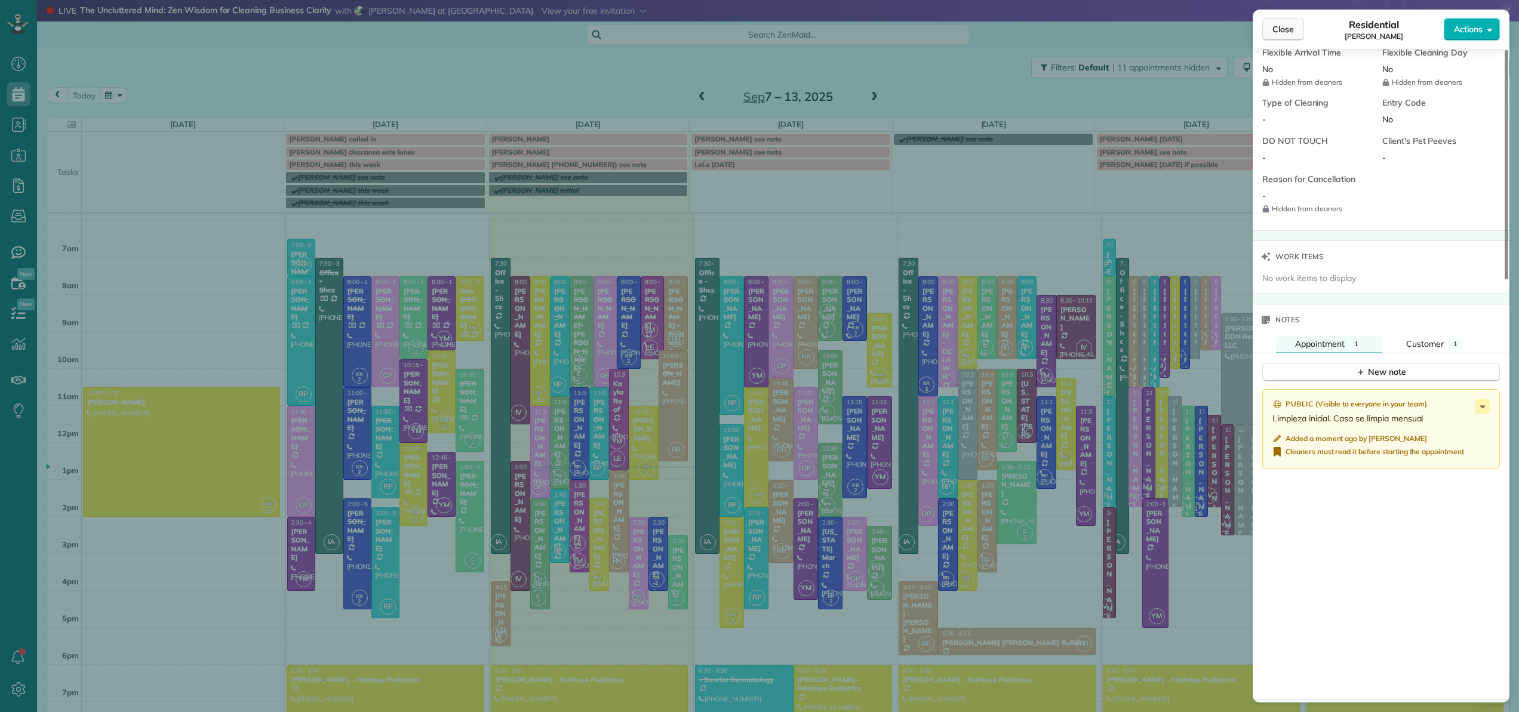
click at [1281, 29] on span "Close" at bounding box center [1282, 29] width 21 height 12
